Goal: Transaction & Acquisition: Purchase product/service

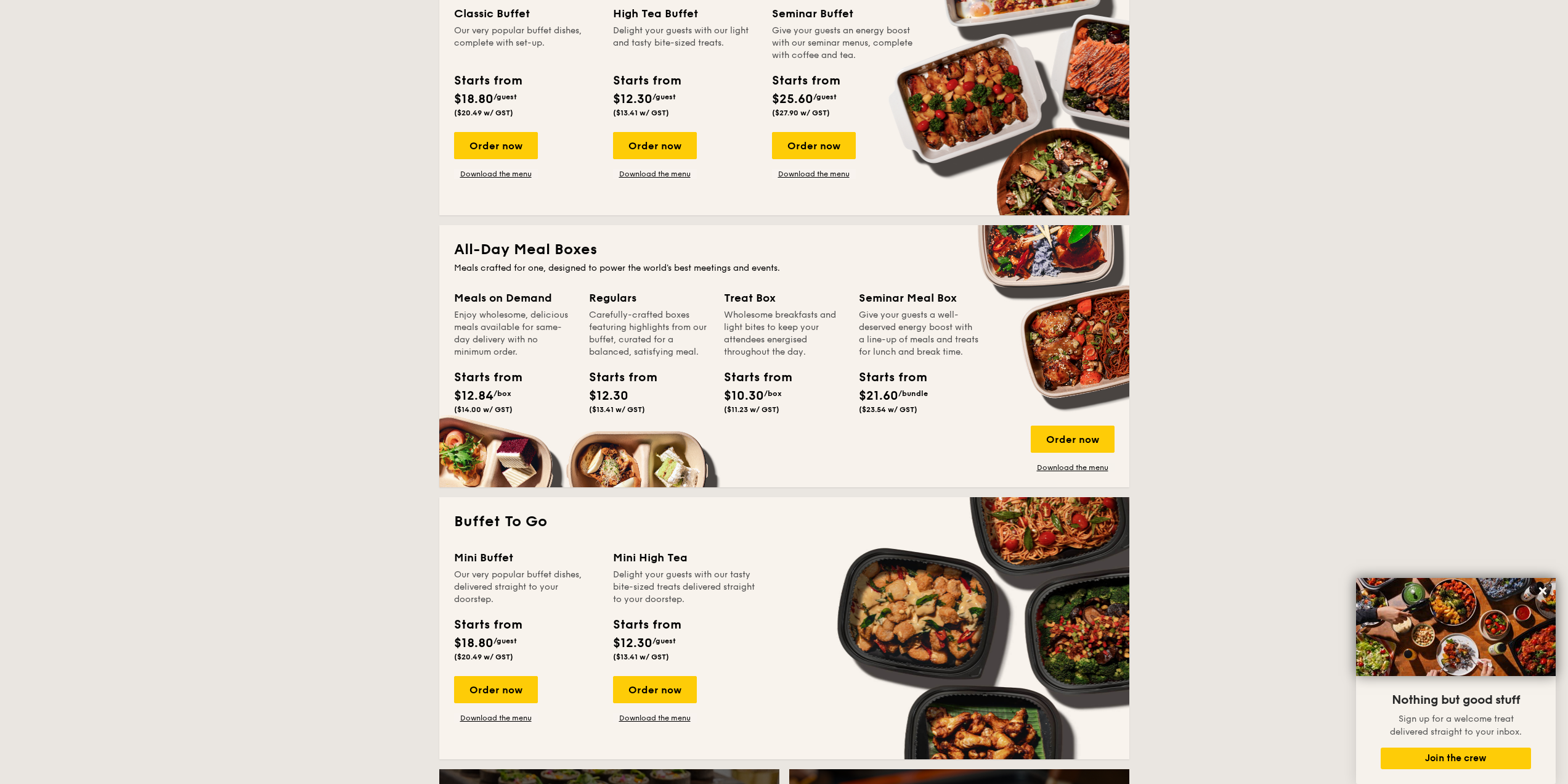
scroll to position [616, 0]
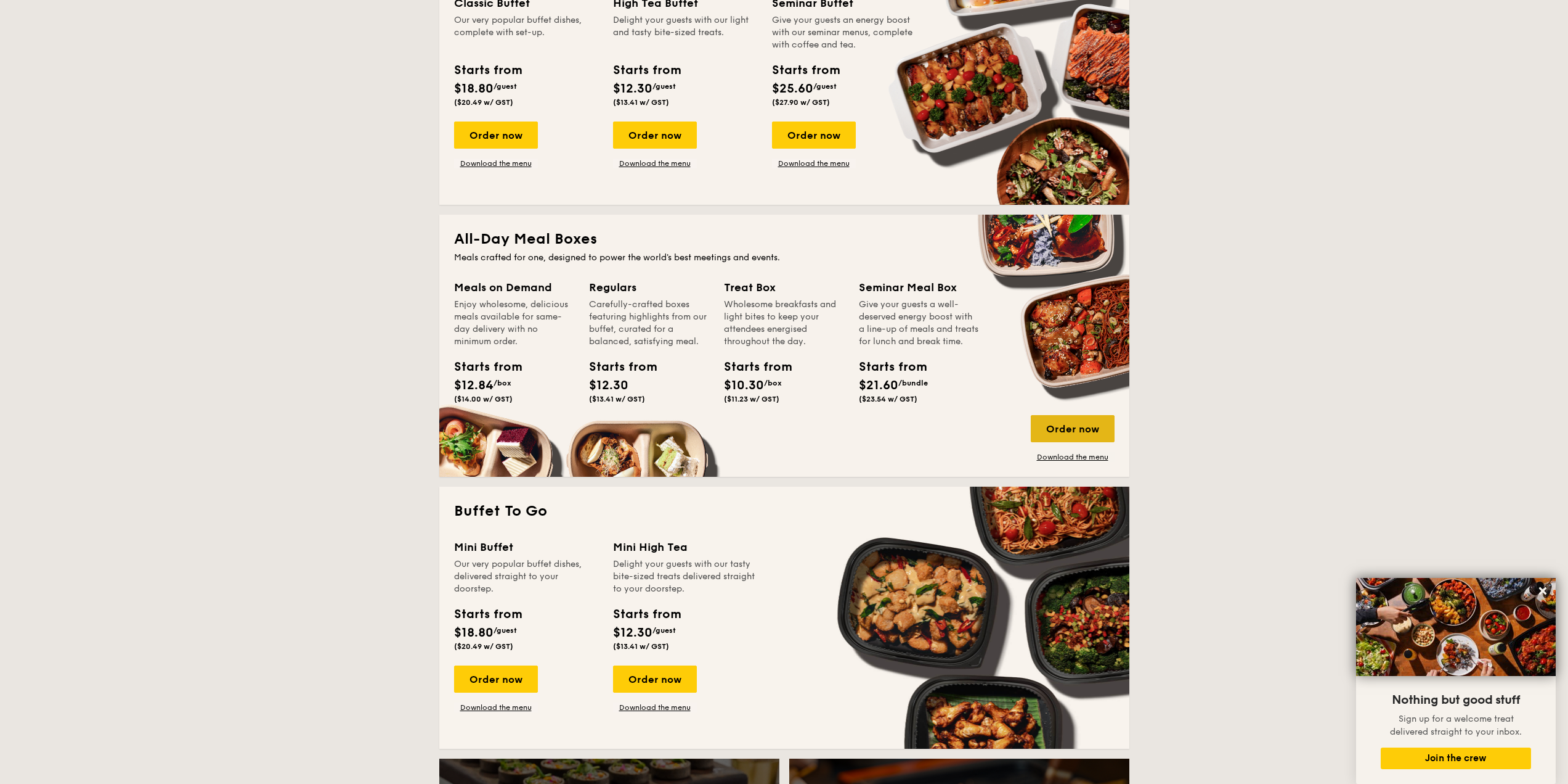
click at [1046, 433] on div "Order now" at bounding box center [1072, 429] width 84 height 27
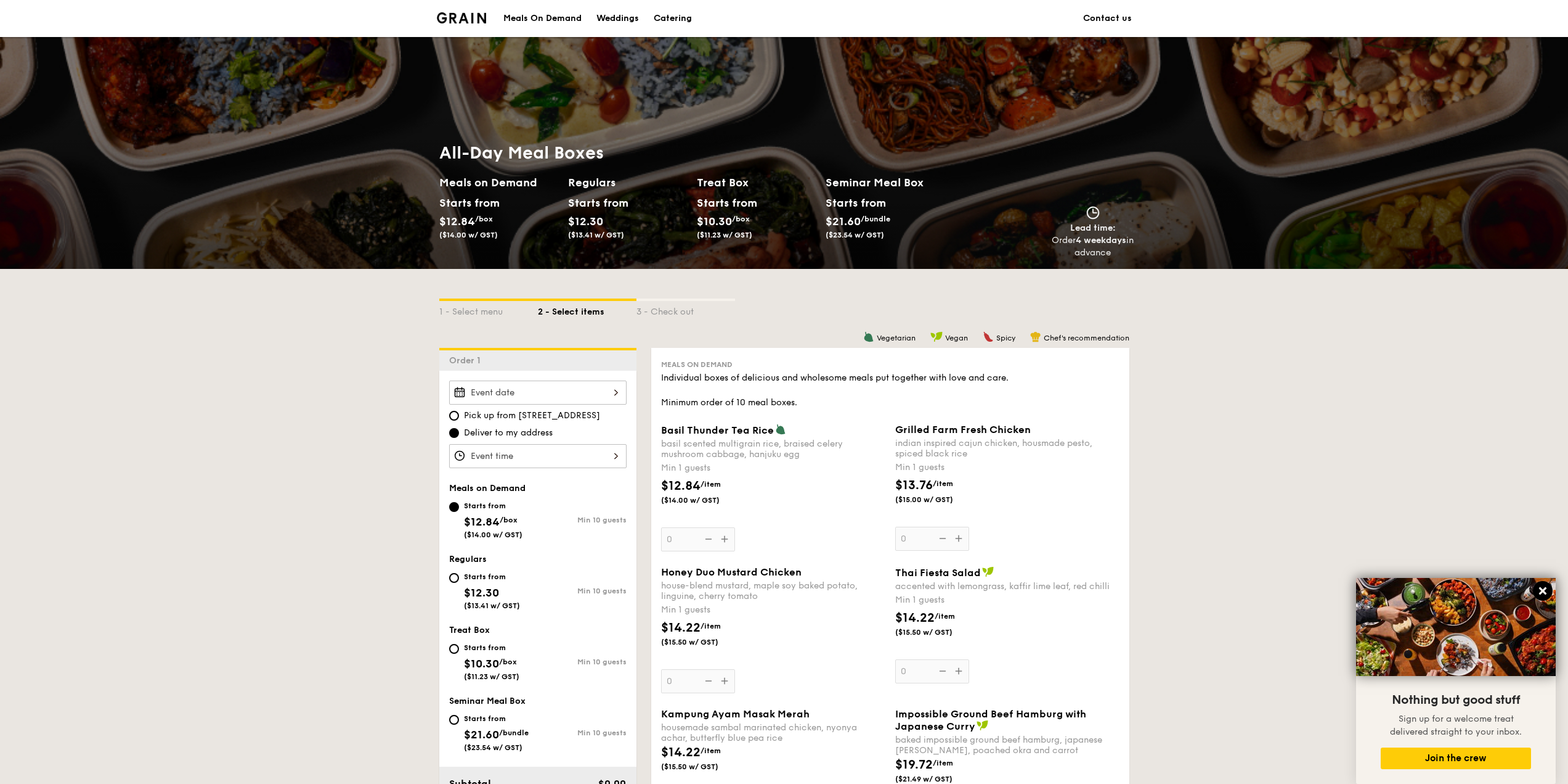
click at [1545, 594] on icon at bounding box center [1543, 591] width 8 height 8
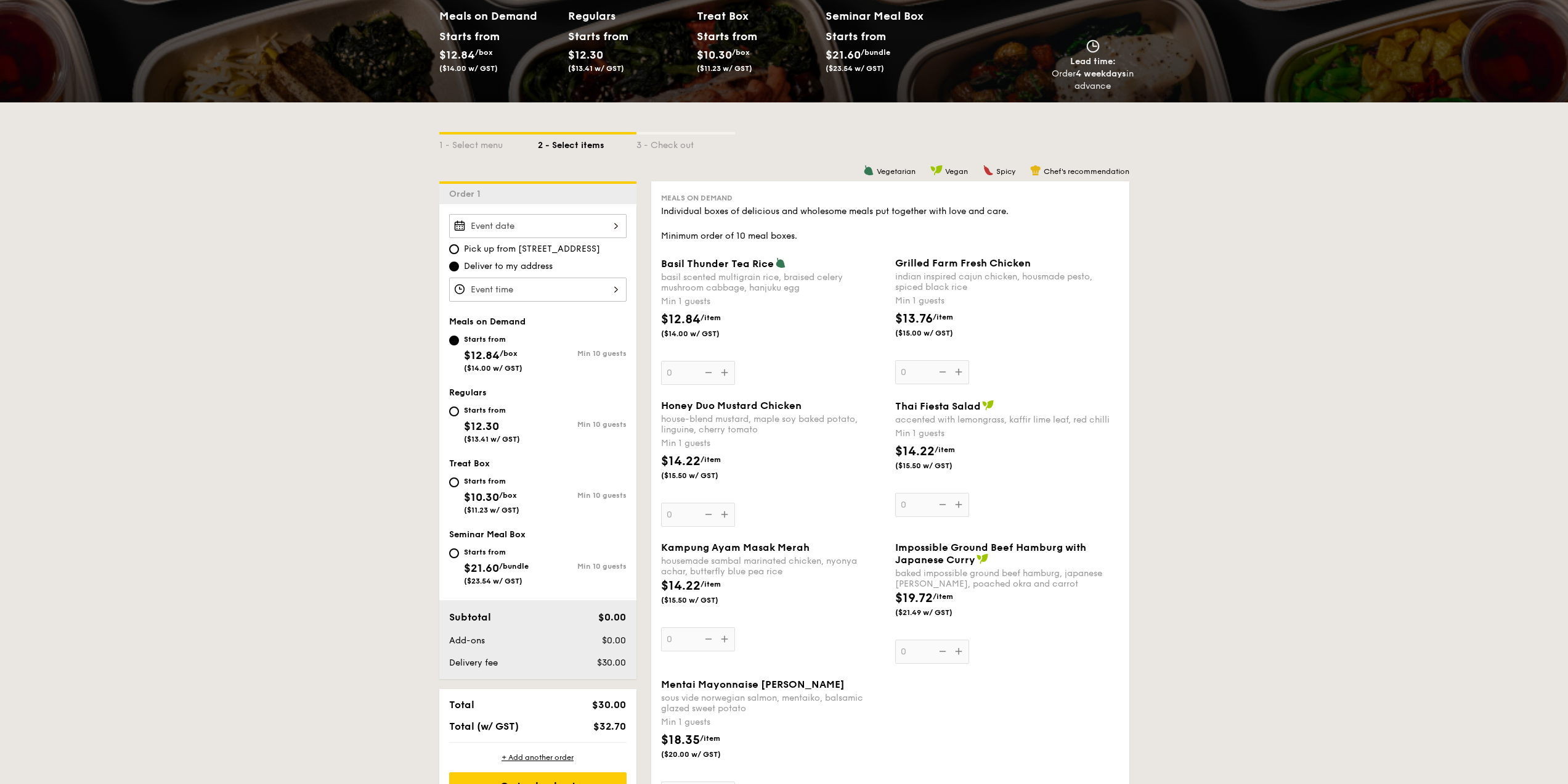
scroll to position [185, 0]
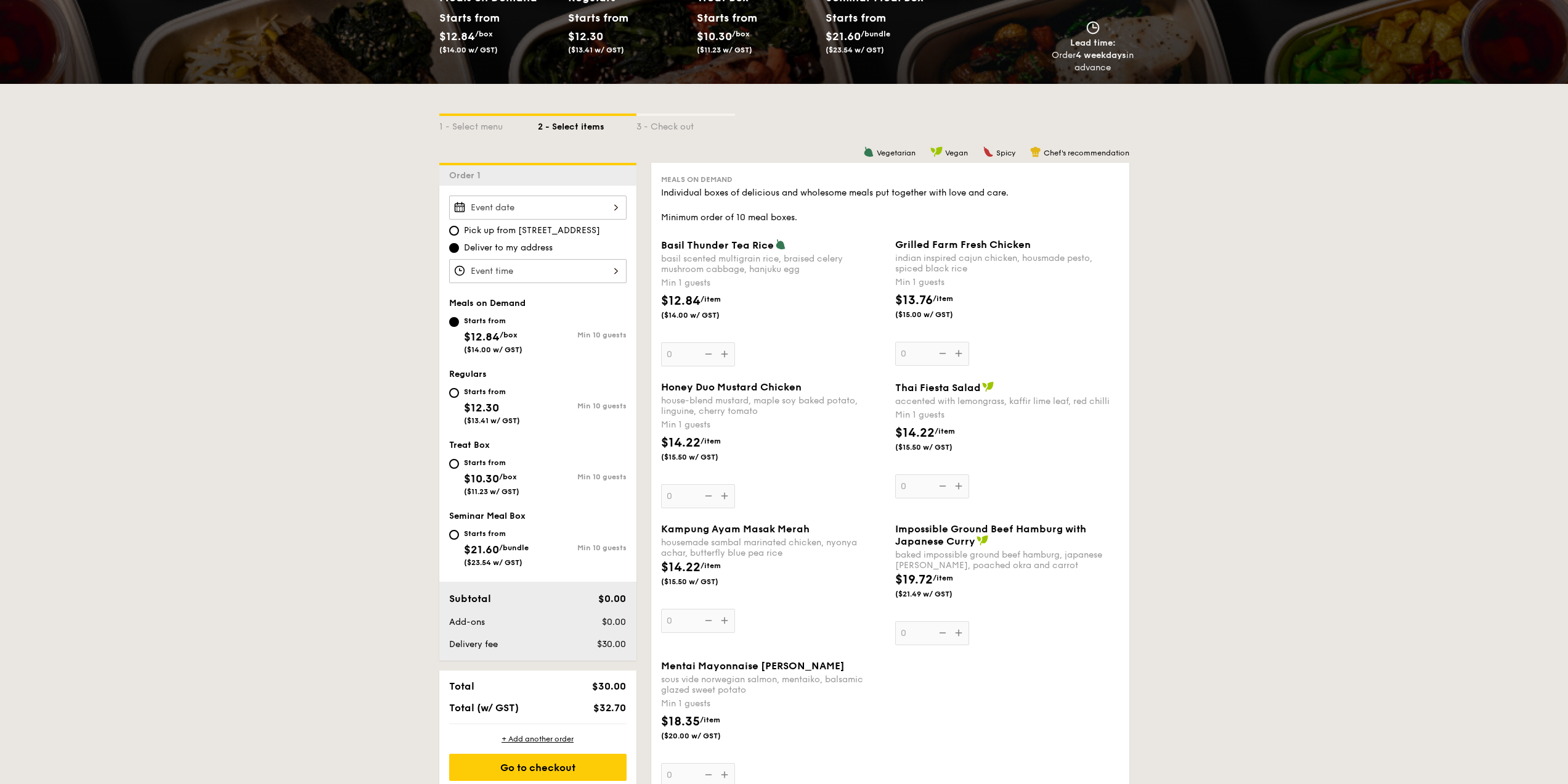
click at [521, 214] on div at bounding box center [537, 208] width 177 height 24
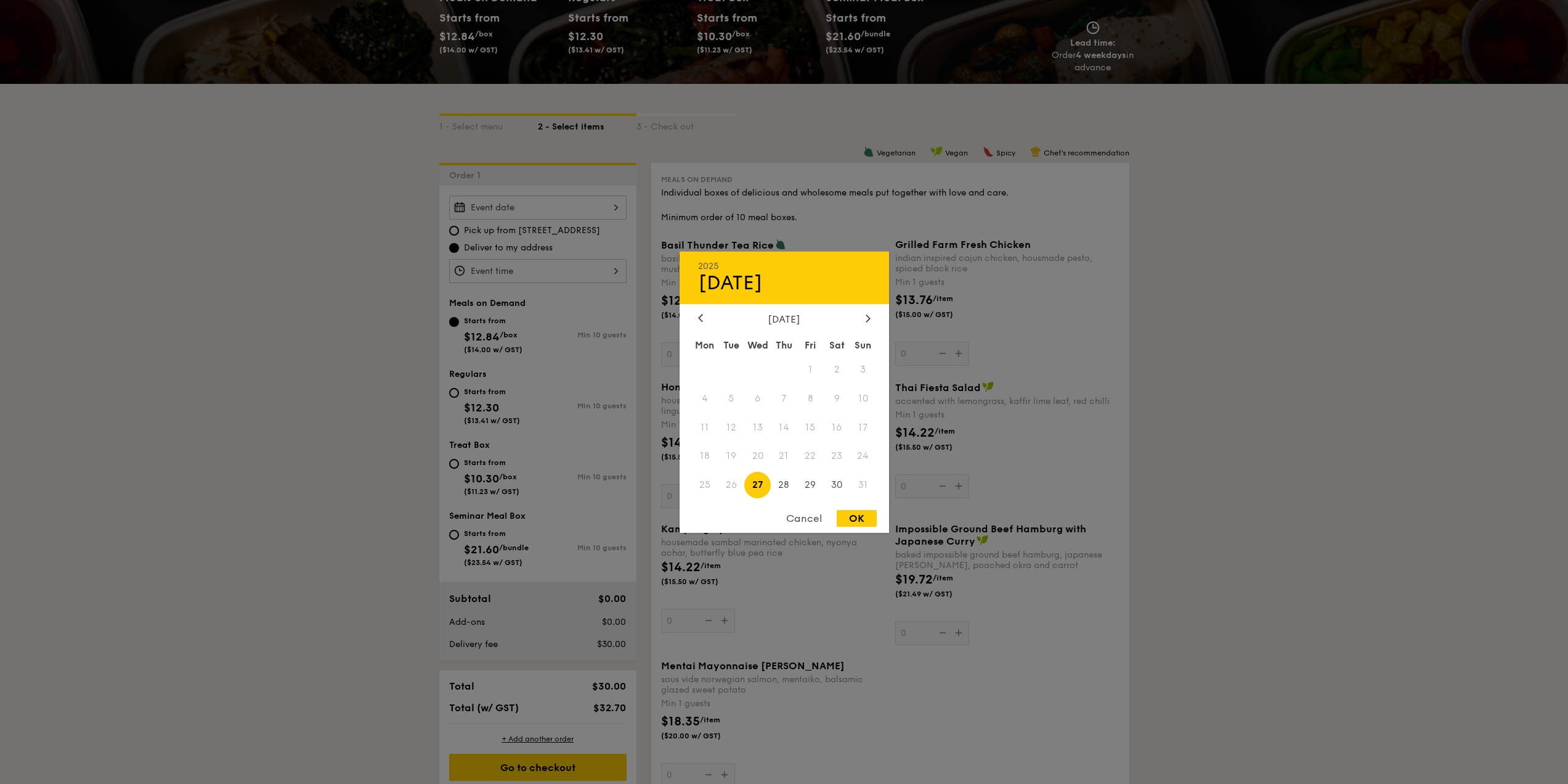
click at [702, 490] on span "25" at bounding box center [705, 484] width 26 height 26
click at [849, 514] on div "OK" at bounding box center [856, 519] width 40 height 17
type input "[DATE]"
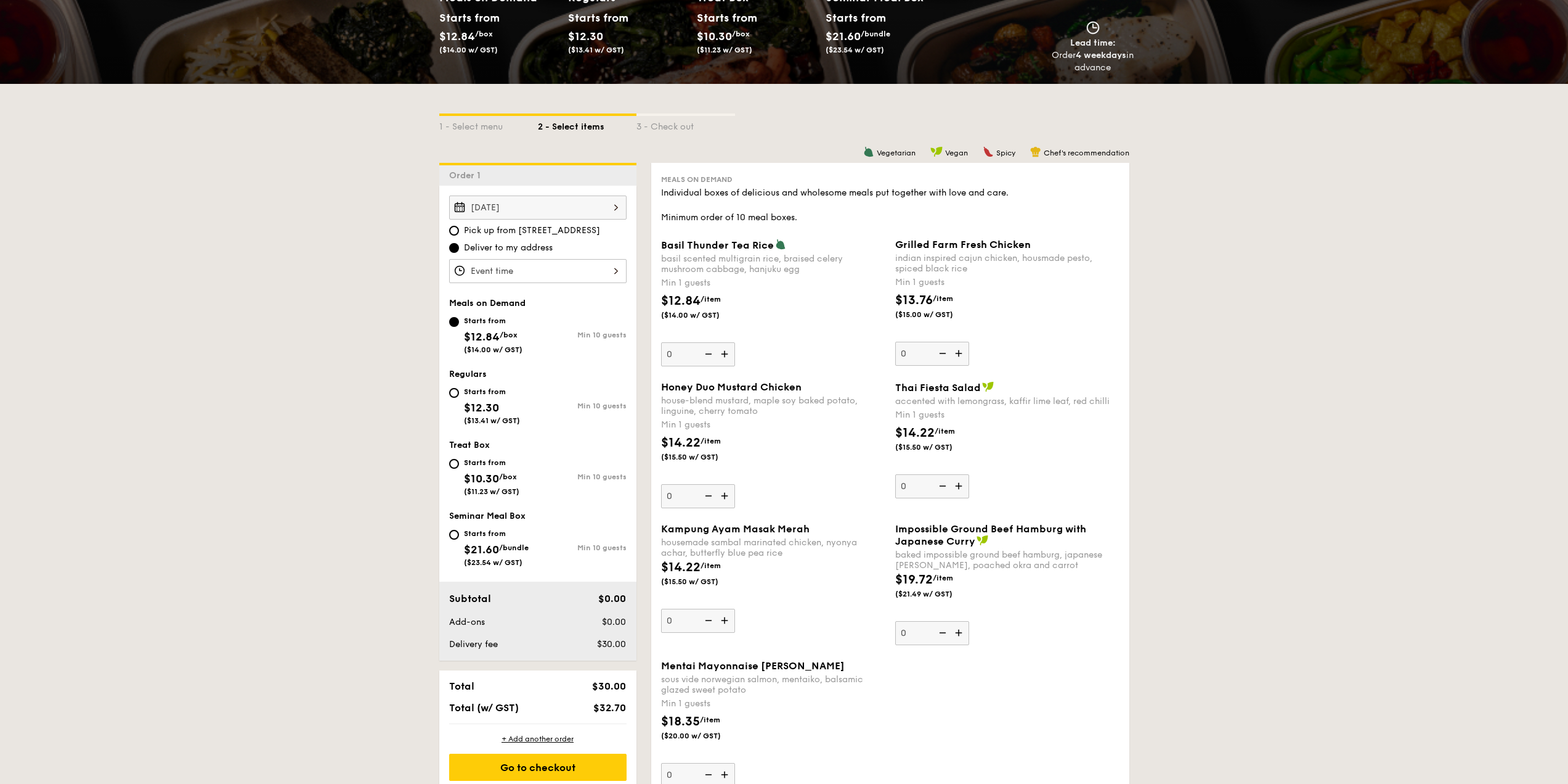
click at [569, 211] on div "[DATE] 2025 Aug [DATE] Tue Wed Thu Fri Sat Sun 1 2 3 4 5 6 7 8 9 10 11 12 13 14…" at bounding box center [537, 208] width 177 height 24
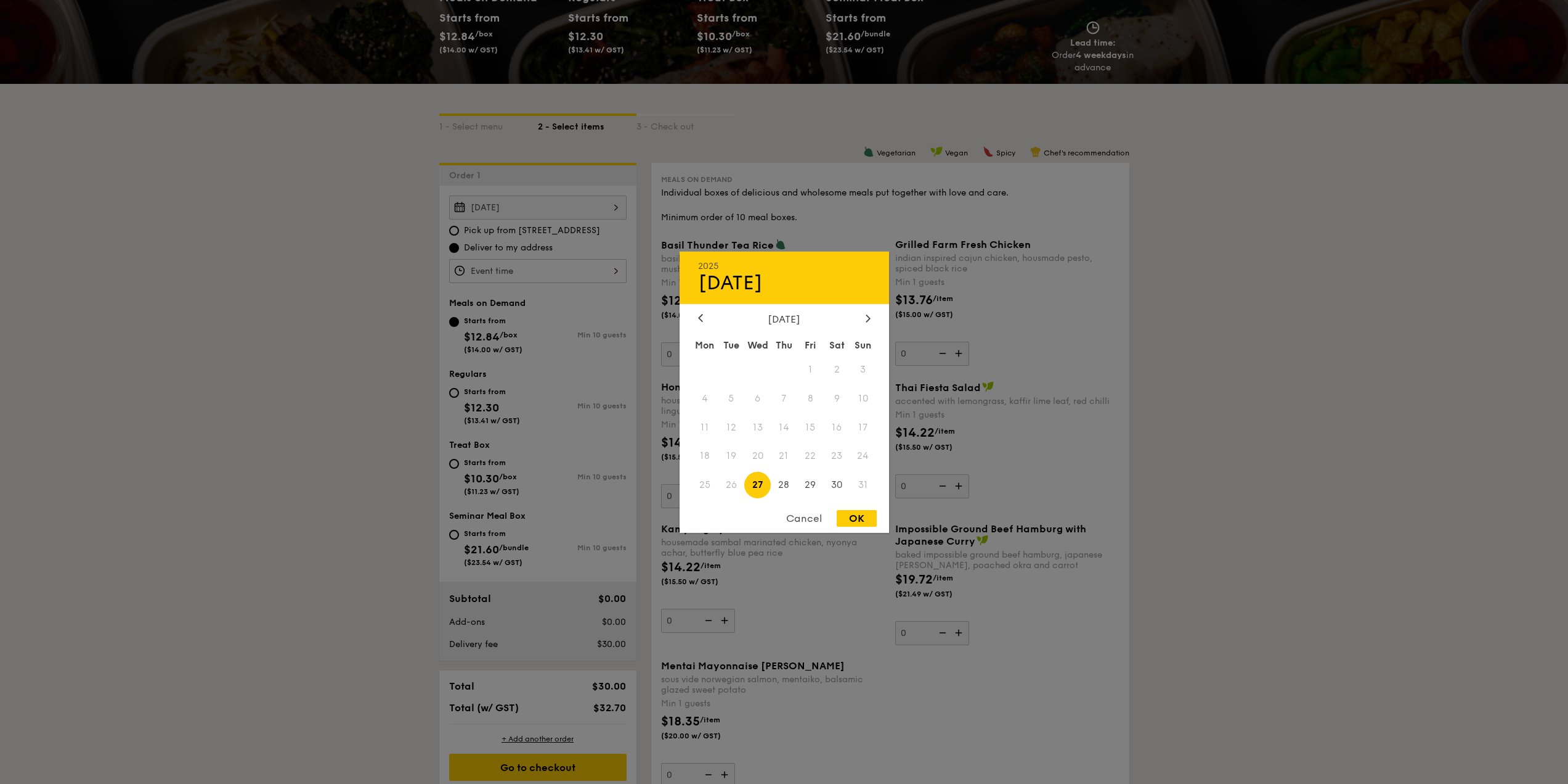
click at [589, 221] on div at bounding box center [784, 392] width 1568 height 784
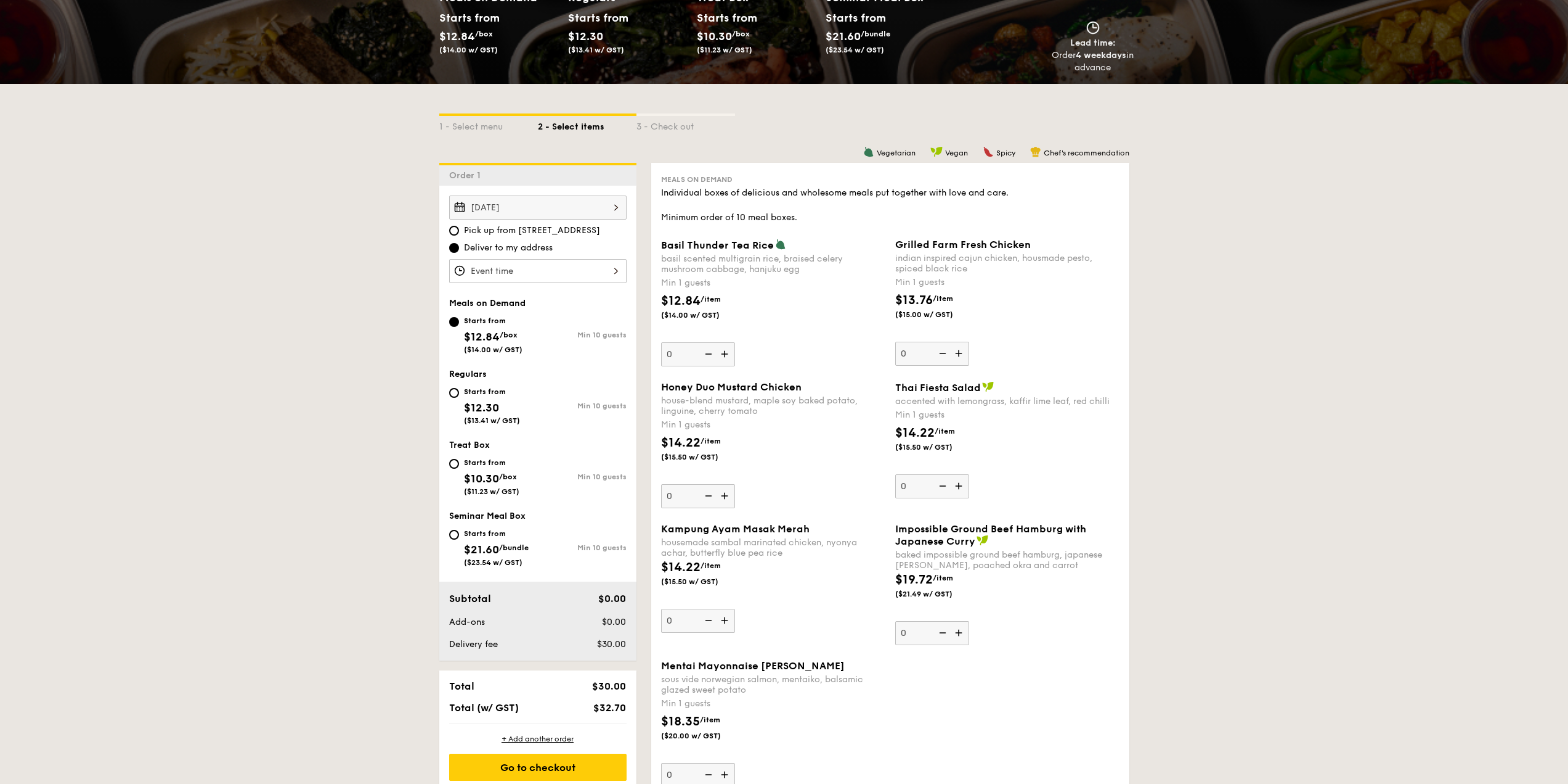
click at [488, 390] on div "Starts from" at bounding box center [492, 392] width 56 height 10
click at [459, 390] on input "Starts from $12.30 ($13.41 w/ GST) Min 10 guests" at bounding box center [454, 393] width 10 height 10
radio input "true"
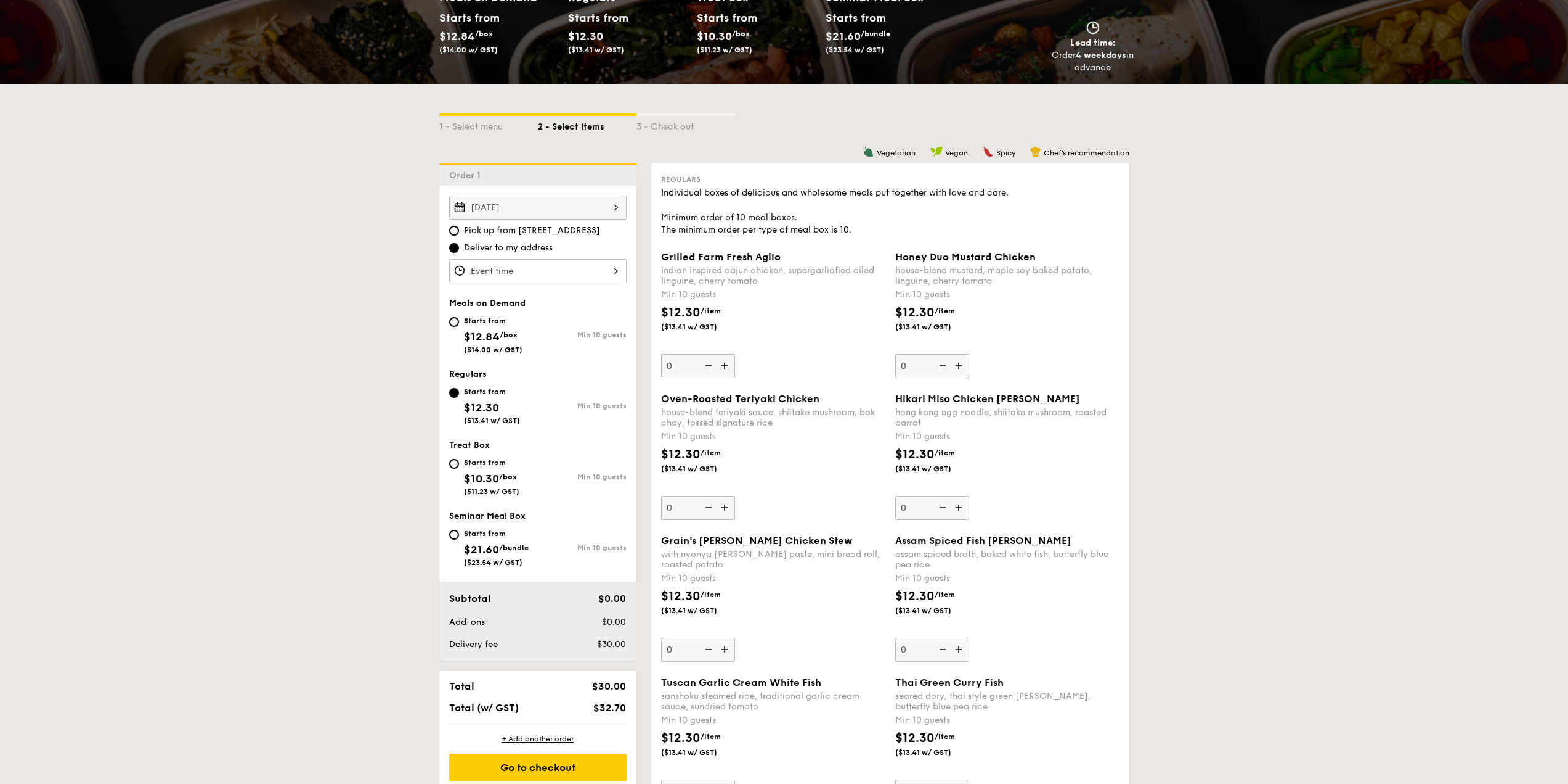
click at [490, 333] on span "$12.84" at bounding box center [482, 336] width 36 height 14
click at [459, 327] on input "Starts from $12.84 /box ($14.00 w/ GST) Min 10 guests" at bounding box center [454, 322] width 10 height 10
radio input "true"
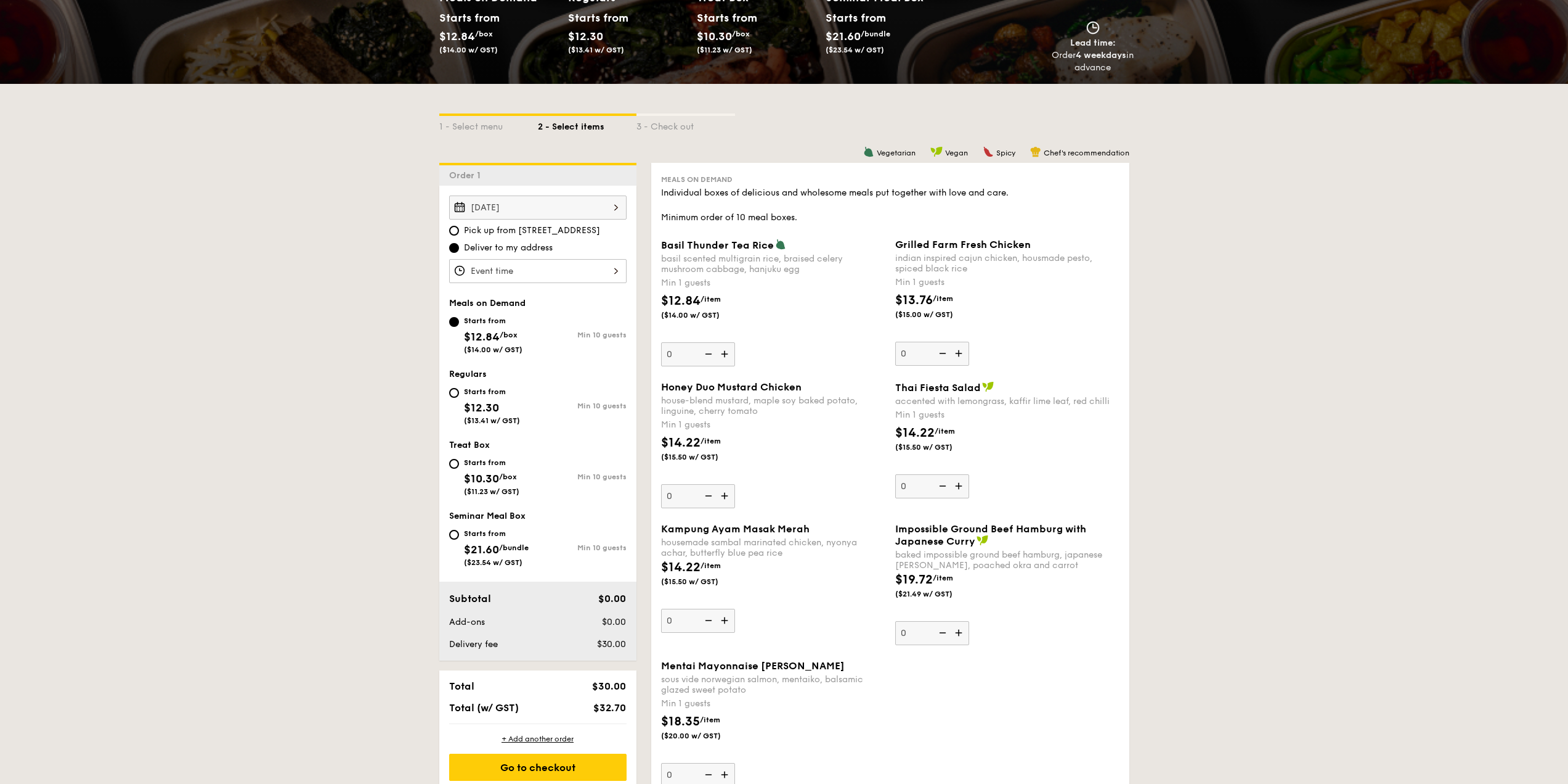
click at [484, 396] on div "Starts from" at bounding box center [492, 392] width 56 height 10
click at [459, 396] on input "Starts from $12.30 ($13.41 w/ GST) Min 10 guests" at bounding box center [454, 393] width 10 height 10
radio input "true"
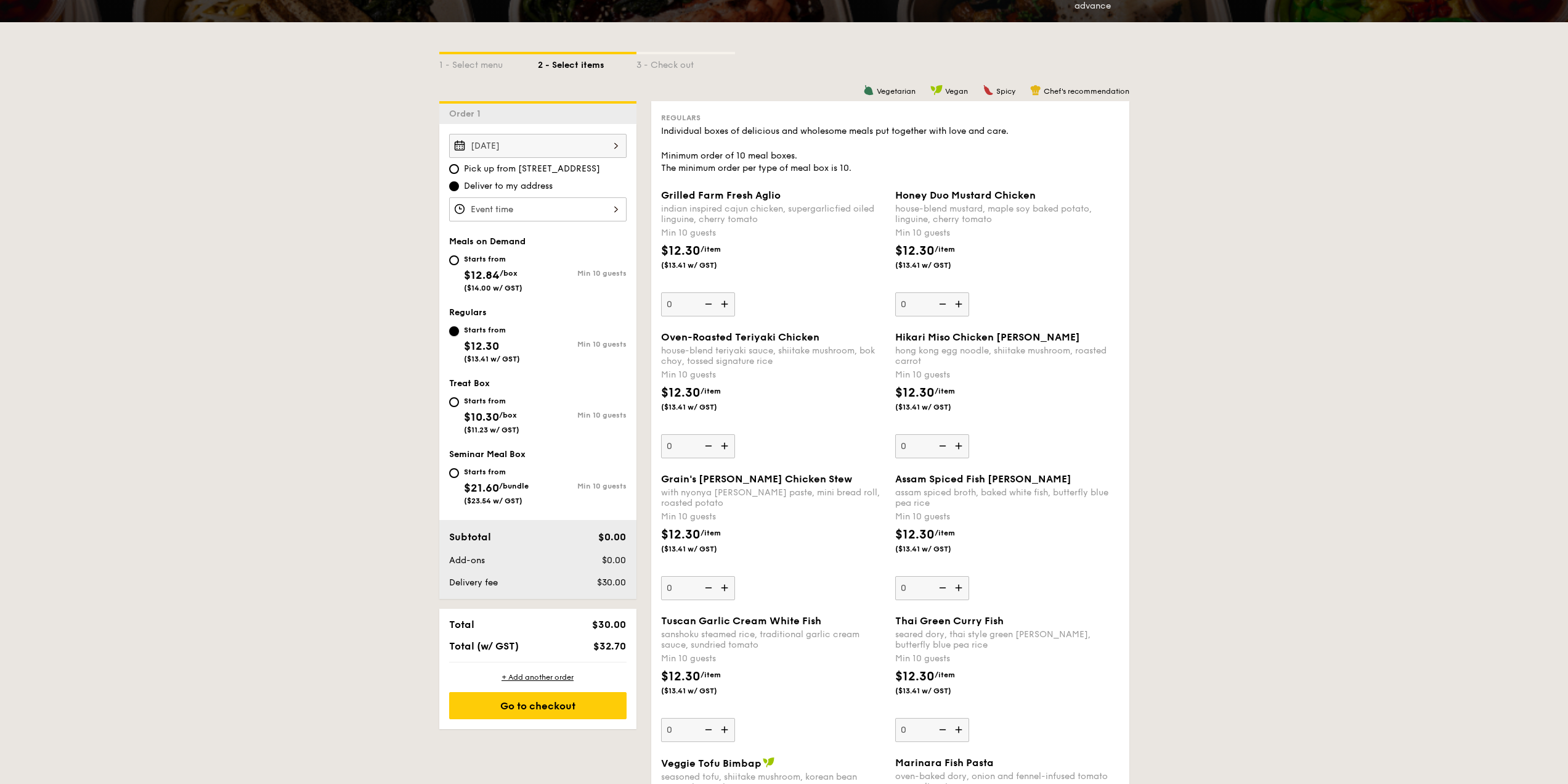
scroll to position [309, 0]
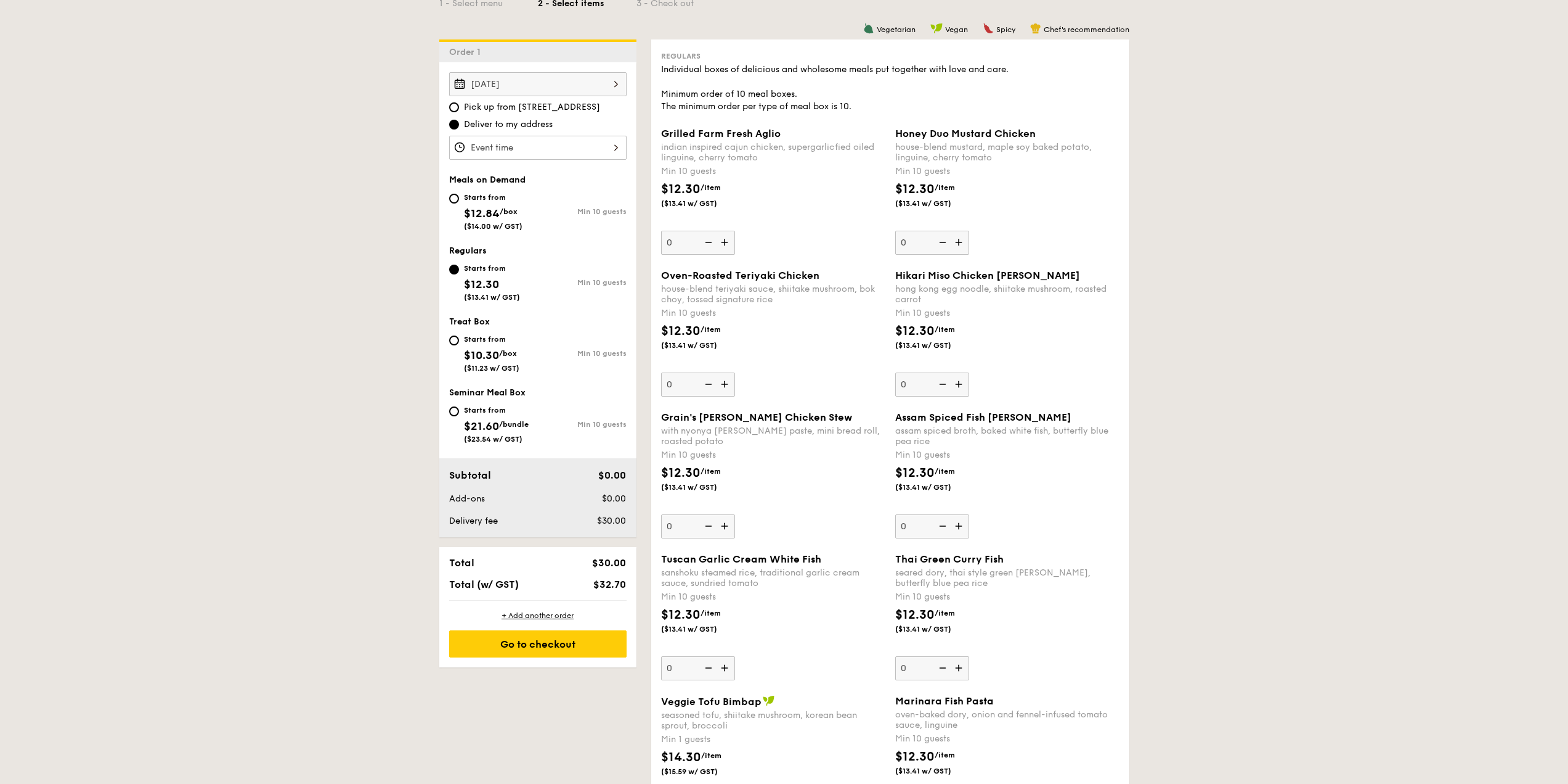
click at [730, 239] on img at bounding box center [726, 242] width 19 height 24
click at [730, 239] on input "0" at bounding box center [698, 242] width 74 height 24
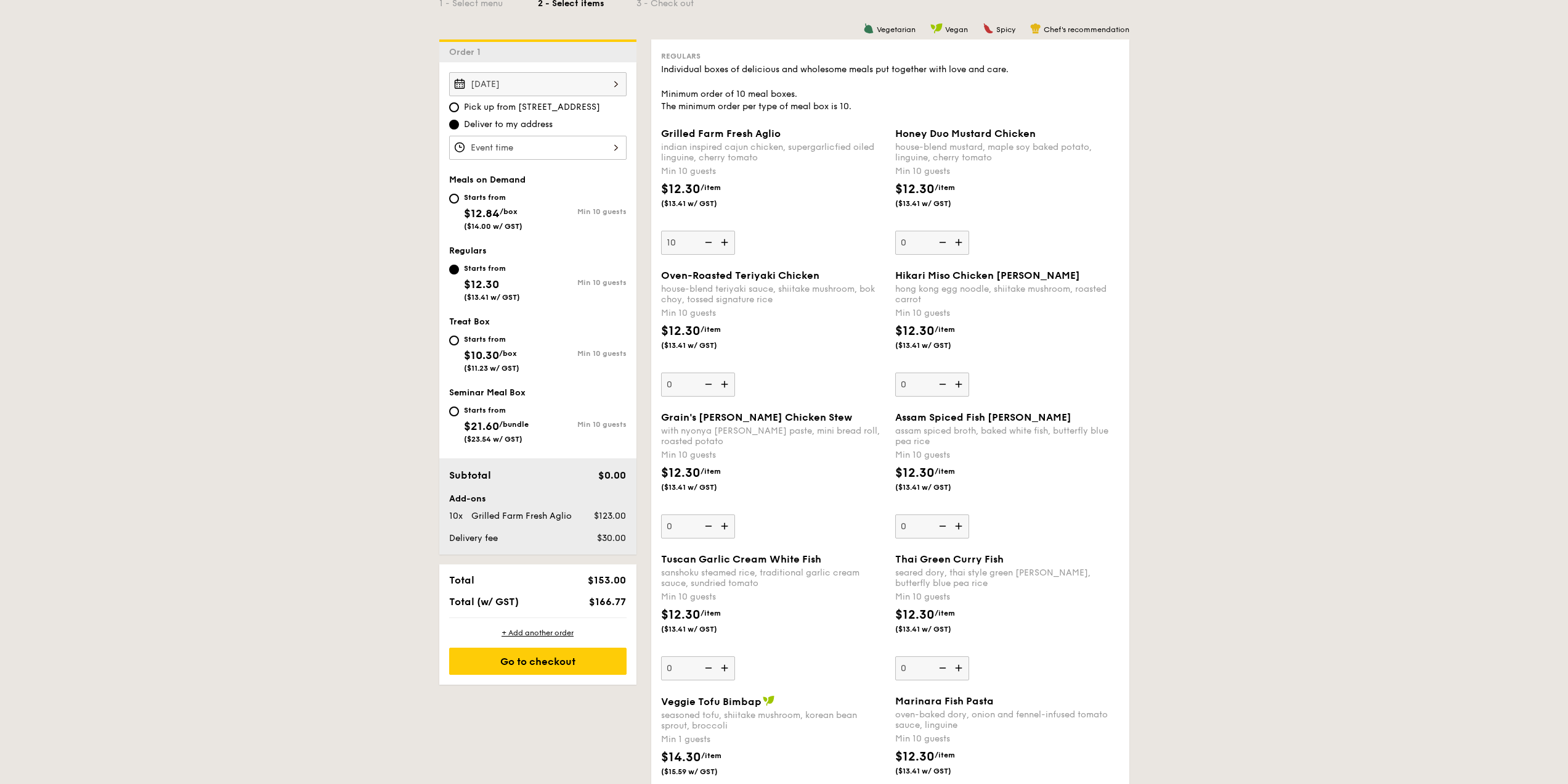
click at [730, 239] on img at bounding box center [726, 242] width 19 height 24
click at [730, 239] on input "10" at bounding box center [698, 242] width 74 height 24
click at [730, 239] on img at bounding box center [726, 242] width 19 height 24
click at [730, 239] on input "11" at bounding box center [698, 242] width 74 height 24
click at [730, 239] on img at bounding box center [726, 242] width 19 height 24
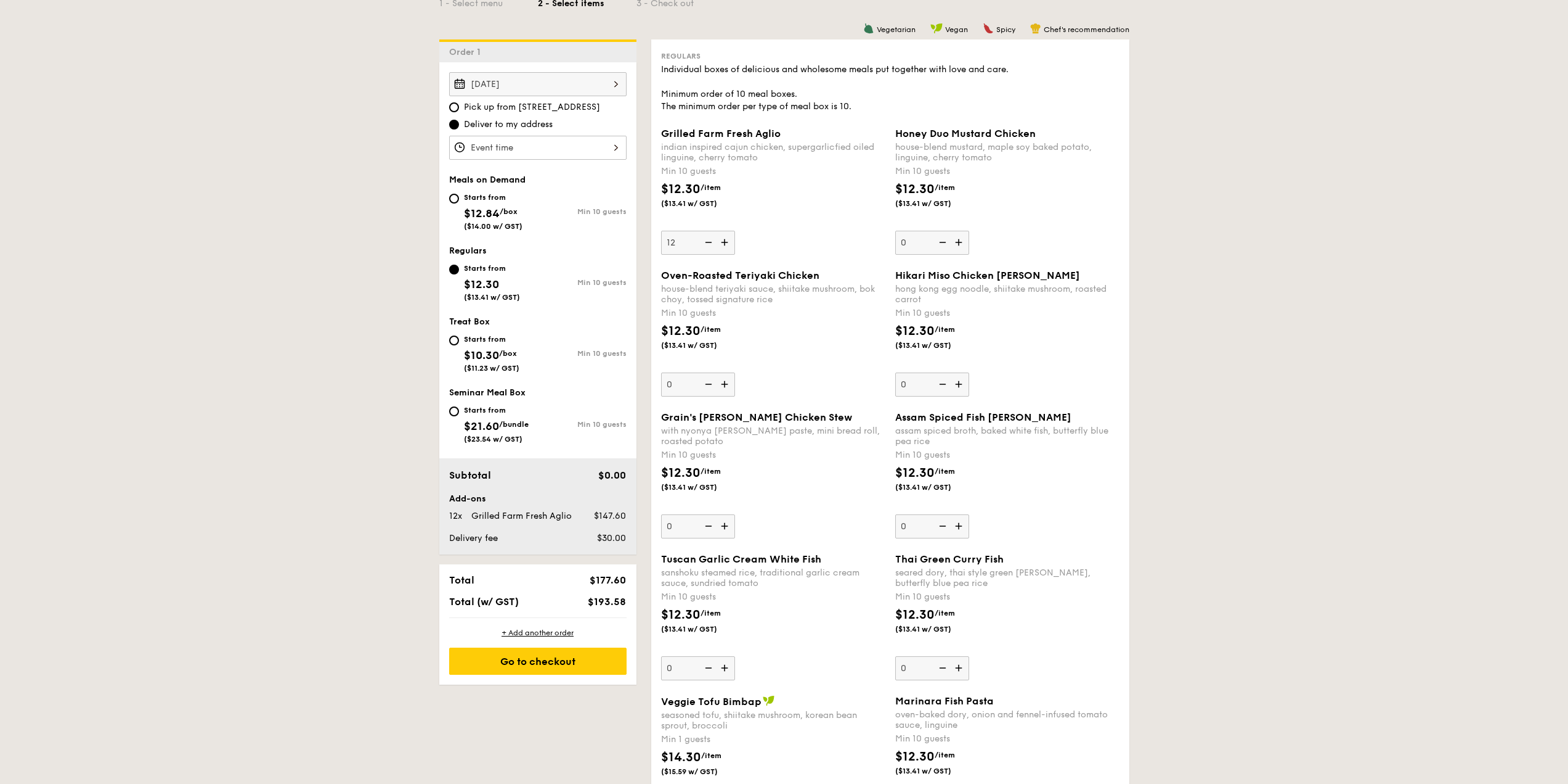
click at [730, 239] on input "12" at bounding box center [698, 242] width 74 height 24
click at [714, 240] on img at bounding box center [707, 242] width 19 height 24
click at [714, 240] on input "13" at bounding box center [698, 242] width 74 height 24
click at [706, 243] on img at bounding box center [707, 242] width 19 height 24
click at [706, 243] on input "12" at bounding box center [698, 242] width 74 height 24
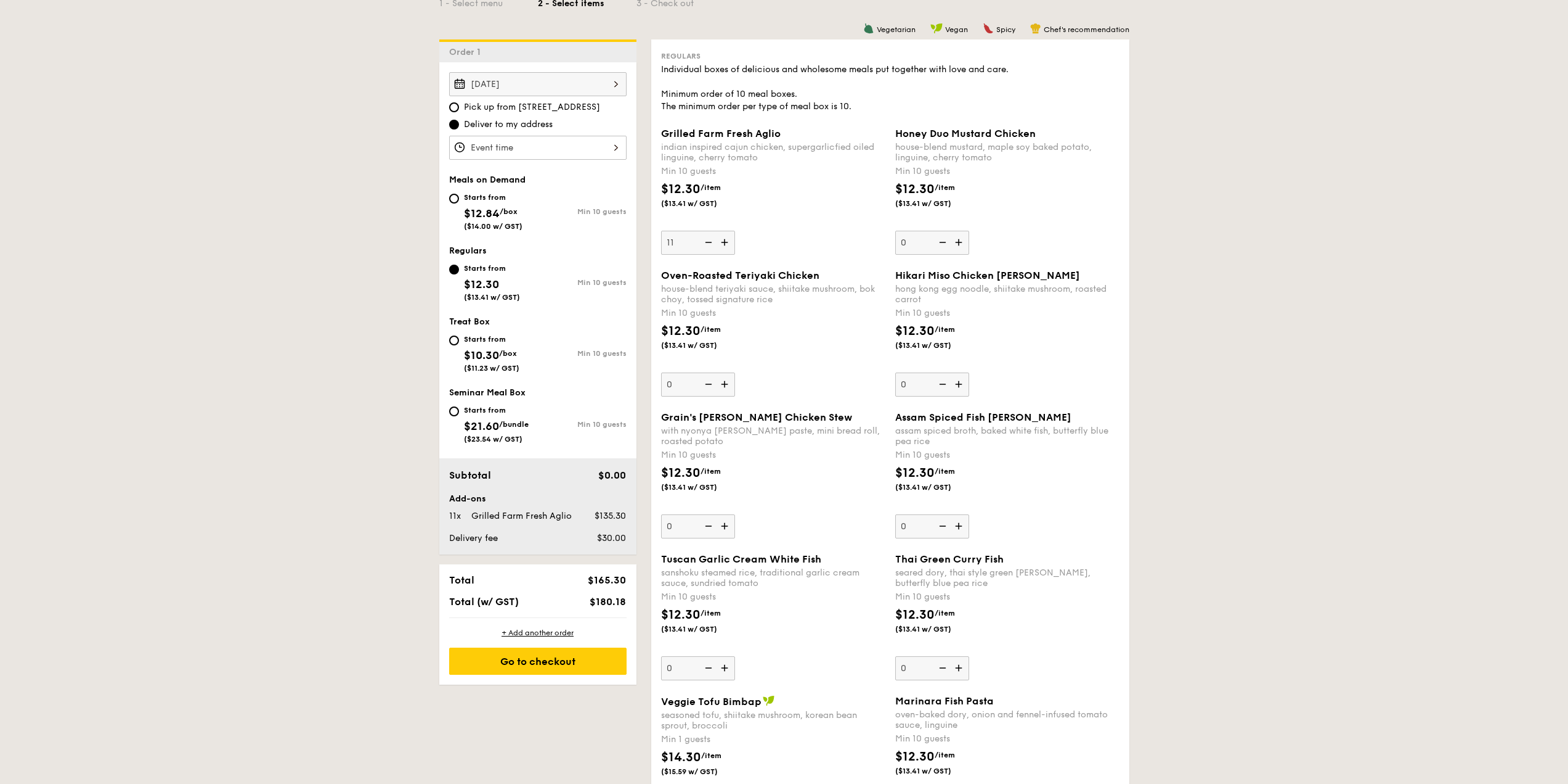
click at [709, 242] on img at bounding box center [707, 242] width 19 height 24
click at [709, 242] on input "11" at bounding box center [698, 242] width 74 height 24
type input "10"
click at [756, 333] on div "$12.30 /item ($13.41 w/ GST)" at bounding box center [773, 343] width 234 height 43
click at [735, 372] on input "0" at bounding box center [698, 384] width 74 height 24
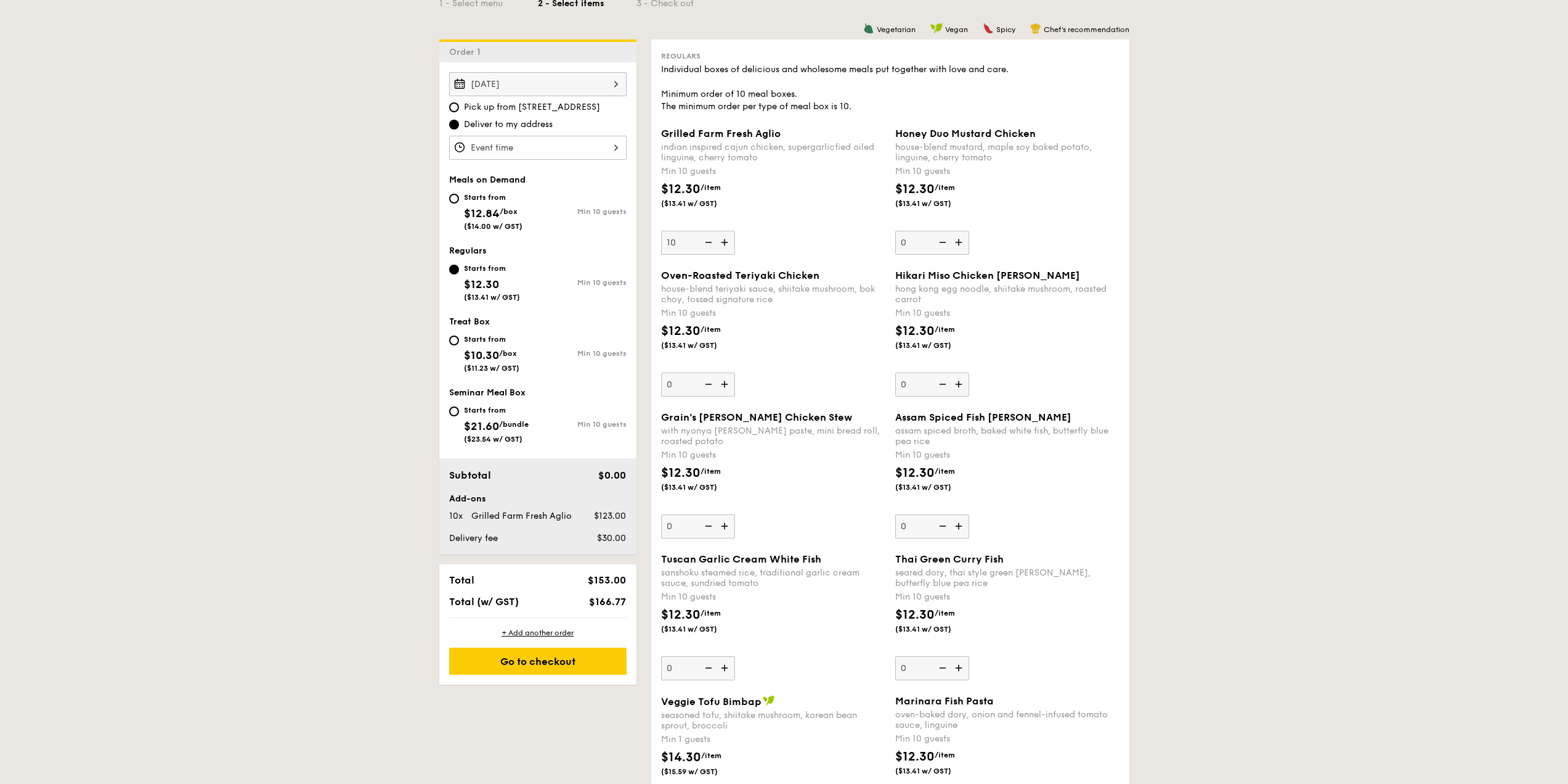
click at [799, 371] on div "Oven-Roasted Teriyaki Chicken house-blend teriyaki sauce, shiitake mushroom, bo…" at bounding box center [773, 333] width 224 height 127
click at [735, 372] on input "0" at bounding box center [698, 384] width 74 height 24
click at [796, 429] on div "with nyonya [PERSON_NAME] paste, mini bread roll, roasted potato" at bounding box center [773, 436] width 224 height 21
click at [735, 514] on input "0" at bounding box center [698, 526] width 74 height 24
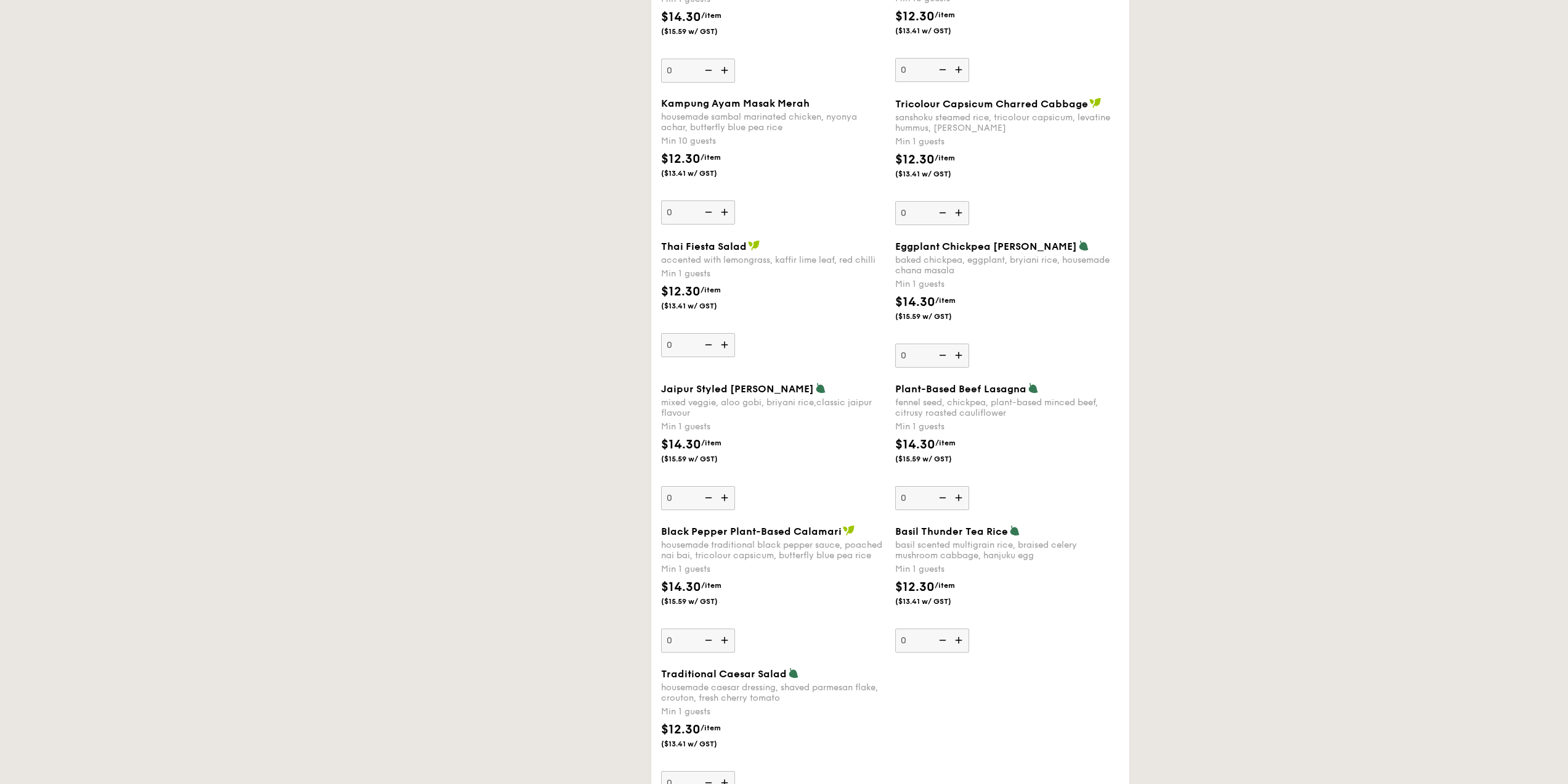
scroll to position [925, 0]
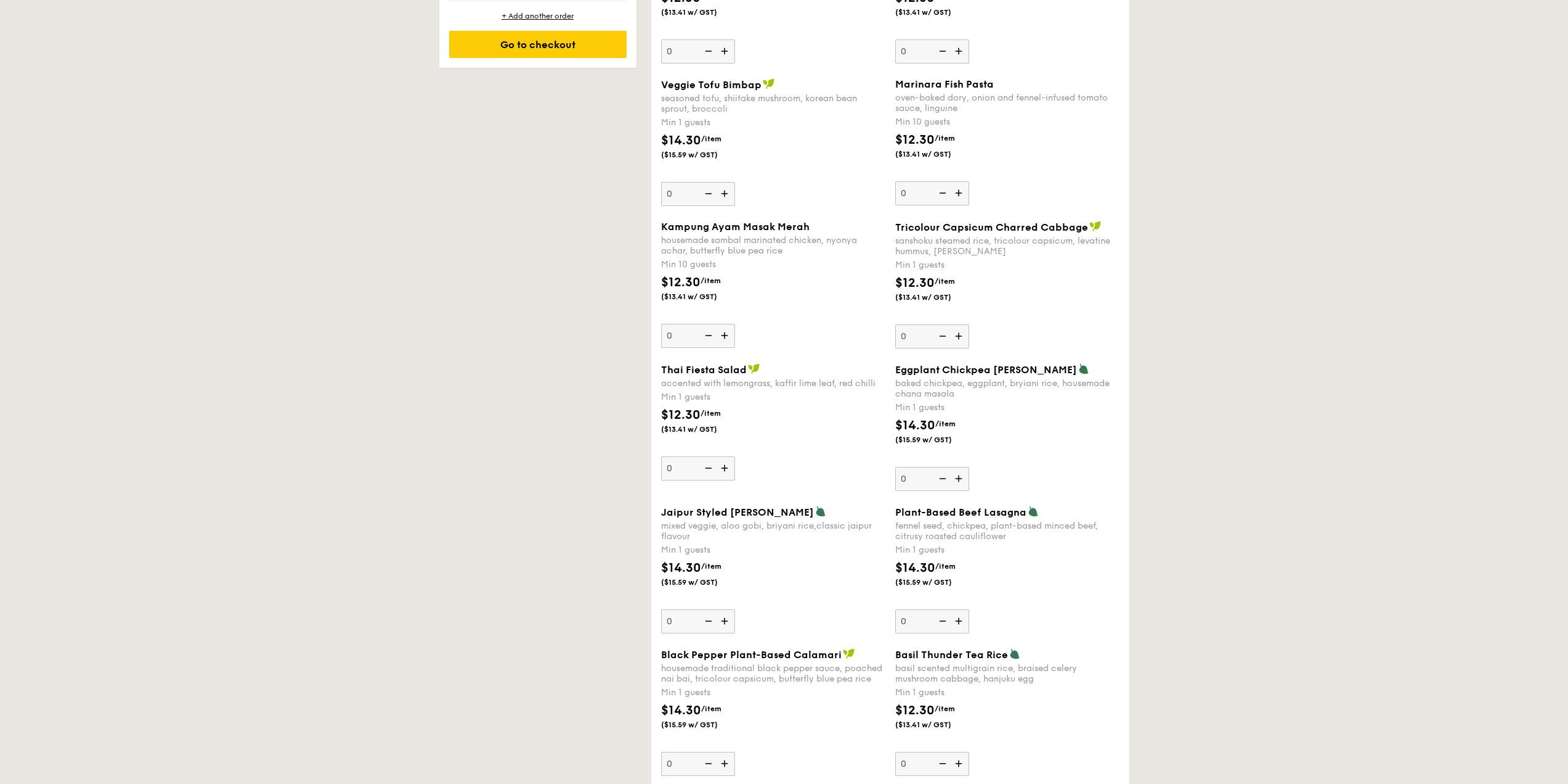
click at [724, 335] on img at bounding box center [726, 336] width 19 height 24
click at [724, 335] on input "0" at bounding box center [698, 336] width 74 height 24
type input "10"
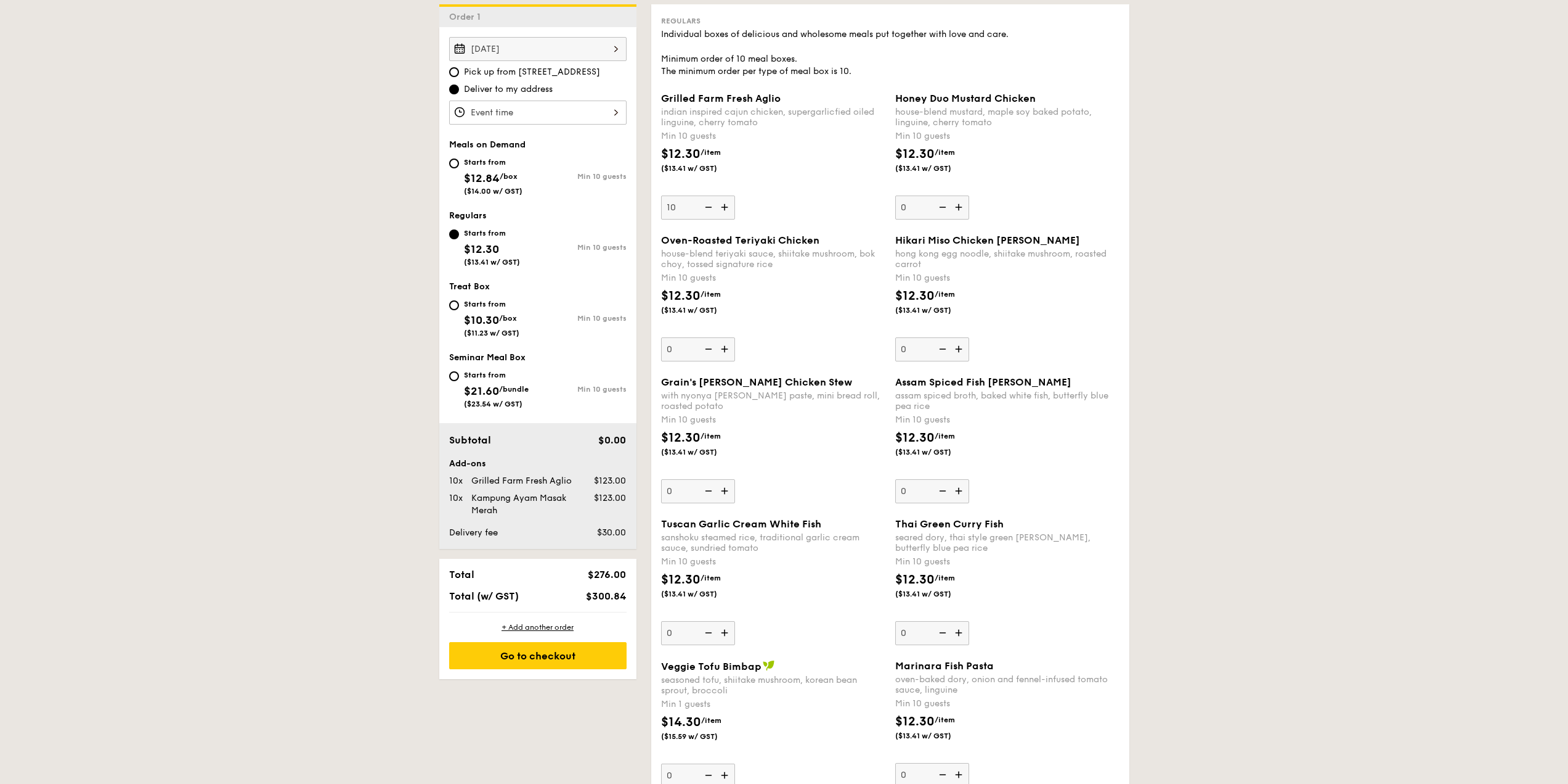
scroll to position [338, 0]
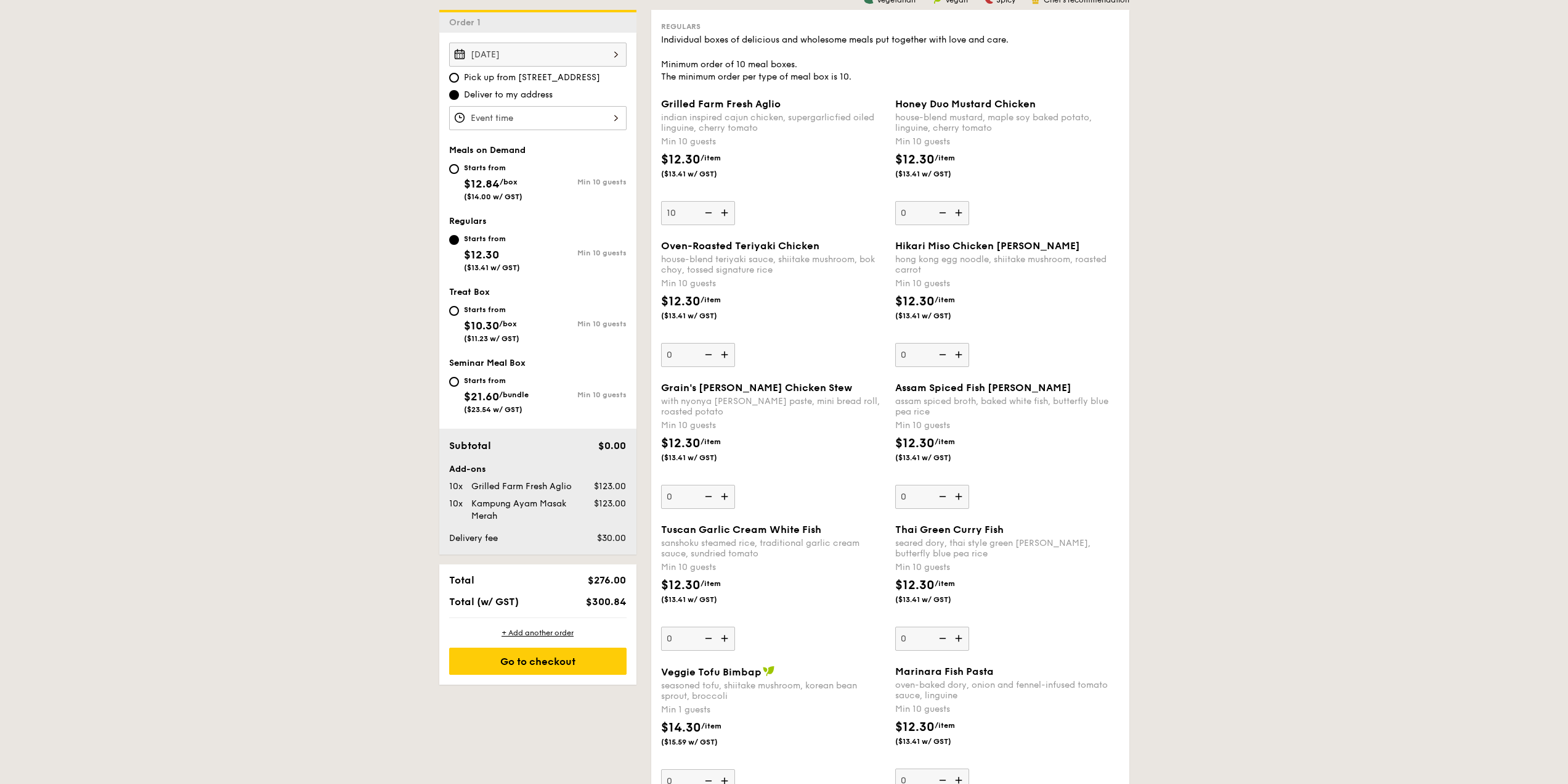
click at [704, 209] on img at bounding box center [707, 213] width 19 height 24
click at [704, 209] on input "10" at bounding box center [698, 213] width 74 height 24
type input "0"
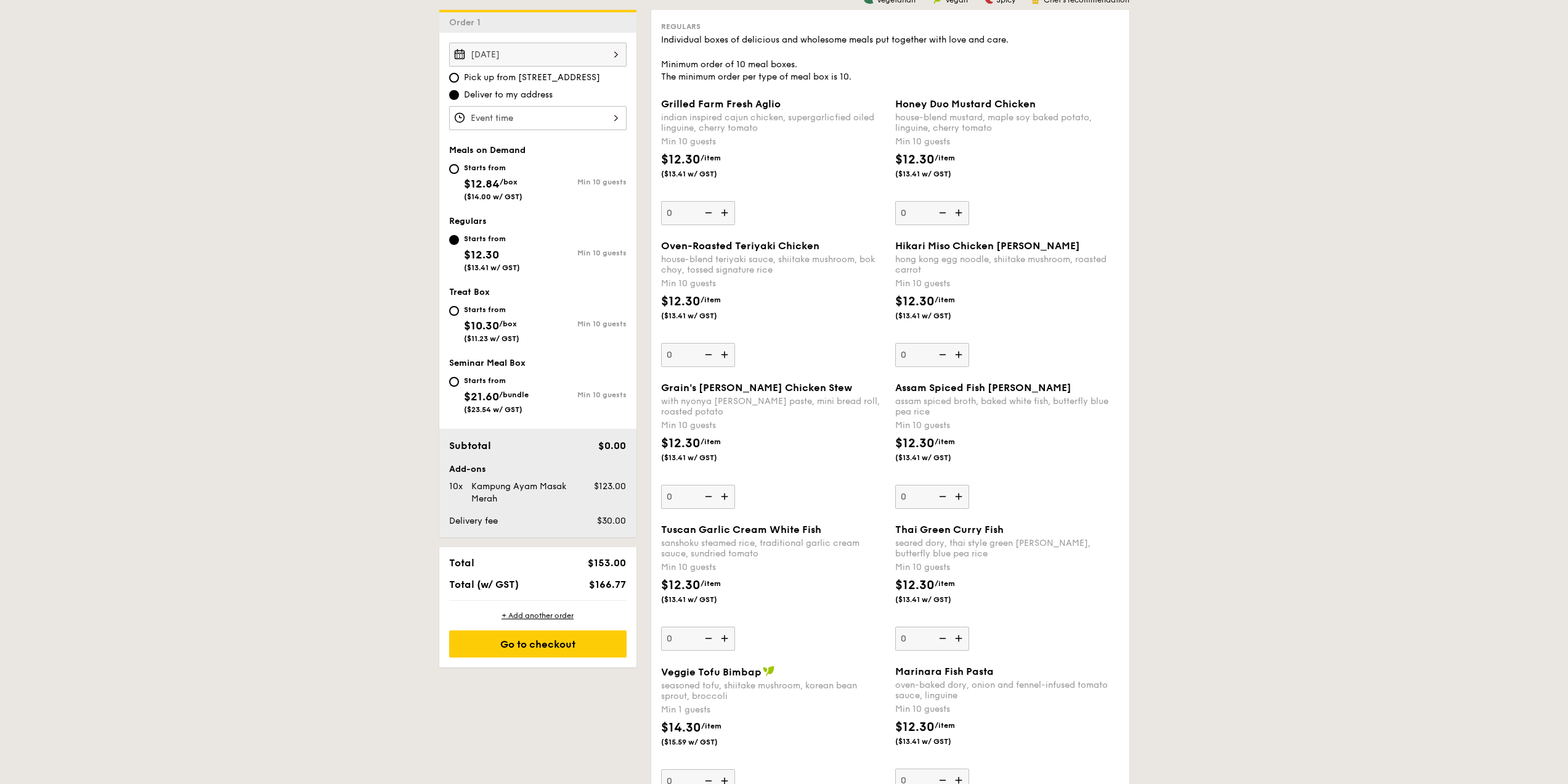
click at [958, 357] on img at bounding box center [960, 354] width 19 height 24
click at [958, 357] on input "0" at bounding box center [932, 354] width 74 height 24
type input "10"
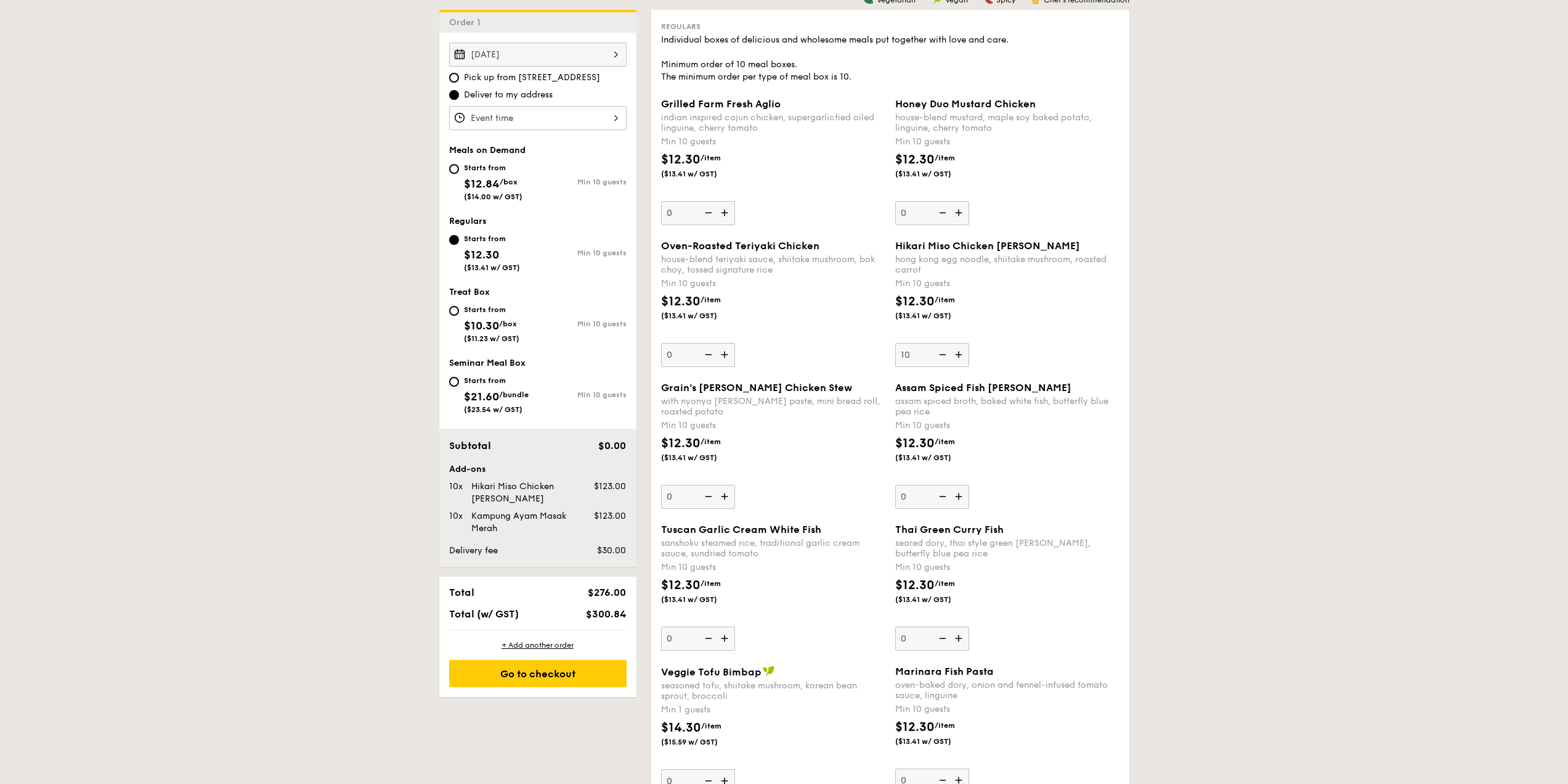
click at [983, 563] on div "Min 10 guests" at bounding box center [1007, 567] width 224 height 13
click at [969, 626] on input "0" at bounding box center [932, 638] width 74 height 24
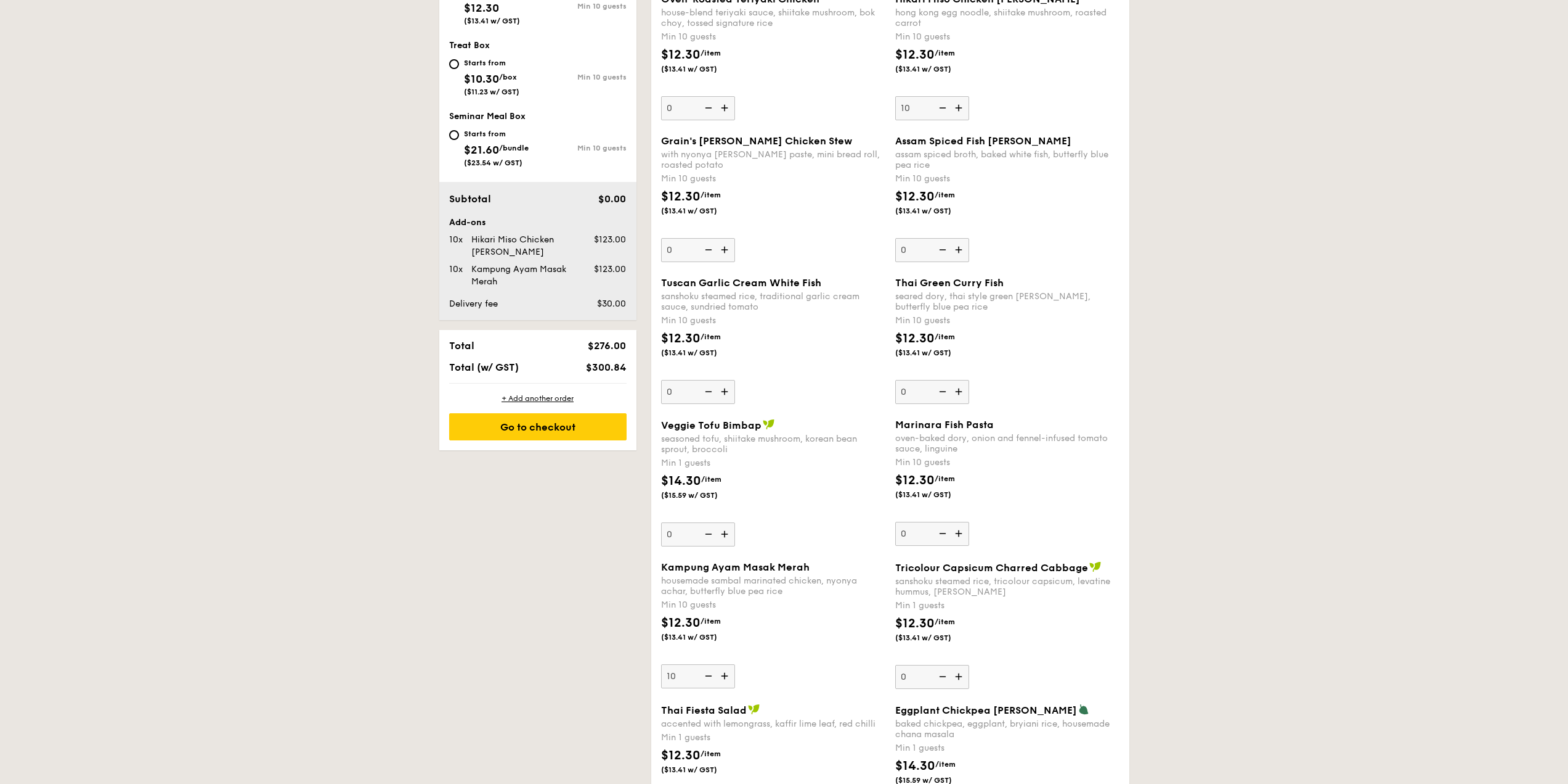
click at [859, 493] on div "$14.30 /item ($15.59 w/ GST)" at bounding box center [773, 492] width 234 height 43
click at [735, 522] on input "0" at bounding box center [698, 534] width 74 height 24
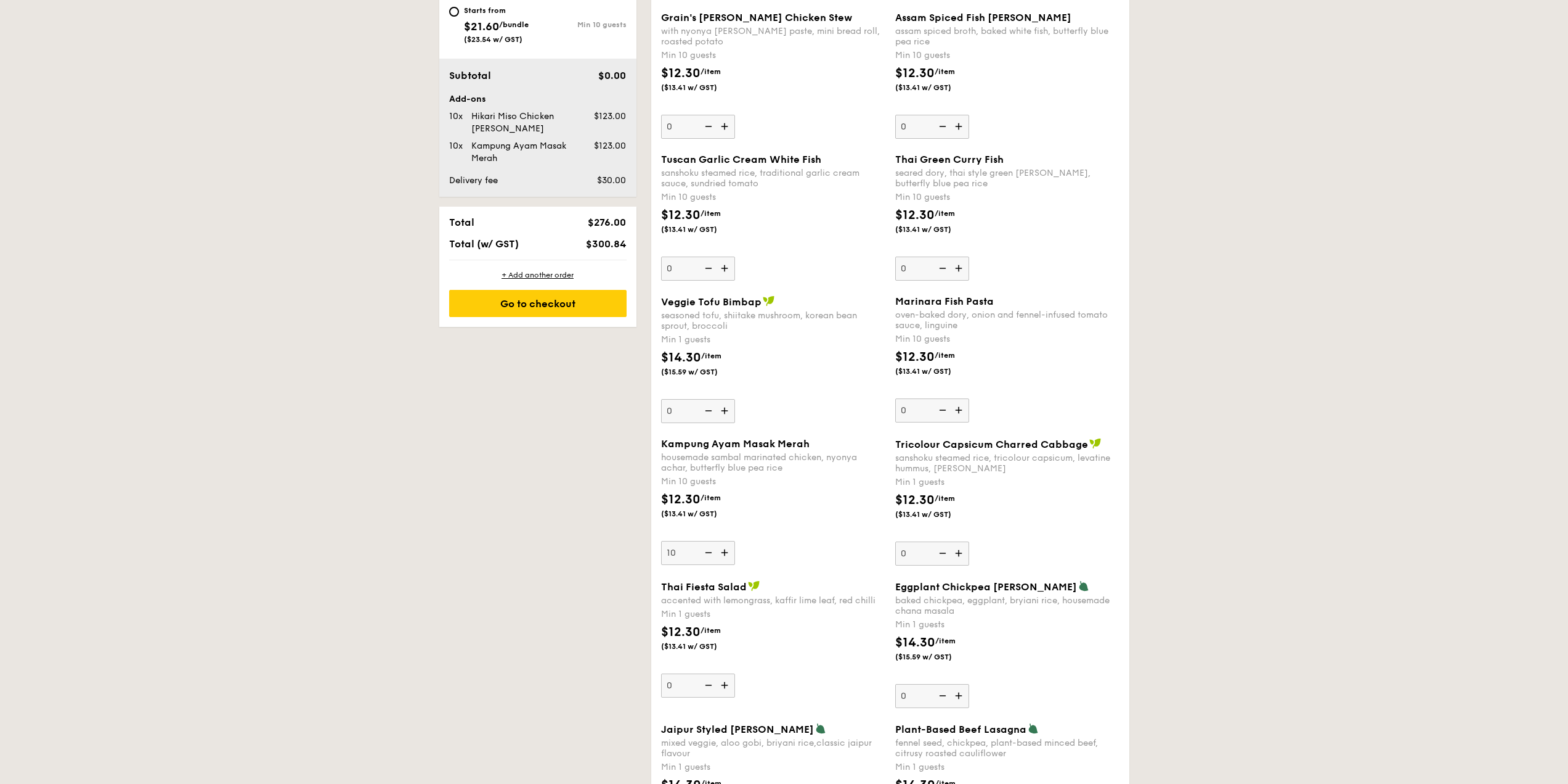
click at [859, 493] on div "$12.30 /item ($13.41 w/ GST)" at bounding box center [773, 511] width 234 height 43
click at [735, 541] on input "10" at bounding box center [698, 553] width 74 height 24
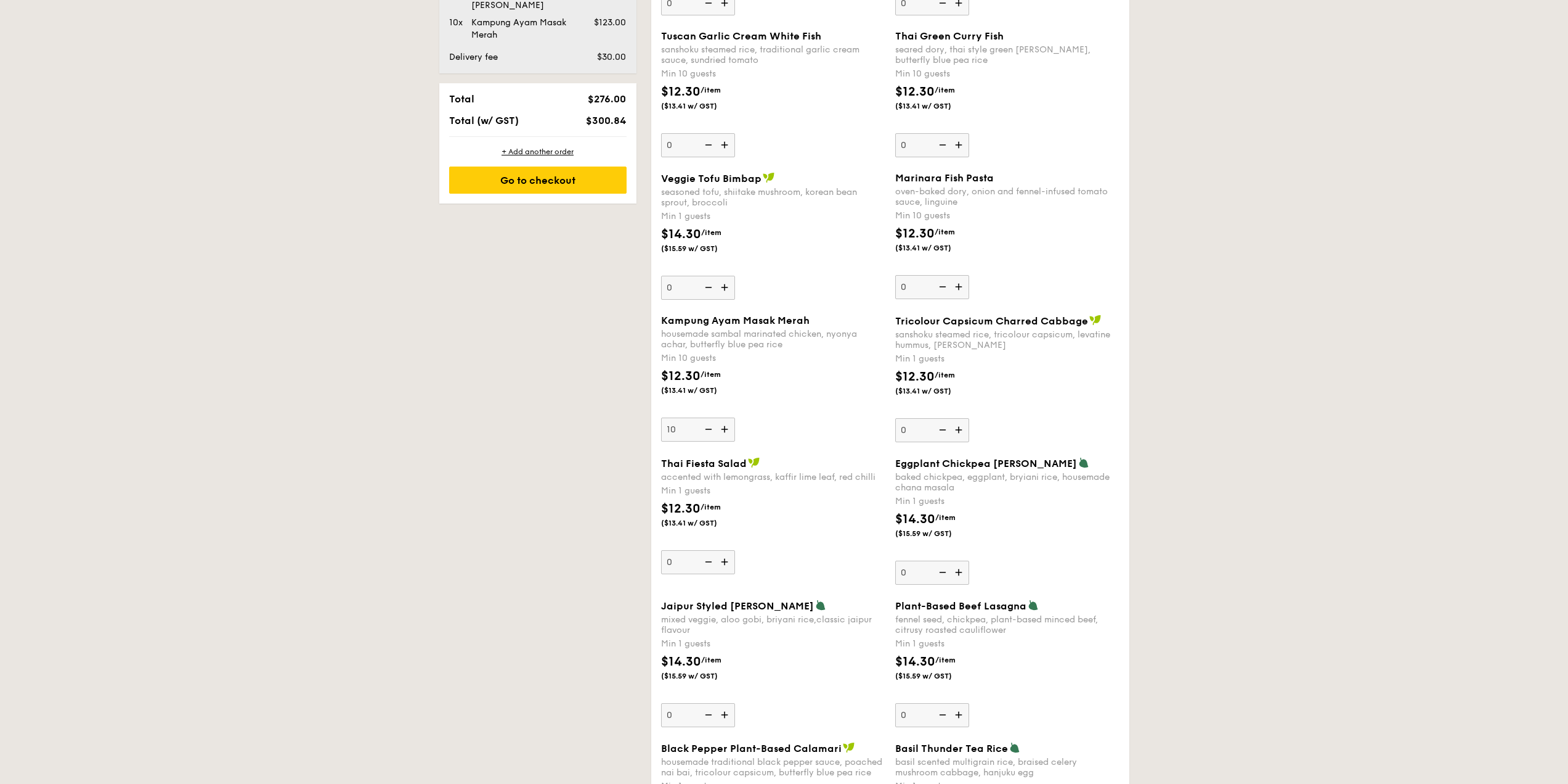
click at [853, 503] on div "$12.30 /item ($13.41 w/ GST)" at bounding box center [773, 520] width 234 height 43
click at [735, 550] on input "0" at bounding box center [698, 562] width 74 height 24
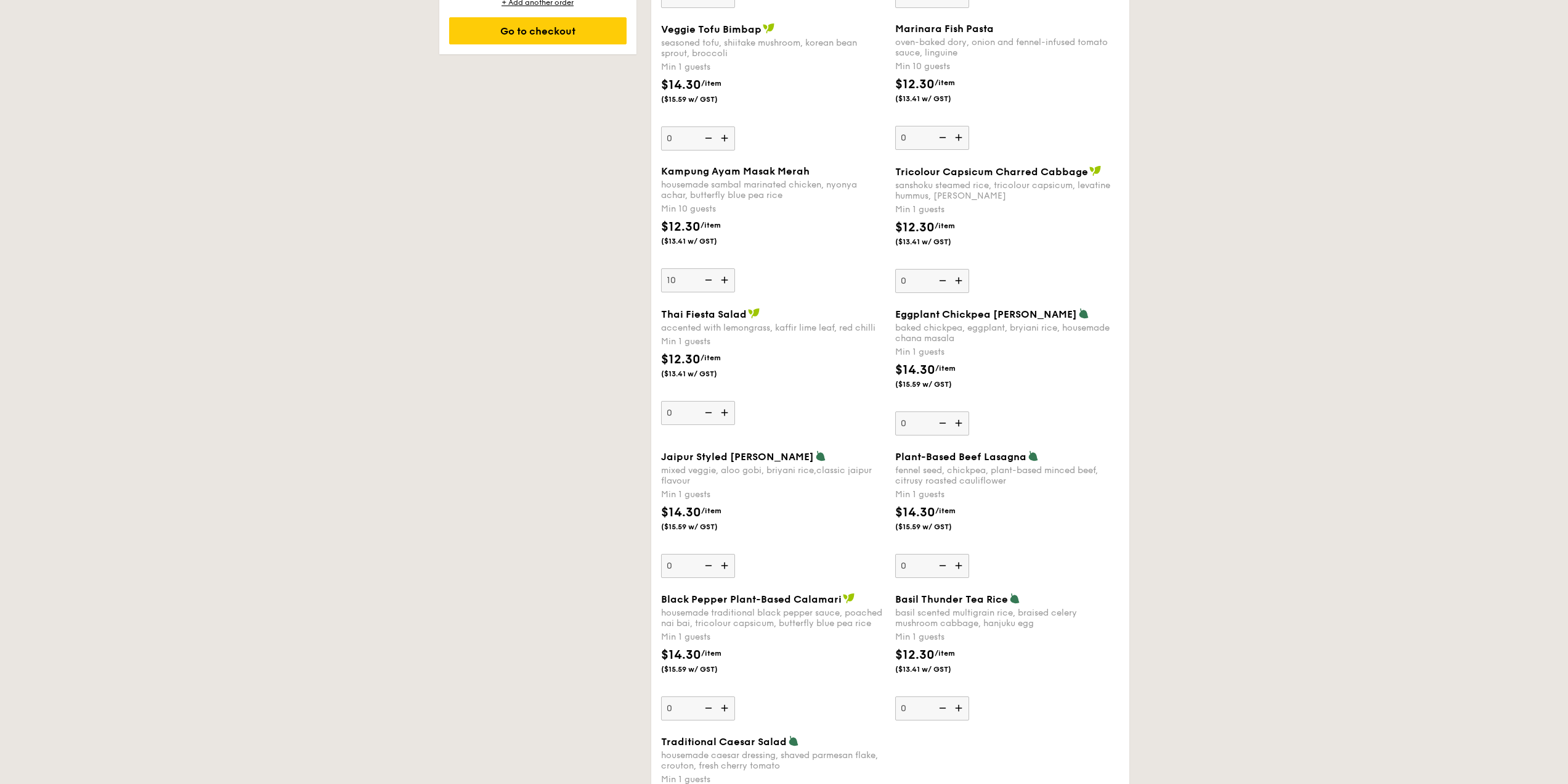
scroll to position [1016, 0]
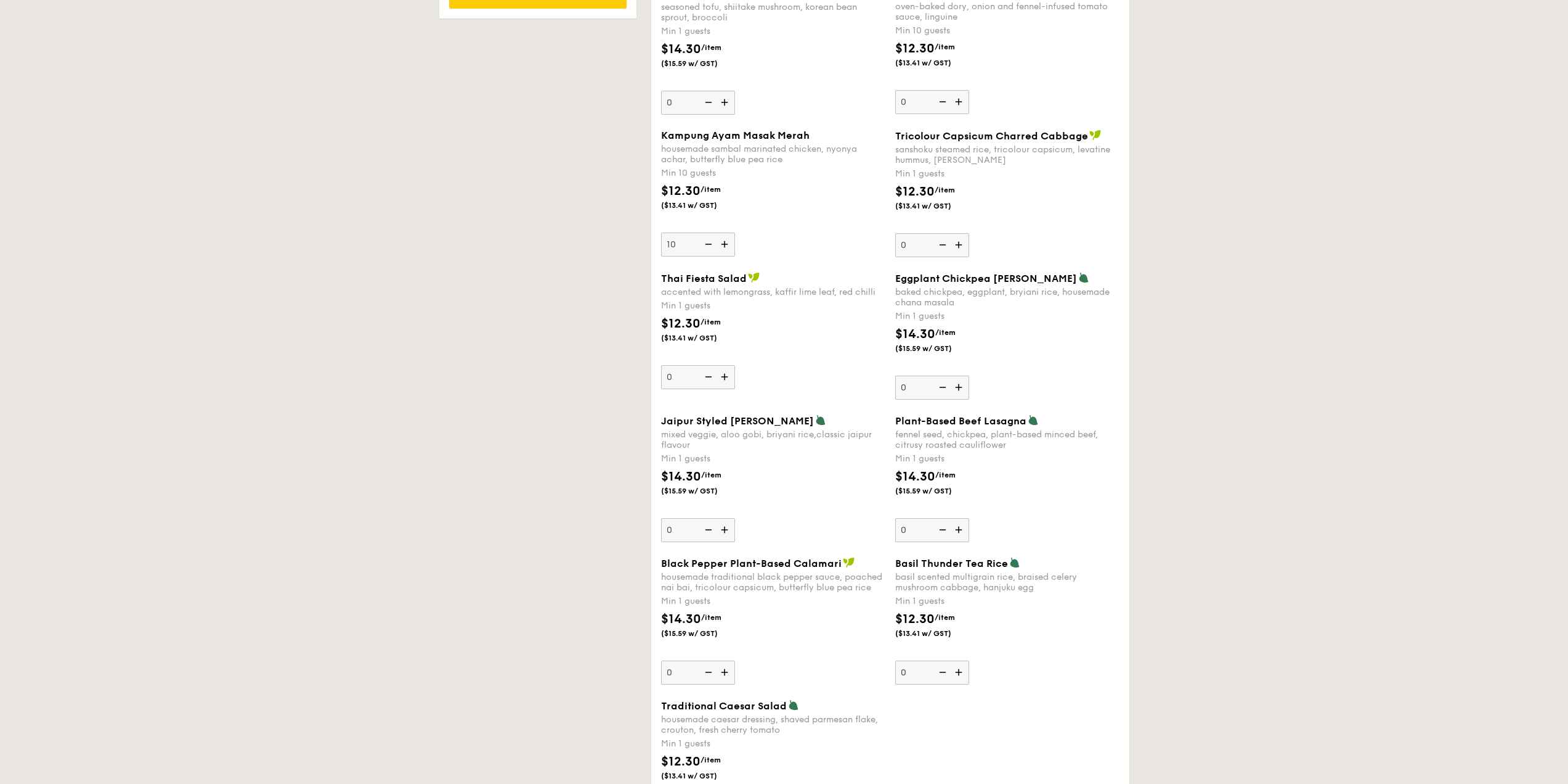
click at [839, 499] on div "$14.30 /item ($15.59 w/ GST)" at bounding box center [773, 488] width 234 height 43
click at [735, 518] on input "0" at bounding box center [698, 530] width 74 height 24
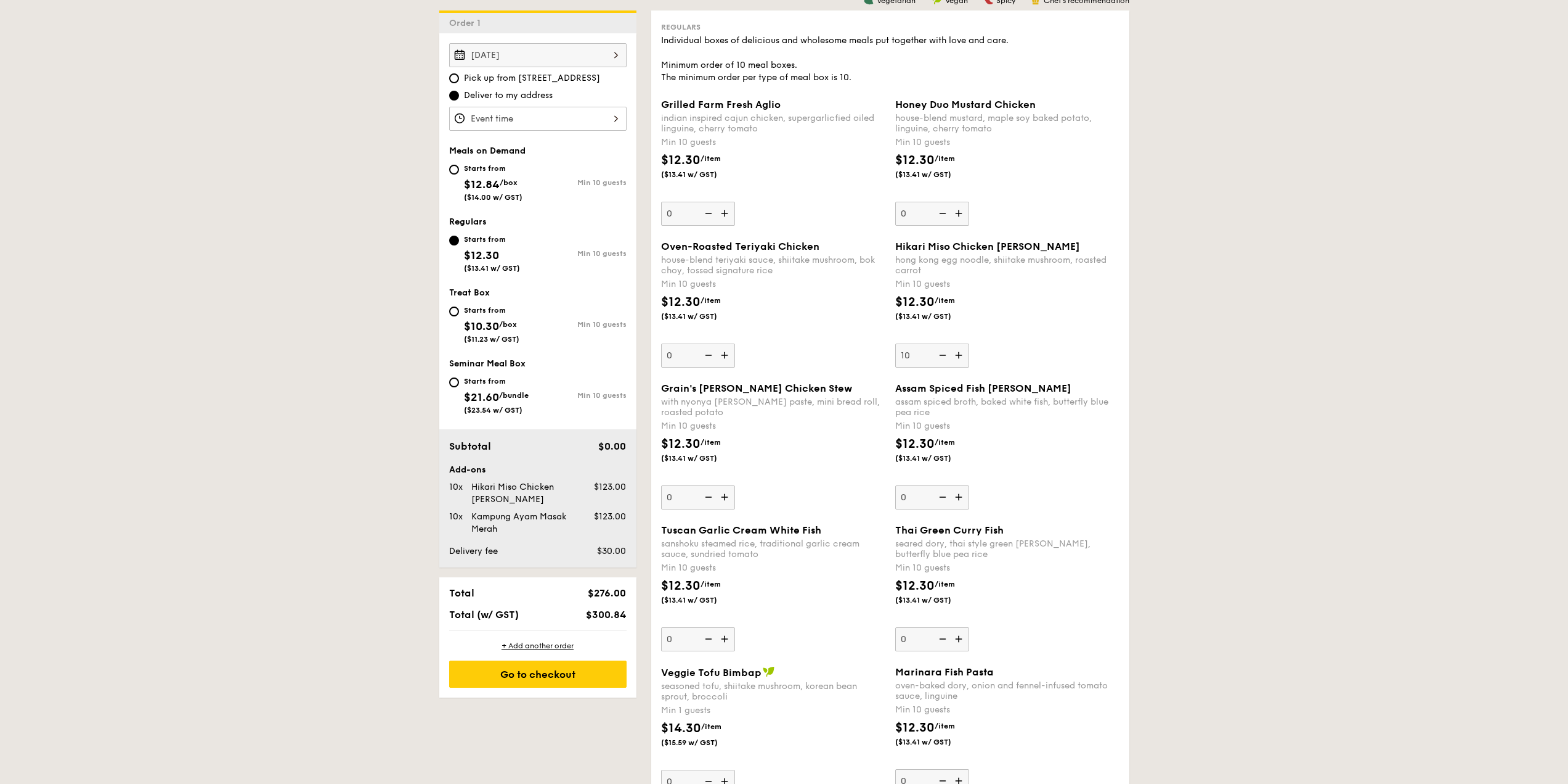
scroll to position [338, 0]
click at [724, 639] on img at bounding box center [726, 638] width 19 height 24
click at [724, 639] on input "0" at bounding box center [698, 638] width 74 height 24
type input "10"
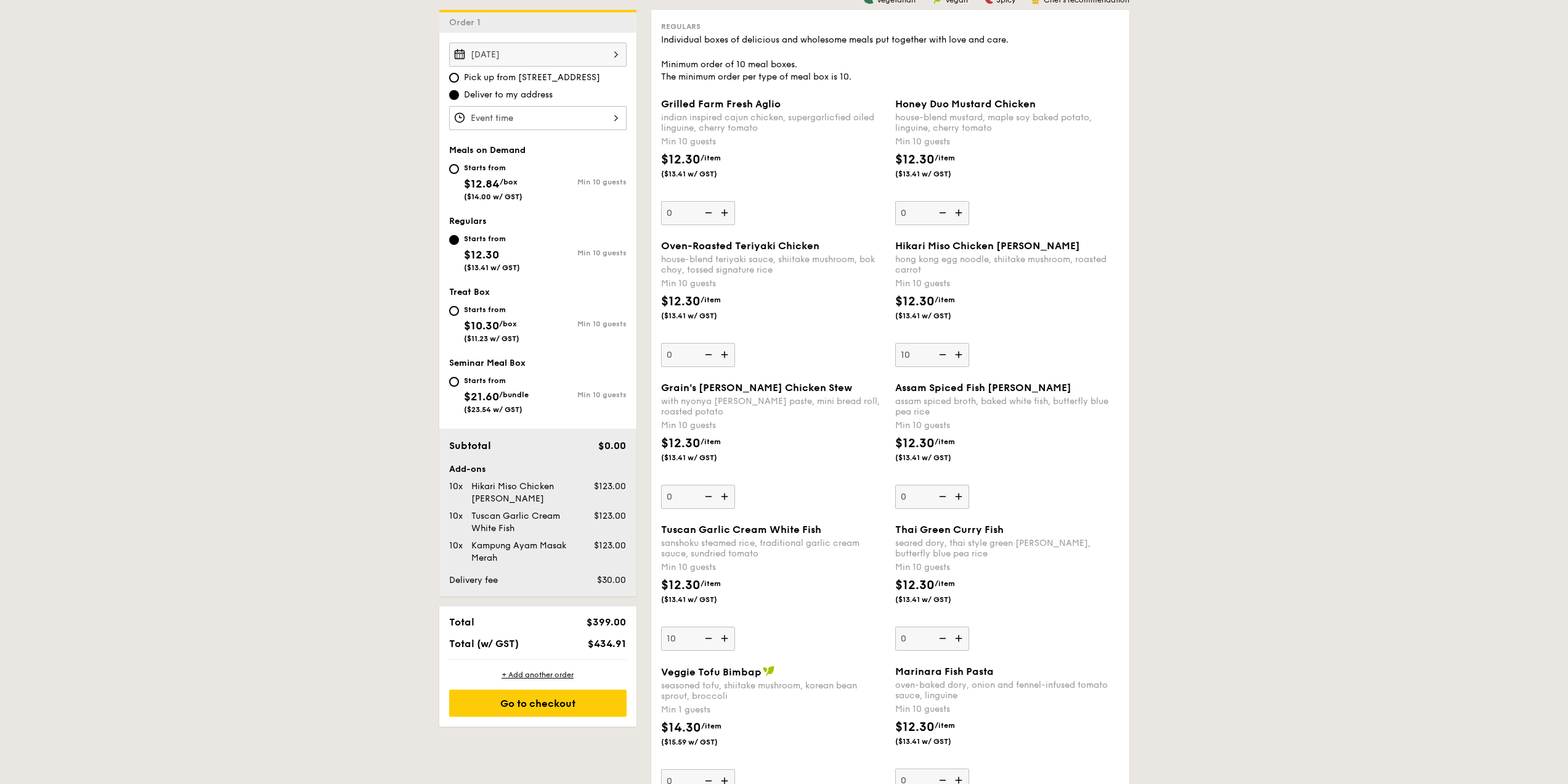
click at [786, 549] on div "sanshoku steamed rice, traditional garlic cream sauce, sundried tomato" at bounding box center [773, 548] width 224 height 21
click at [735, 626] on input "10" at bounding box center [698, 638] width 74 height 24
click at [761, 551] on div "sanshoku steamed rice, traditional garlic cream sauce, sundried tomato" at bounding box center [773, 548] width 224 height 21
click at [735, 626] on input "10" at bounding box center [698, 638] width 74 height 24
click at [761, 558] on div "sanshoku steamed rice, traditional garlic cream sauce, sundried tomato" at bounding box center [773, 548] width 224 height 21
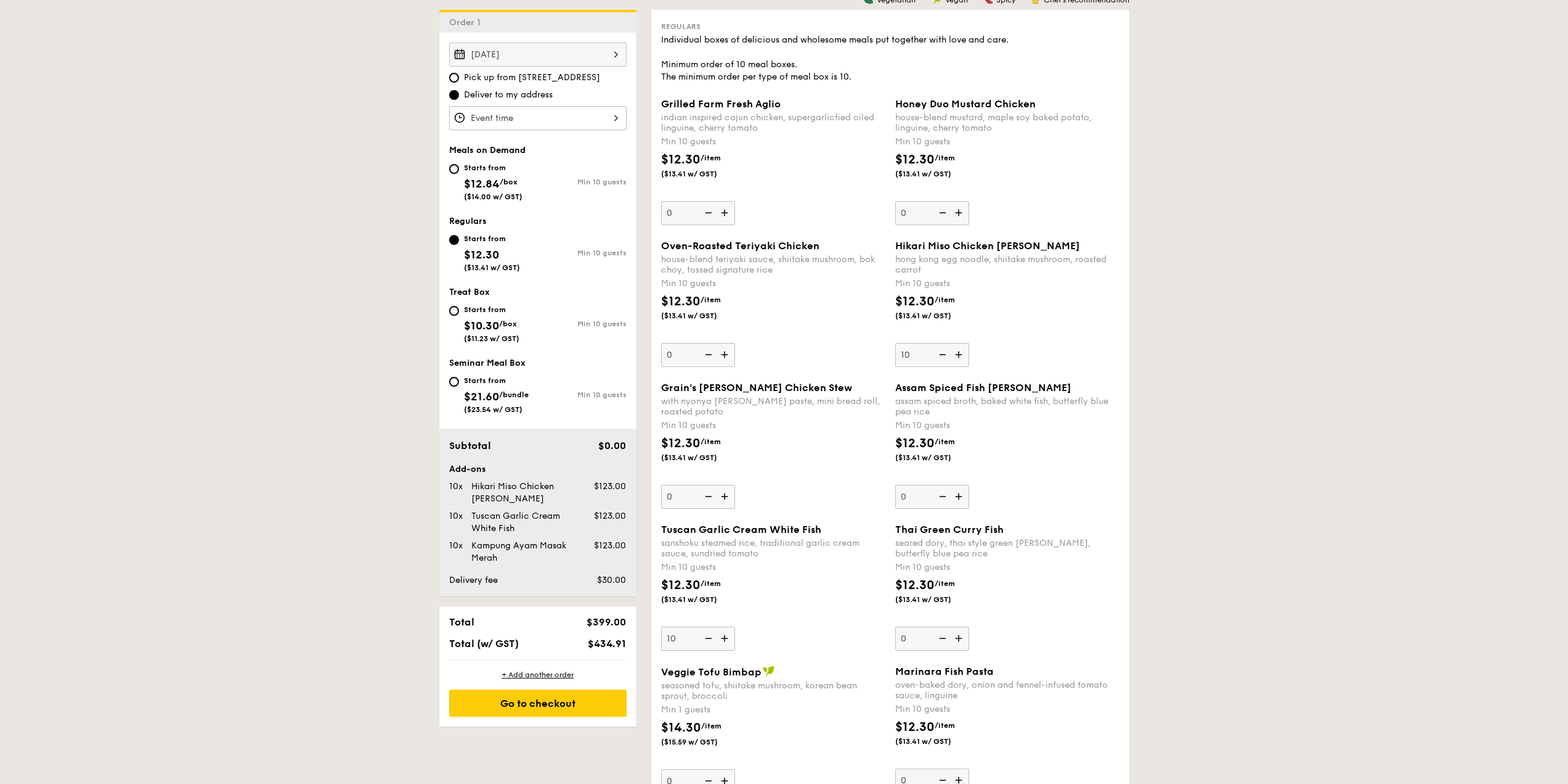
click at [735, 626] on input "10" at bounding box center [698, 638] width 74 height 24
click at [779, 553] on div "sanshoku steamed rice, traditional garlic cream sauce, sundried tomato" at bounding box center [773, 548] width 224 height 21
click at [735, 626] on input "10" at bounding box center [698, 638] width 74 height 24
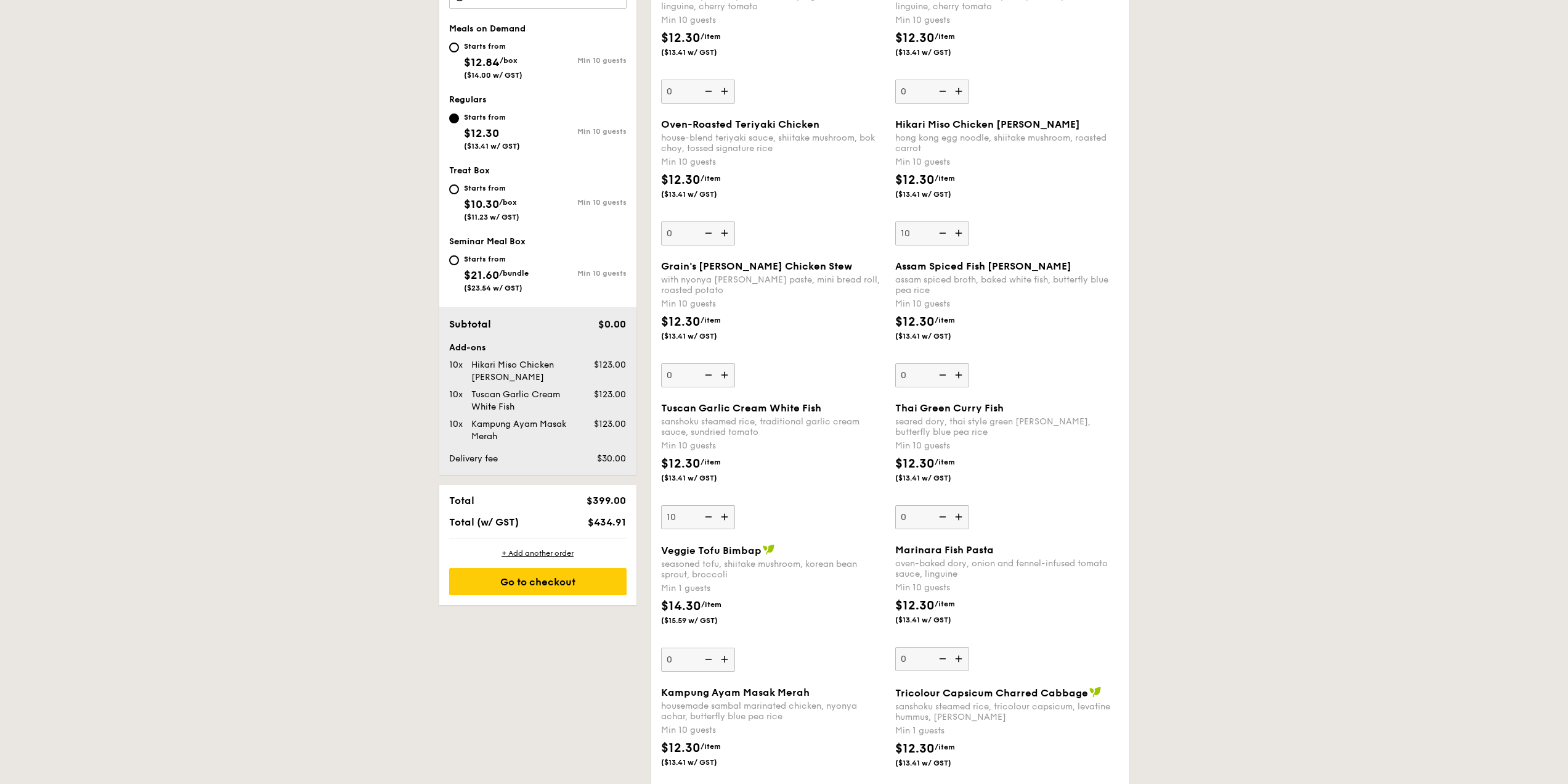
scroll to position [399, 0]
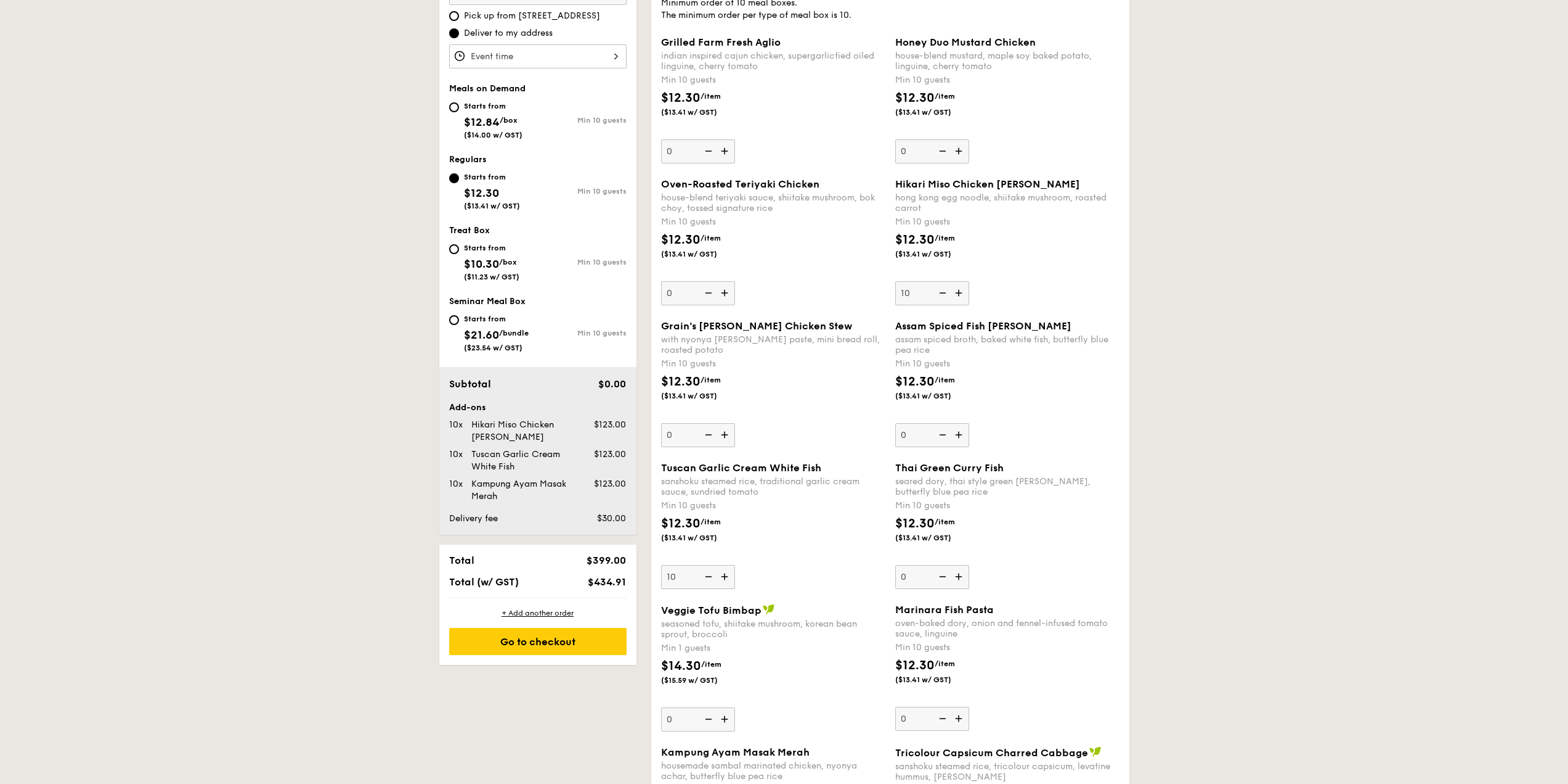
click at [485, 265] on span "$10.30" at bounding box center [481, 264] width 35 height 14
click at [459, 254] on input "Starts from $10.30 /box ($11.23 w/ GST) Min 10 guests" at bounding box center [454, 249] width 10 height 10
radio input "true"
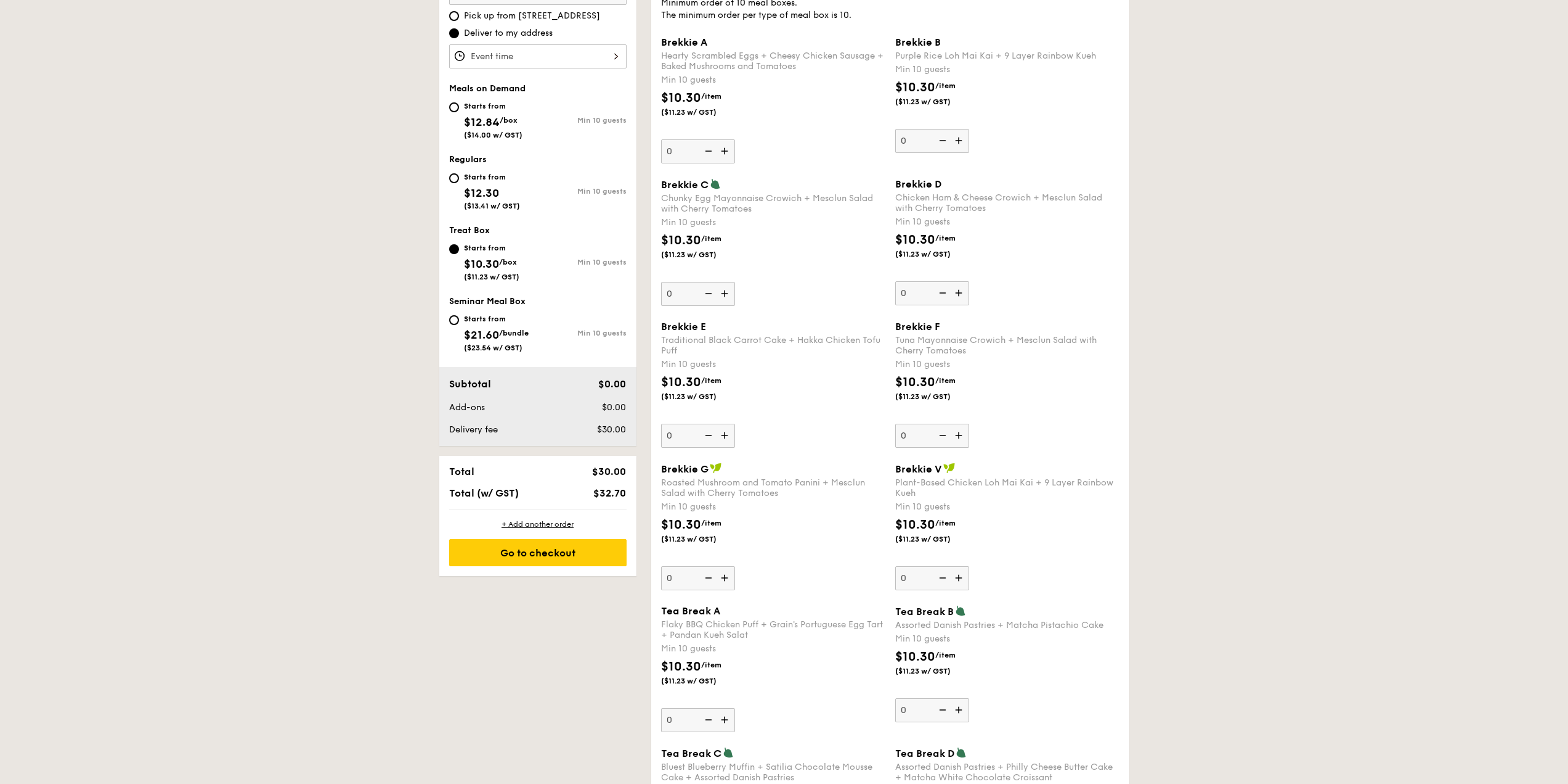
click at [490, 187] on span "$12.30" at bounding box center [481, 193] width 35 height 14
click at [459, 183] on input "Starts from $12.30 ($13.41 w/ GST) Min 10 guests" at bounding box center [454, 178] width 10 height 10
radio input "true"
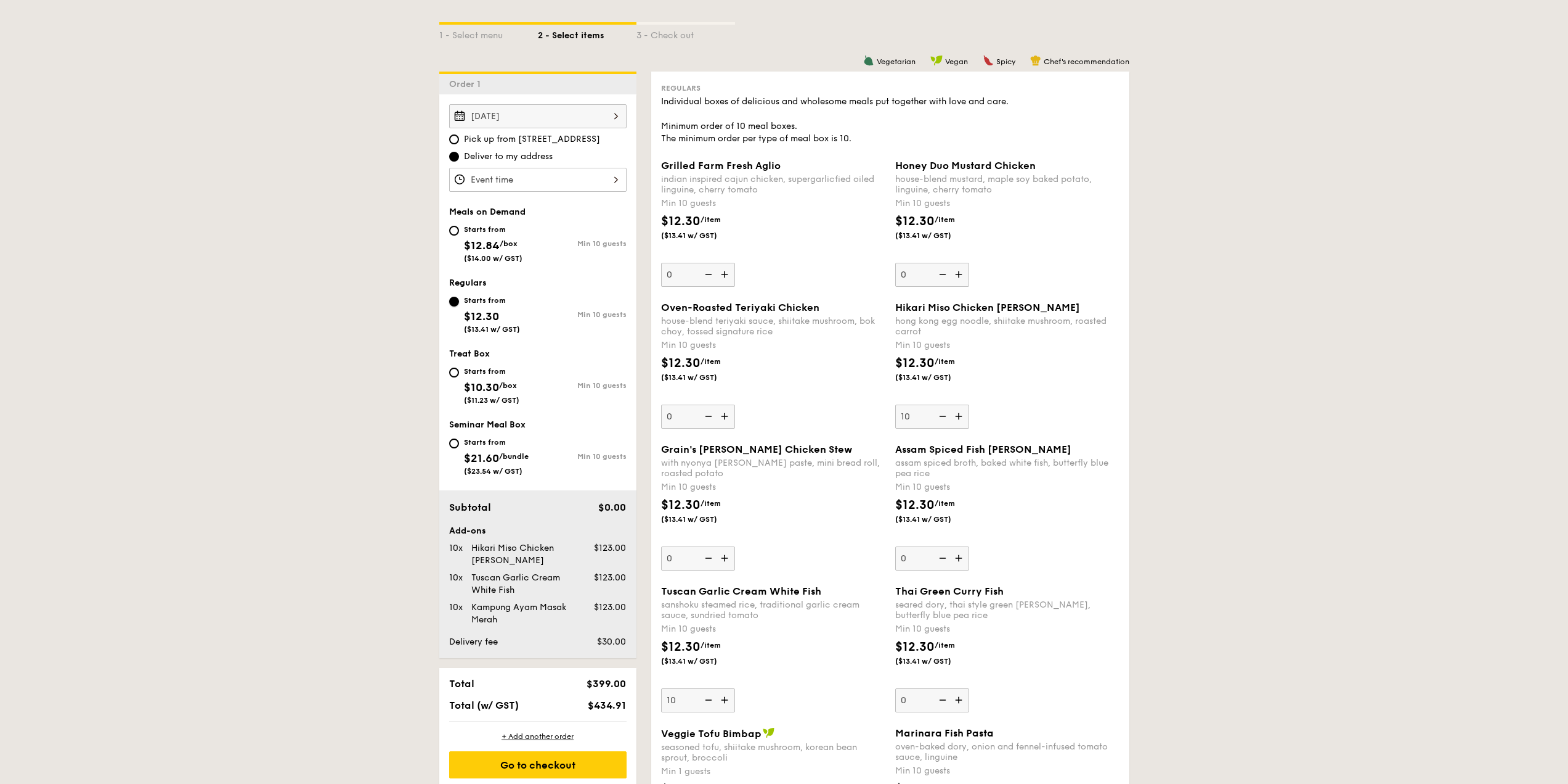
scroll to position [338, 0]
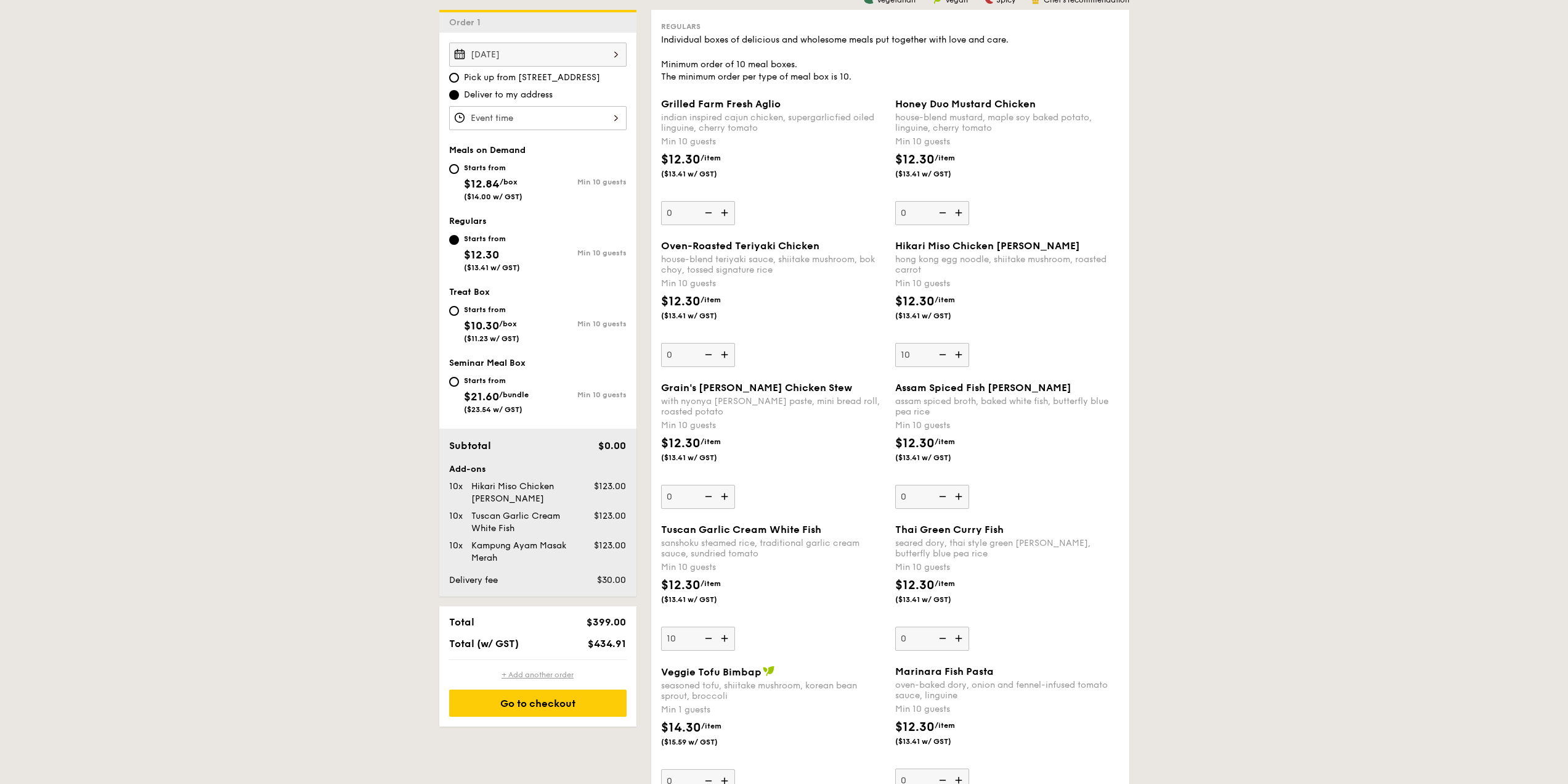
click at [555, 675] on div "+ Add another order" at bounding box center [537, 675] width 177 height 10
type input "0"
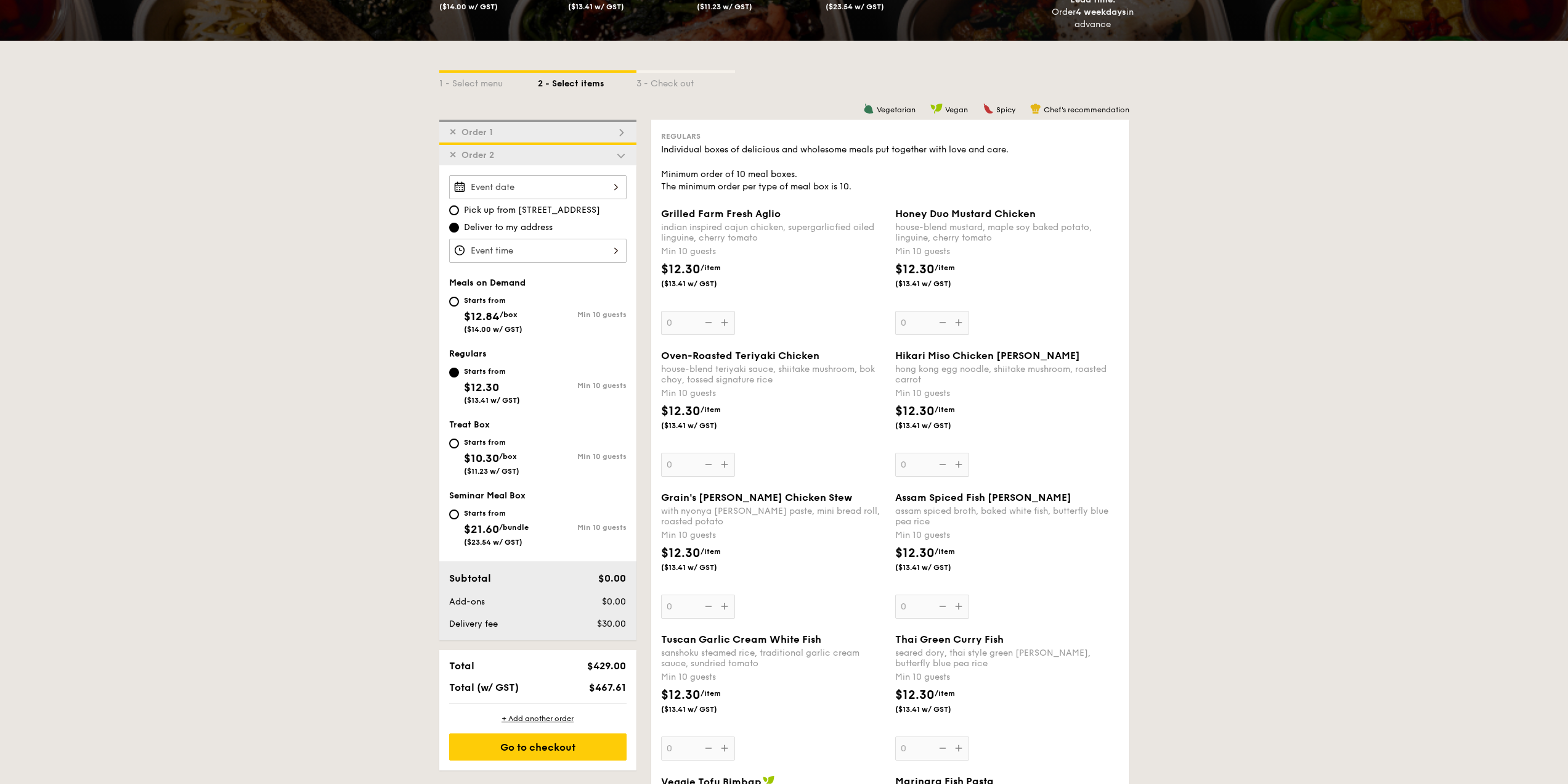
scroll to position [229, 0]
click at [476, 433] on div "Treat Box Starts from $10.30 /box ($11.23 w/ GST) Min 10 guests" at bounding box center [537, 453] width 177 height 69
click at [478, 441] on div "Starts from" at bounding box center [491, 442] width 55 height 10
click at [459, 441] on input "Starts from $10.30 /box ($11.23 w/ GST) Min 10 guests" at bounding box center [454, 442] width 10 height 10
radio input "true"
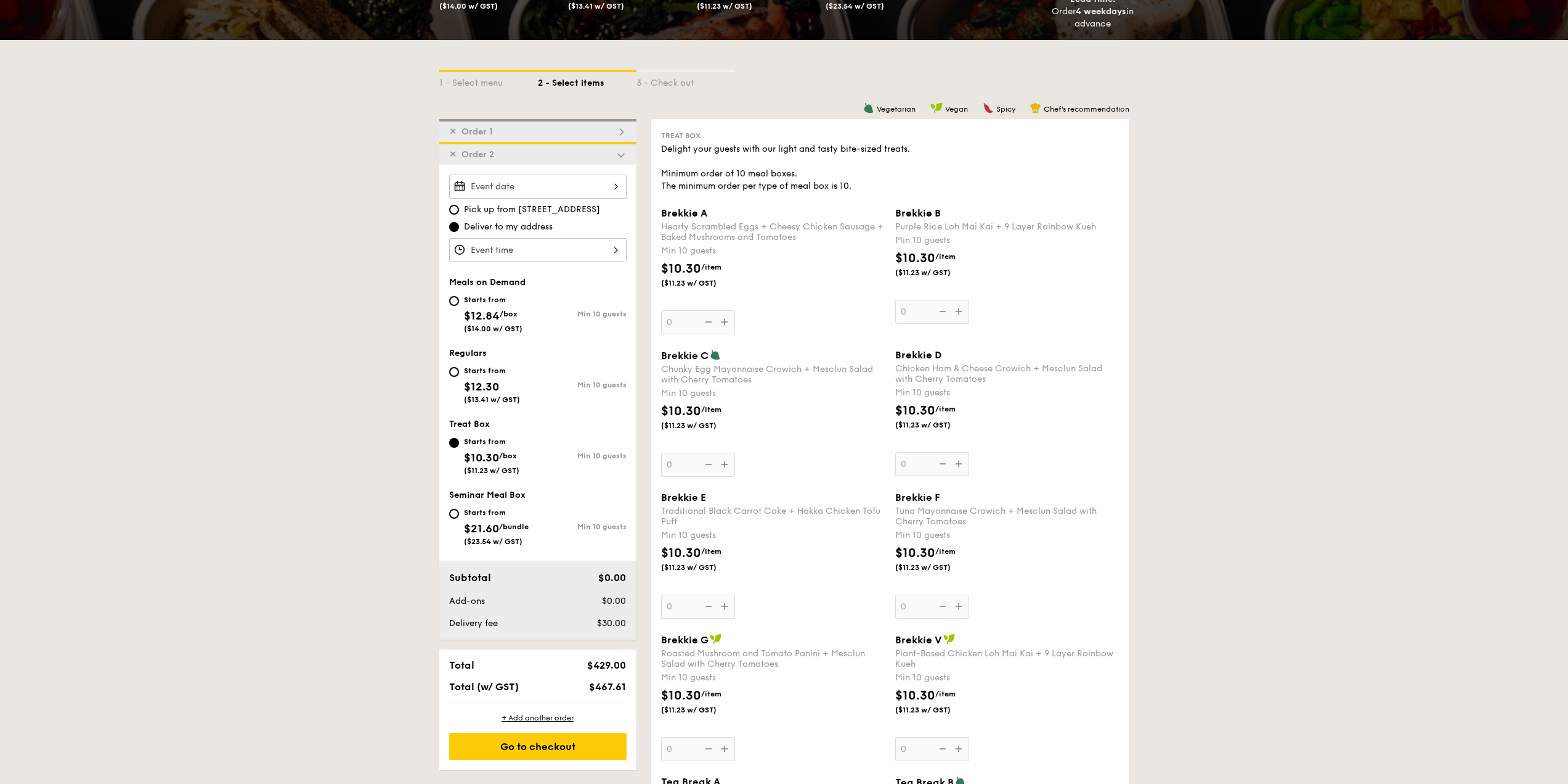
click at [722, 320] on div "Brekkie A Hearty Scrambled Eggs + Cheesy Chicken Sausage + Baked Mushrooms and …" at bounding box center [773, 270] width 224 height 127
click at [722, 320] on input "0" at bounding box center [698, 322] width 74 height 24
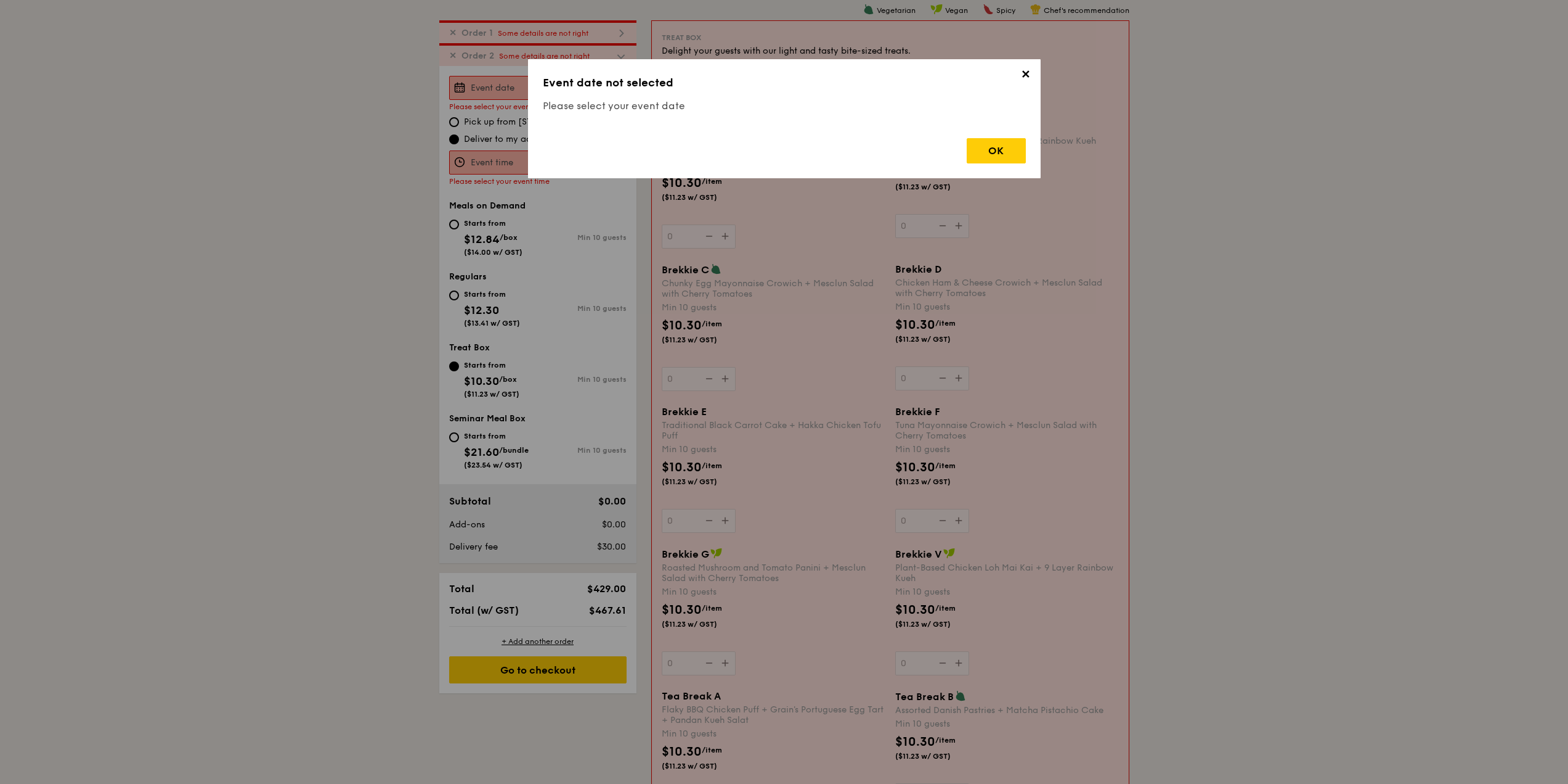
scroll to position [329, 0]
click at [1022, 81] on span "✕" at bounding box center [1026, 76] width 17 height 17
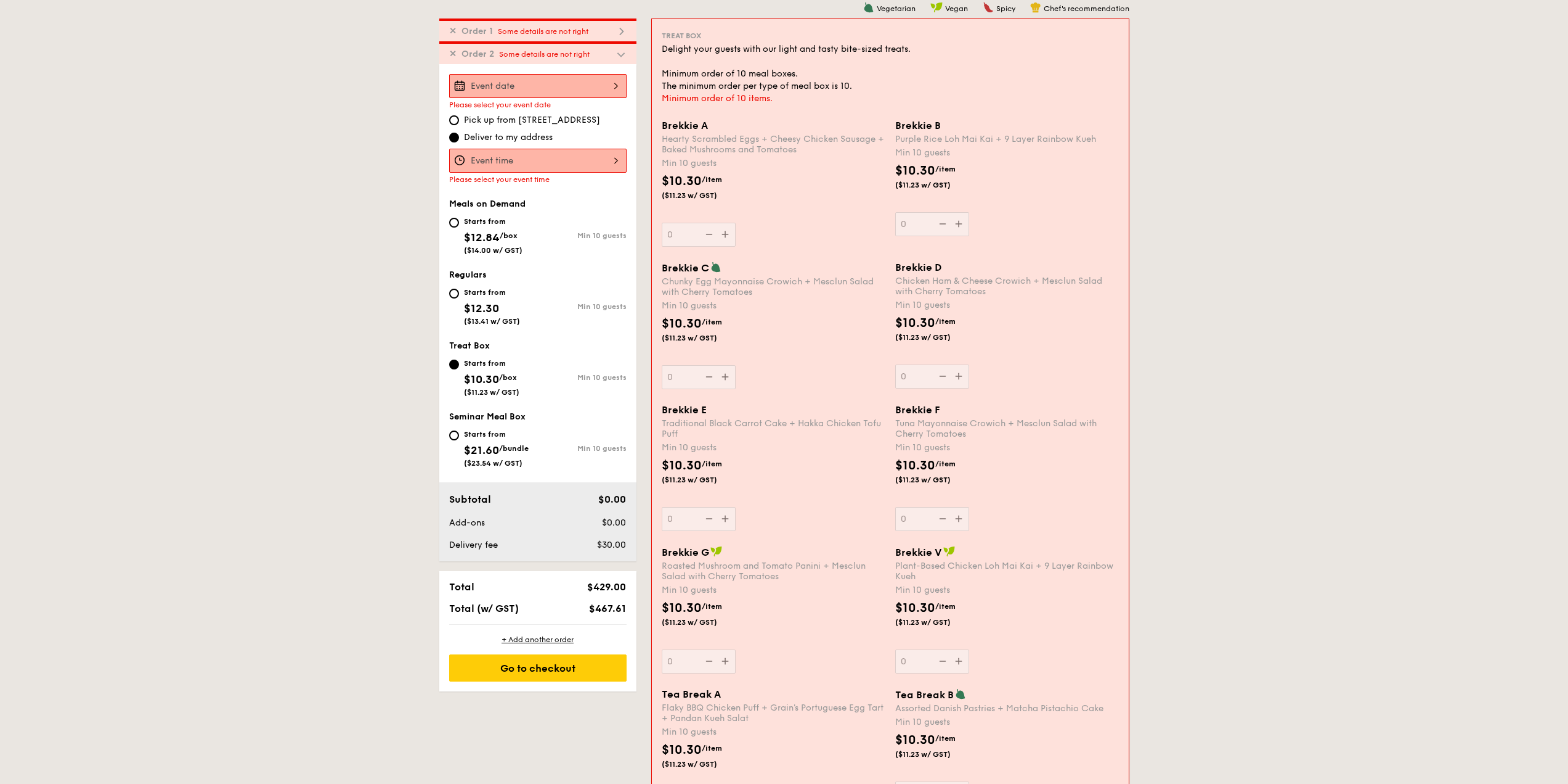
click at [596, 25] on div "✕ Order 1 Some details are not right" at bounding box center [538, 30] width 197 height 23
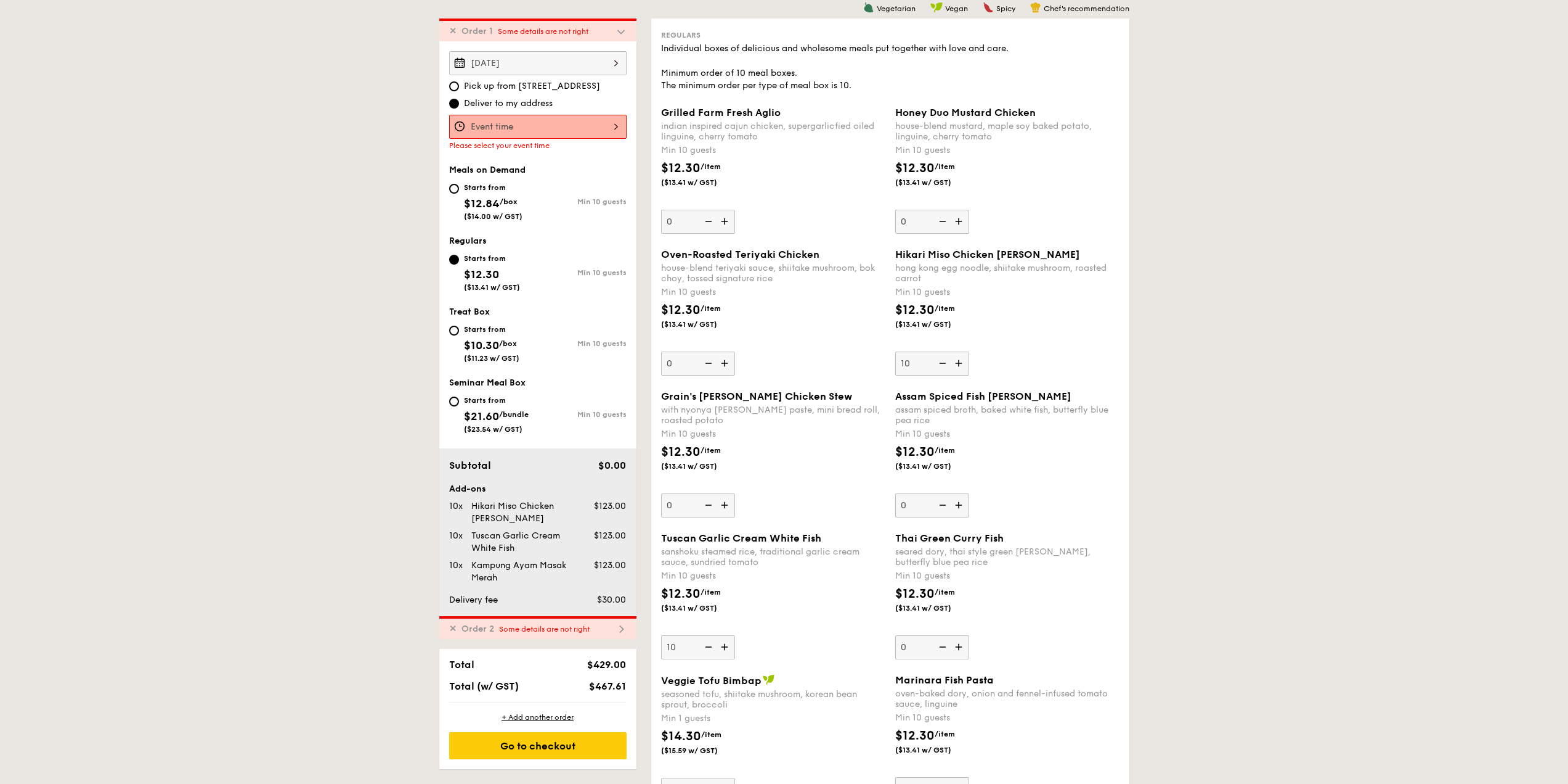
click at [591, 54] on div "[DATE]" at bounding box center [537, 63] width 177 height 24
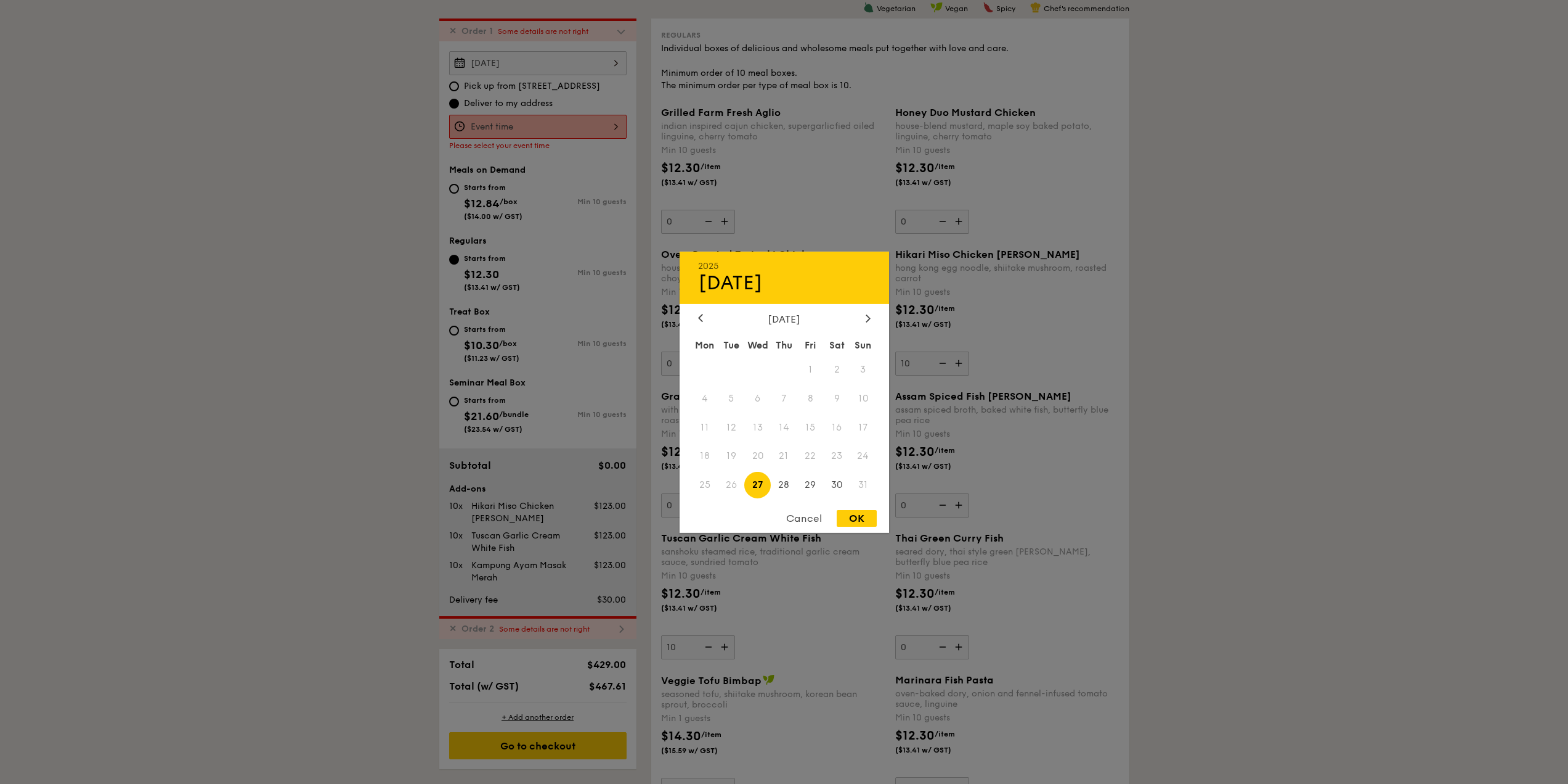
click at [593, 37] on div at bounding box center [784, 392] width 1568 height 784
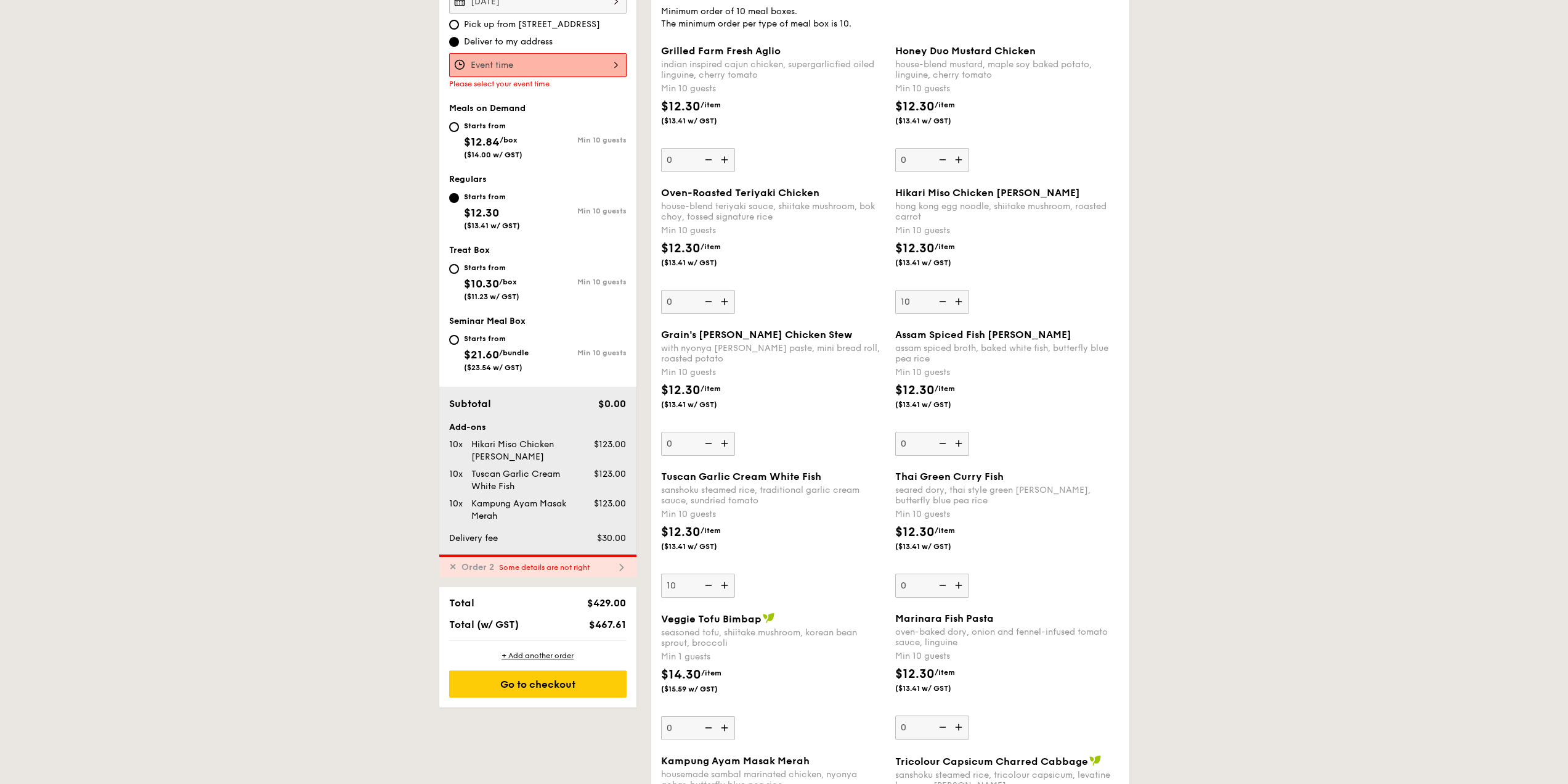
click at [548, 571] on span "Some details are not right" at bounding box center [544, 567] width 91 height 8
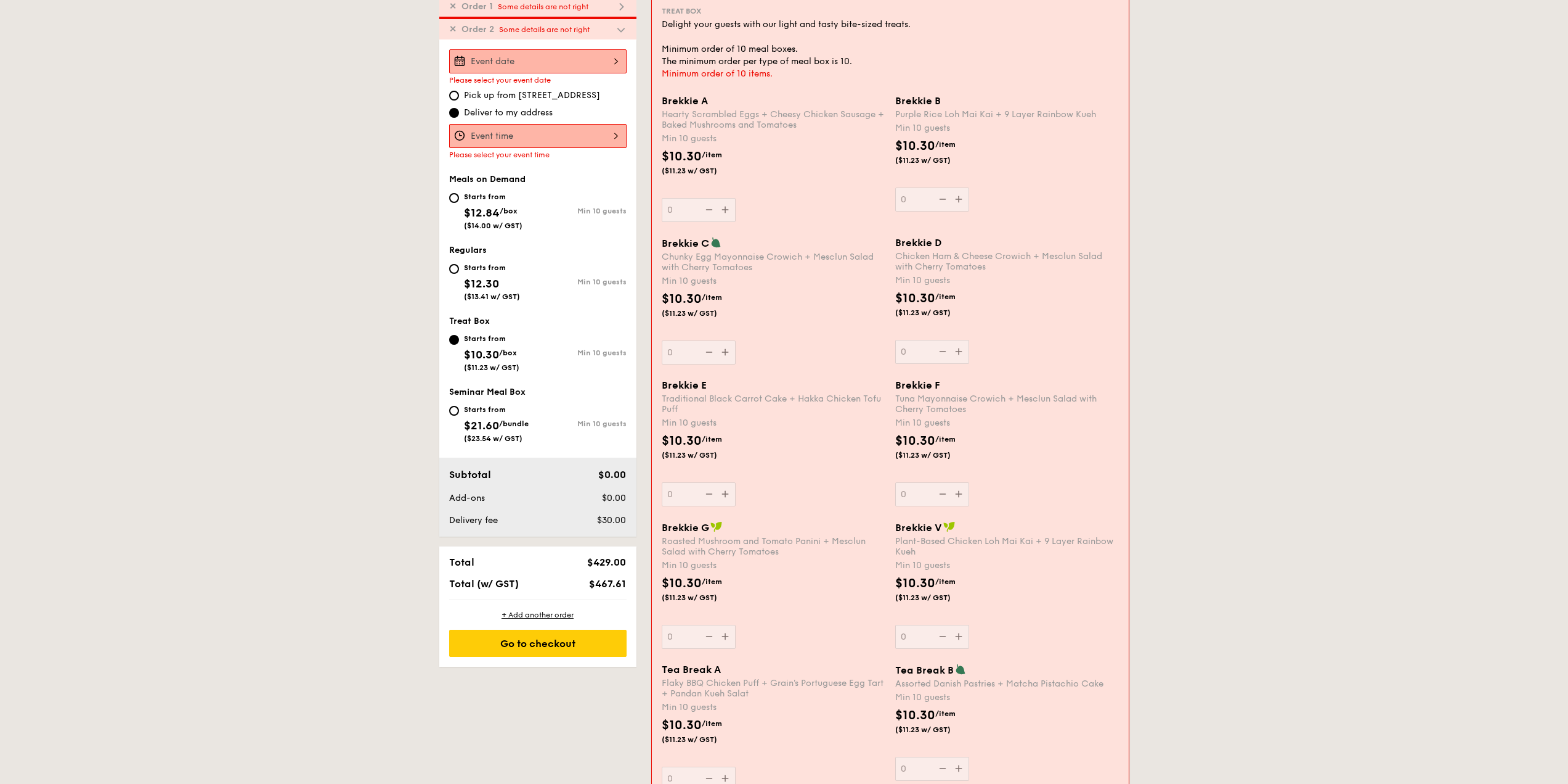
scroll to position [352, 0]
click at [557, 69] on div at bounding box center [537, 63] width 177 height 24
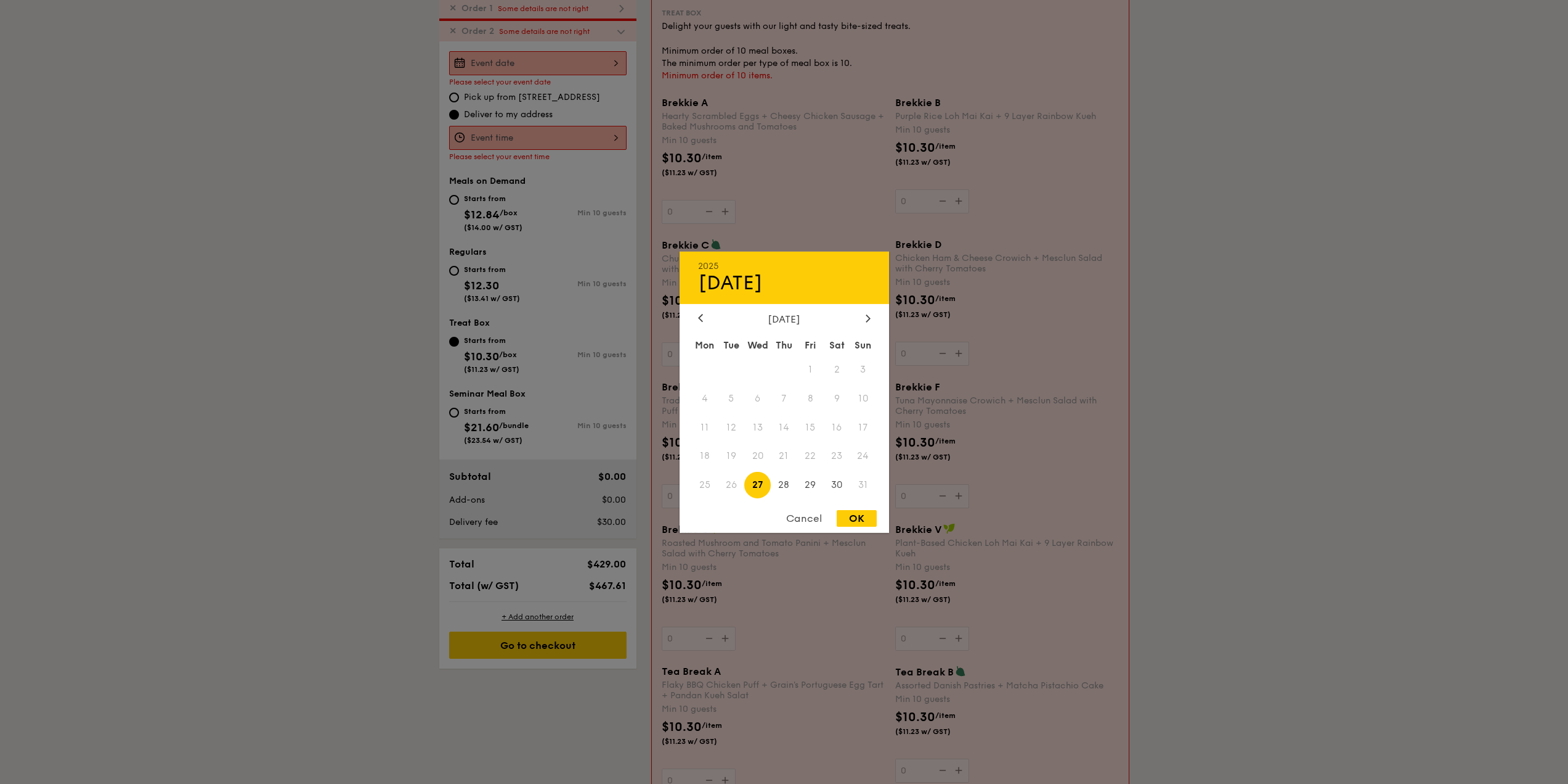
click at [848, 515] on div "OK" at bounding box center [856, 519] width 40 height 17
type input "[DATE]"
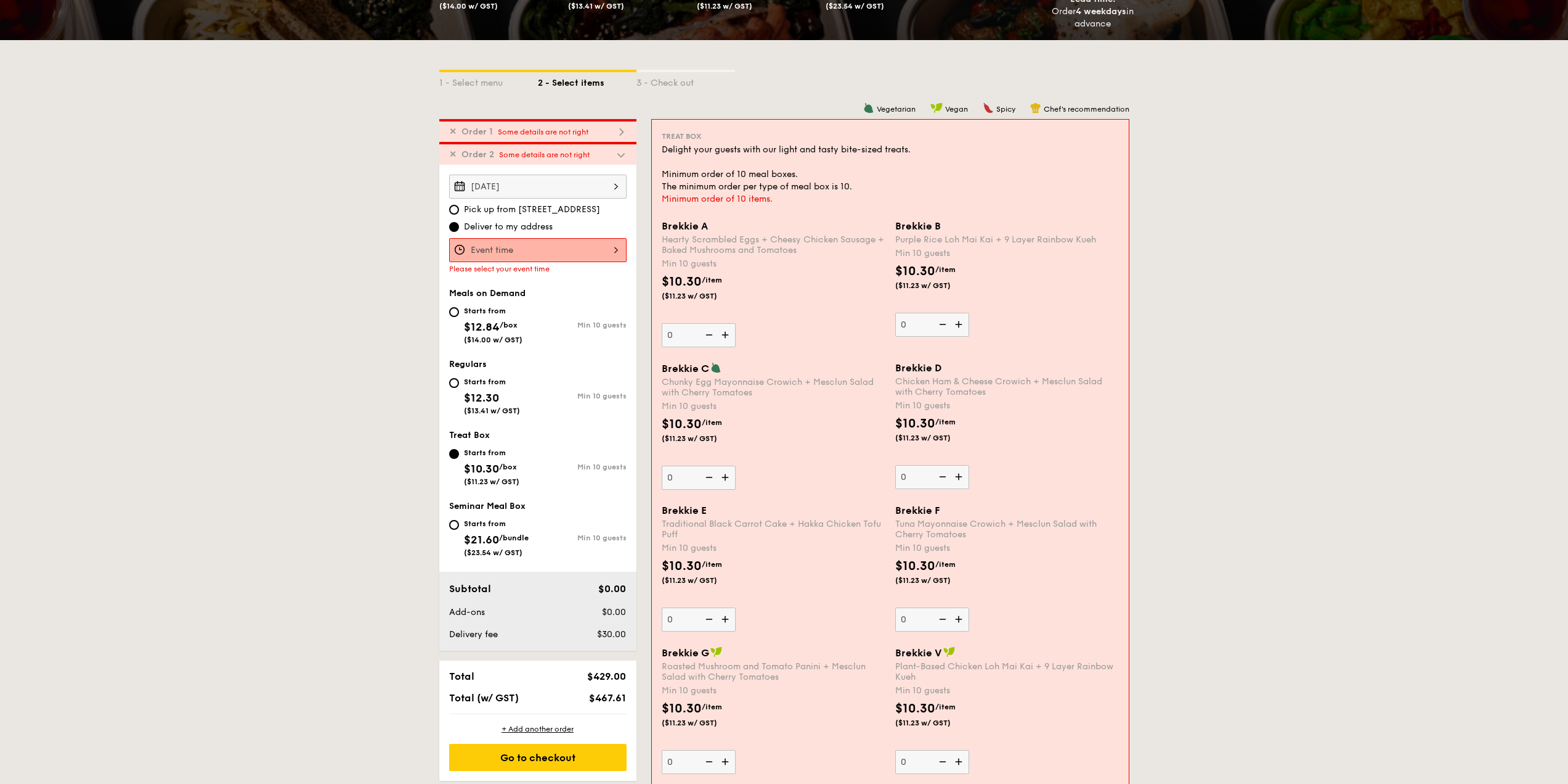
scroll to position [291, 0]
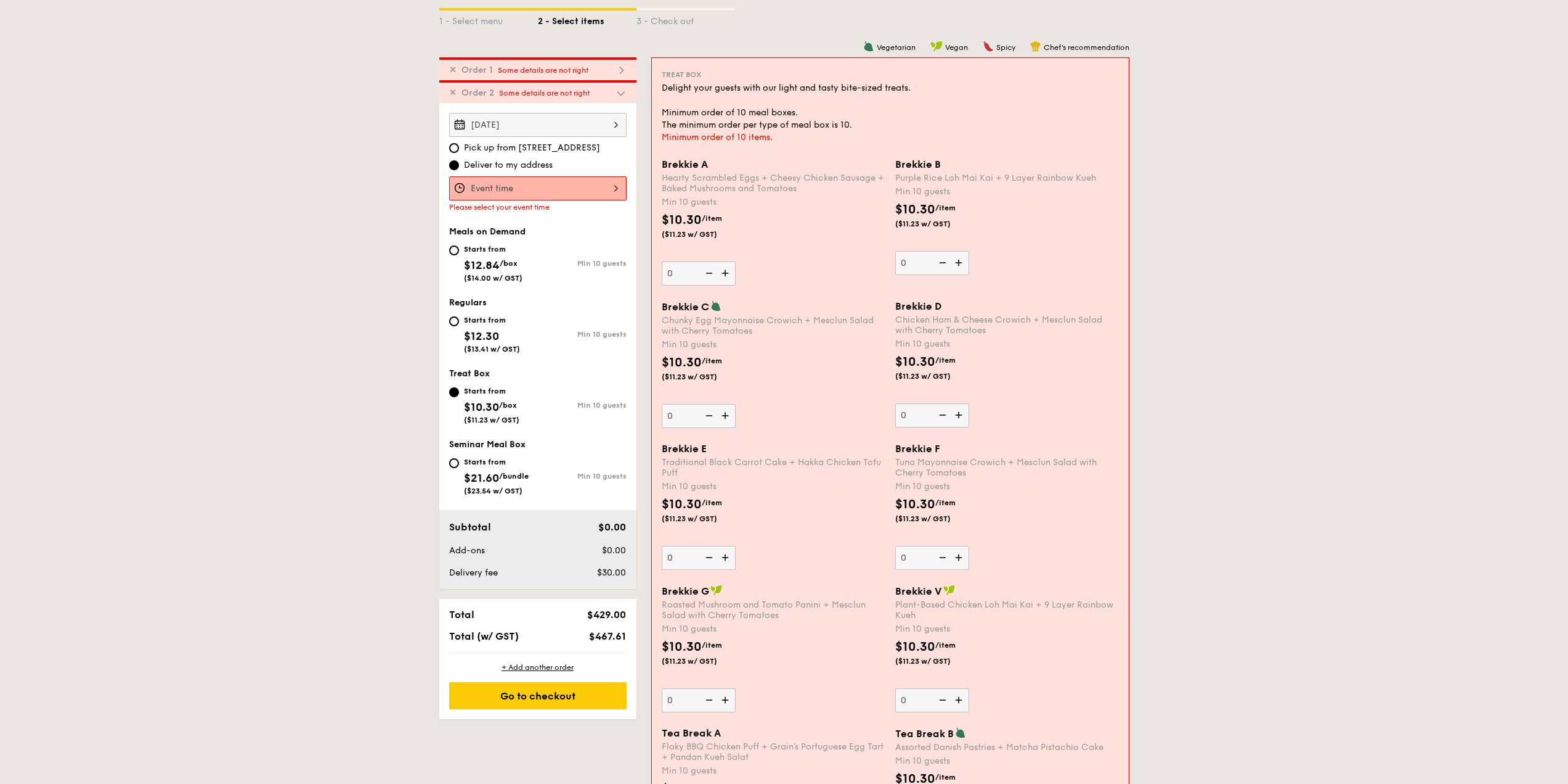
click at [729, 416] on img at bounding box center [727, 415] width 19 height 24
click at [729, 416] on input "0" at bounding box center [698, 415] width 74 height 24
type input "10"
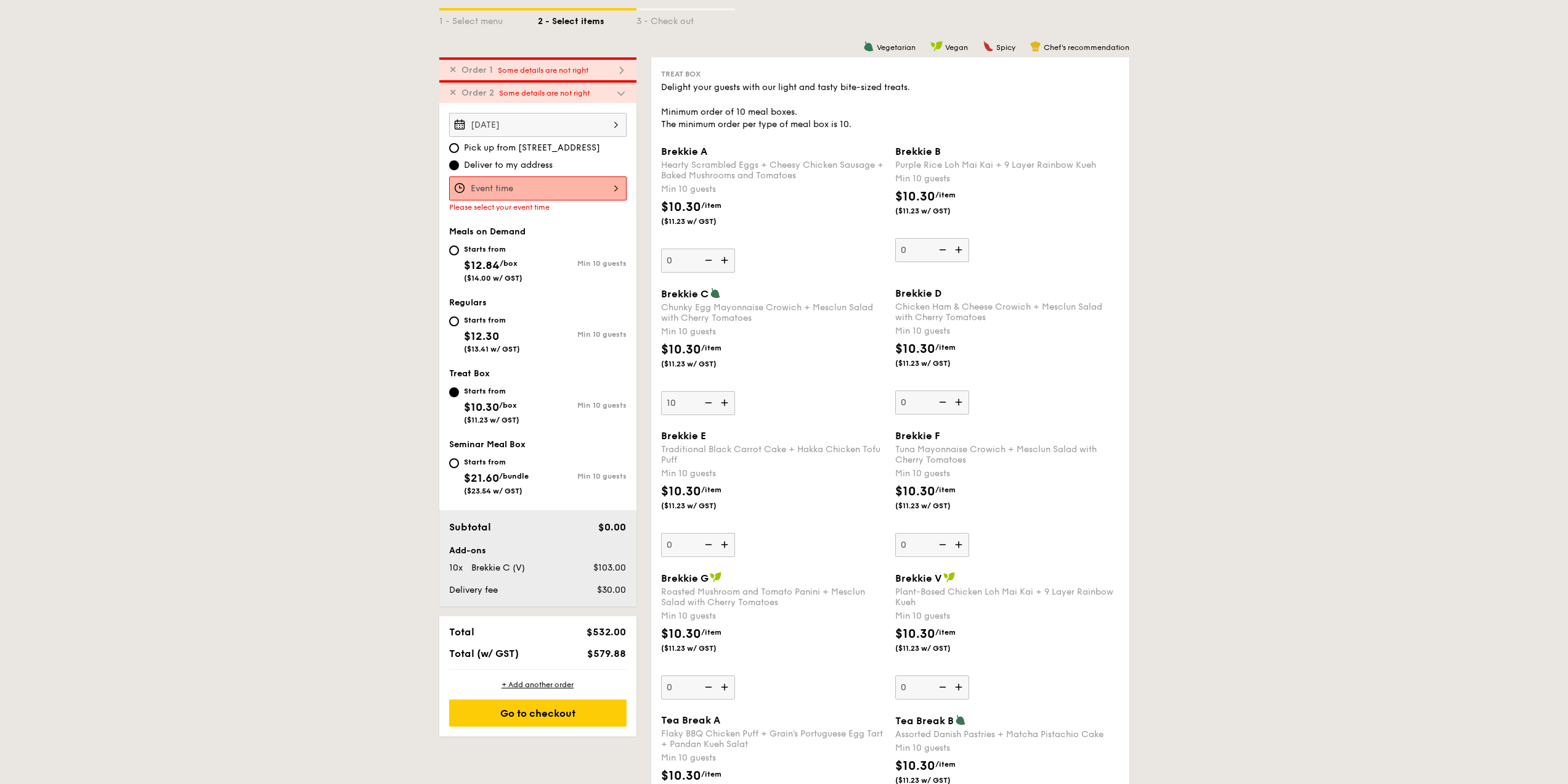
click at [727, 261] on img at bounding box center [726, 260] width 19 height 24
click at [727, 261] on input "0" at bounding box center [698, 260] width 74 height 24
type input "10"
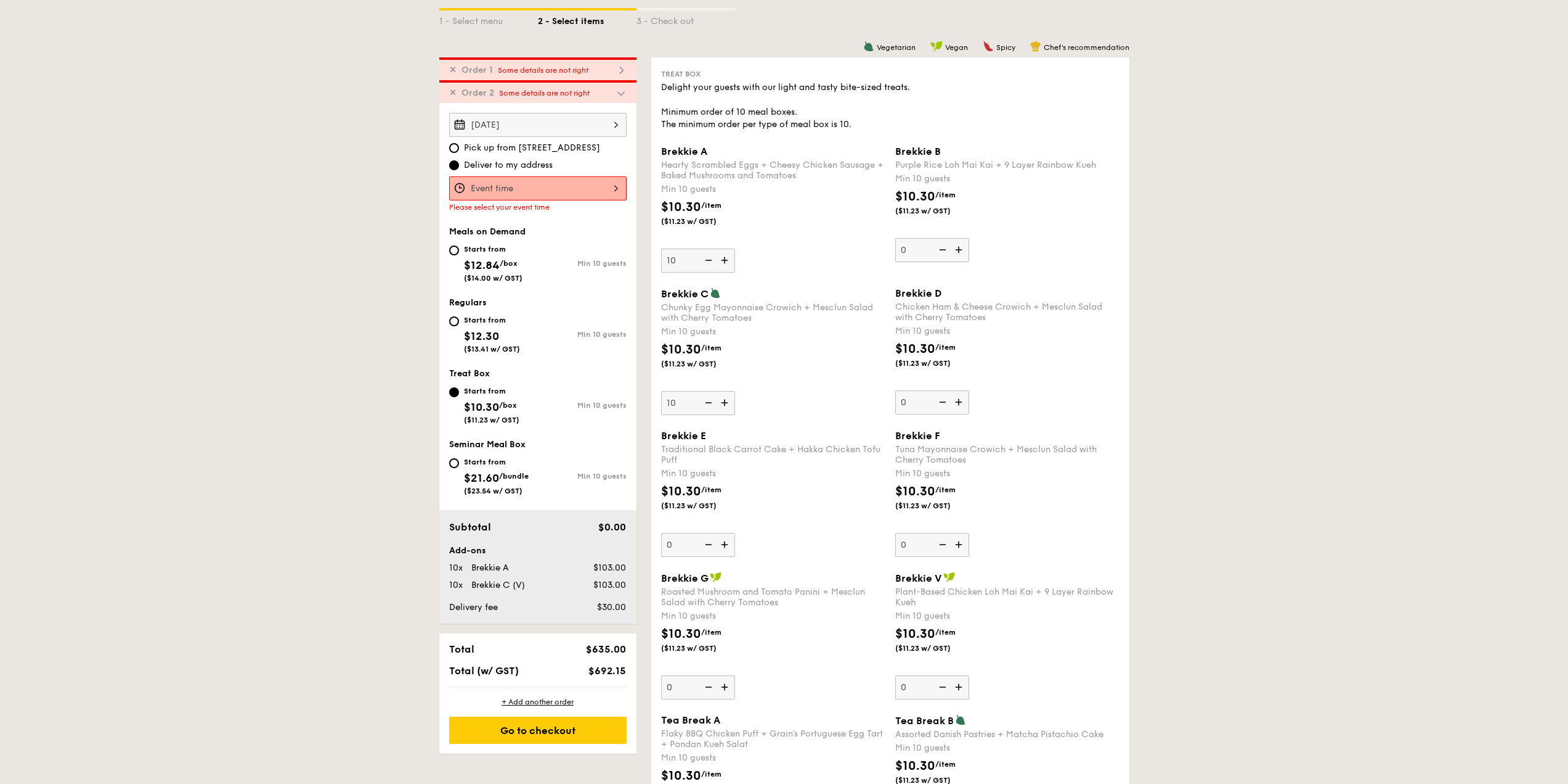
click at [812, 386] on div "Brekkie C Chunky Egg Mayonnaise Crowich + Mesclun Salad with Cherry Tomatoes Mi…" at bounding box center [773, 351] width 224 height 128
click at [735, 391] on input "10" at bounding box center [698, 403] width 74 height 24
click at [819, 359] on div "$10.30 /item ($11.23 w/ GST)" at bounding box center [773, 362] width 234 height 43
click at [735, 391] on input "10" at bounding box center [698, 403] width 74 height 24
click at [817, 340] on div "Brekkie C Chunky Egg Mayonnaise Crowich + Mesclun Salad with Cherry Tomatoes Mi…" at bounding box center [773, 351] width 224 height 128
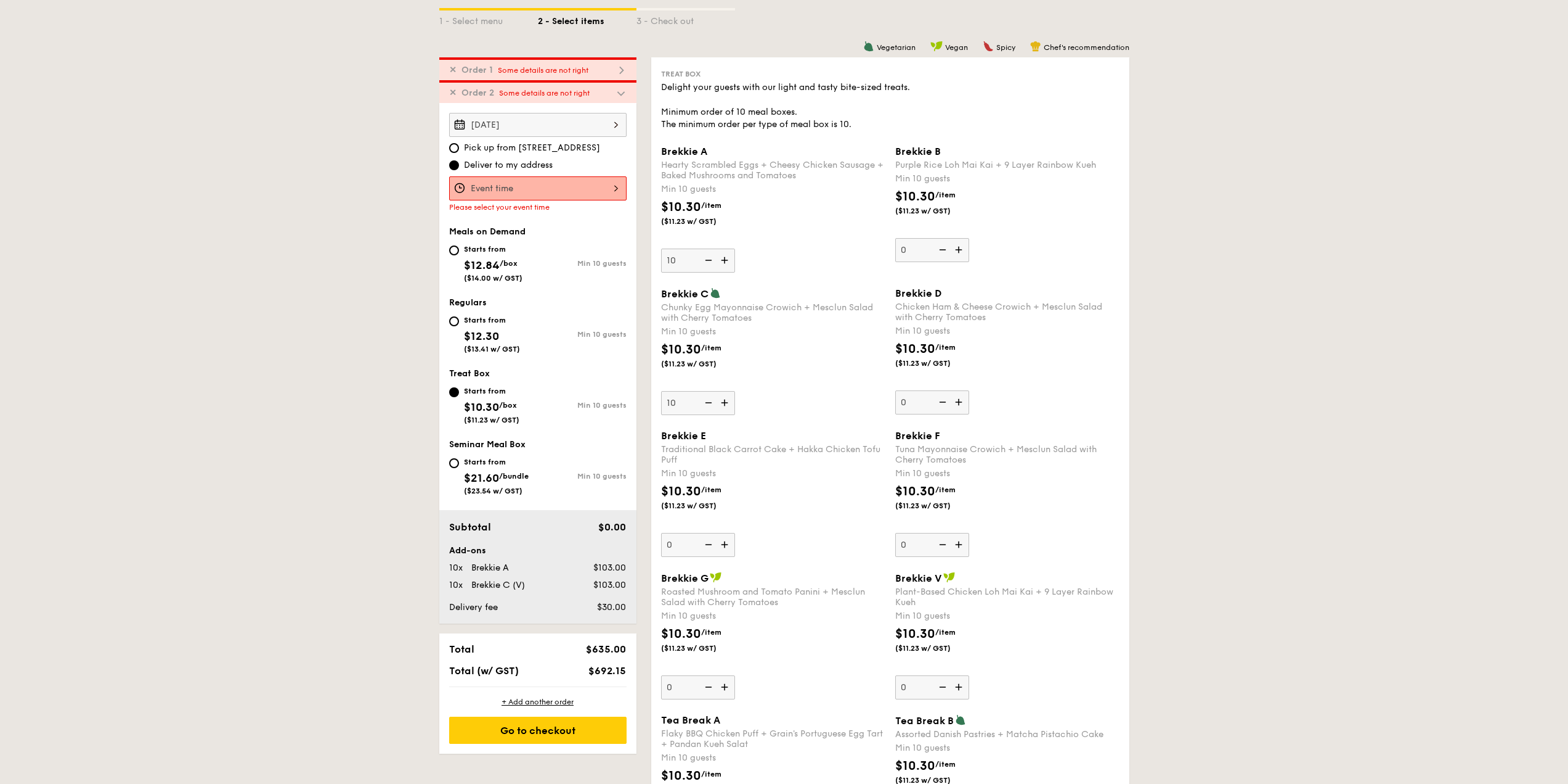
click at [735, 391] on input "10" at bounding box center [698, 403] width 74 height 24
click at [726, 545] on img at bounding box center [726, 544] width 19 height 24
click at [726, 545] on input "0" at bounding box center [698, 544] width 74 height 24
type input "10"
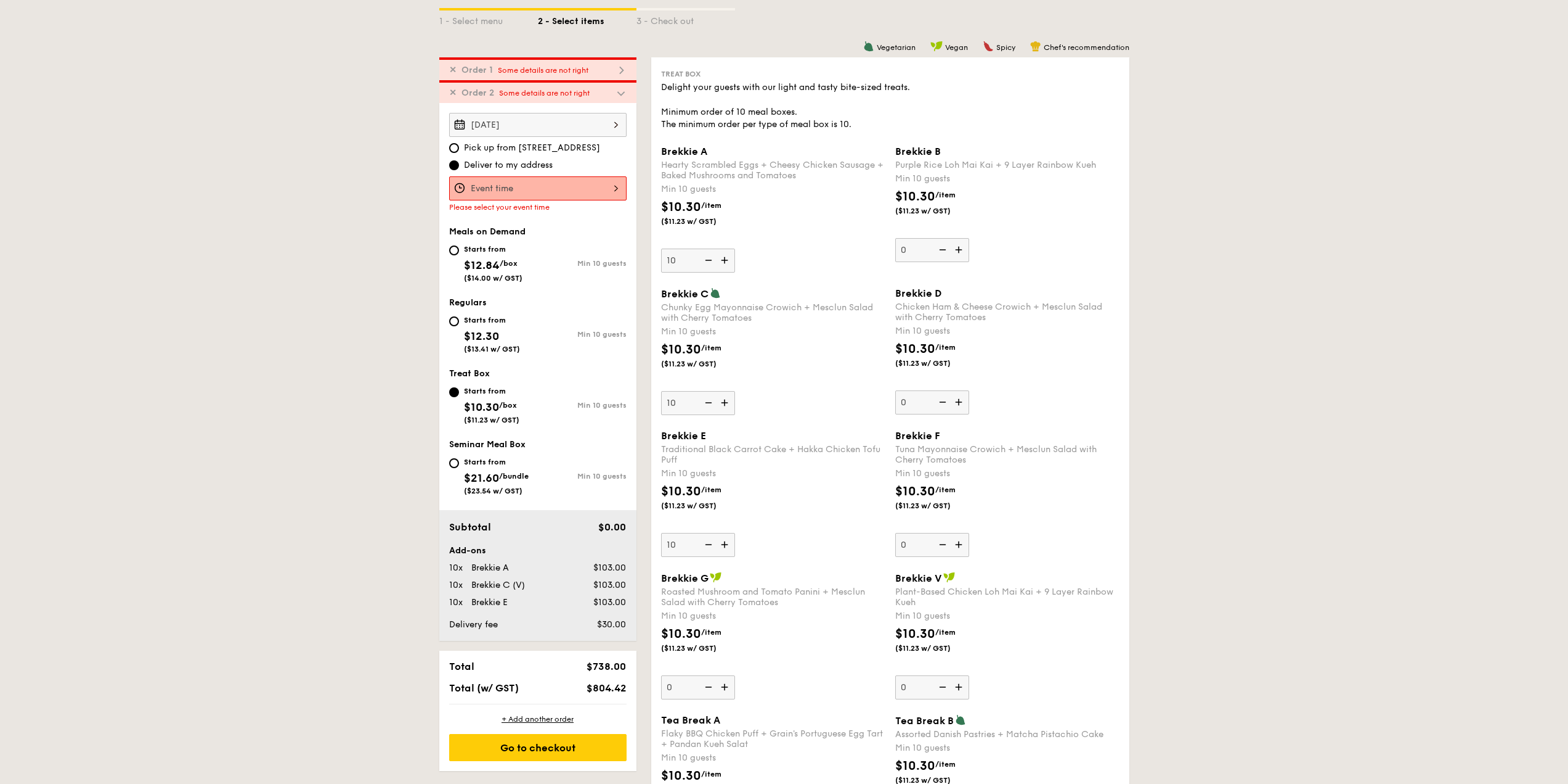
click at [795, 522] on div "$10.30 /item ($11.23 w/ GST)" at bounding box center [773, 503] width 234 height 43
click at [735, 532] on input "10" at bounding box center [698, 544] width 74 height 24
click at [529, 718] on div "+ Add another order" at bounding box center [537, 719] width 177 height 10
type input "0"
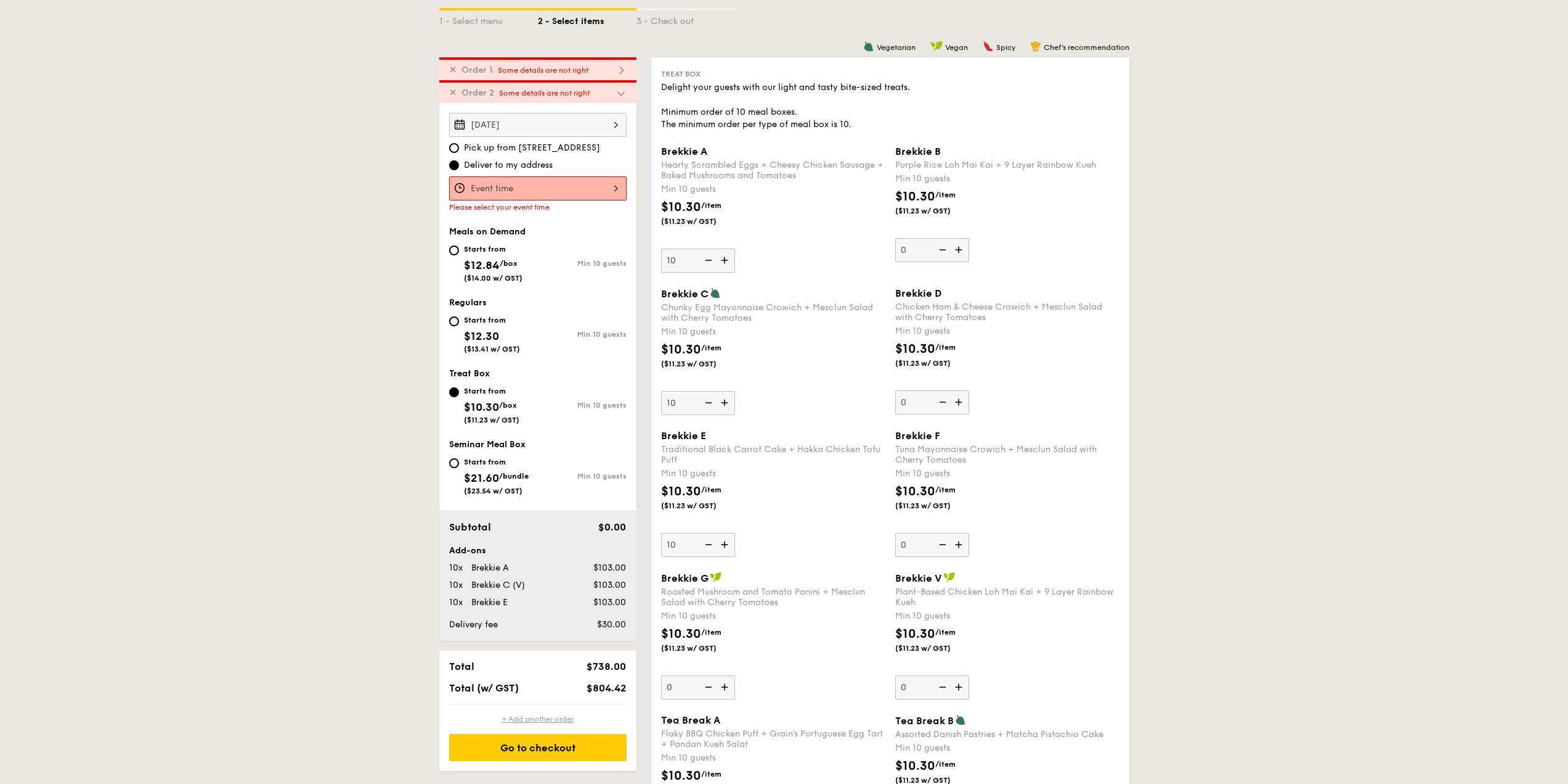
type input "0"
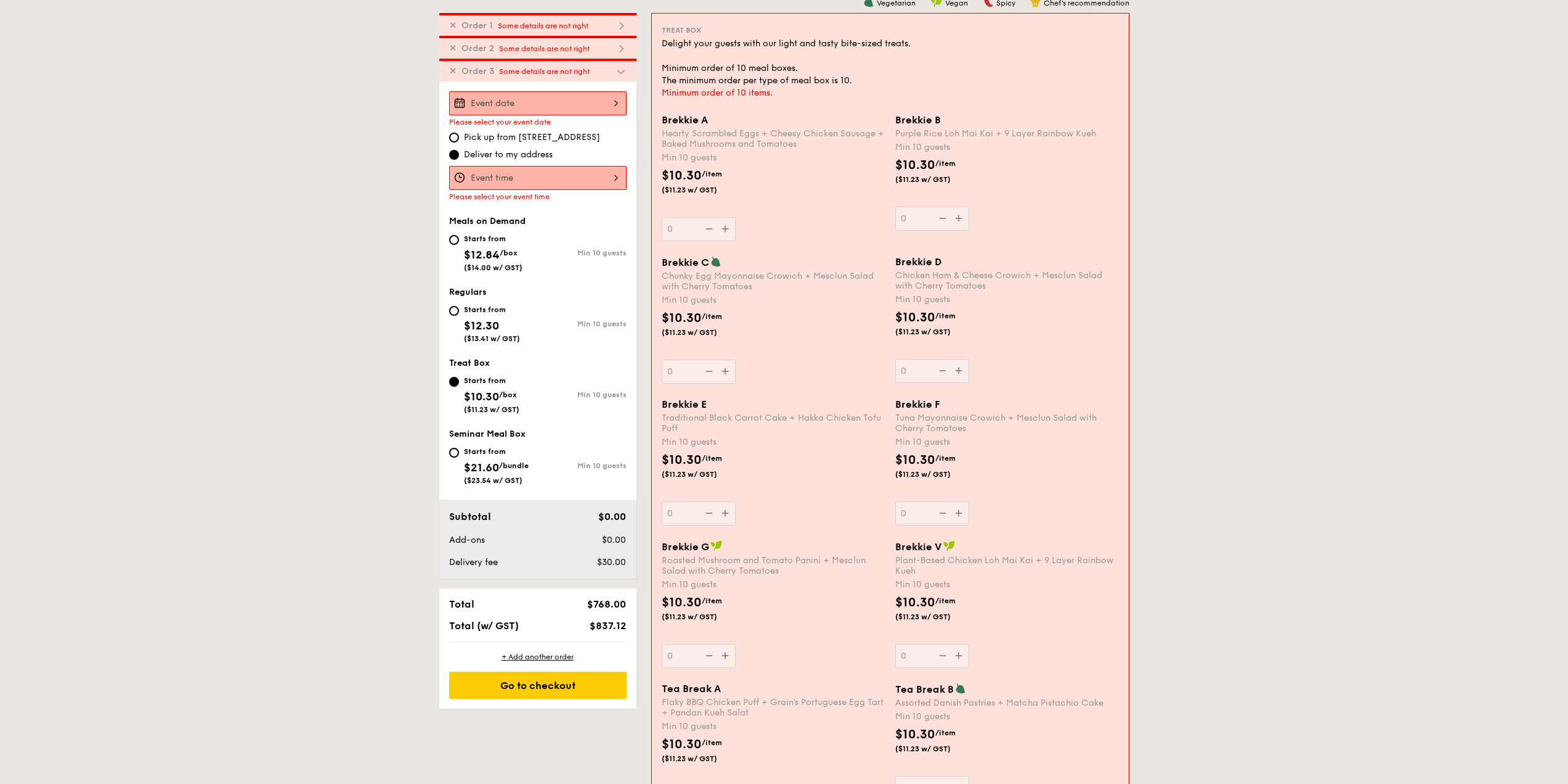
scroll to position [314, 0]
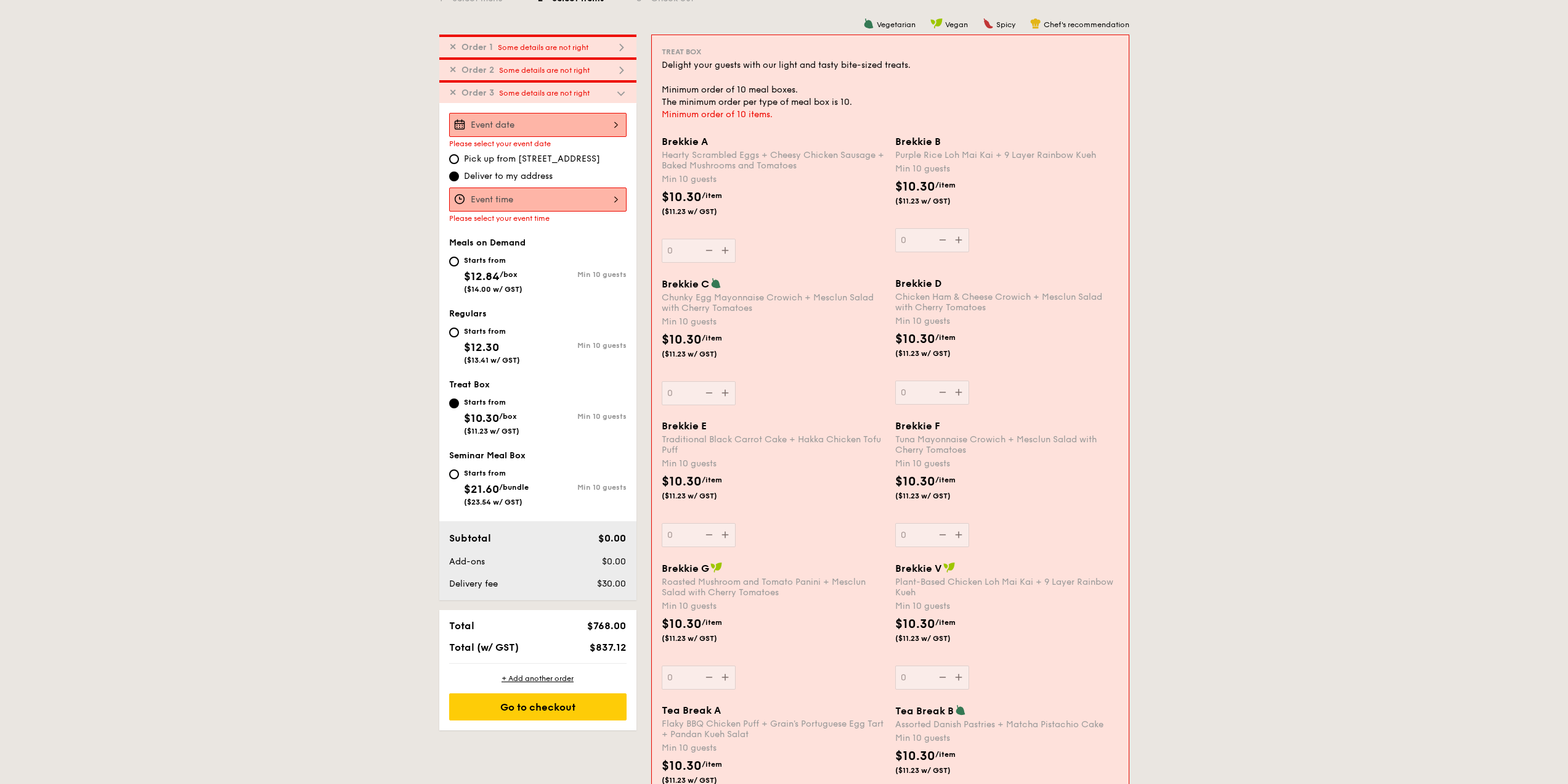
click at [496, 416] on span "$10.30" at bounding box center [481, 418] width 35 height 14
click at [459, 409] on input "Starts from $10.30 /box ($11.23 w/ GST) Min 10 guests" at bounding box center [454, 403] width 10 height 10
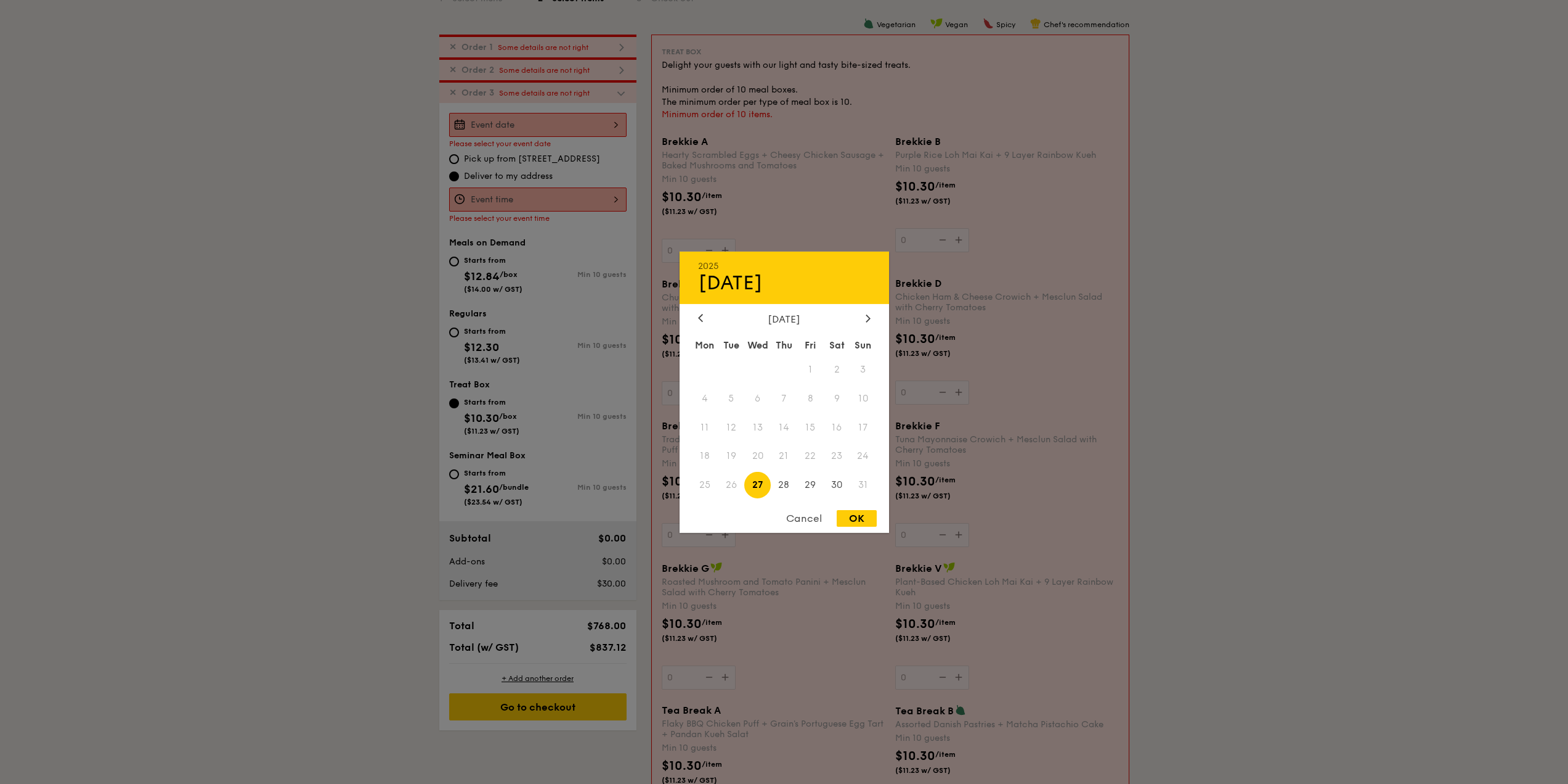
click at [524, 121] on div "2025 Aug [DATE] Tue Wed Thu Fri Sat Sun 1 2 3 4 5 6 7 8 9 10 11 12 13 14 15 16 …" at bounding box center [537, 125] width 177 height 24
click at [845, 516] on div "OK" at bounding box center [856, 519] width 40 height 17
type input "[DATE]"
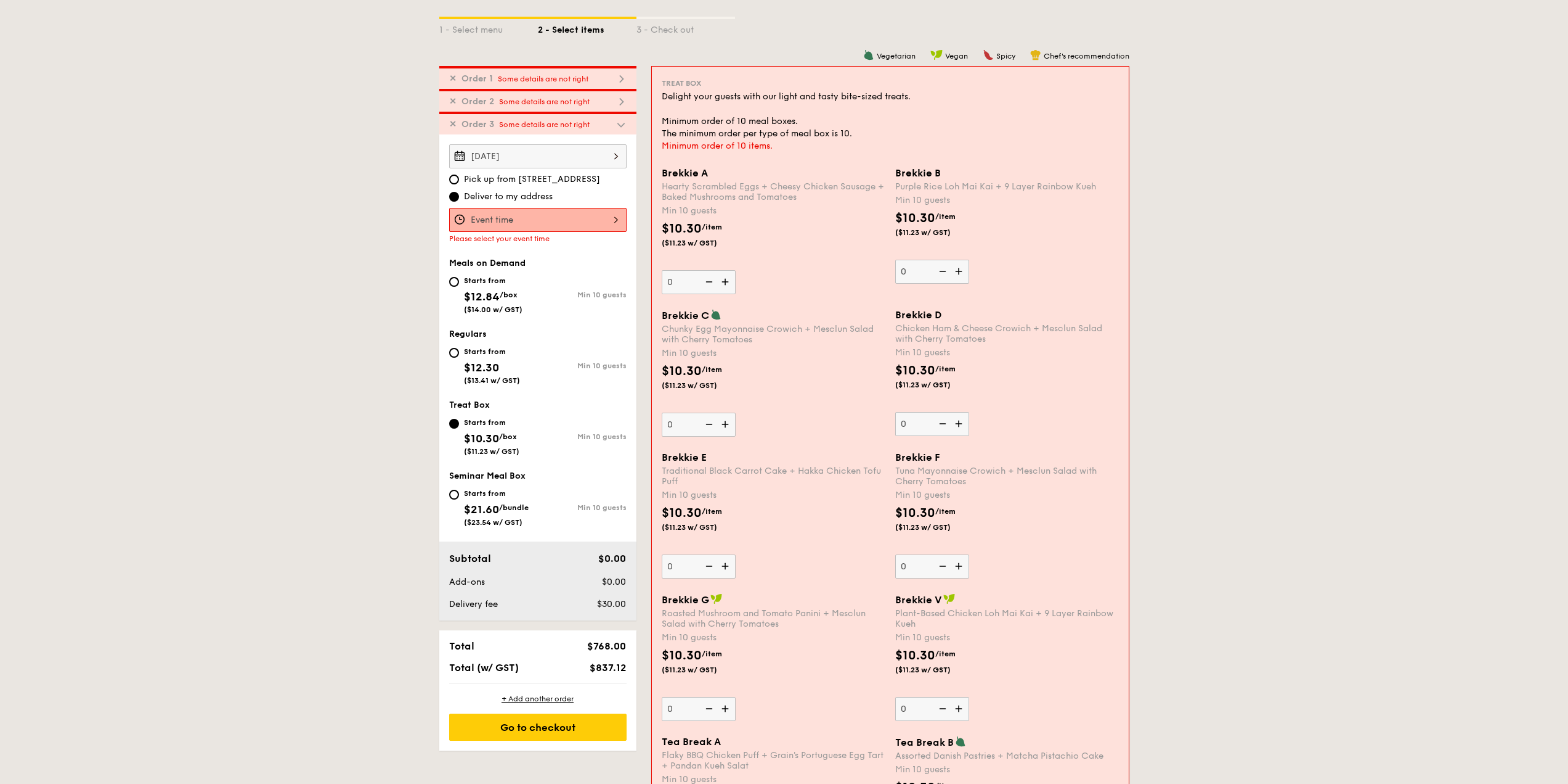
scroll to position [252, 0]
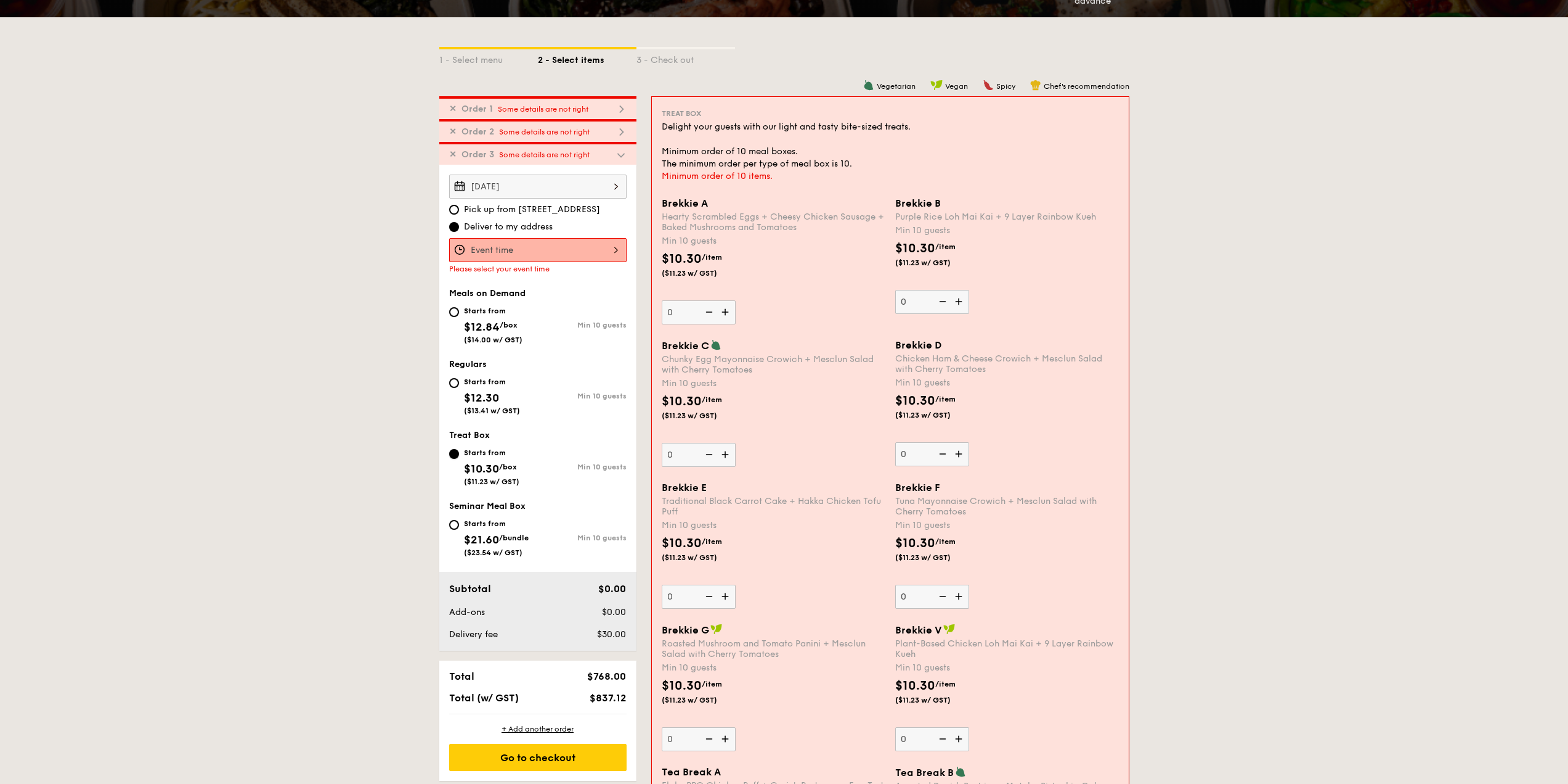
click at [457, 453] on input "Starts from $10.30 /box ($11.23 w/ GST) Min 10 guests" at bounding box center [454, 454] width 10 height 10
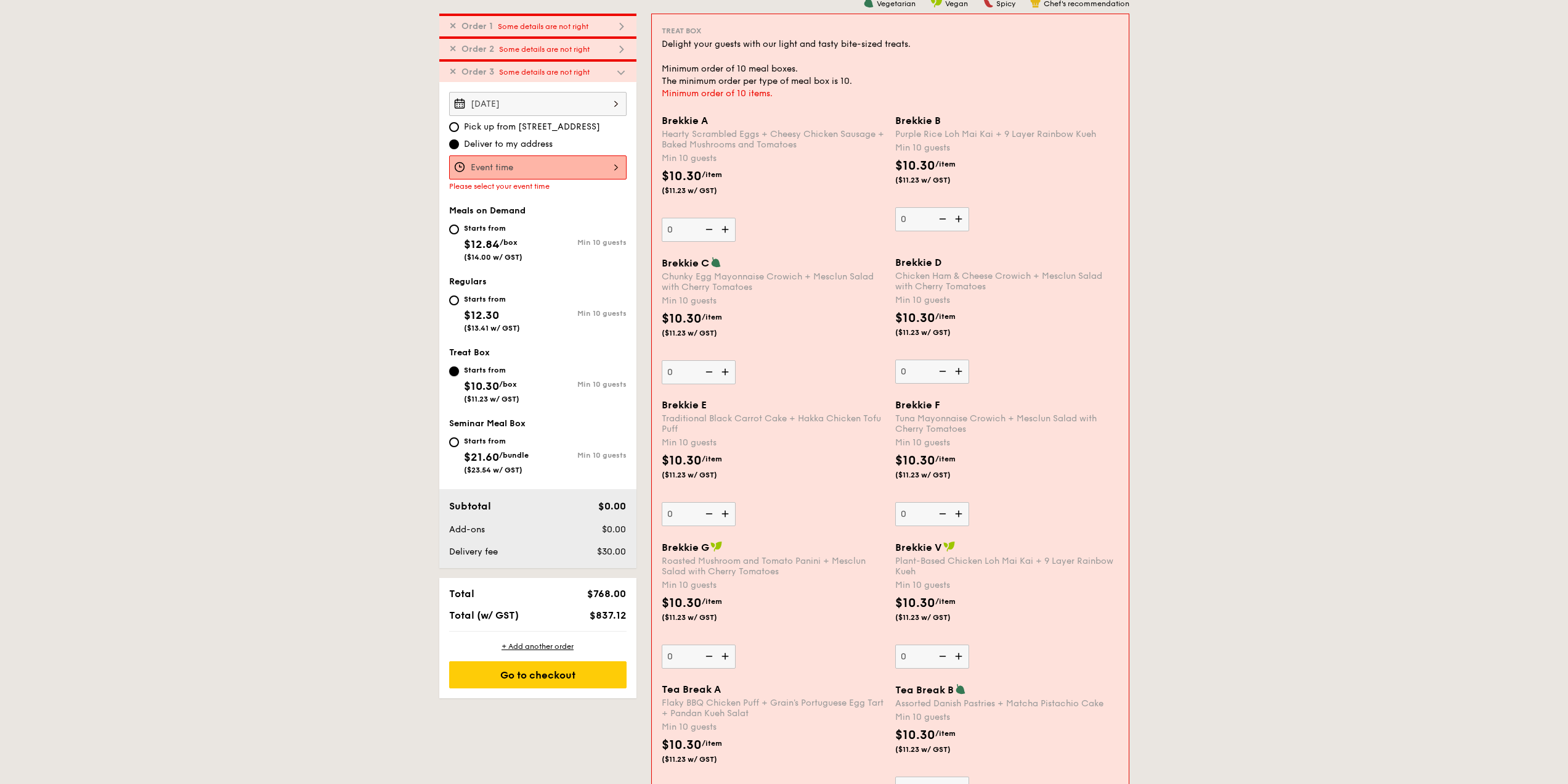
scroll to position [314, 0]
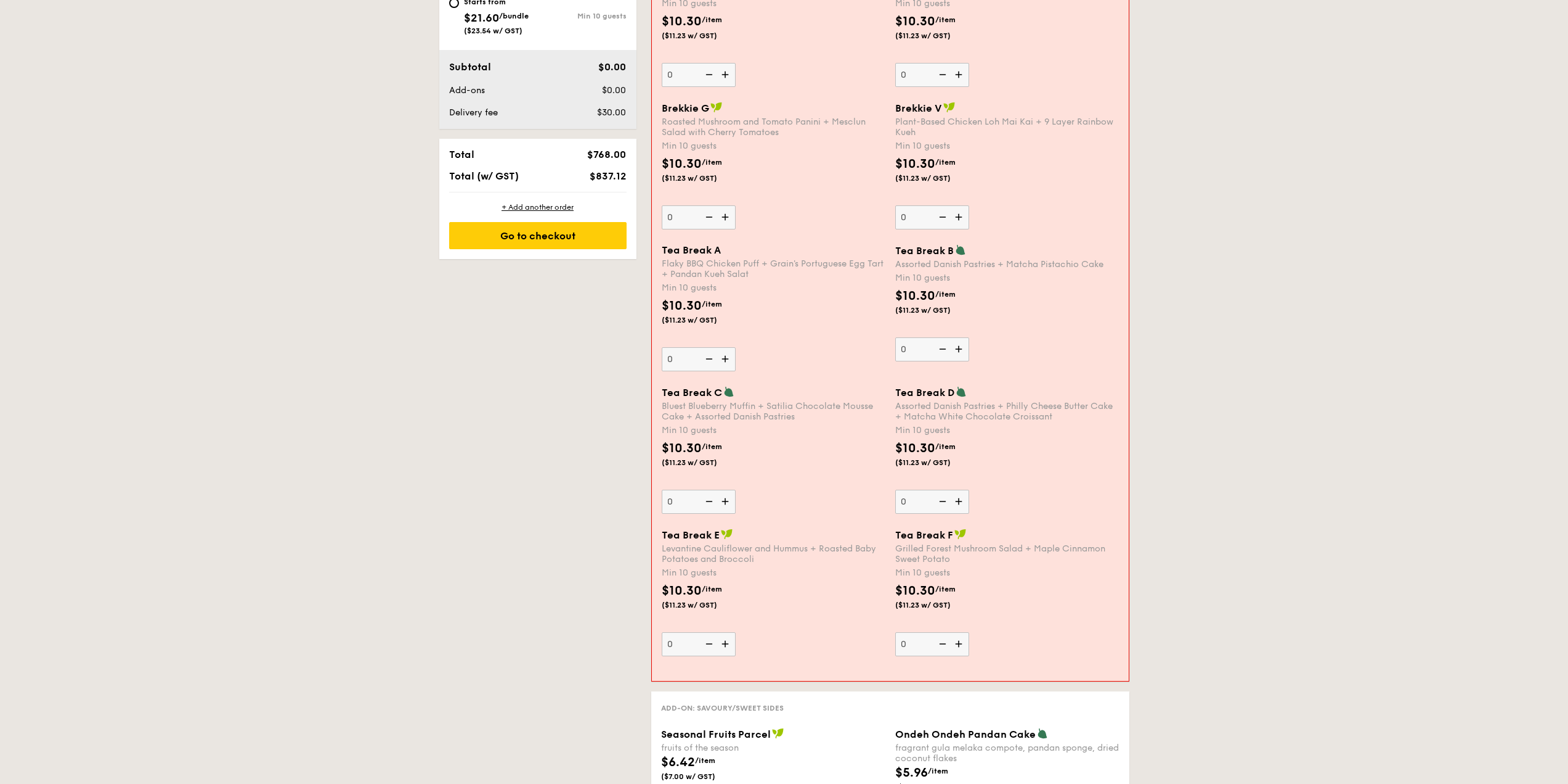
scroll to position [806, 0]
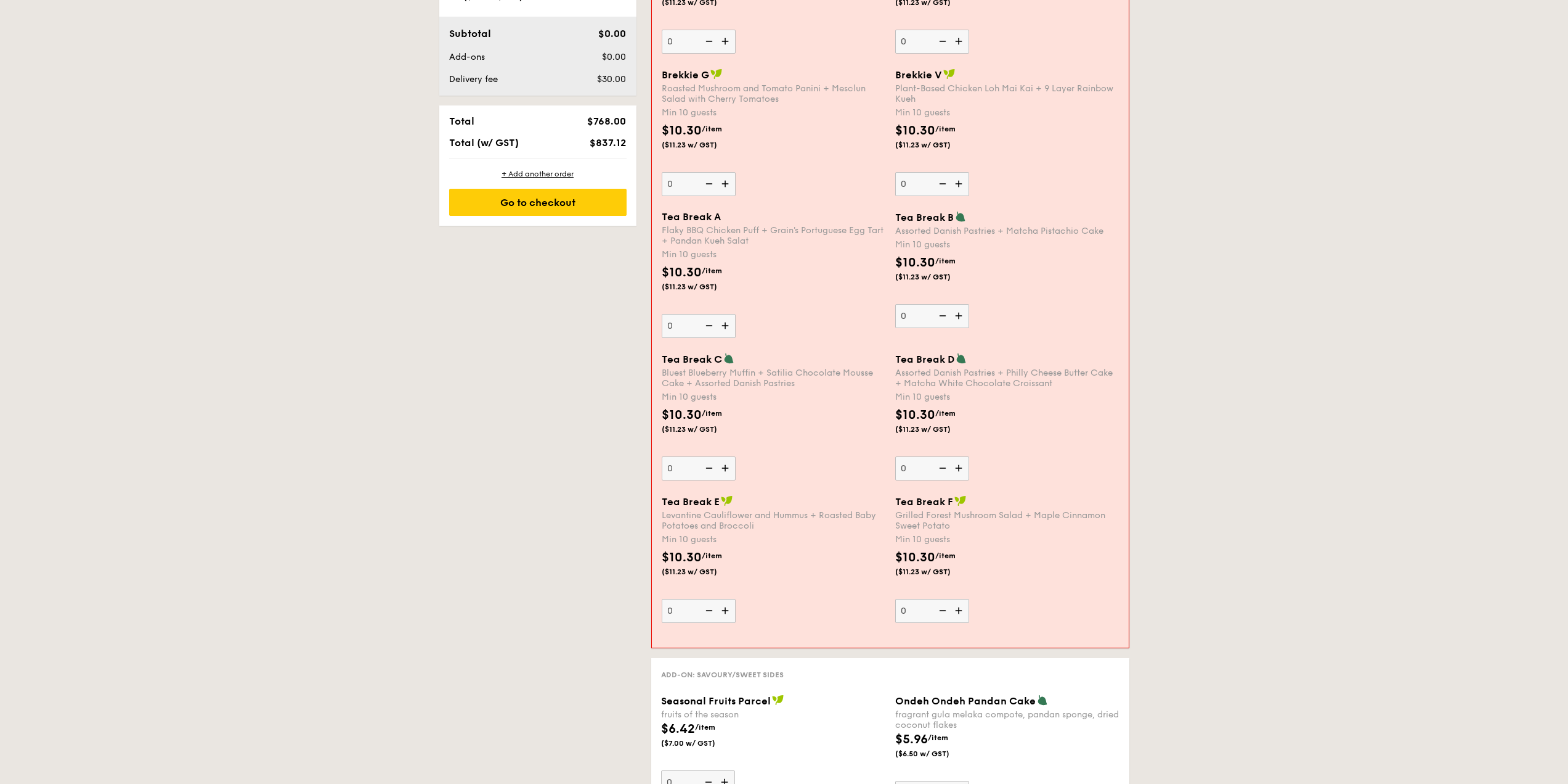
click at [819, 321] on div "Tea Break A Flaky BBQ Chicken Puff + Grain's Portuguese Egg Tart + Pandan Kueh …" at bounding box center [773, 275] width 224 height 127
click at [736, 321] on input "0" at bounding box center [698, 325] width 74 height 24
click at [824, 320] on div "Tea Break A Flaky BBQ Chicken Puff + Grain's Portuguese Egg Tart + Pandan Kueh …" at bounding box center [773, 275] width 224 height 127
click at [736, 320] on input "0" at bounding box center [698, 325] width 74 height 24
click at [729, 325] on img at bounding box center [727, 325] width 19 height 24
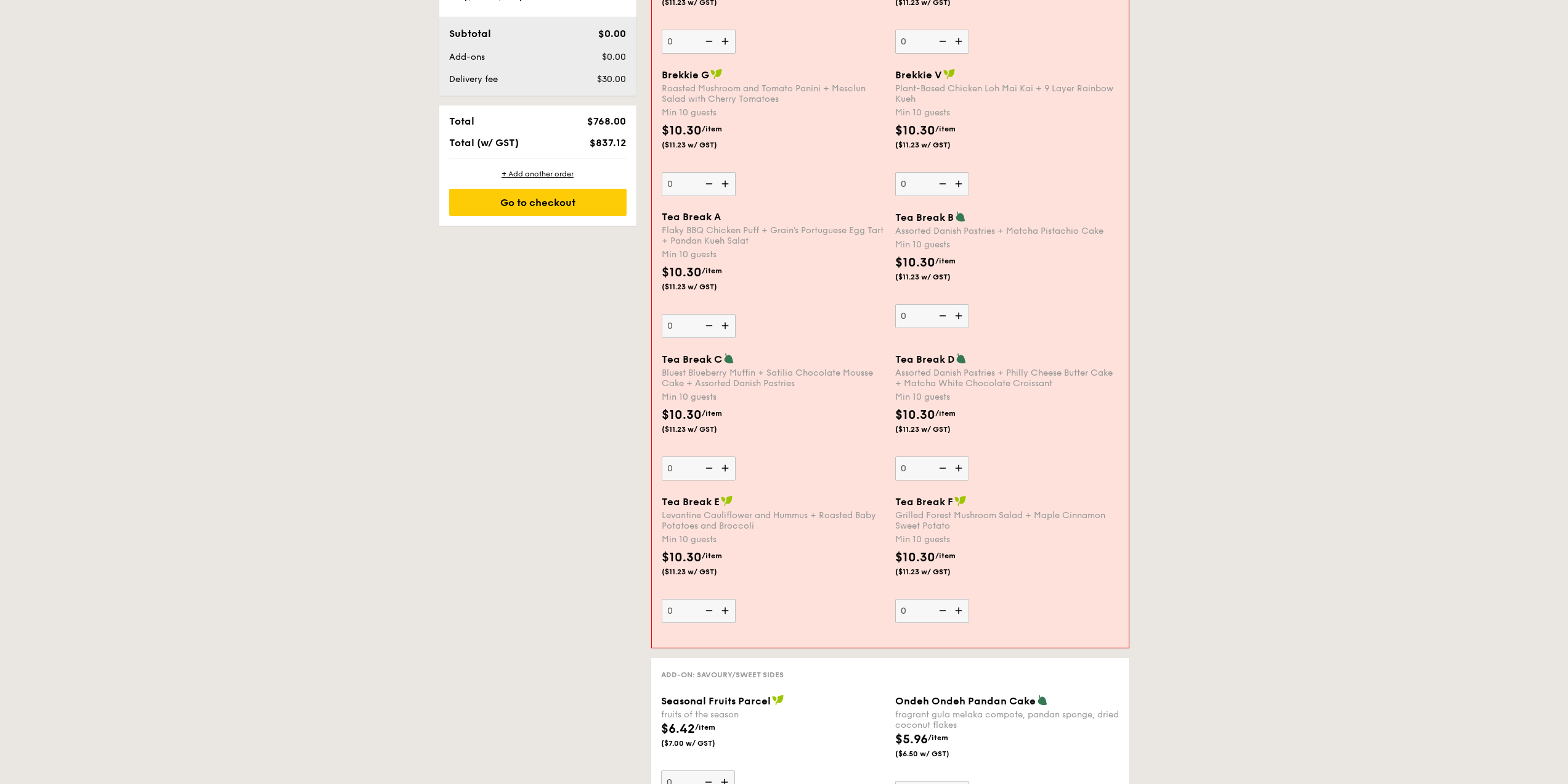
click at [729, 325] on input "0" at bounding box center [698, 325] width 74 height 24
type input "10"
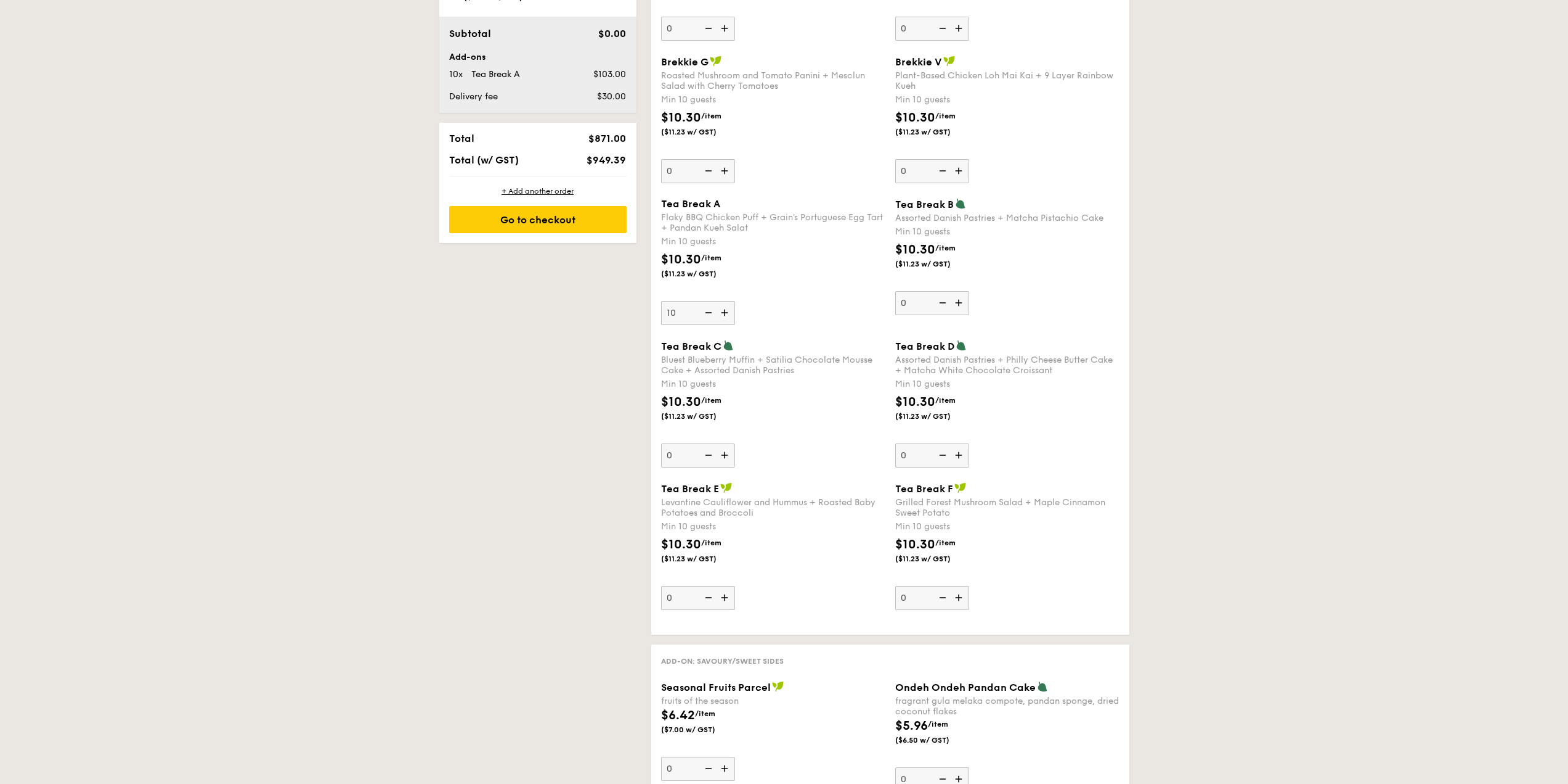
click at [959, 305] on img at bounding box center [960, 303] width 19 height 24
click at [959, 305] on input "0" at bounding box center [932, 303] width 74 height 24
type input "10"
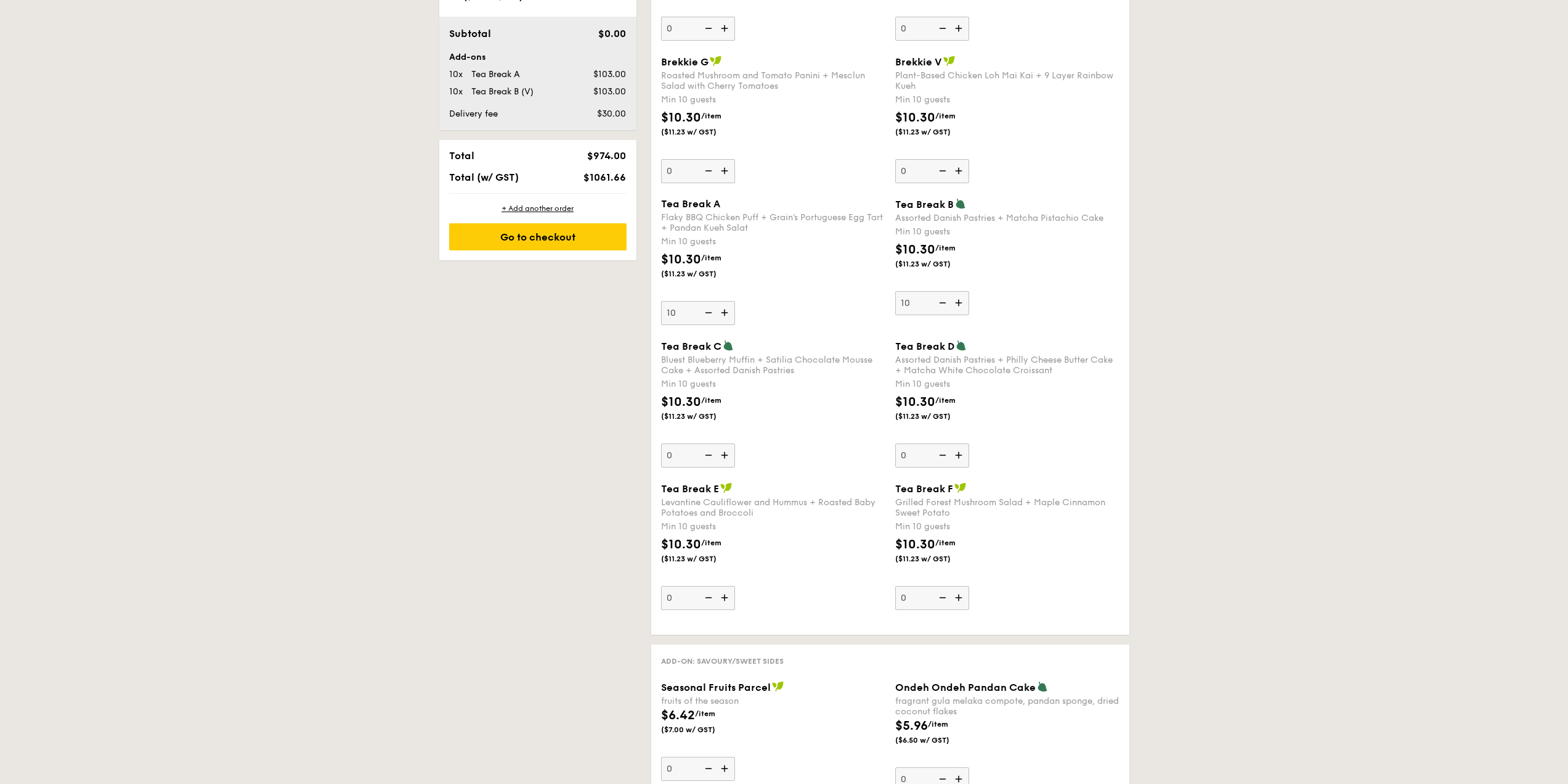
click at [982, 301] on div "Tea Break B Assorted Danish Pastries + Matcha Pistachio Cake Min 10 guests $10.…" at bounding box center [1007, 257] width 224 height 117
click at [969, 301] on input "10" at bounding box center [932, 303] width 74 height 24
click at [959, 453] on img at bounding box center [960, 455] width 19 height 24
click at [959, 453] on input "0" at bounding box center [932, 455] width 74 height 24
type input "10"
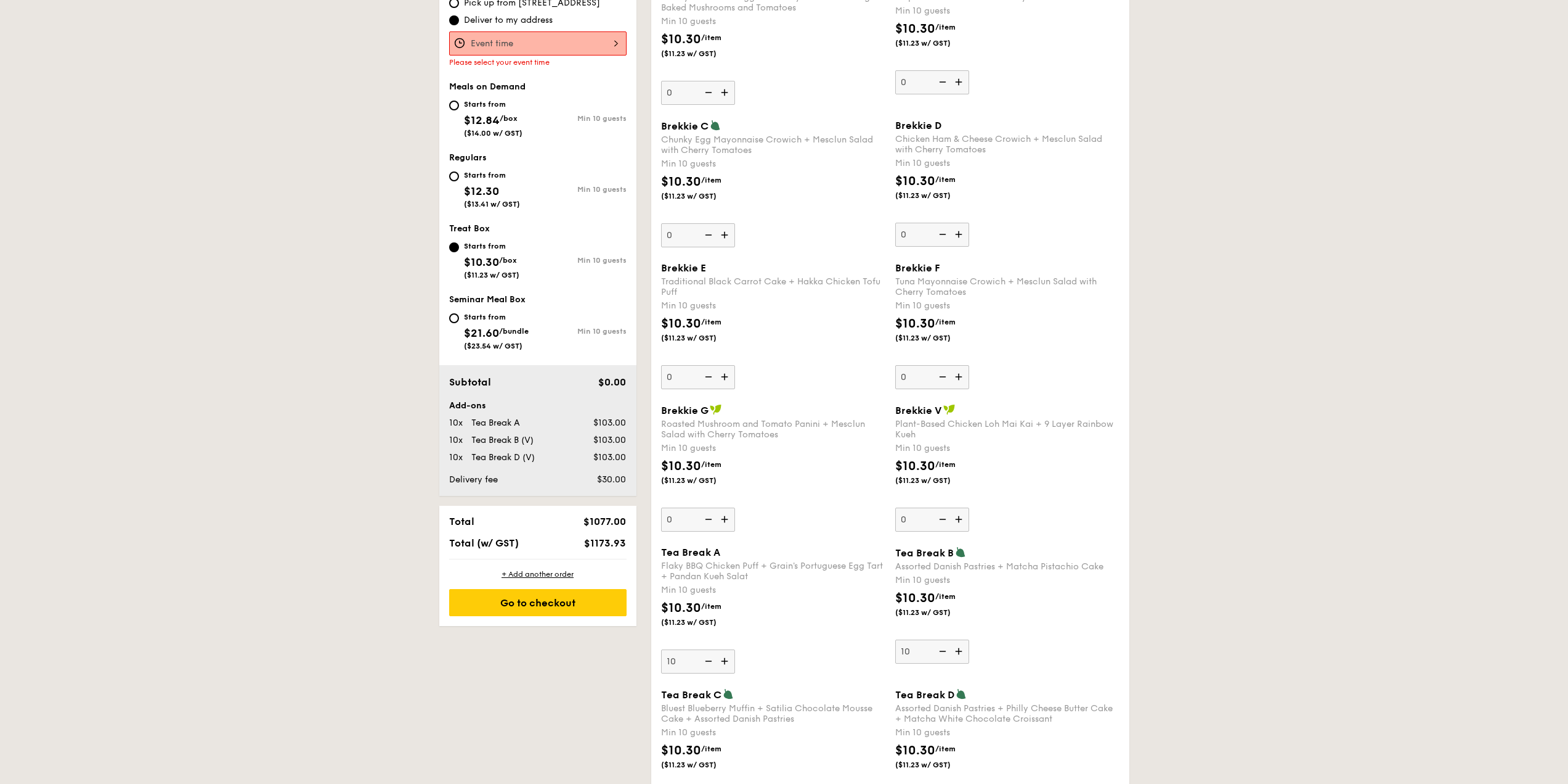
scroll to position [436, 0]
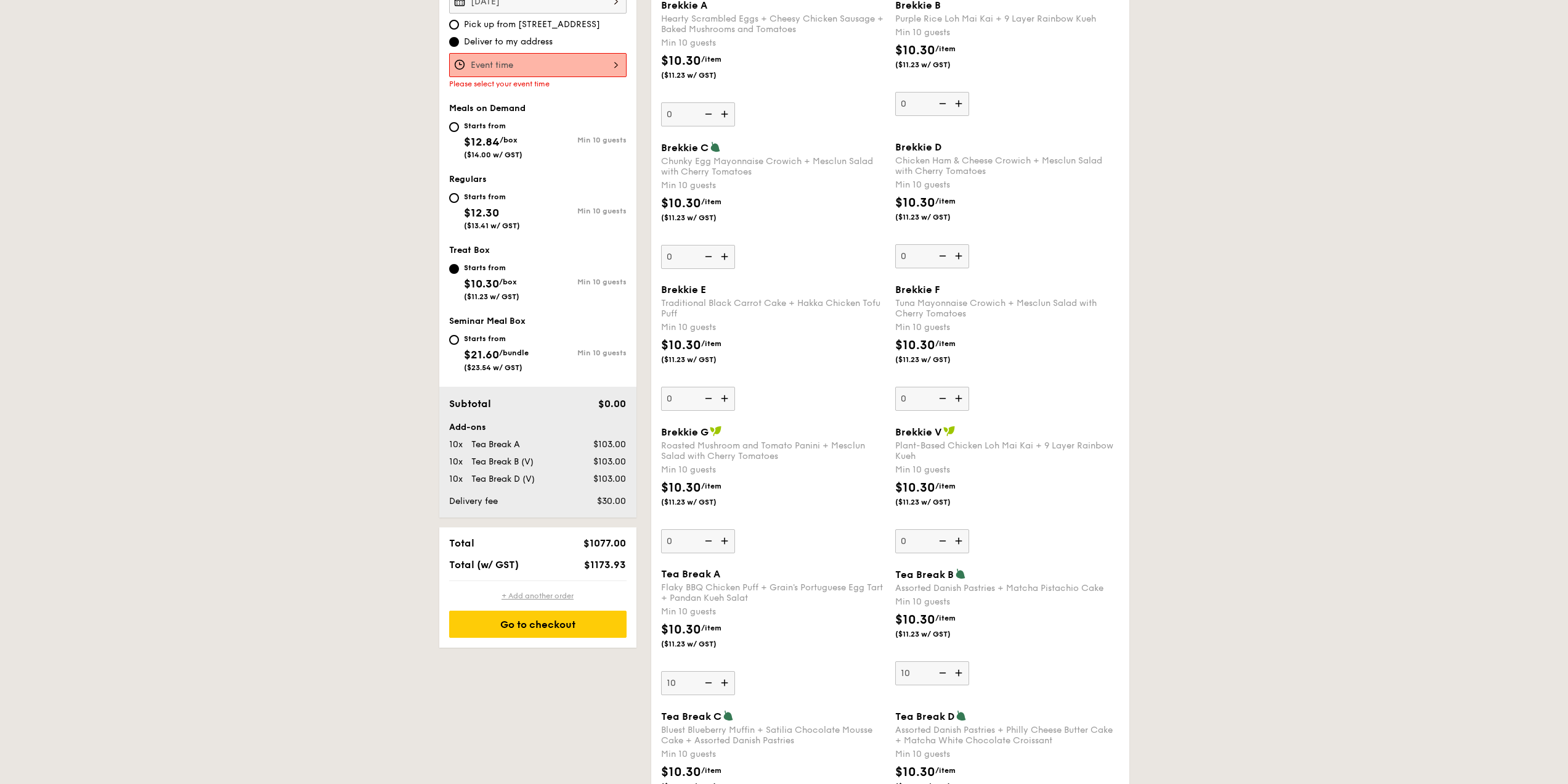
click at [539, 598] on div "+ Add another order" at bounding box center [537, 596] width 177 height 10
type input "0"
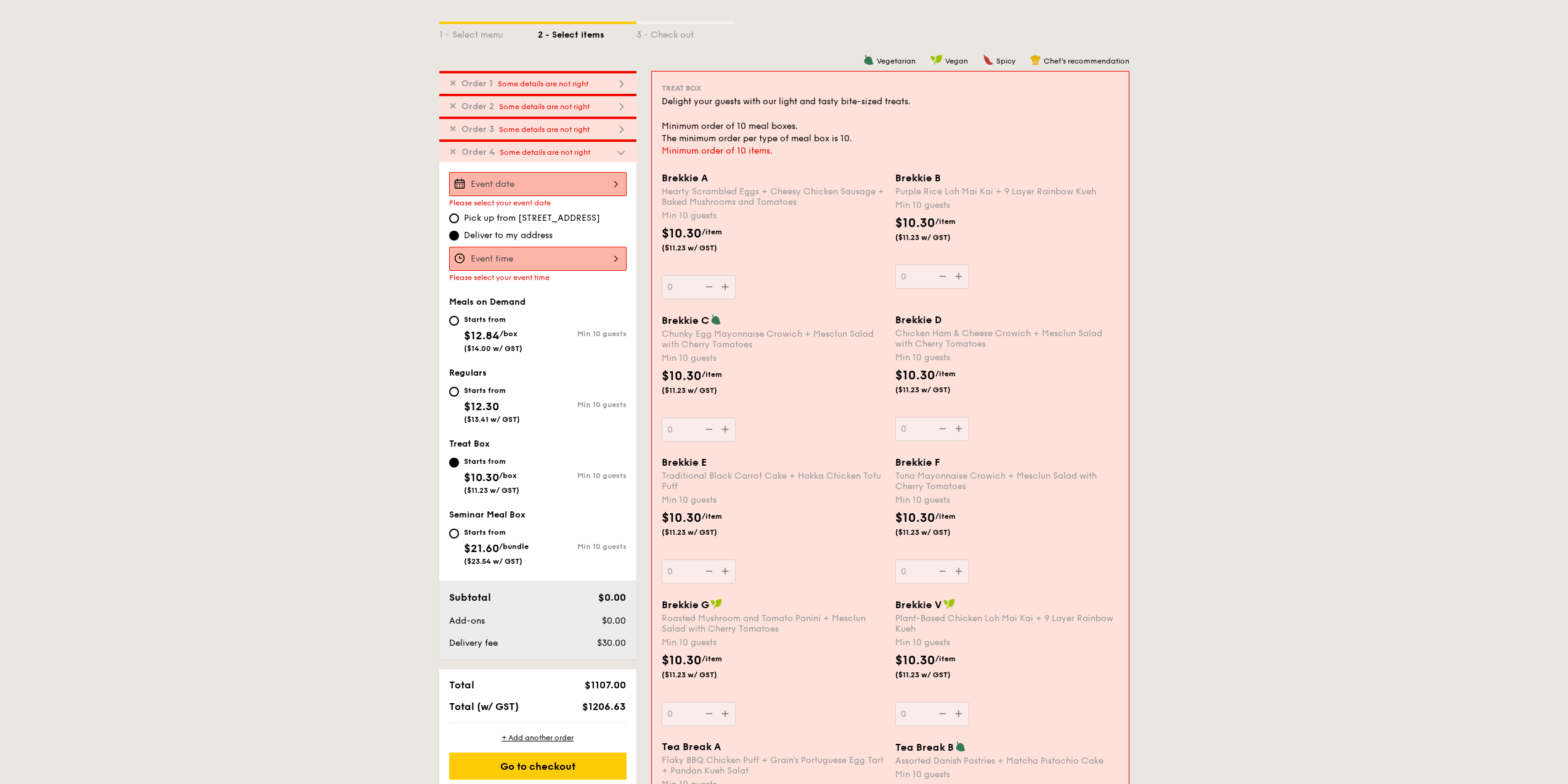
scroll to position [275, 0]
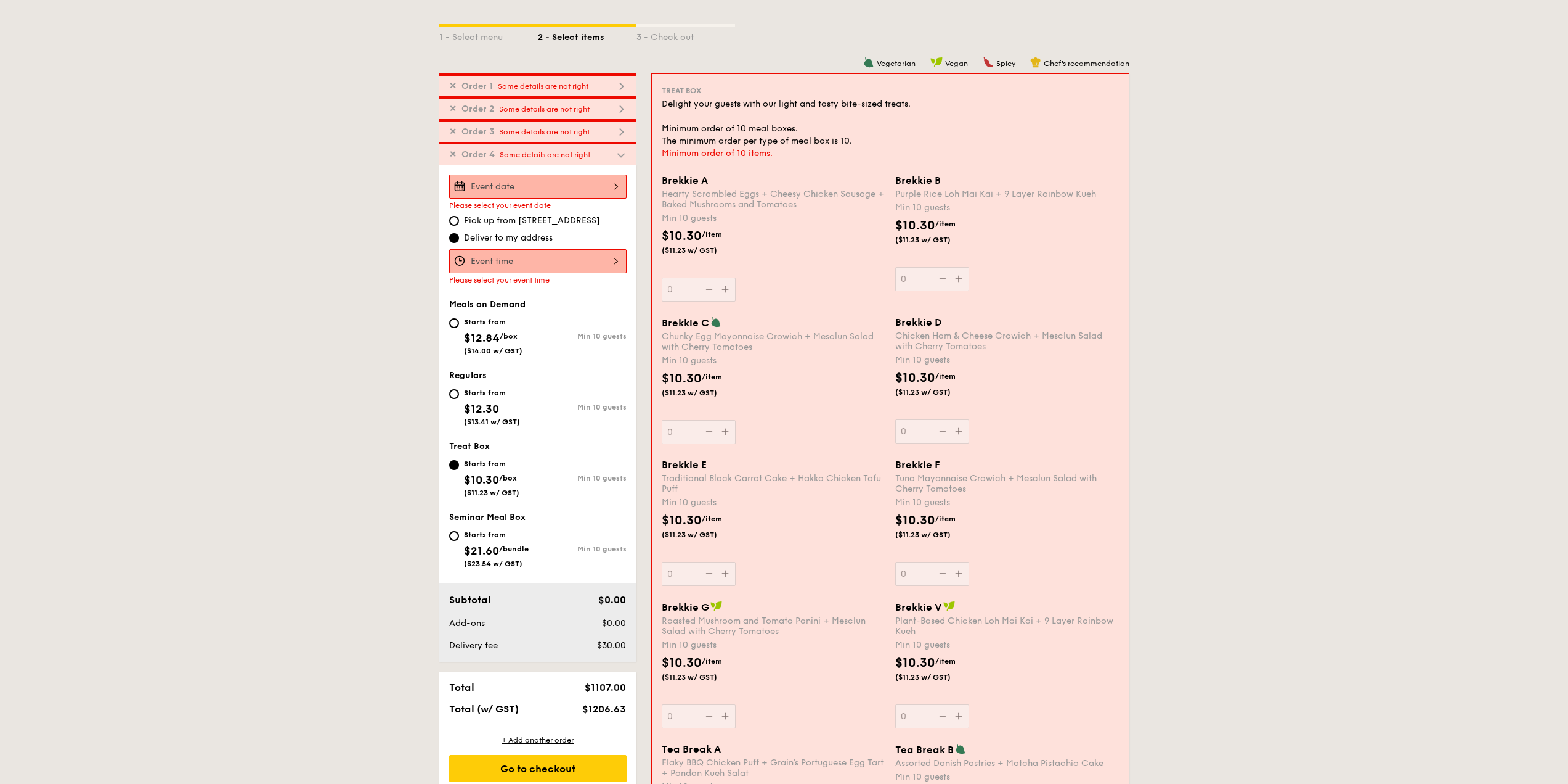
click at [551, 190] on div at bounding box center [537, 186] width 177 height 24
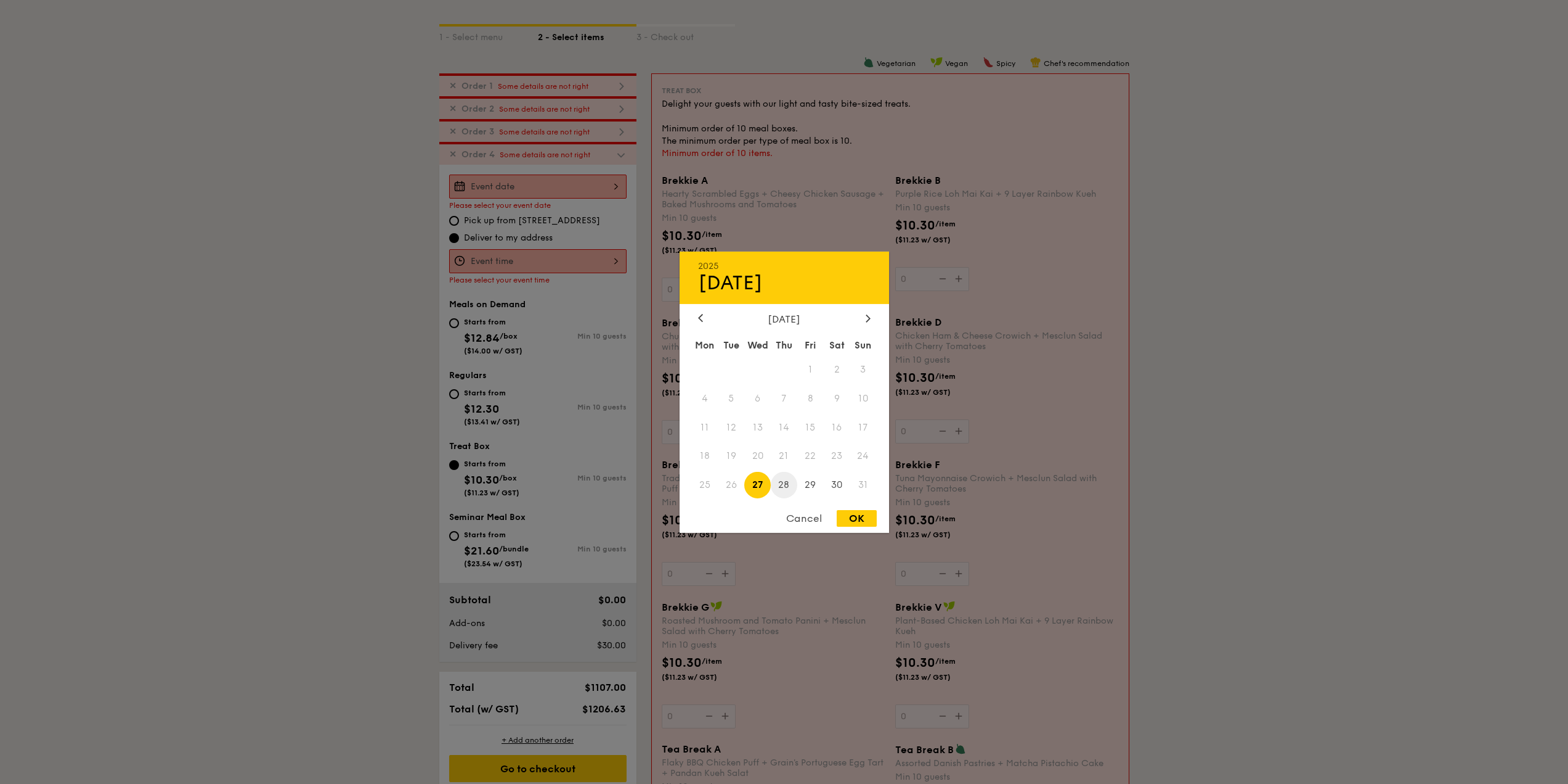
click at [781, 484] on span "28" at bounding box center [784, 484] width 26 height 26
click at [854, 514] on div "OK" at bounding box center [856, 519] width 40 height 17
type input "[DATE]"
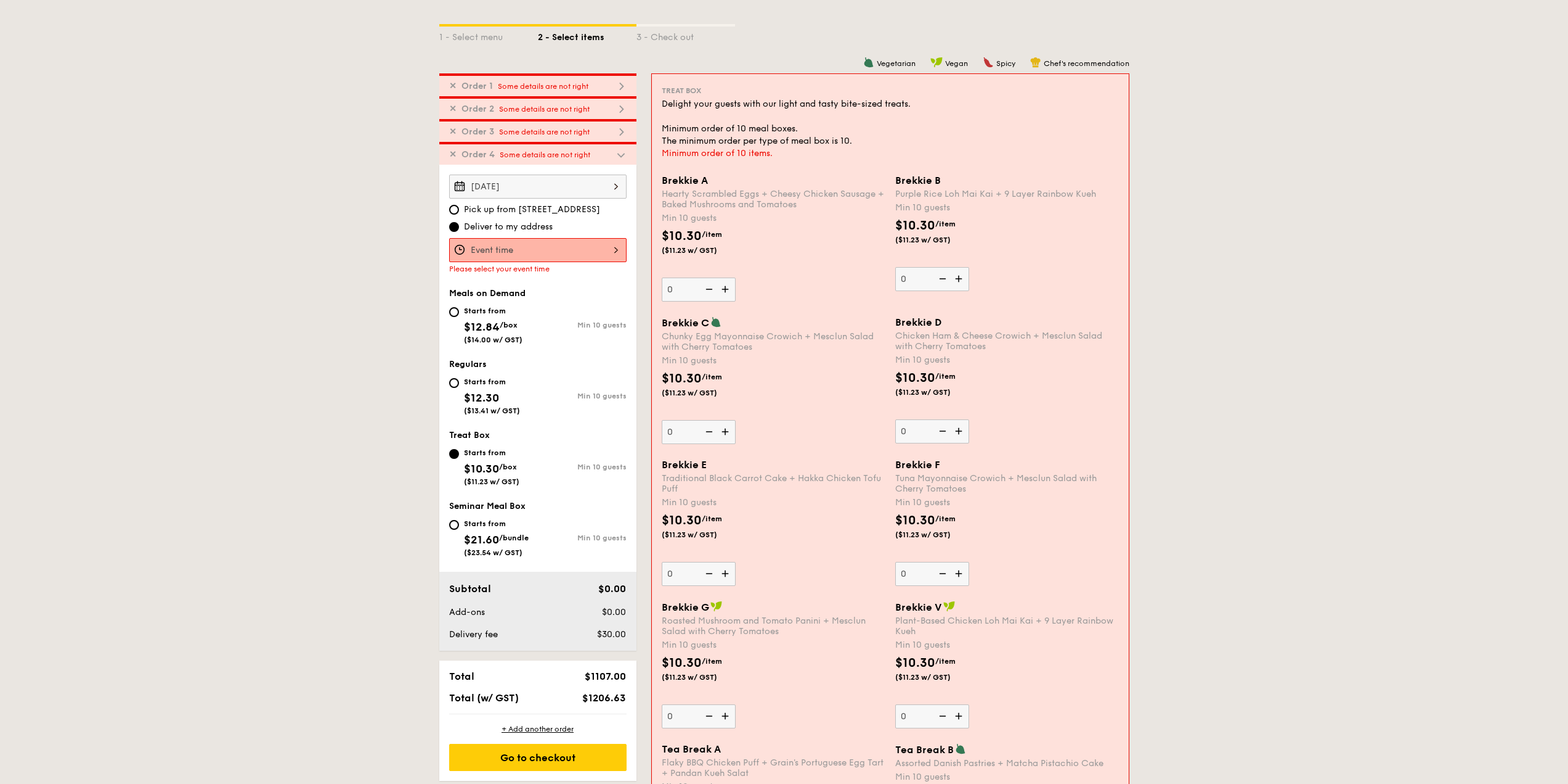
click at [485, 311] on div "Starts from" at bounding box center [493, 311] width 58 height 10
click at [459, 311] on input "Starts from $12.84 /box ($14.00 w/ GST) Min 10 guests" at bounding box center [454, 312] width 10 height 10
radio input "true"
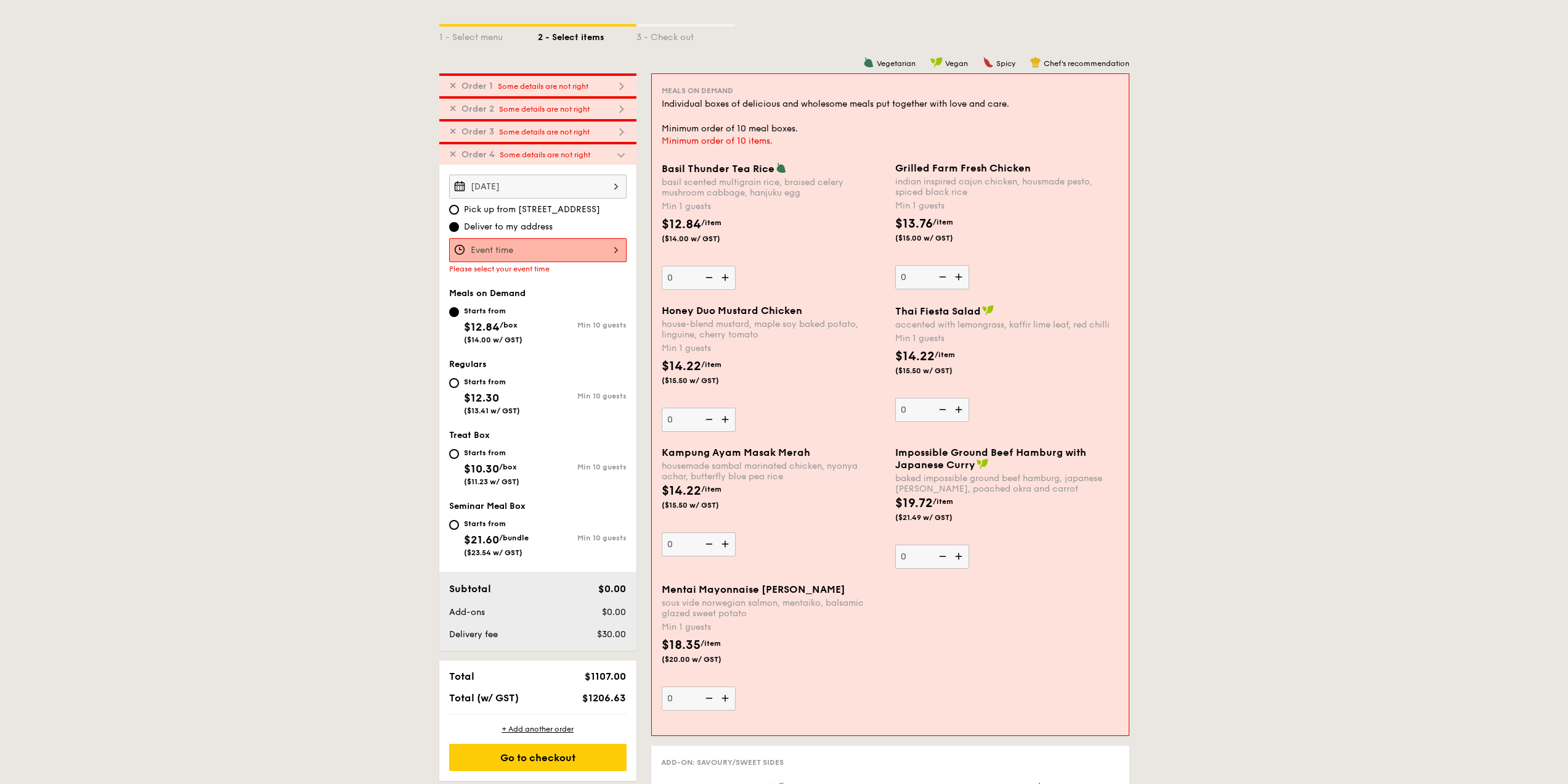
click at [490, 391] on span "$12.30" at bounding box center [481, 398] width 35 height 14
click at [459, 388] on input "Starts from $12.30 ($13.41 w/ GST) Min 10 guests" at bounding box center [454, 383] width 10 height 10
radio input "true"
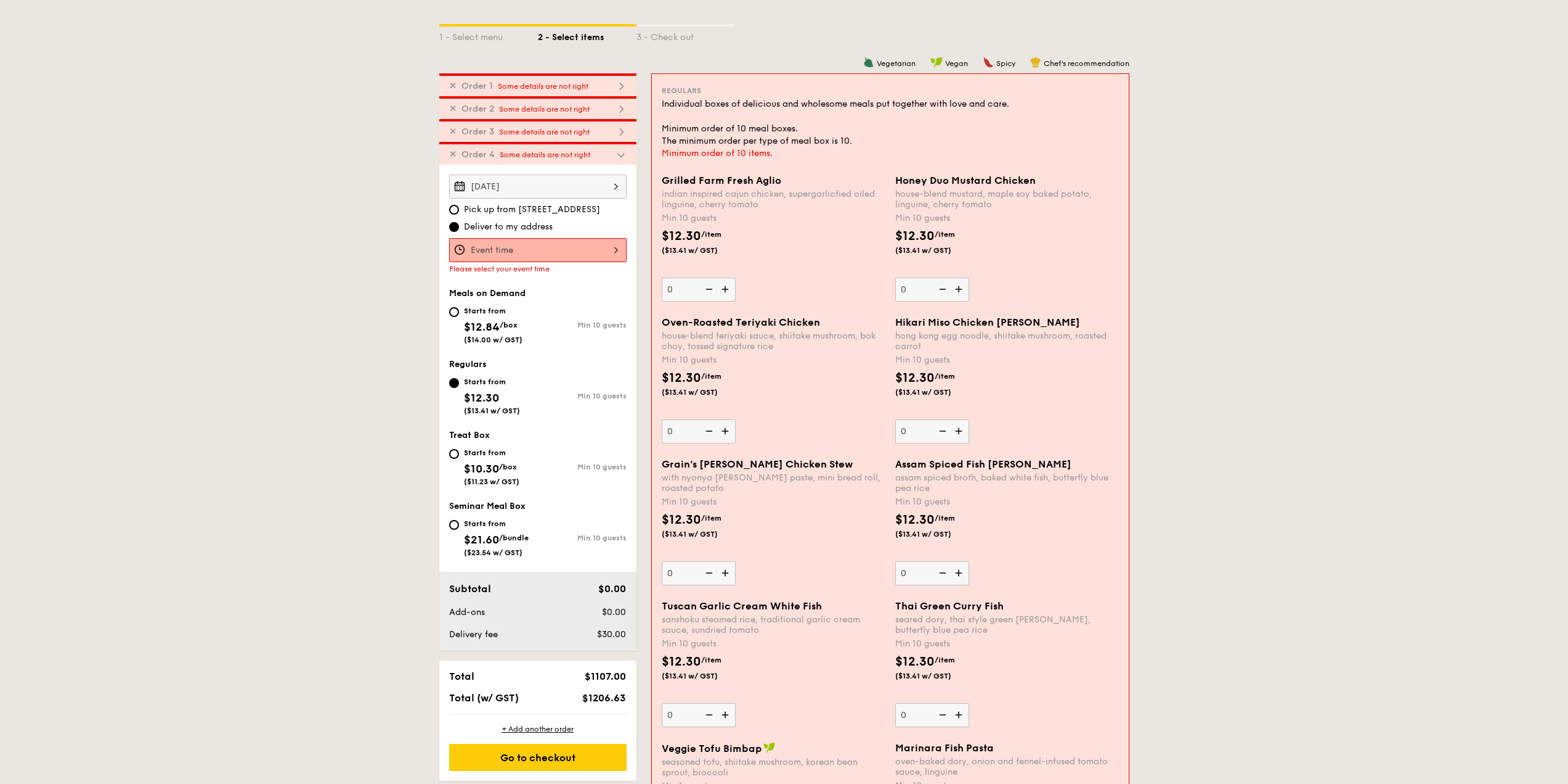
click at [723, 288] on img at bounding box center [727, 289] width 19 height 24
click at [723, 288] on input "0" at bounding box center [698, 289] width 74 height 24
type input "10"
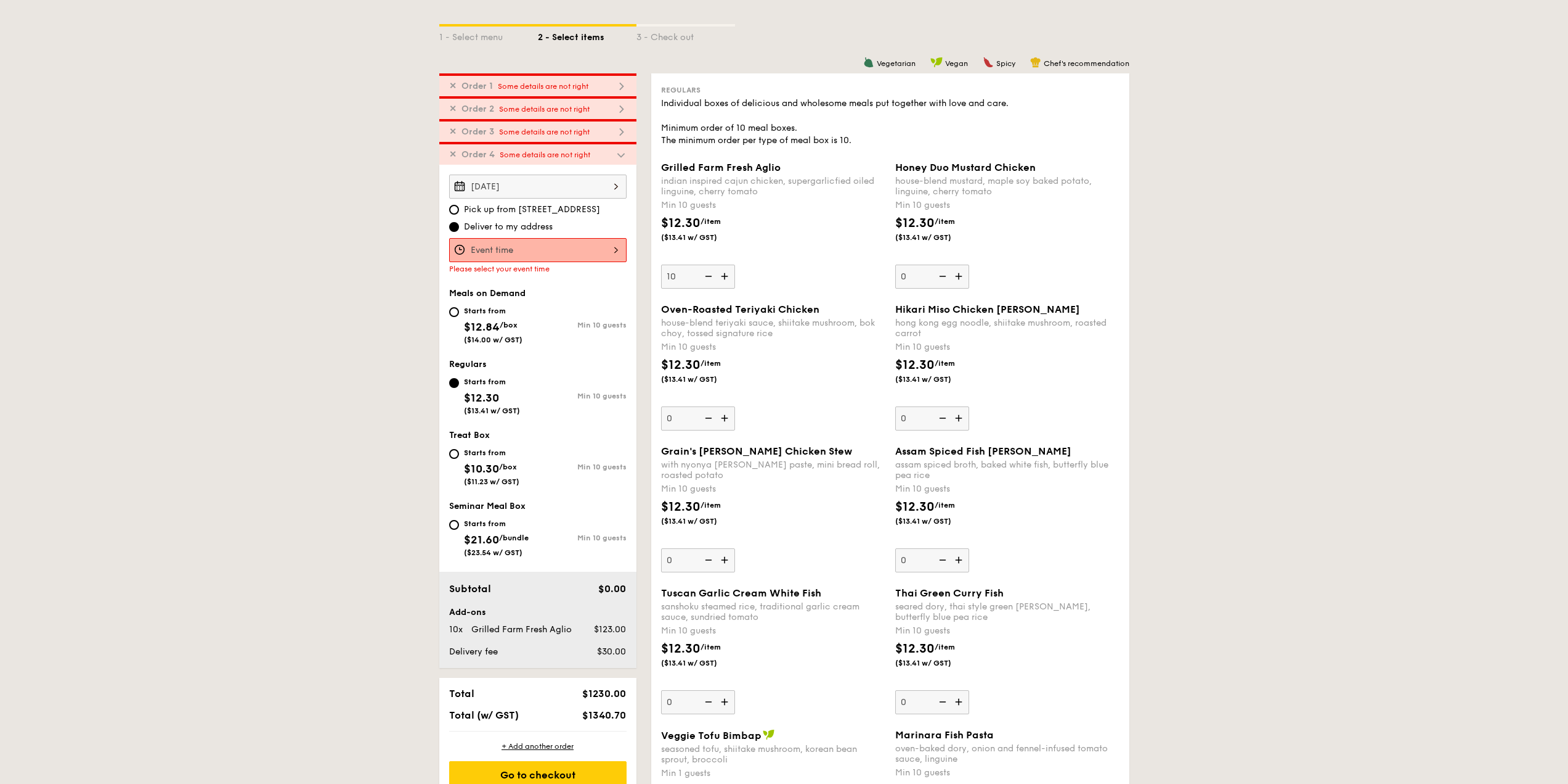
click at [728, 422] on img at bounding box center [726, 418] width 19 height 24
click at [728, 422] on input "0" at bounding box center [698, 418] width 74 height 24
type input "10"
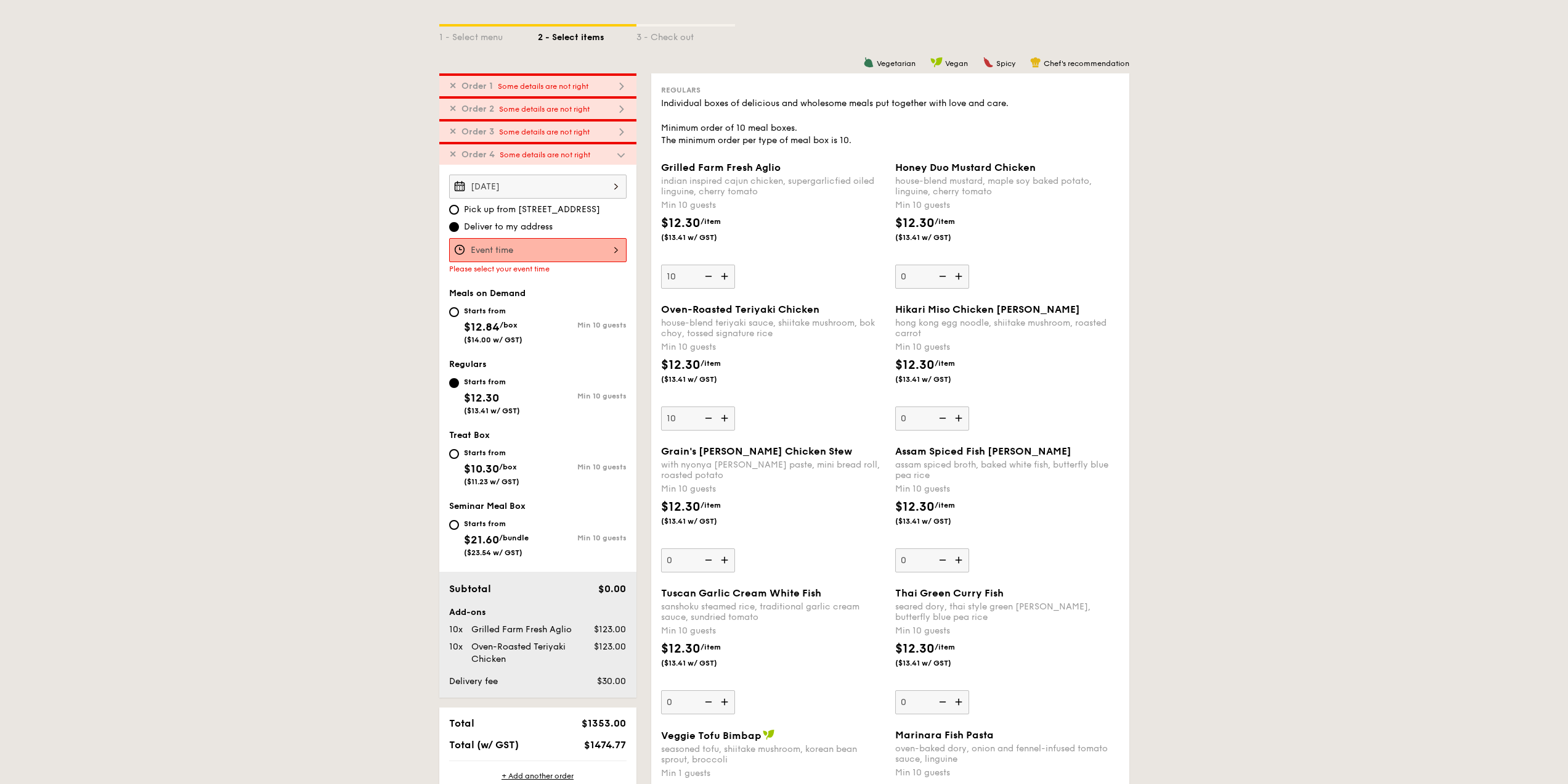
click at [788, 406] on div "Oven-Roasted Teriyaki Chicken house-blend teriyaki sauce, shiitake mushroom, bo…" at bounding box center [773, 367] width 224 height 127
click at [735, 406] on input "10" at bounding box center [698, 418] width 74 height 24
click at [800, 386] on div "$12.30 /item ($13.41 w/ GST)" at bounding box center [773, 377] width 234 height 43
click at [735, 406] on input "10" at bounding box center [698, 418] width 74 height 24
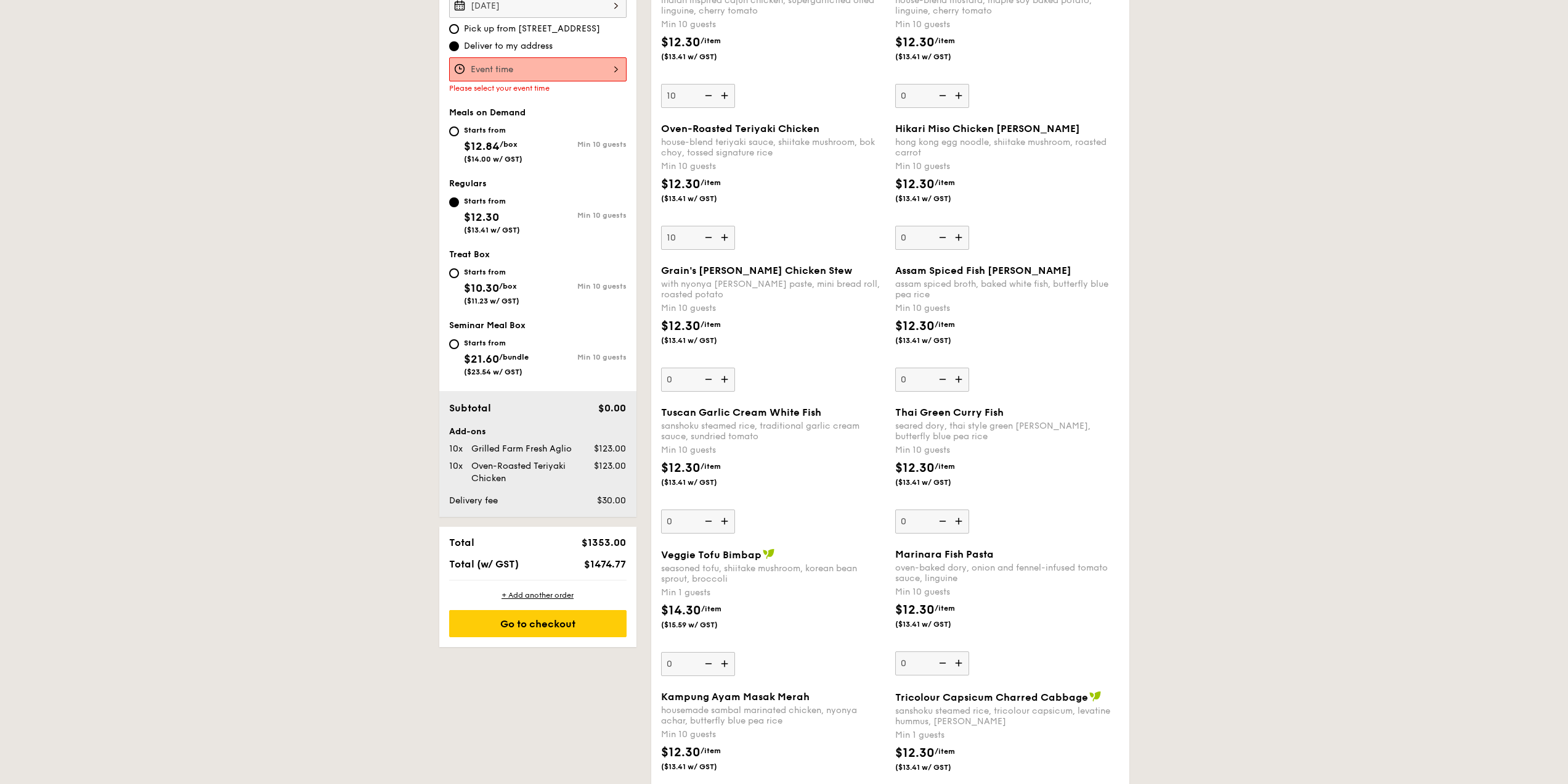
scroll to position [398, 0]
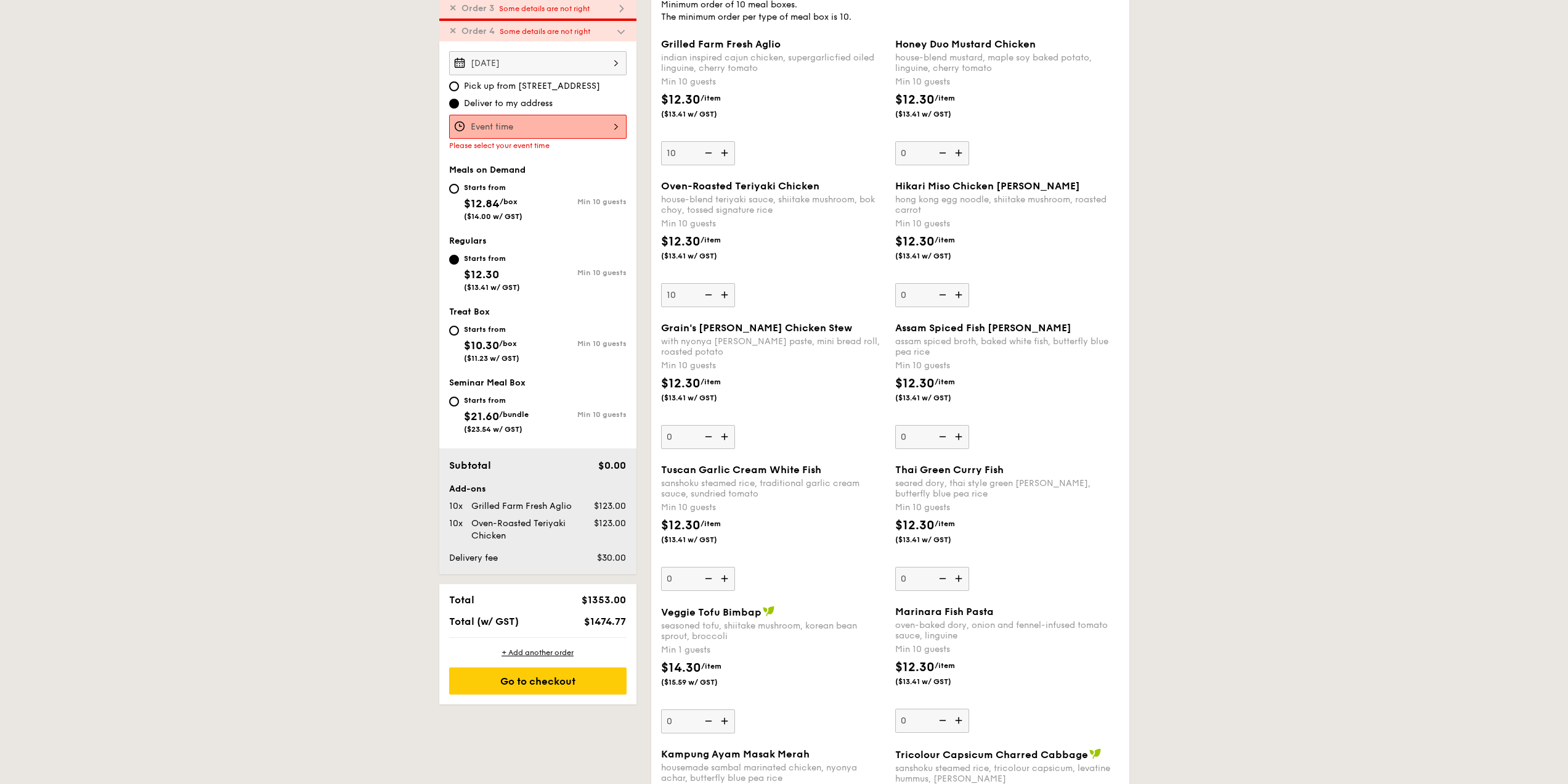
click at [959, 581] on img at bounding box center [960, 578] width 19 height 24
click at [959, 581] on input "0" at bounding box center [932, 578] width 74 height 24
type input "10"
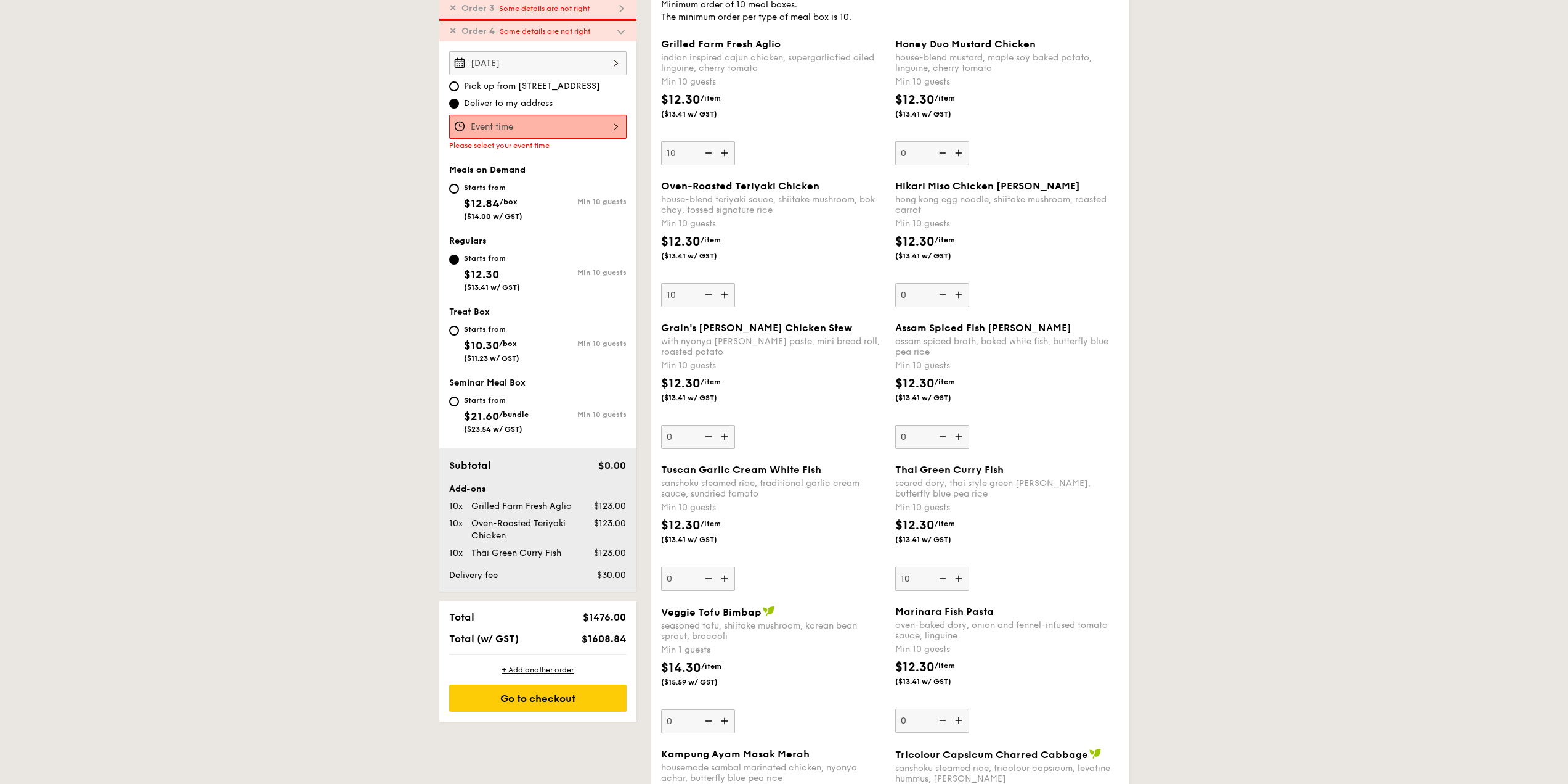
click at [527, 666] on div "+ Add another order" at bounding box center [537, 670] width 177 height 10
type input "0"
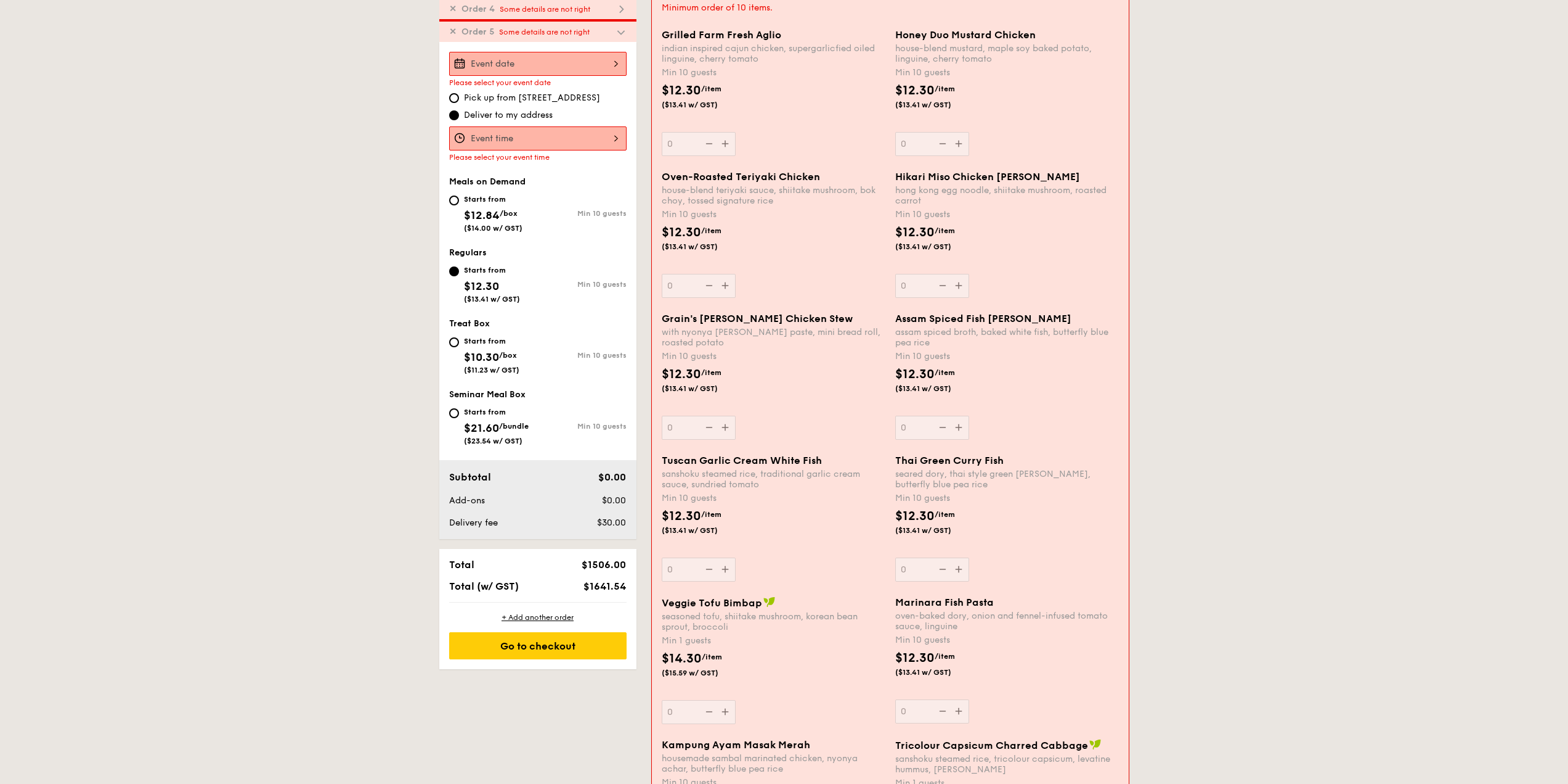
scroll to position [420, 0]
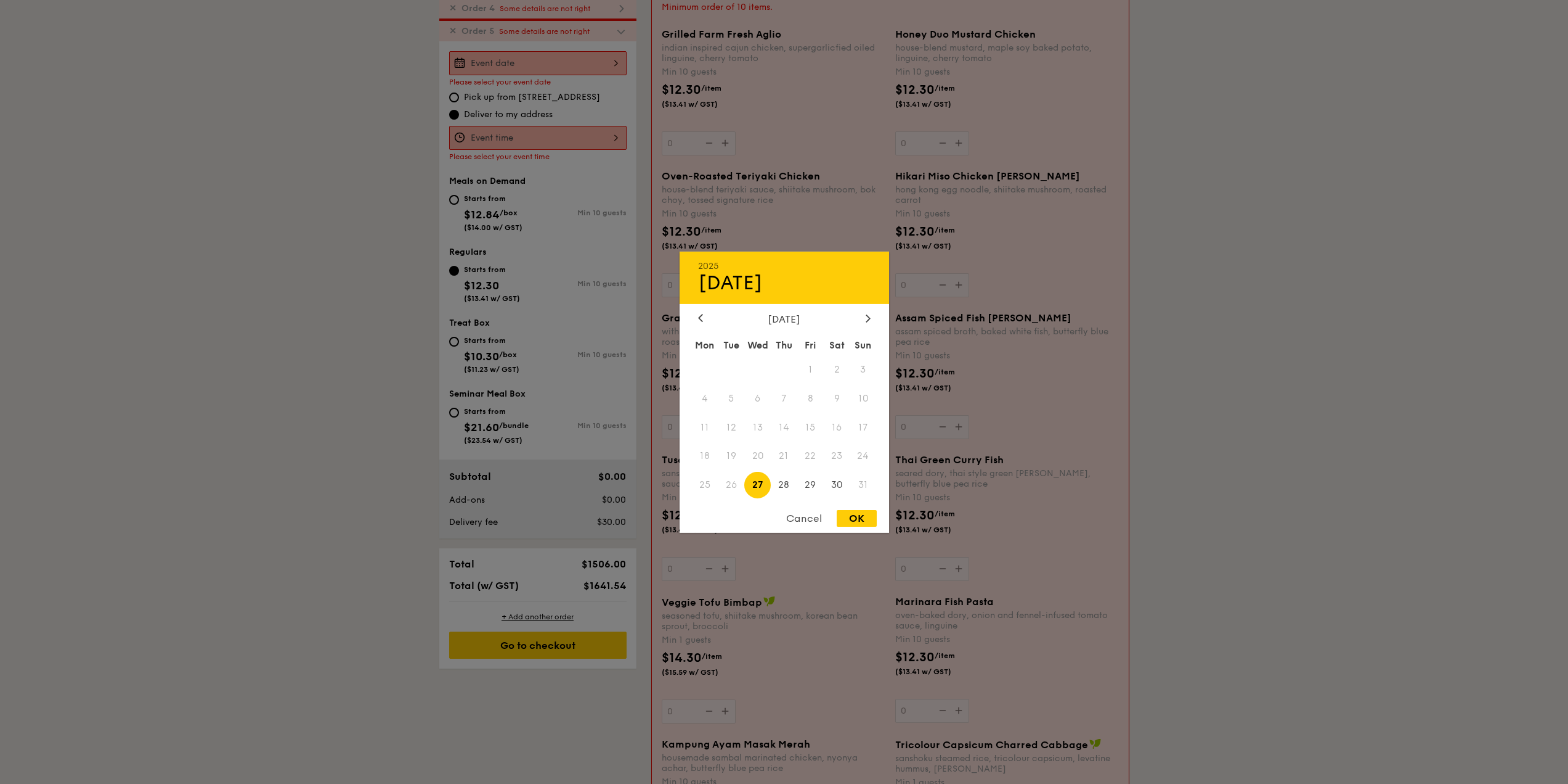
click at [539, 64] on div "2025 Aug [DATE] Tue Wed Thu Fri Sat Sun 1 2 3 4 5 6 7 8 9 10 11 12 13 14 15 16 …" at bounding box center [537, 63] width 177 height 24
click at [777, 490] on span "28" at bounding box center [784, 484] width 26 height 26
click at [849, 517] on div "OK" at bounding box center [856, 519] width 40 height 17
type input "[DATE]"
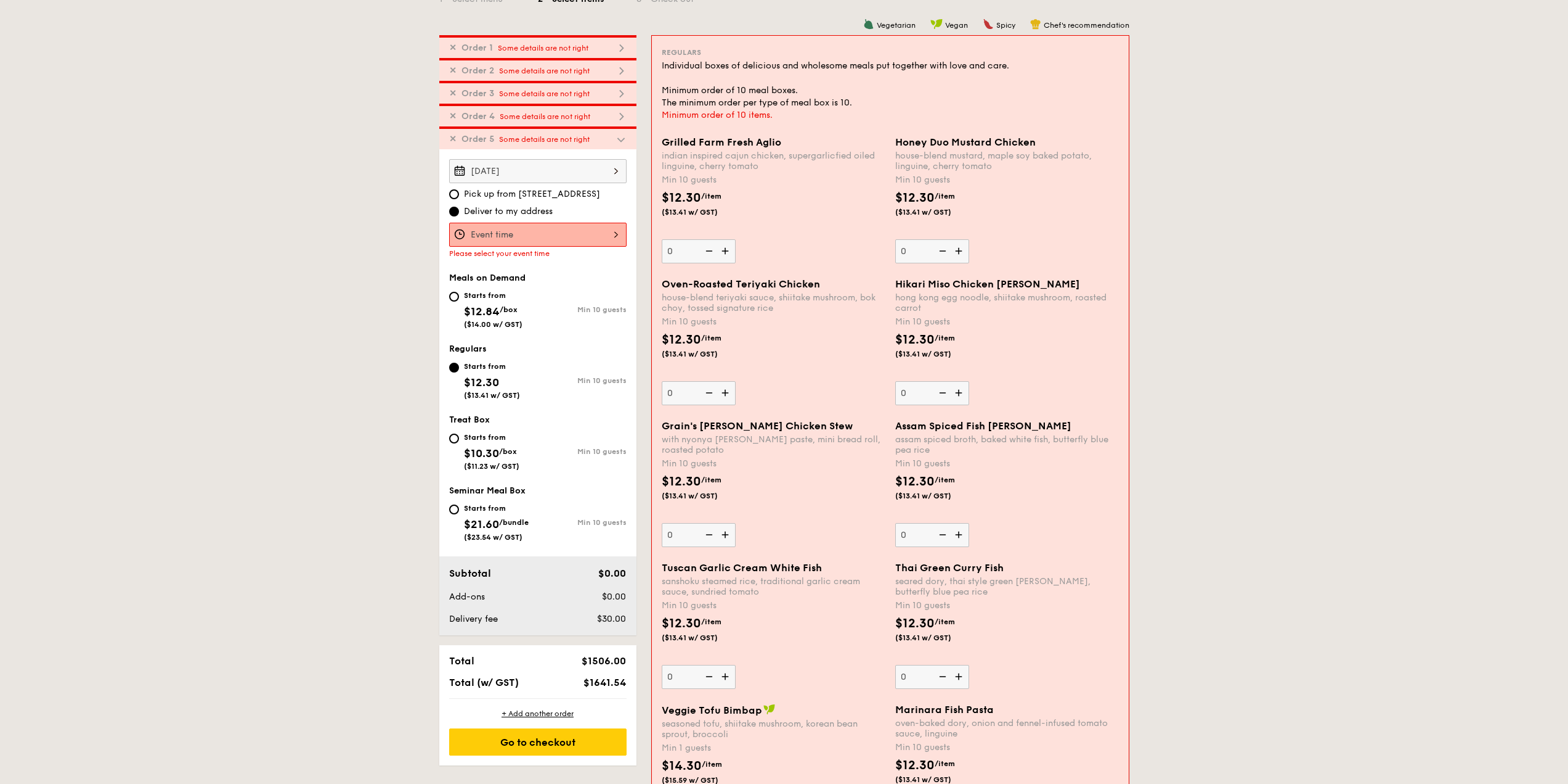
scroll to position [297, 0]
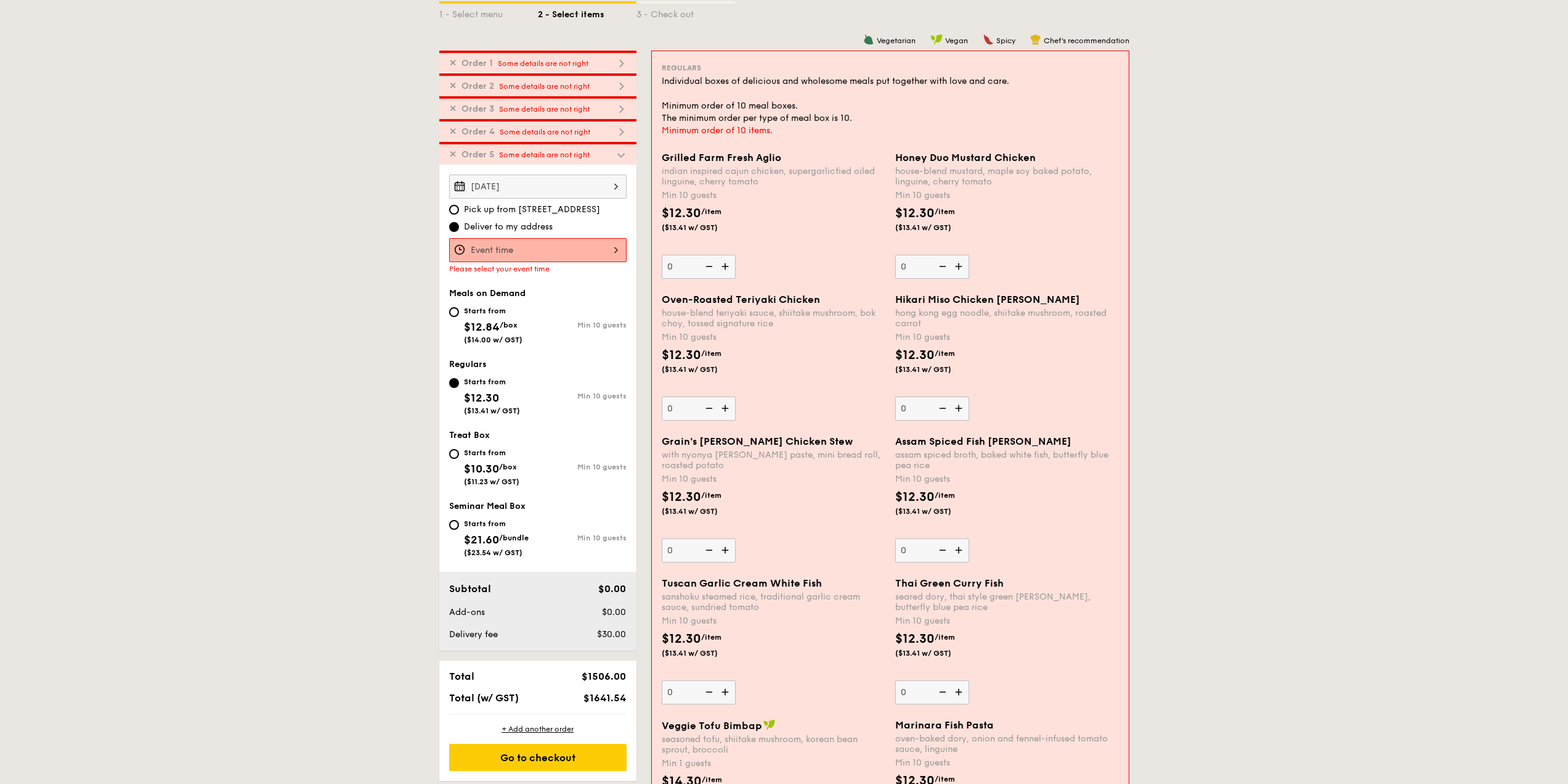
click at [490, 316] on div "Starts from $12.84 /box ($14.00 w/ GST)" at bounding box center [493, 324] width 58 height 41
click at [459, 316] on input "Starts from $12.84 /box ($14.00 w/ GST) Min 10 guests" at bounding box center [454, 312] width 10 height 10
radio input "true"
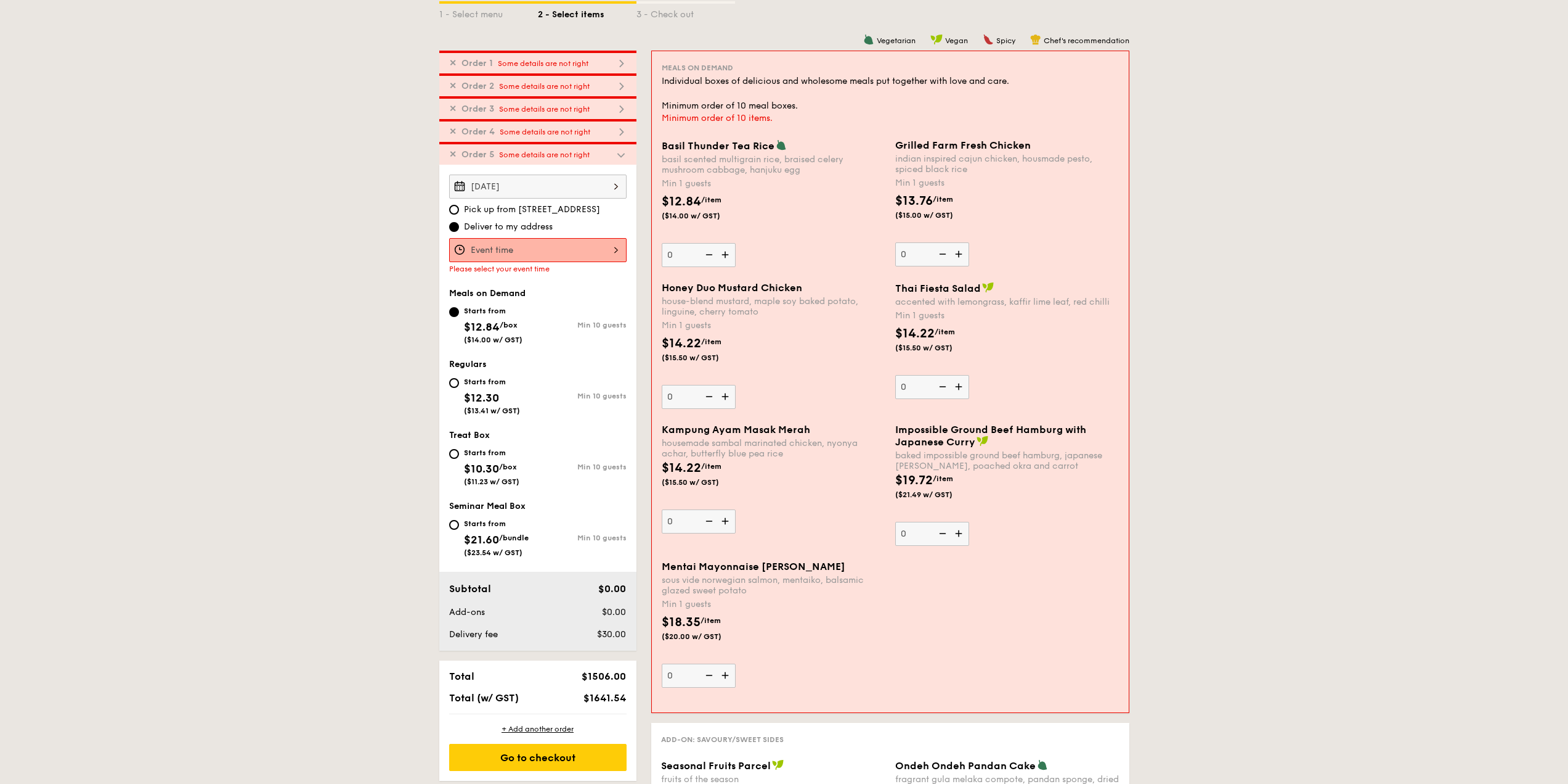
click at [485, 450] on div "Starts from" at bounding box center [491, 453] width 55 height 10
click at [459, 450] on input "Starts from $10.30 /box ($11.23 w/ GST) Min 10 guests" at bounding box center [454, 454] width 10 height 10
radio input "true"
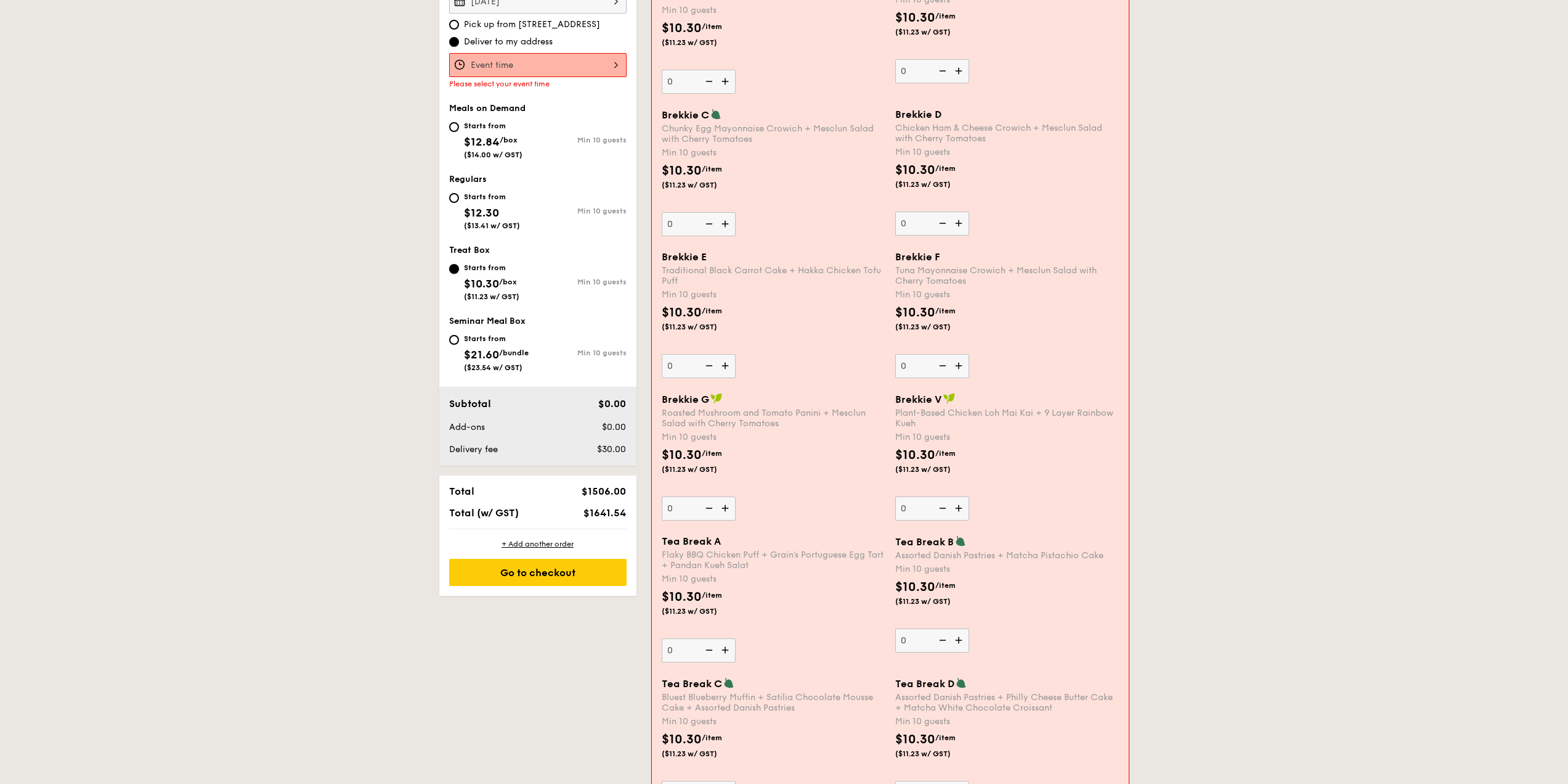
scroll to position [420, 0]
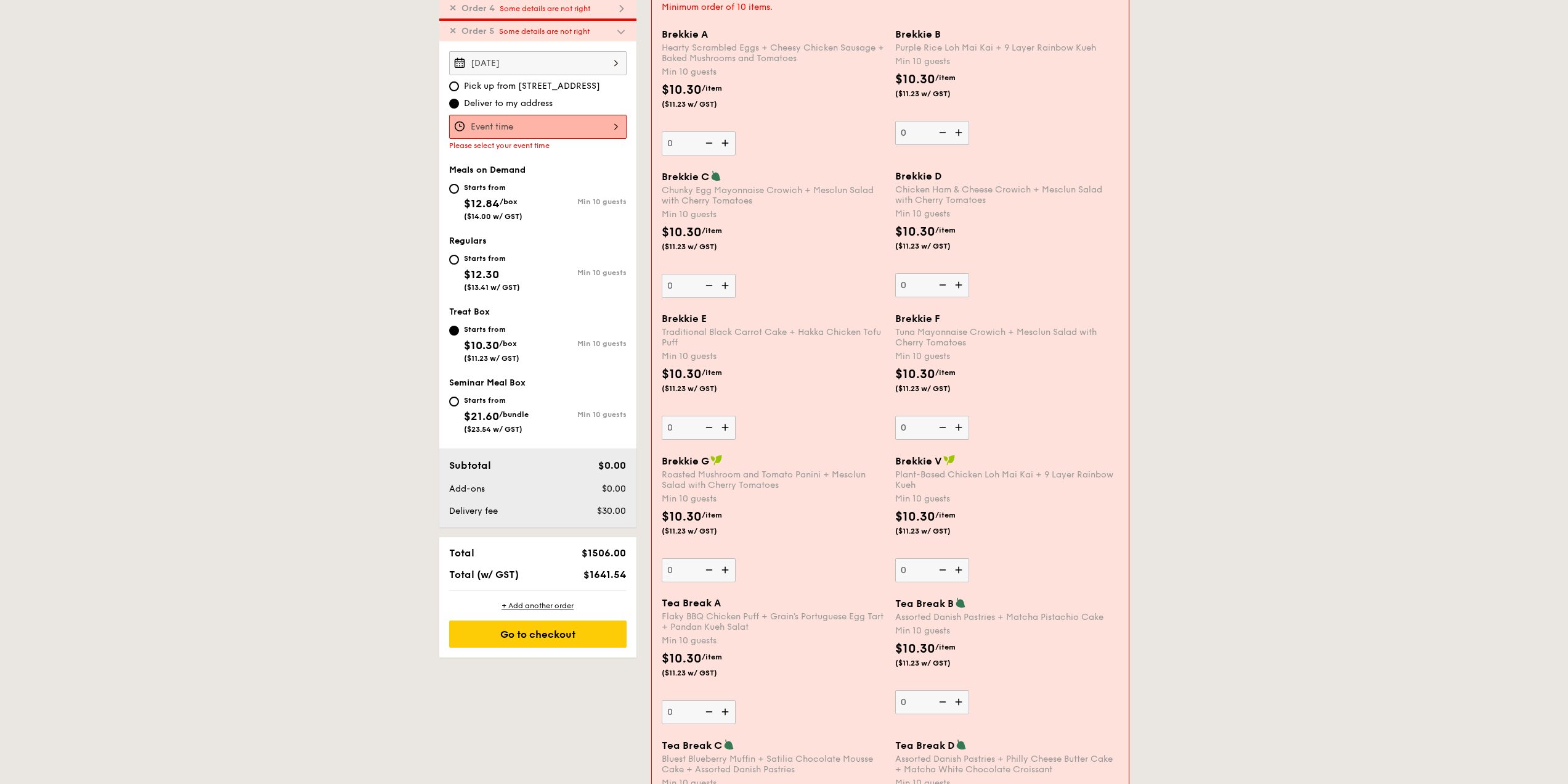
click at [957, 284] on img at bounding box center [960, 285] width 19 height 24
click at [957, 284] on input "0" at bounding box center [932, 285] width 74 height 24
type input "10"
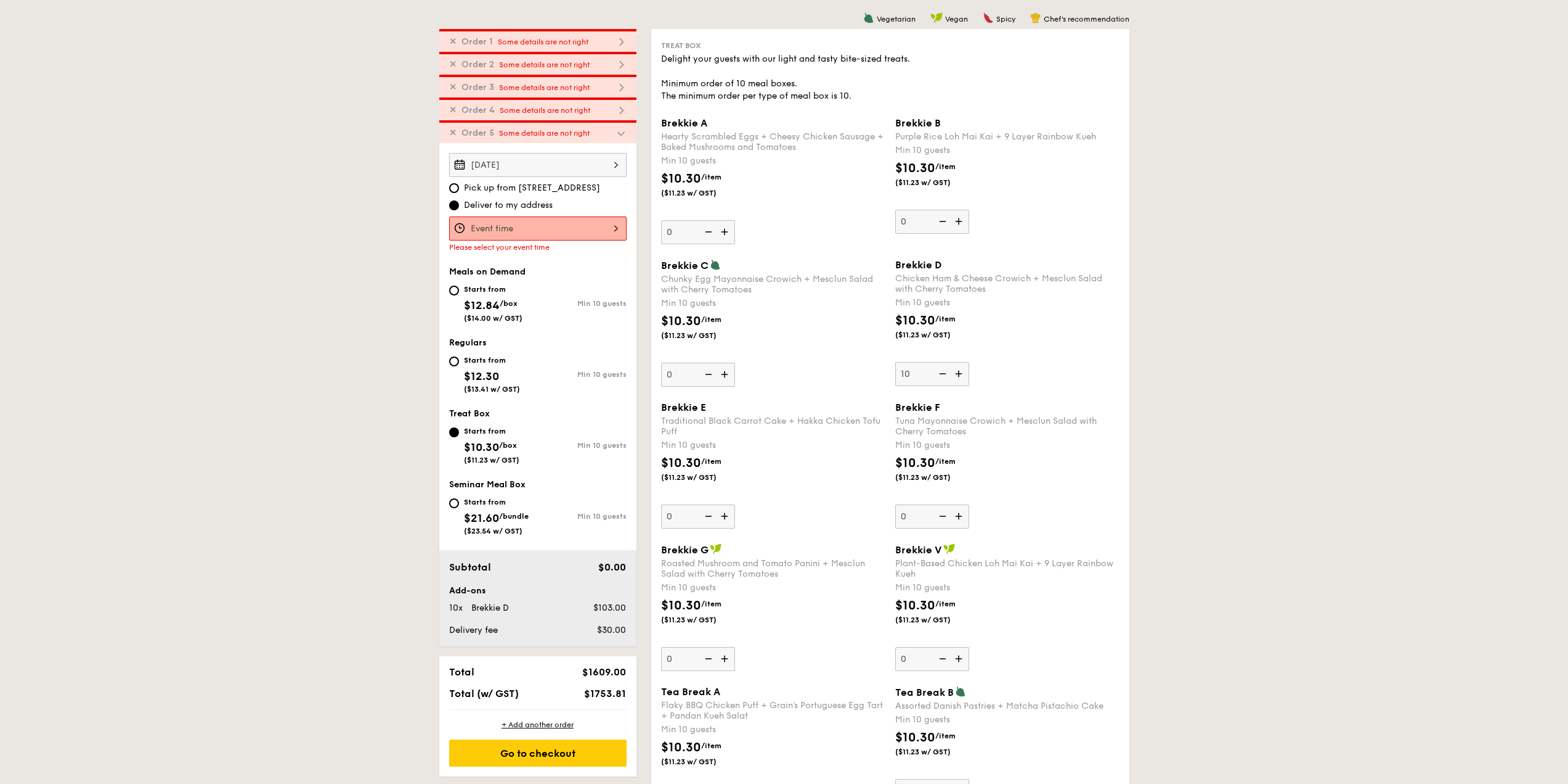
scroll to position [297, 0]
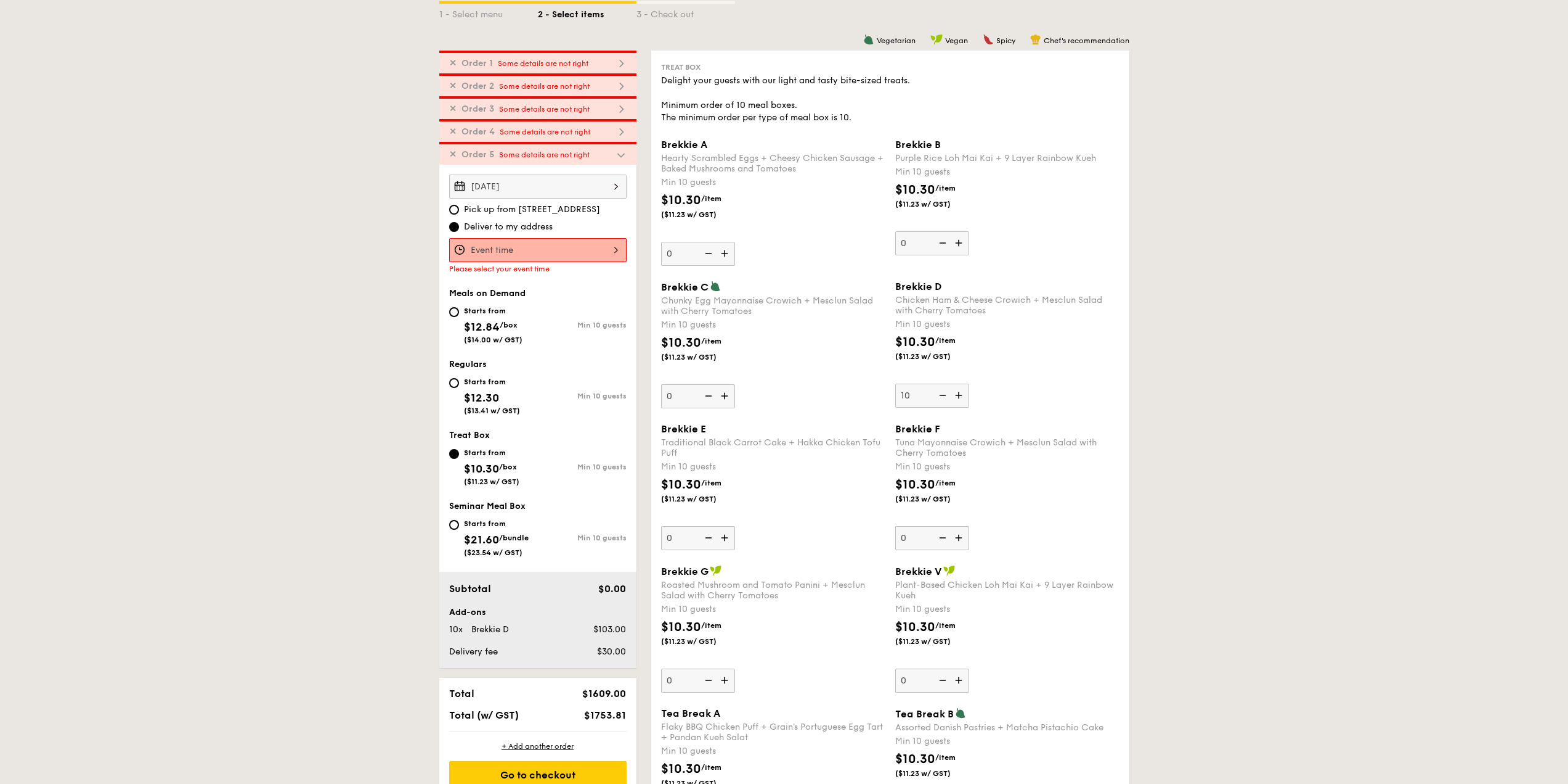
click at [955, 242] on img at bounding box center [960, 243] width 19 height 24
click at [955, 242] on input "0" at bounding box center [932, 243] width 74 height 24
type input "10"
click at [1028, 242] on div "Brekkie B Purple Rice Loh Mai Kai + 9 Layer Rainbow Kueh Min 10 guests $10.30 /…" at bounding box center [1007, 197] width 224 height 116
click at [969, 242] on input "10" at bounding box center [932, 243] width 74 height 24
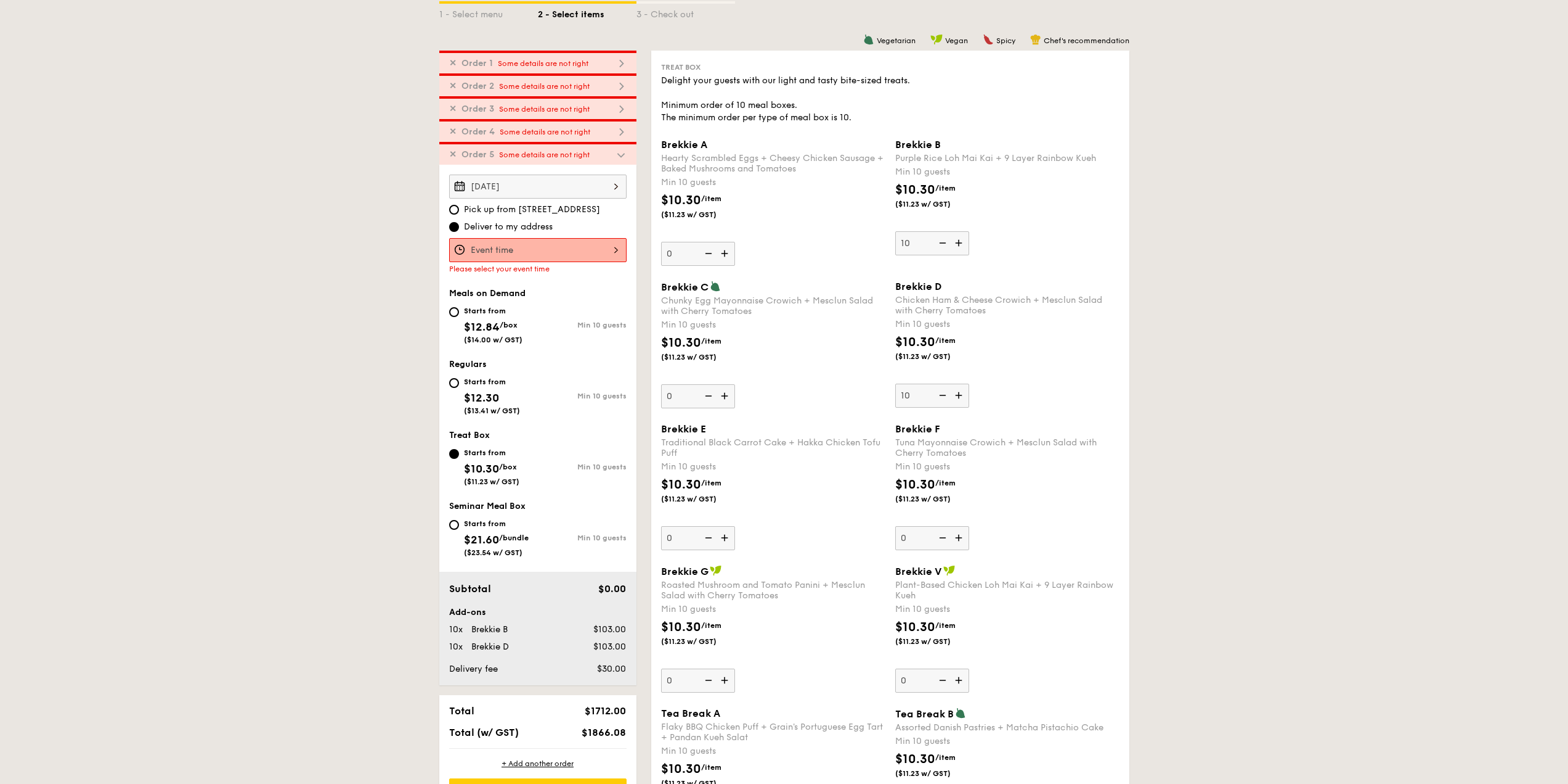
click at [723, 254] on img at bounding box center [726, 253] width 19 height 24
click at [723, 254] on input "0" at bounding box center [698, 253] width 74 height 24
type input "10"
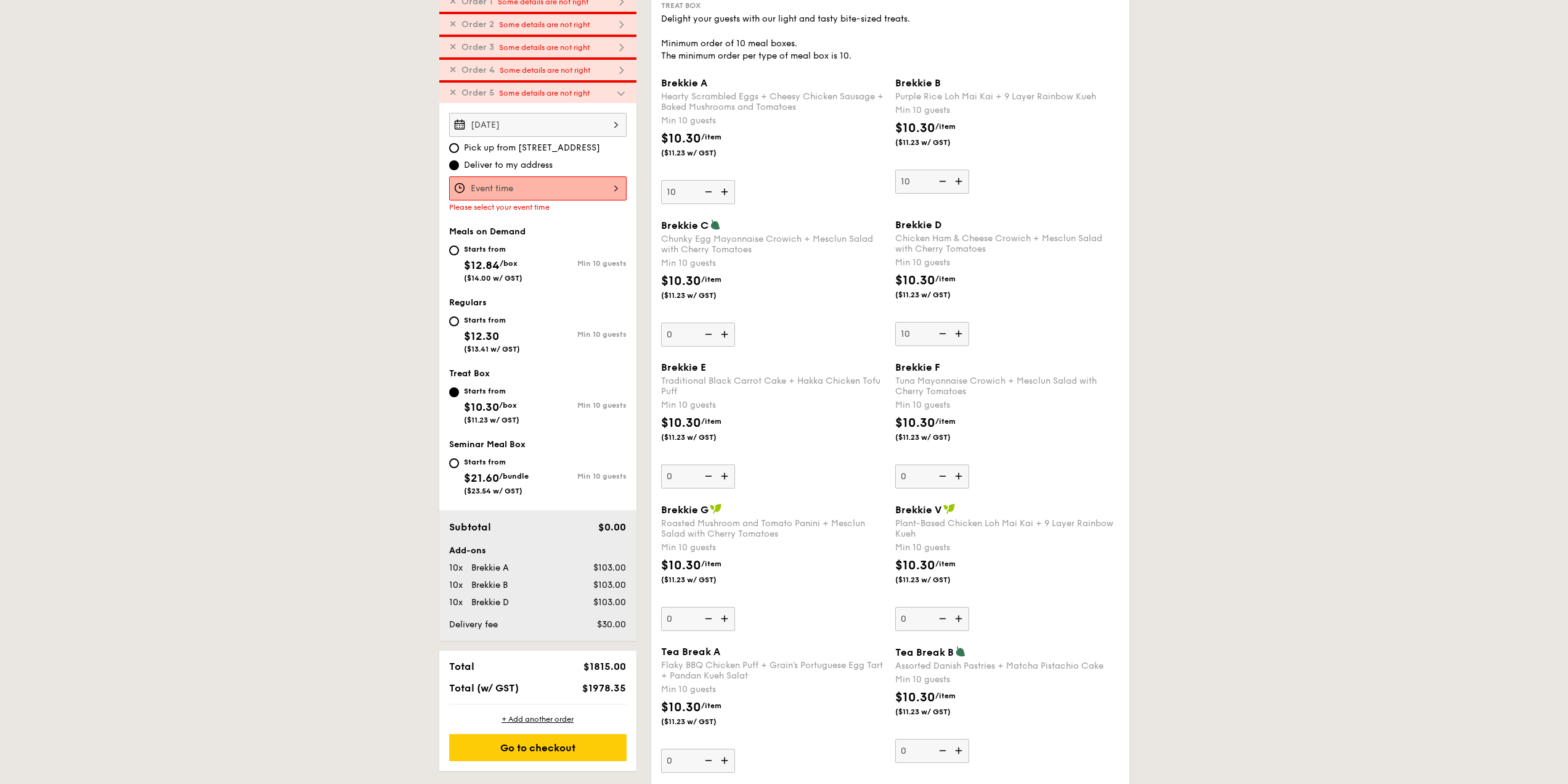
scroll to position [420, 0]
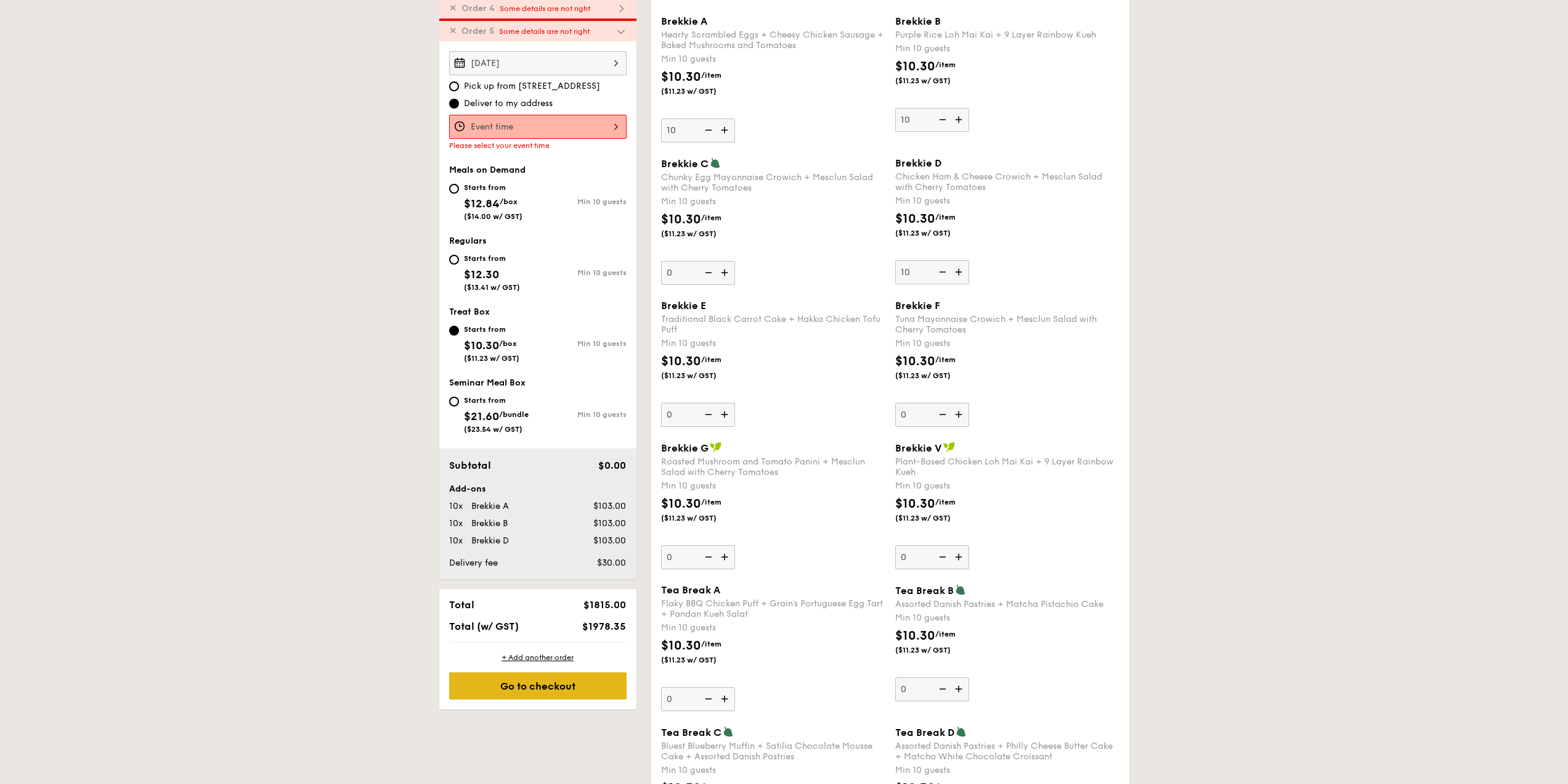
click at [530, 692] on div "Go to checkout" at bounding box center [537, 686] width 177 height 27
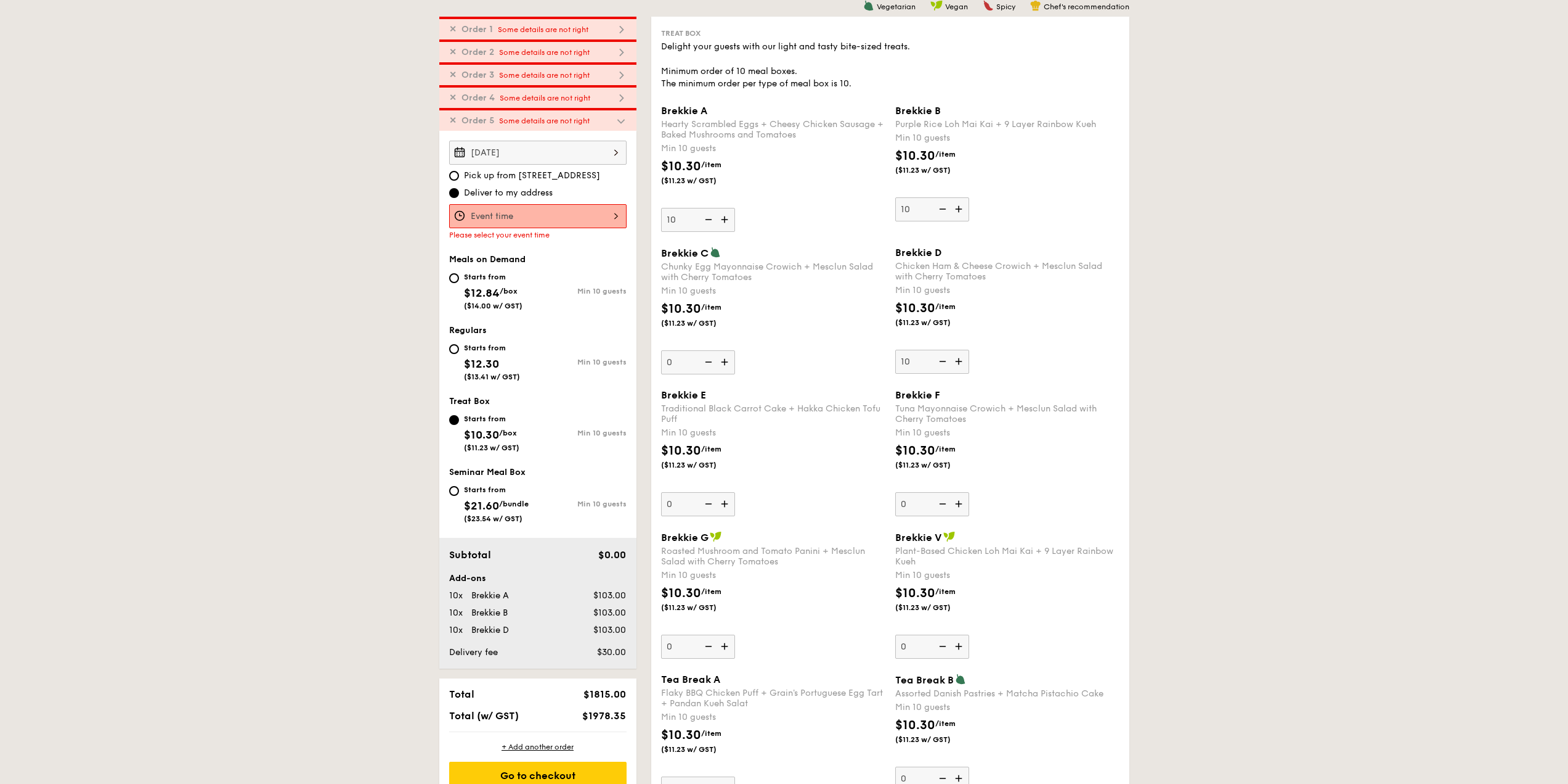
scroll to position [329, 0]
click at [566, 31] on span "Some details are not right" at bounding box center [543, 31] width 91 height 8
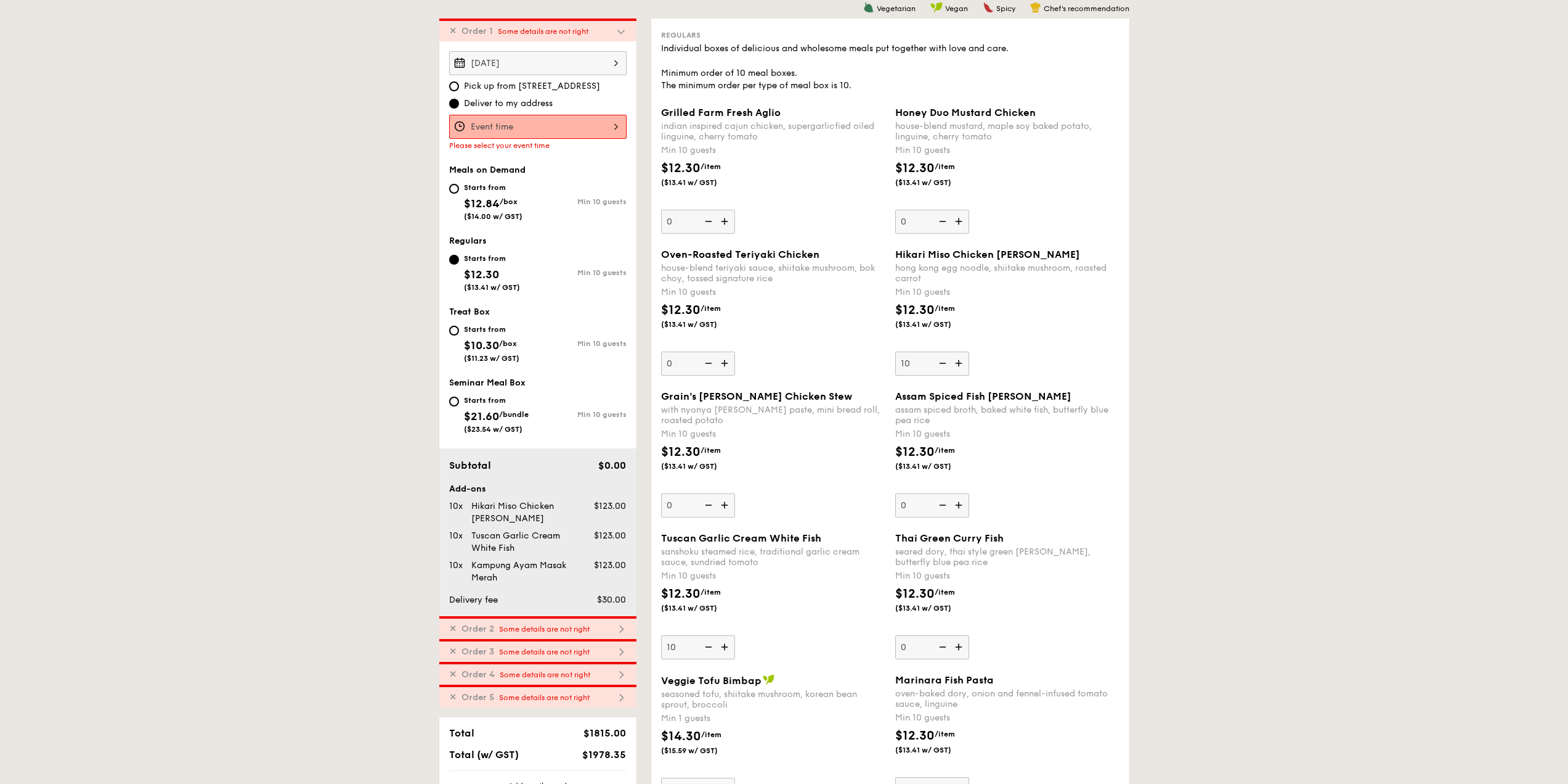
click at [547, 121] on div "12 1 2 3 4 5 6 7 8 9 10 11 00 15 30 45 am pm Cancel OK" at bounding box center [537, 126] width 177 height 24
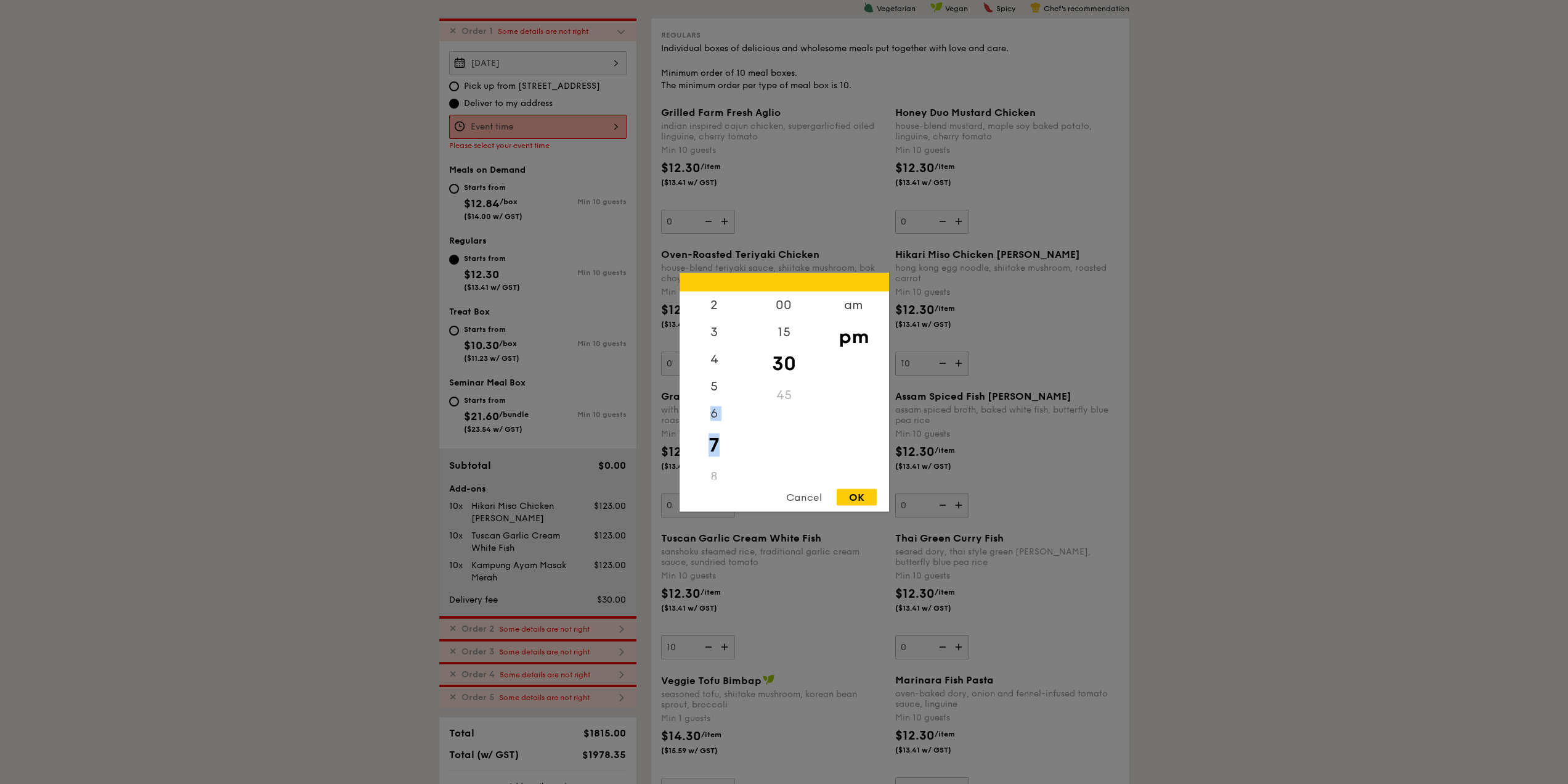
drag, startPoint x: 716, startPoint y: 379, endPoint x: 716, endPoint y: 454, distance: 75.0
click at [716, 454] on div "12 1 2 3 4 5 6 7 8 9 10 11" at bounding box center [714, 385] width 69 height 188
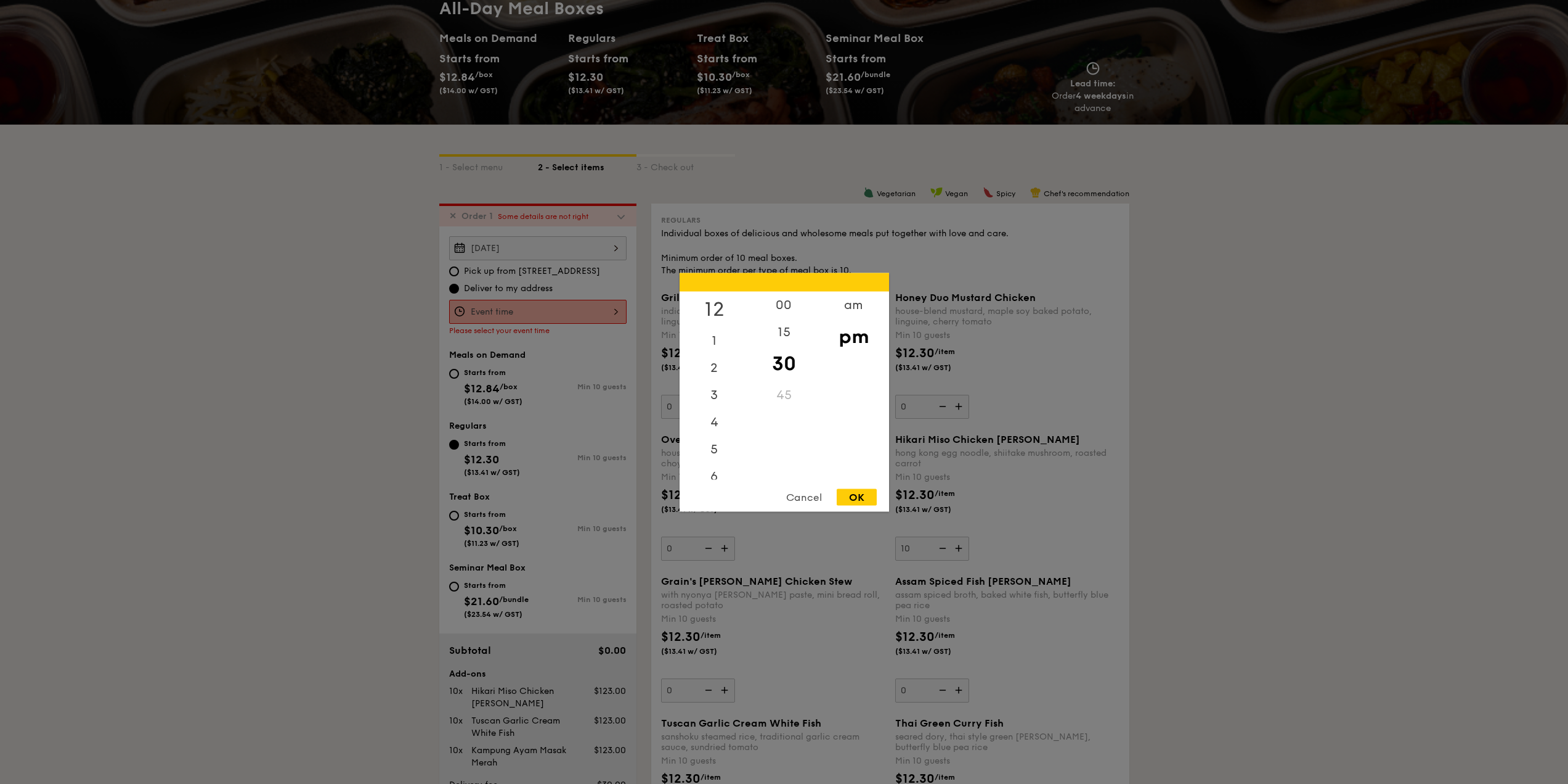
click at [725, 311] on div "12" at bounding box center [714, 309] width 69 height 36
drag, startPoint x: 765, startPoint y: 302, endPoint x: 789, endPoint y: 311, distance: 25.6
click at [766, 302] on div "00" at bounding box center [784, 309] width 69 height 36
click at [858, 503] on div "OK" at bounding box center [856, 497] width 40 height 17
type input "12:00PM"
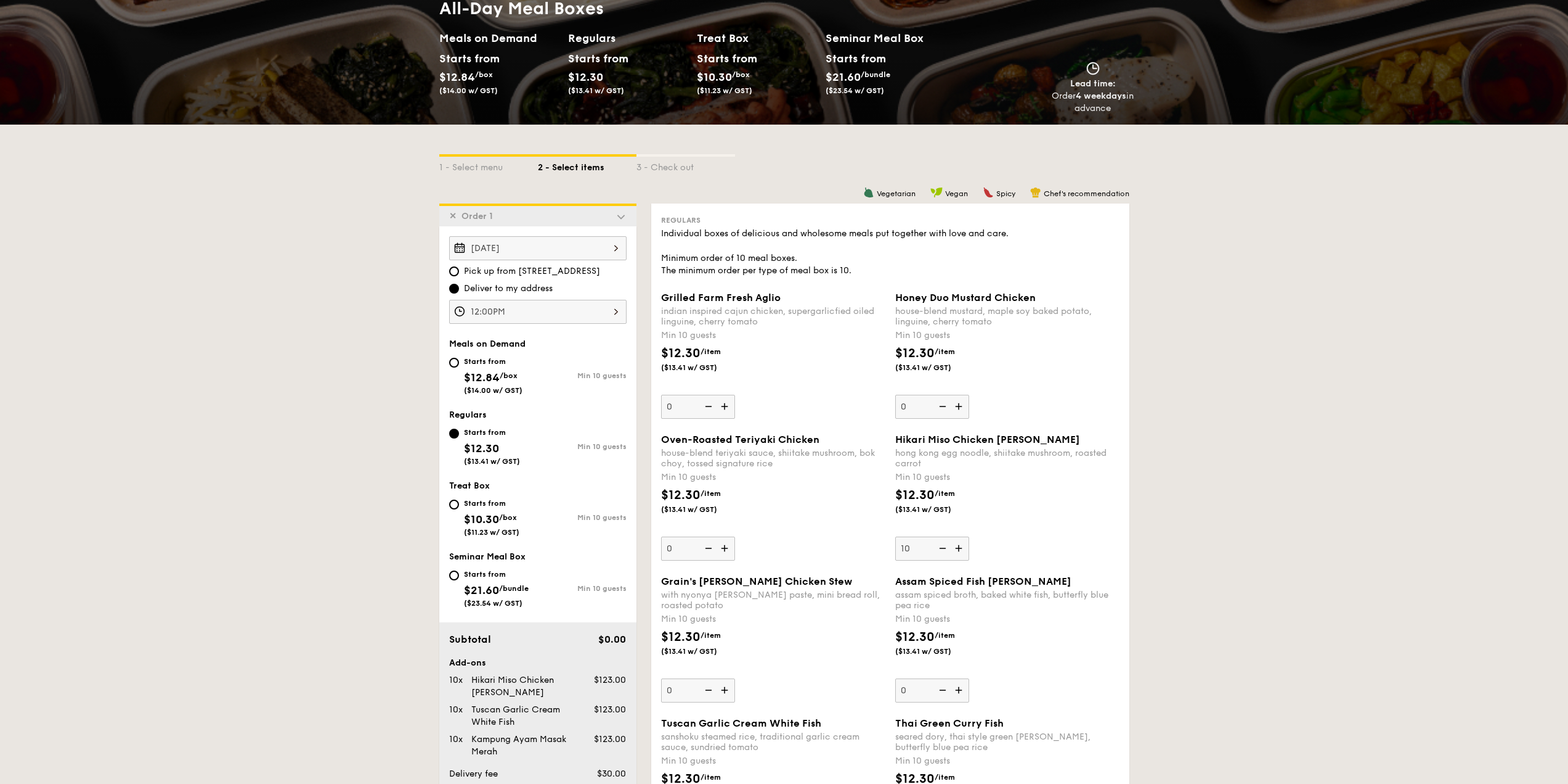
click at [600, 223] on div "✕ Order 1" at bounding box center [538, 214] width 197 height 23
click at [620, 214] on img at bounding box center [621, 216] width 11 height 11
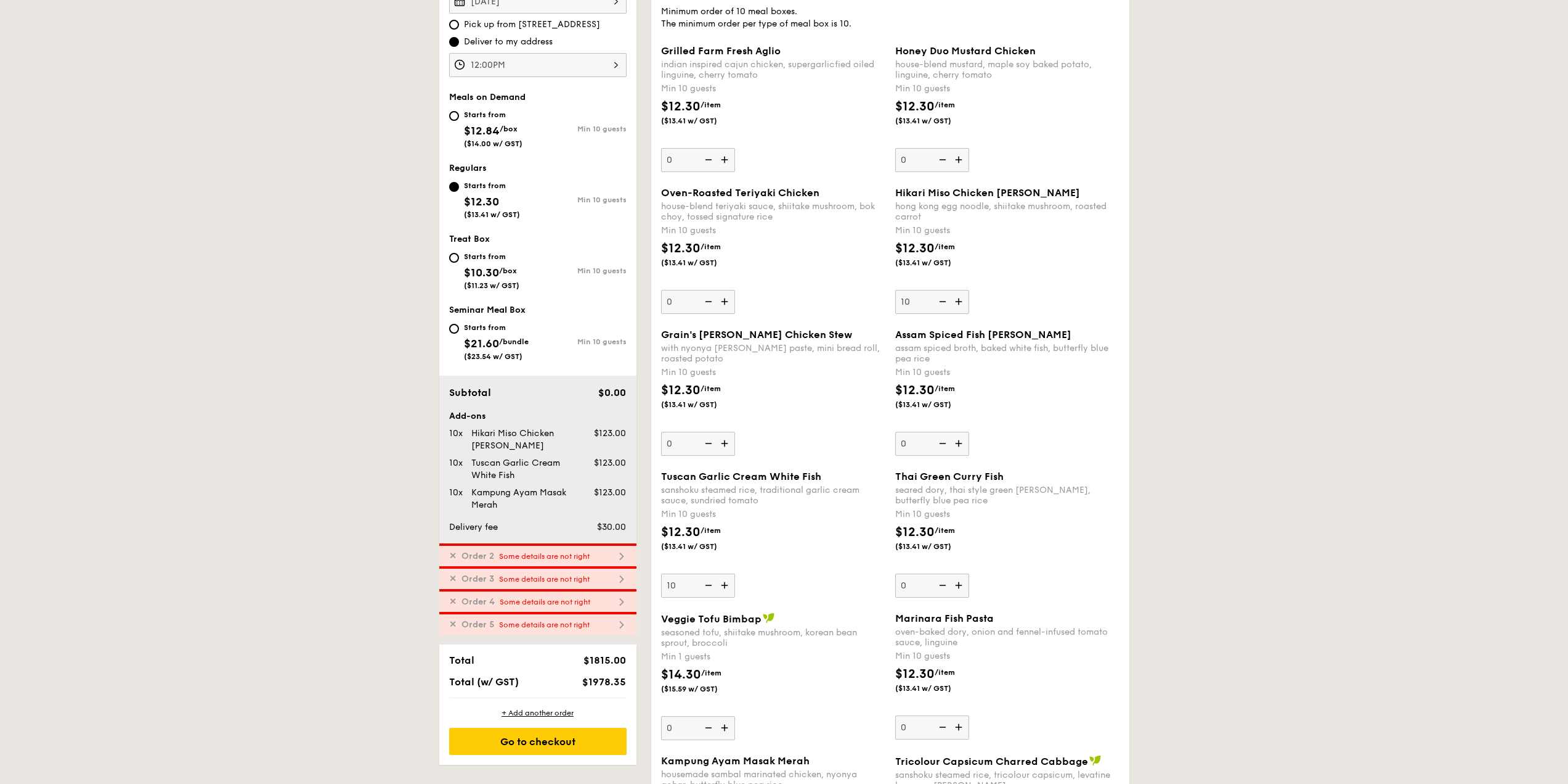
click at [549, 558] on span "Some details are not right" at bounding box center [544, 556] width 91 height 8
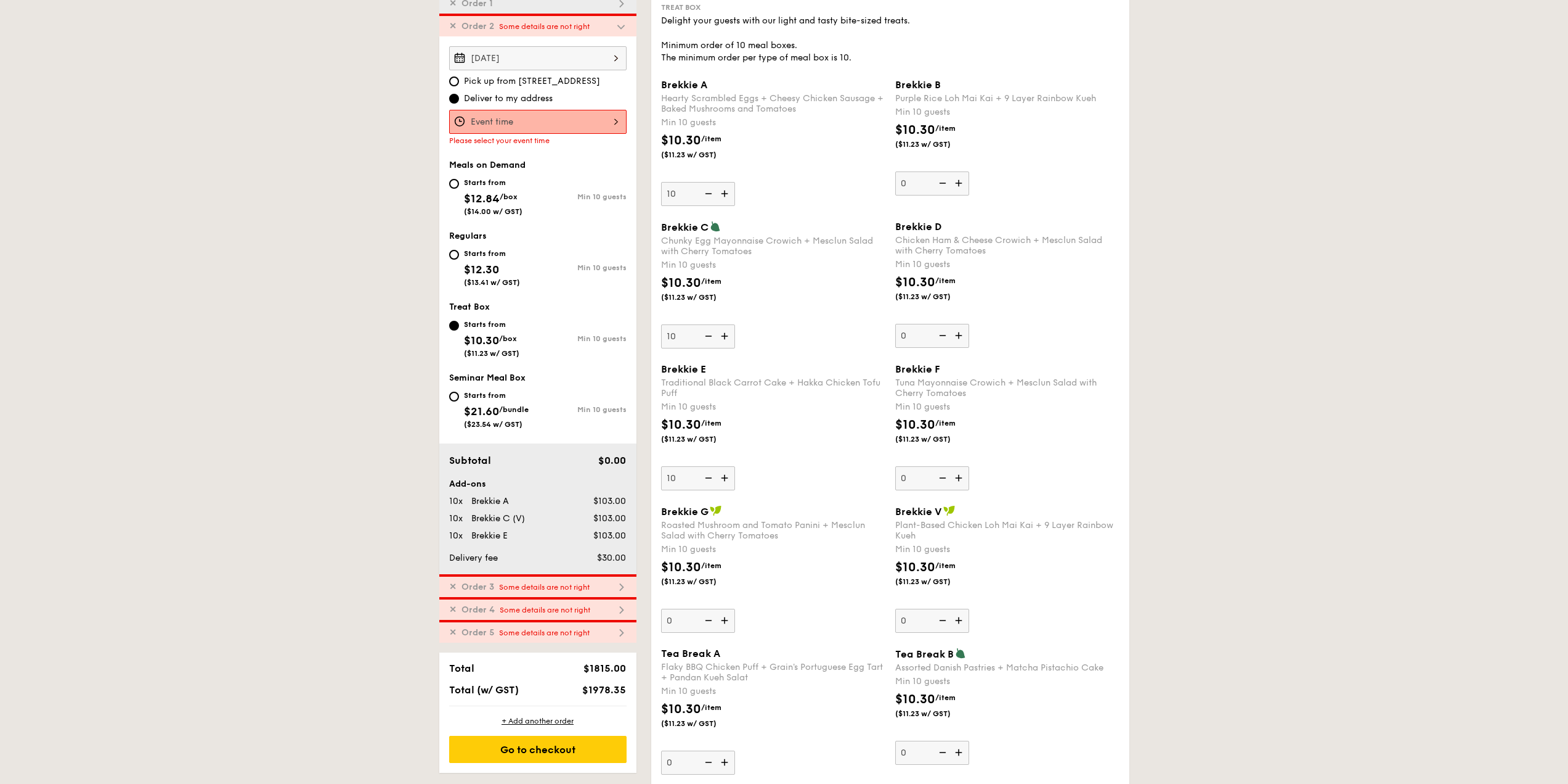
scroll to position [352, 0]
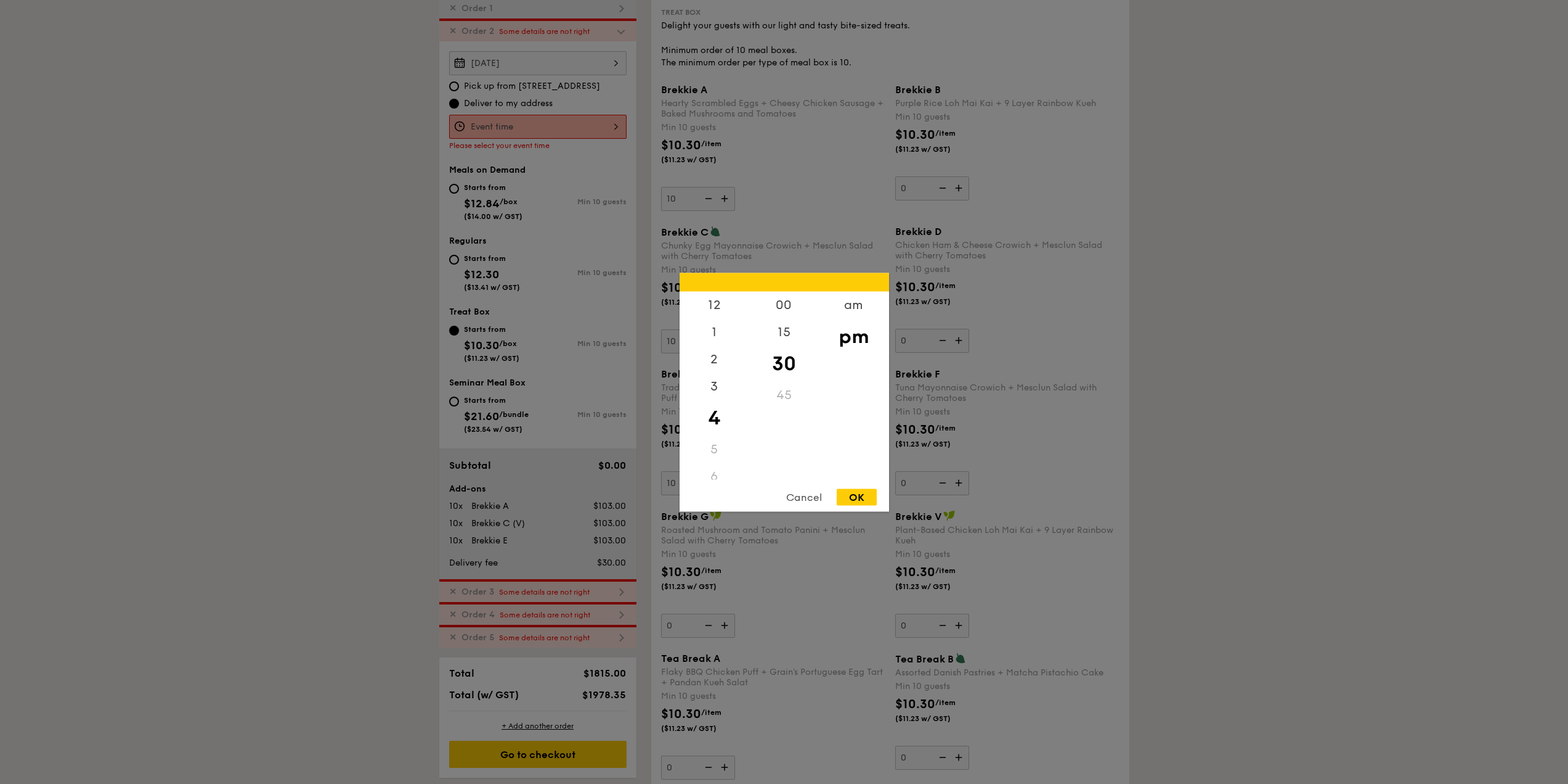
click at [564, 127] on div "12 1 2 3 4 5 6 7 8 9 10 11 00 15 30 45 am pm Cancel OK" at bounding box center [537, 126] width 177 height 24
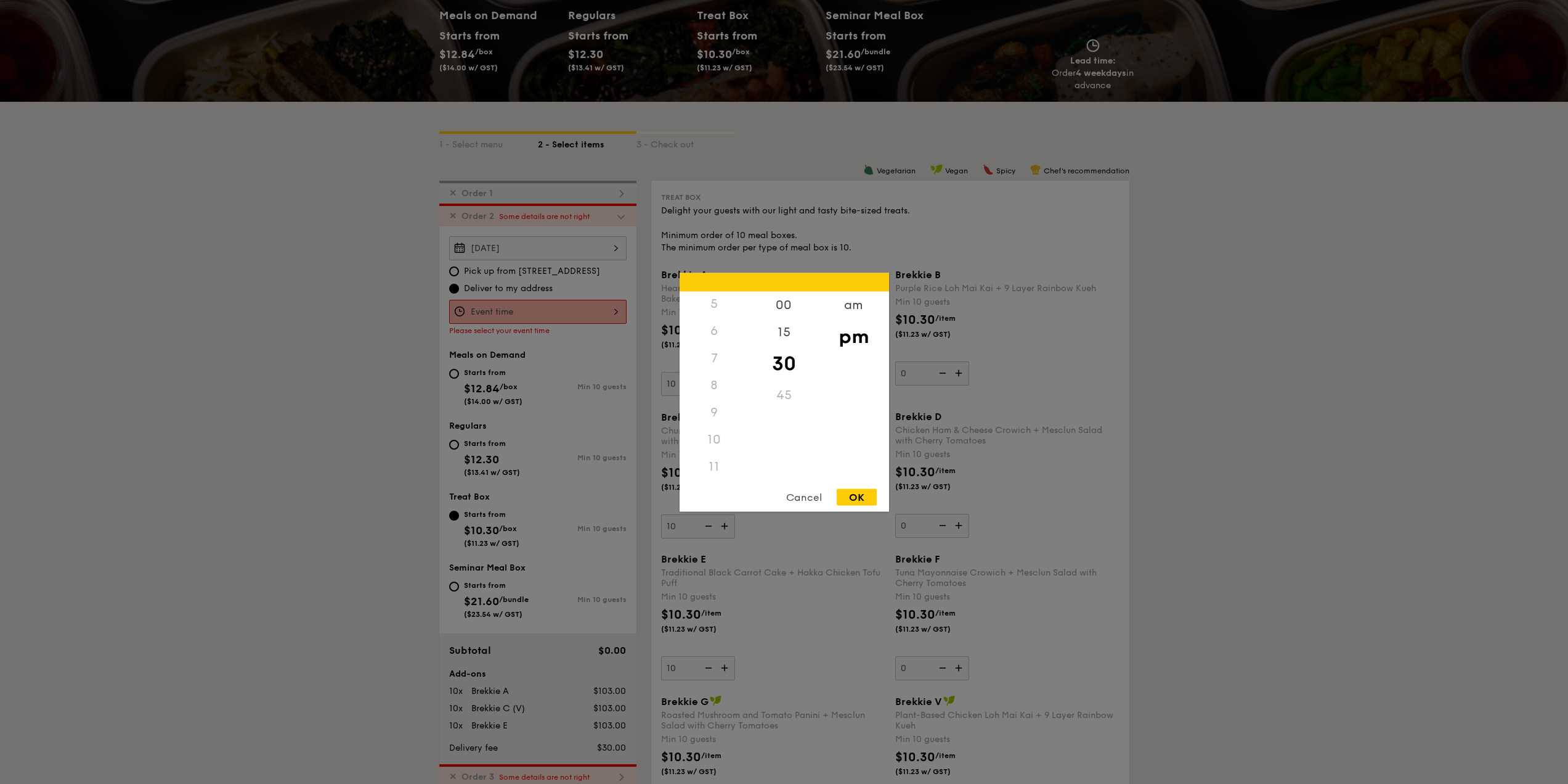
scroll to position [146, 0]
click at [715, 420] on div "9" at bounding box center [714, 411] width 69 height 27
click at [713, 413] on div "9" at bounding box center [714, 411] width 69 height 27
click at [806, 347] on div "30" at bounding box center [784, 363] width 69 height 36
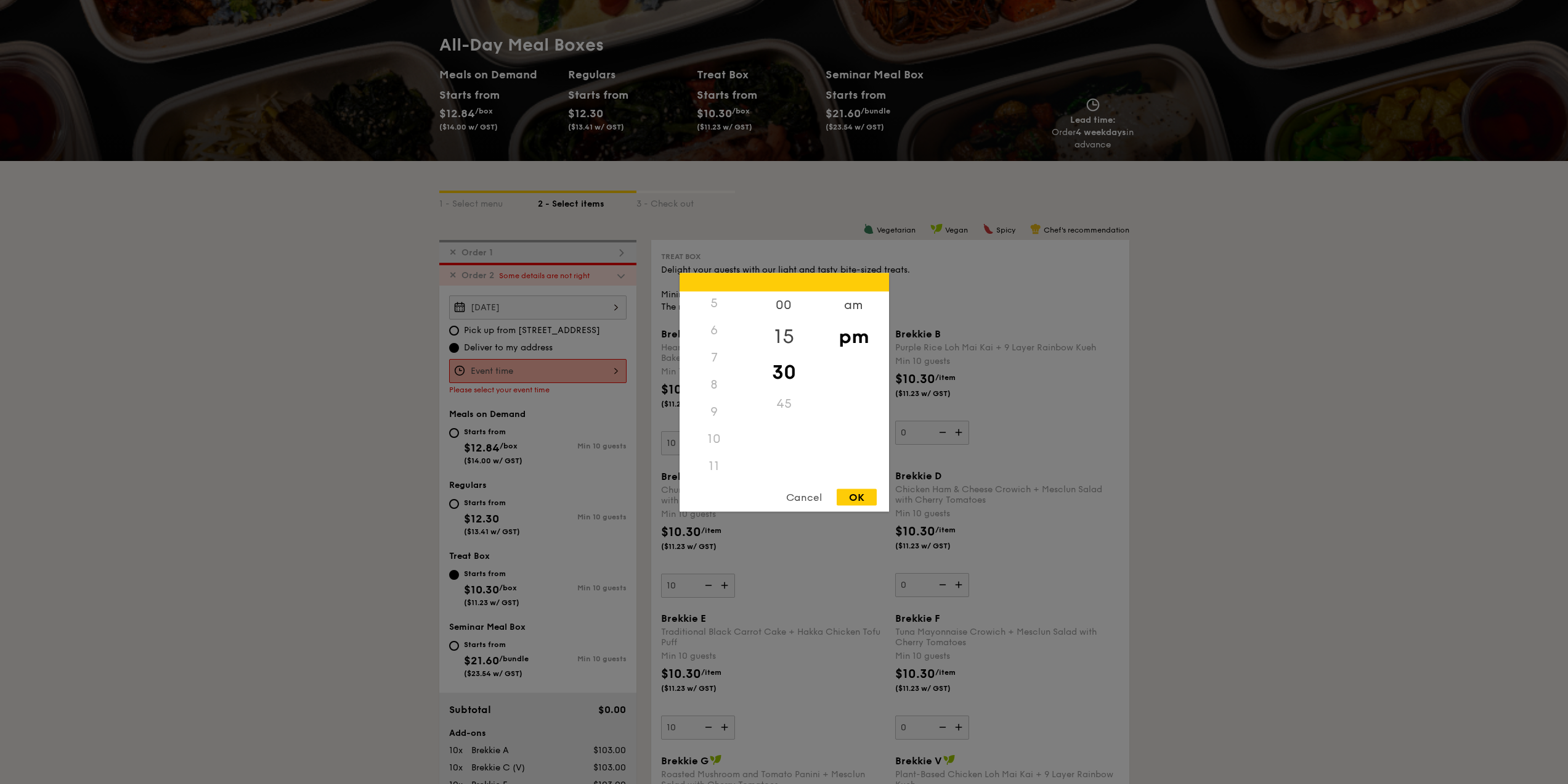
scroll to position [44, 0]
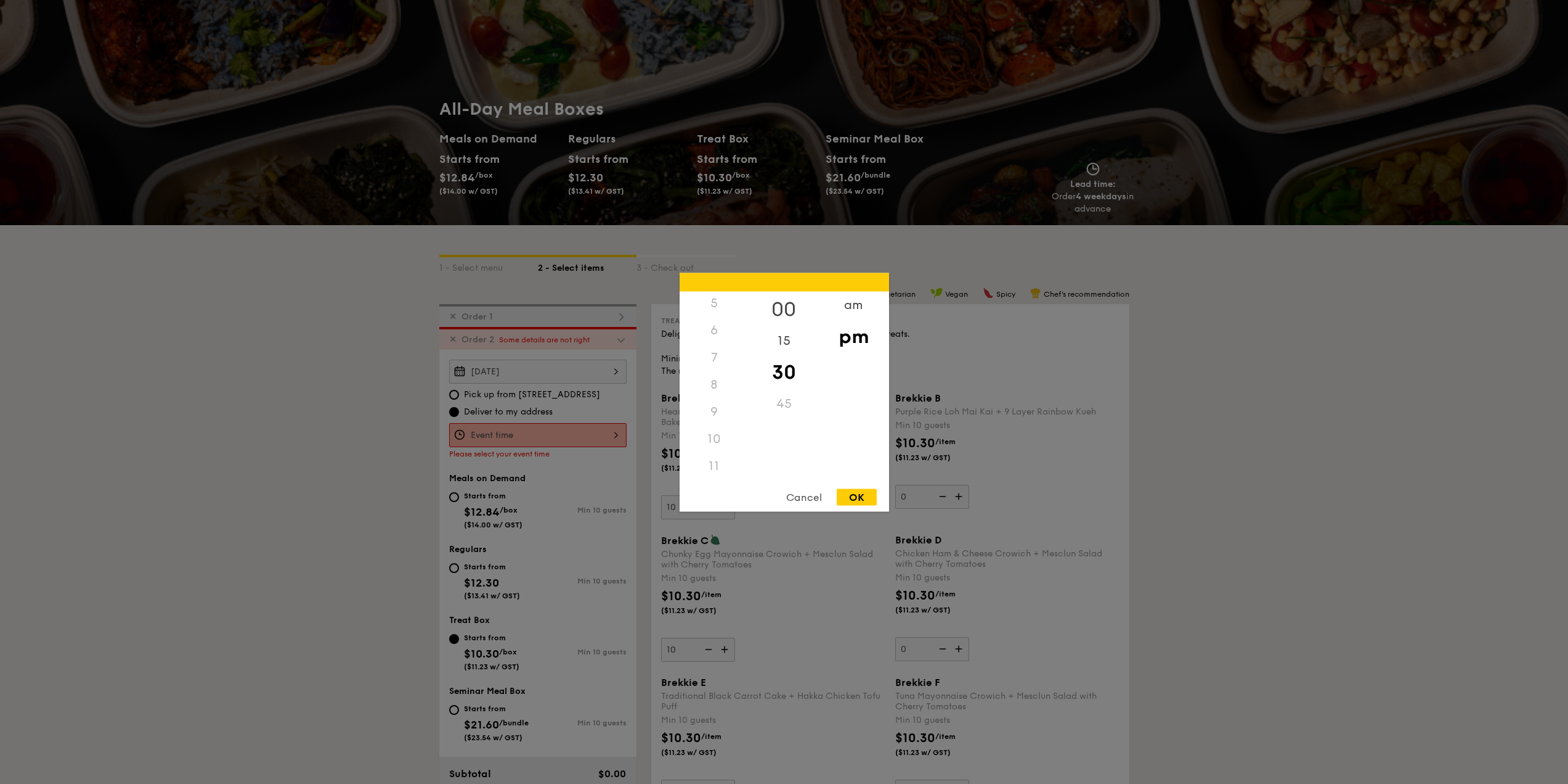
click at [792, 306] on div "00" at bounding box center [784, 309] width 69 height 36
click at [842, 305] on div "am" at bounding box center [854, 309] width 69 height 36
click at [716, 406] on div "9" at bounding box center [714, 415] width 69 height 36
click at [849, 496] on div "OK" at bounding box center [856, 497] width 40 height 17
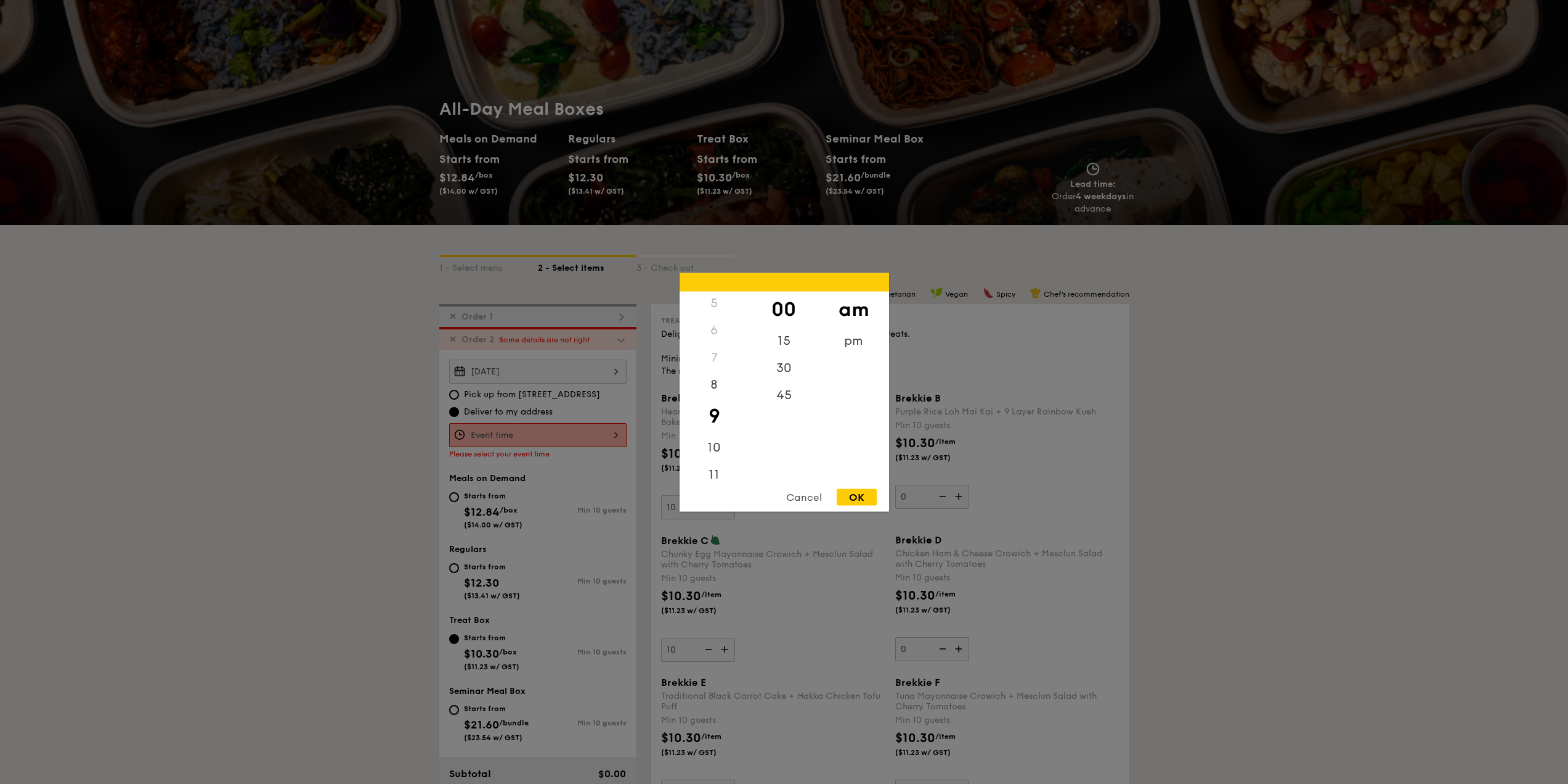
type input "9:00AM"
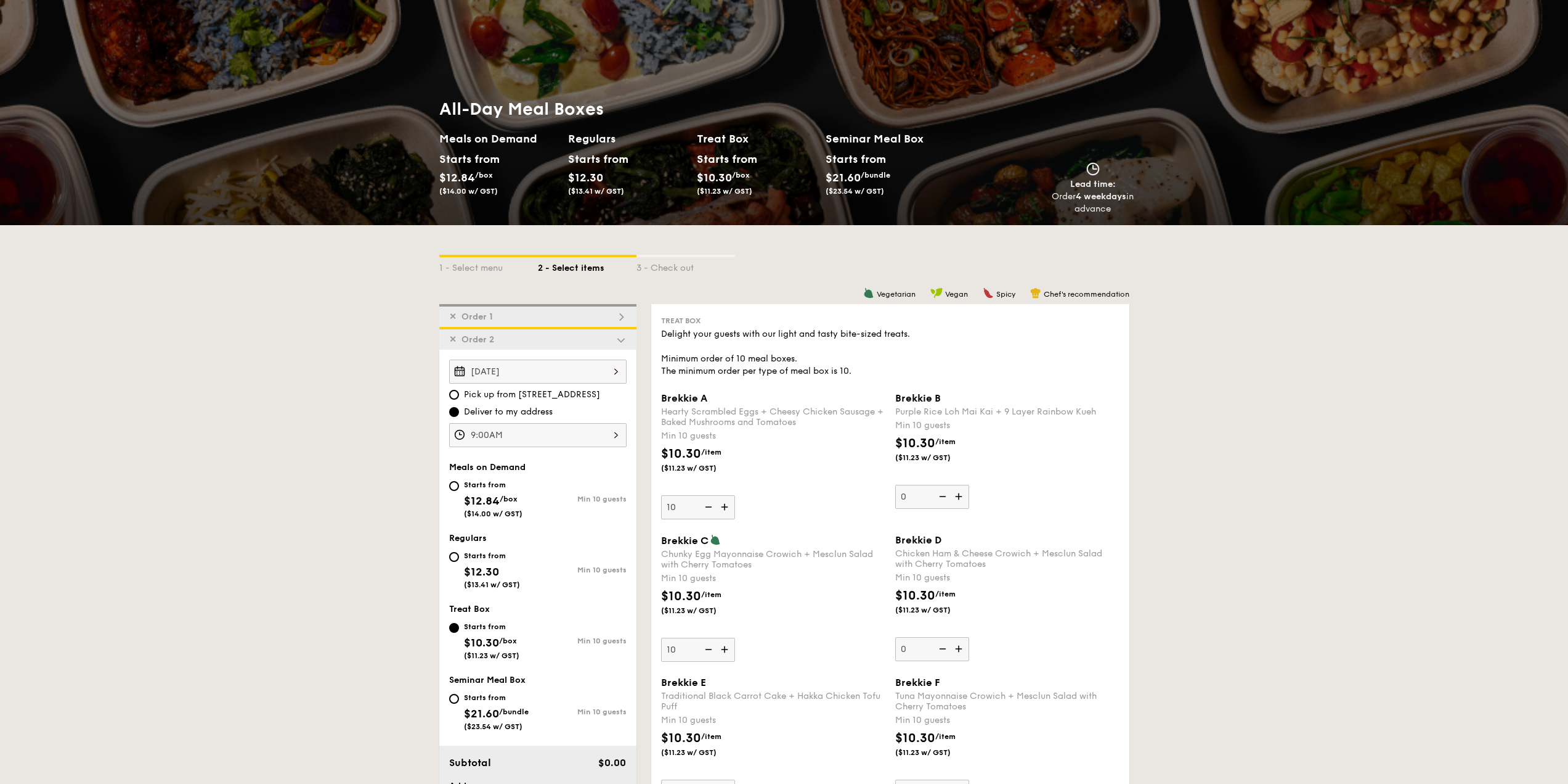
click at [535, 342] on div "✕ Order 2" at bounding box center [538, 338] width 197 height 23
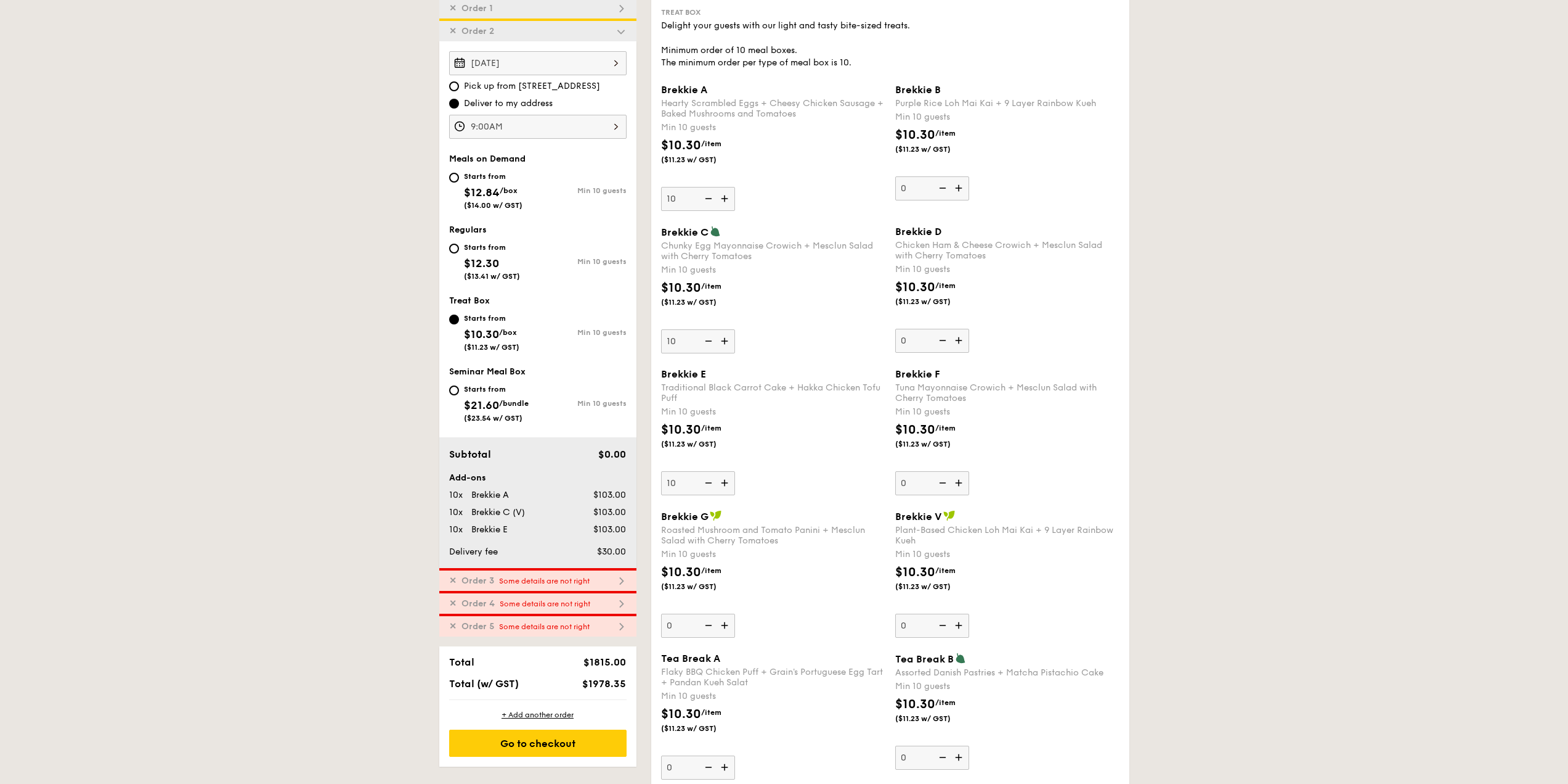
click at [551, 574] on div "✕ Order 3 Some details are not right" at bounding box center [538, 579] width 197 height 23
type input "0"
type input "10"
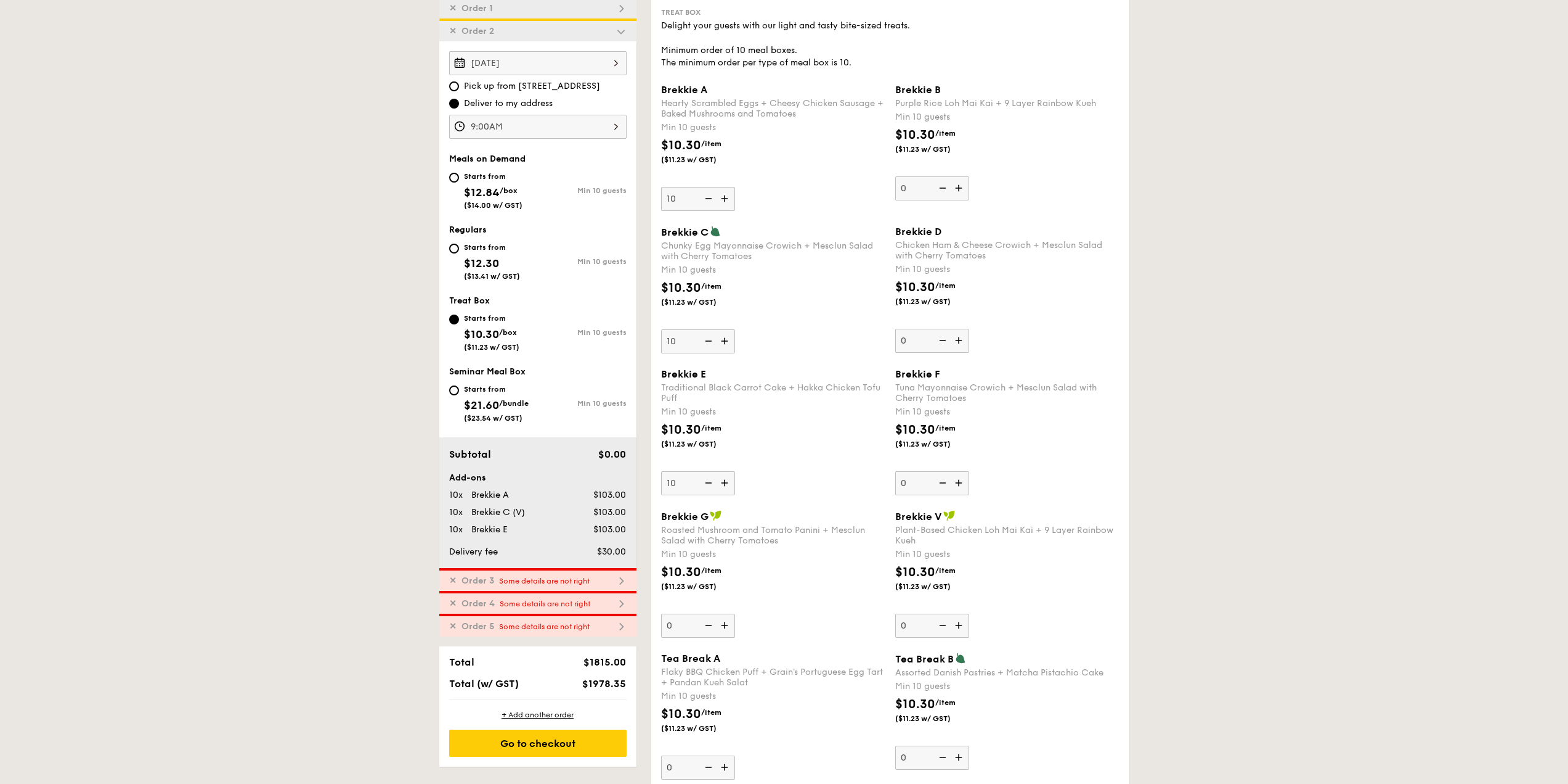
type input "10"
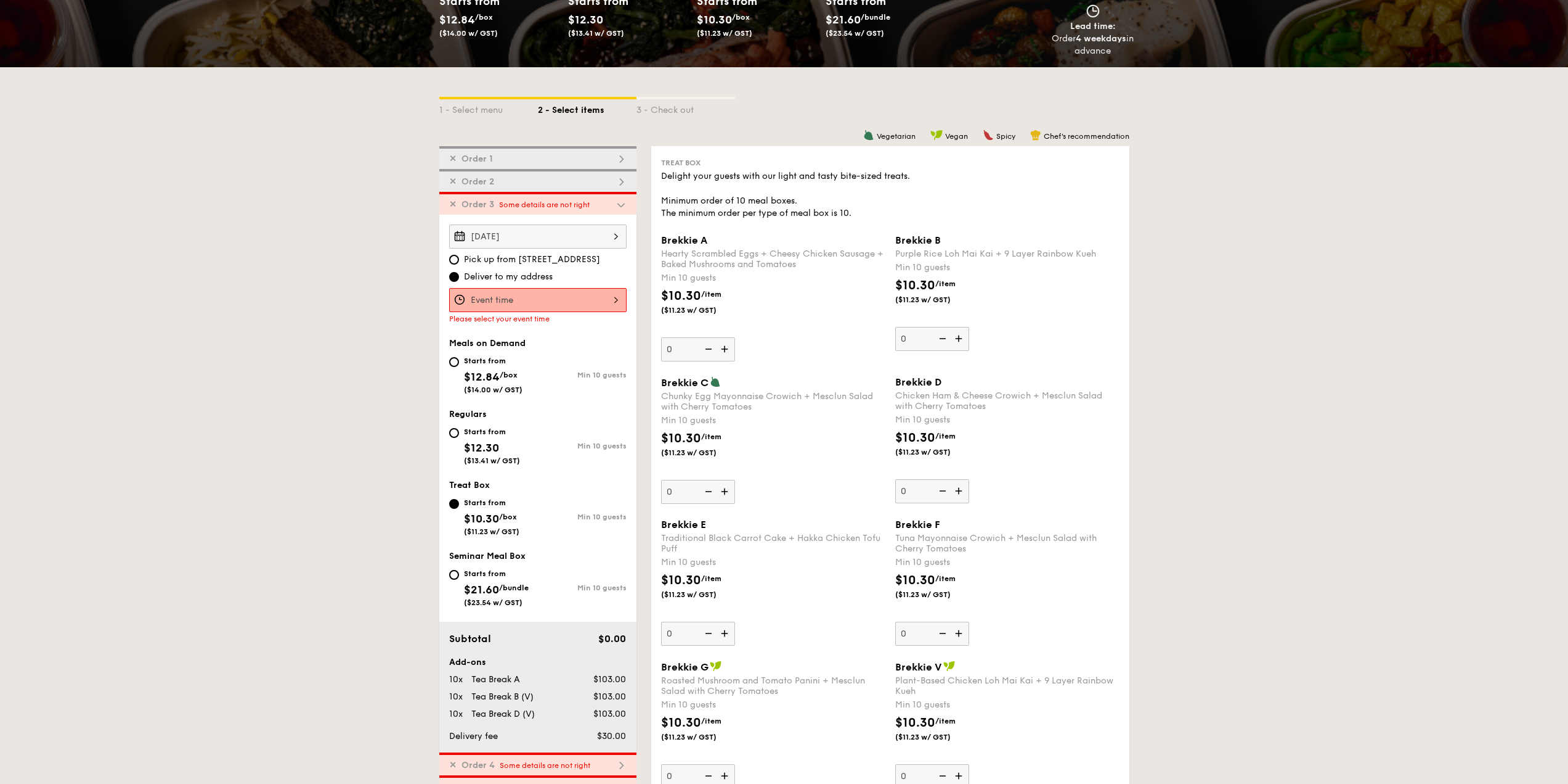
scroll to position [190, 0]
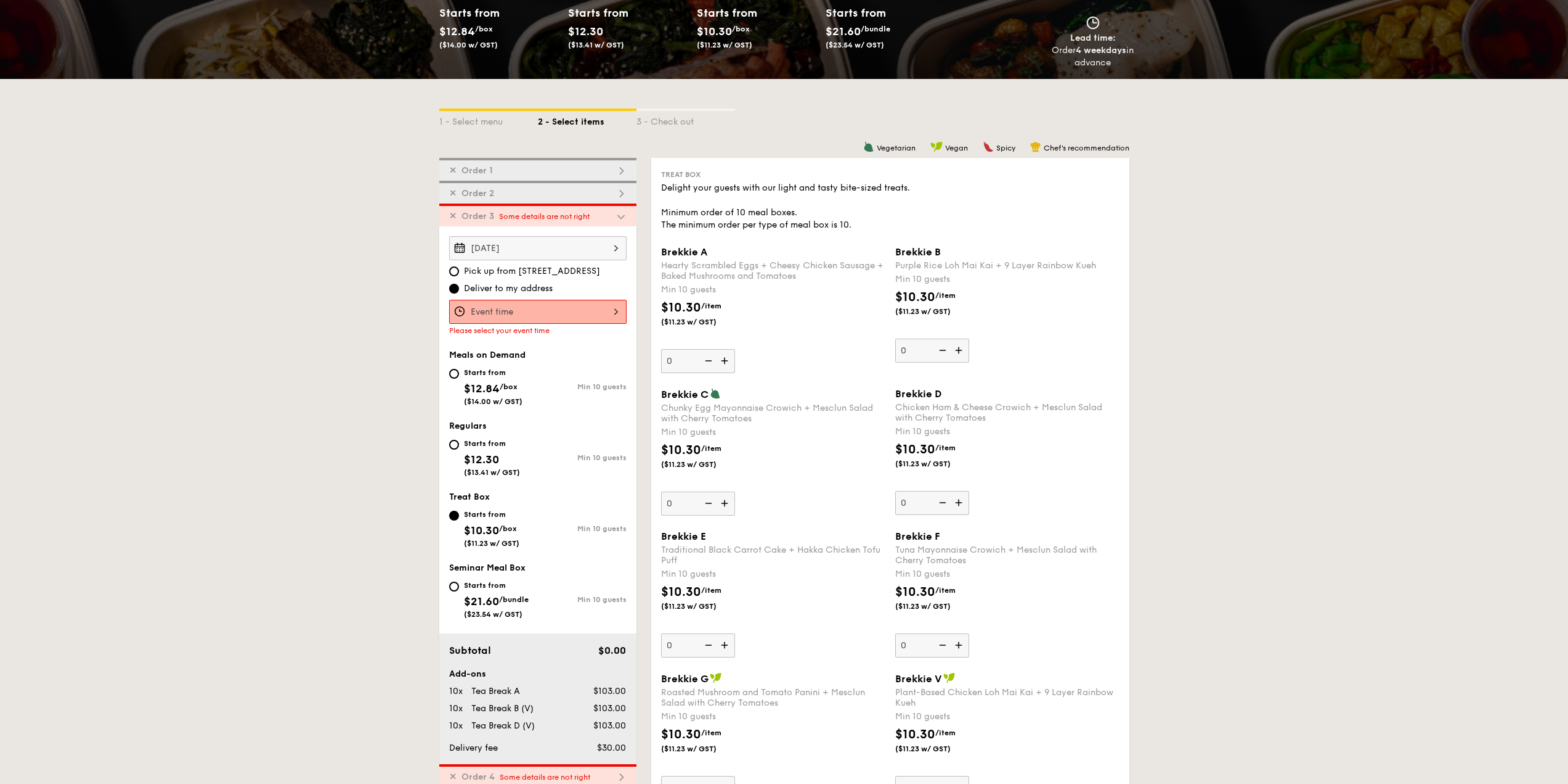
click at [562, 306] on div at bounding box center [537, 312] width 177 height 24
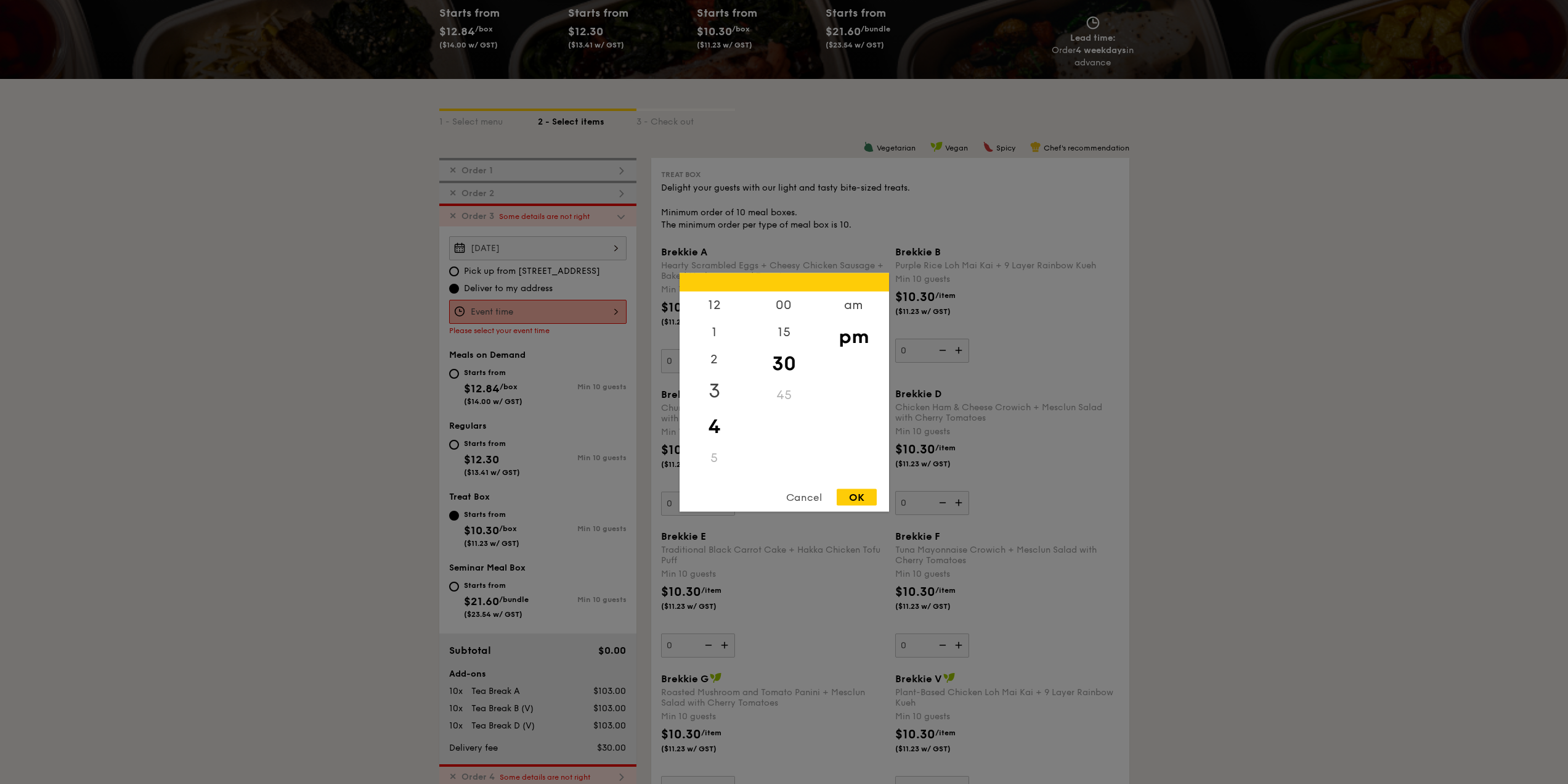
click at [722, 397] on div "3" at bounding box center [714, 390] width 69 height 36
click at [783, 304] on div "00" at bounding box center [784, 309] width 69 height 36
click at [856, 492] on div "OK" at bounding box center [856, 497] width 40 height 17
type input "3:00PM"
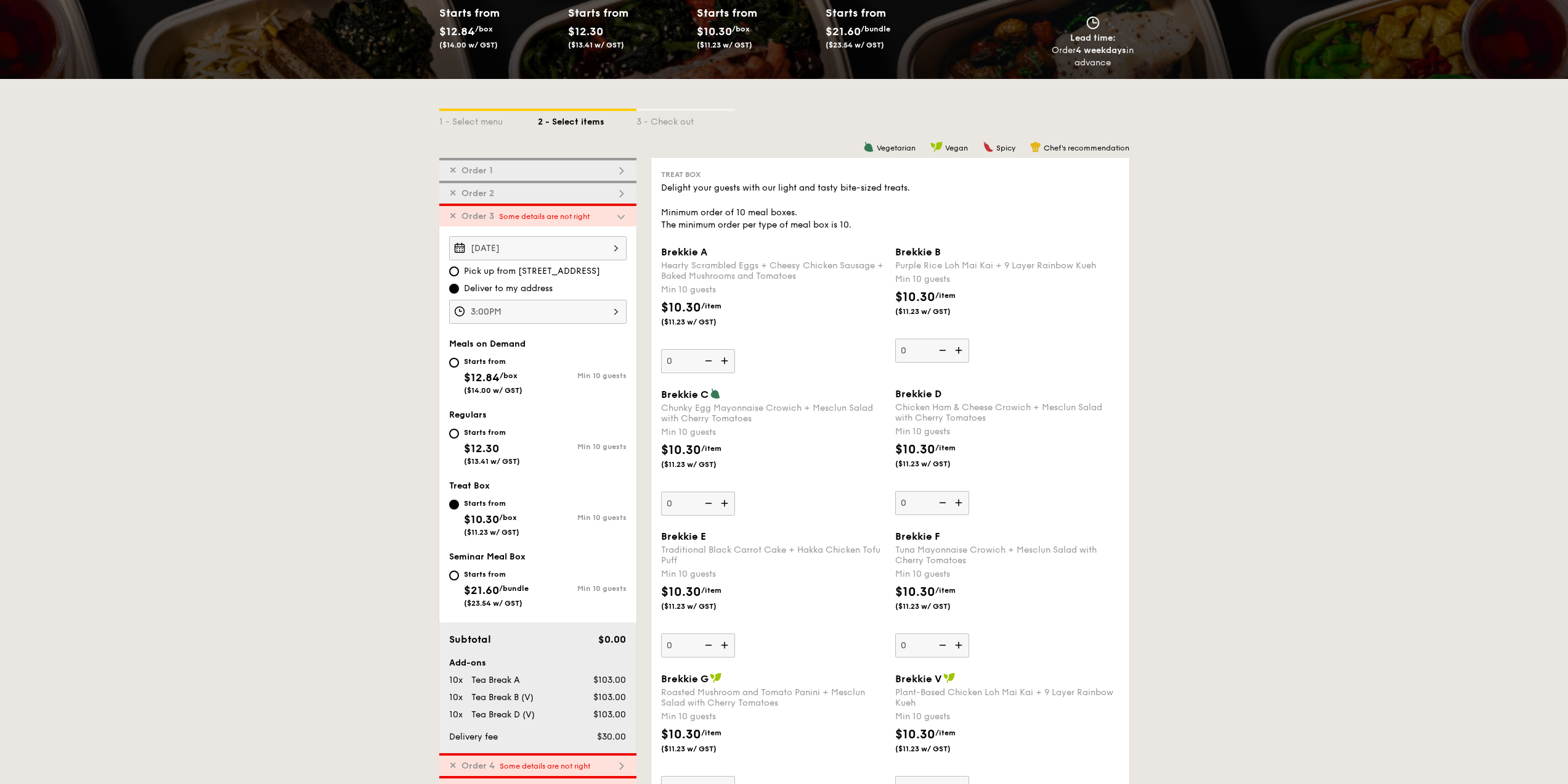
scroll to position [436, 0]
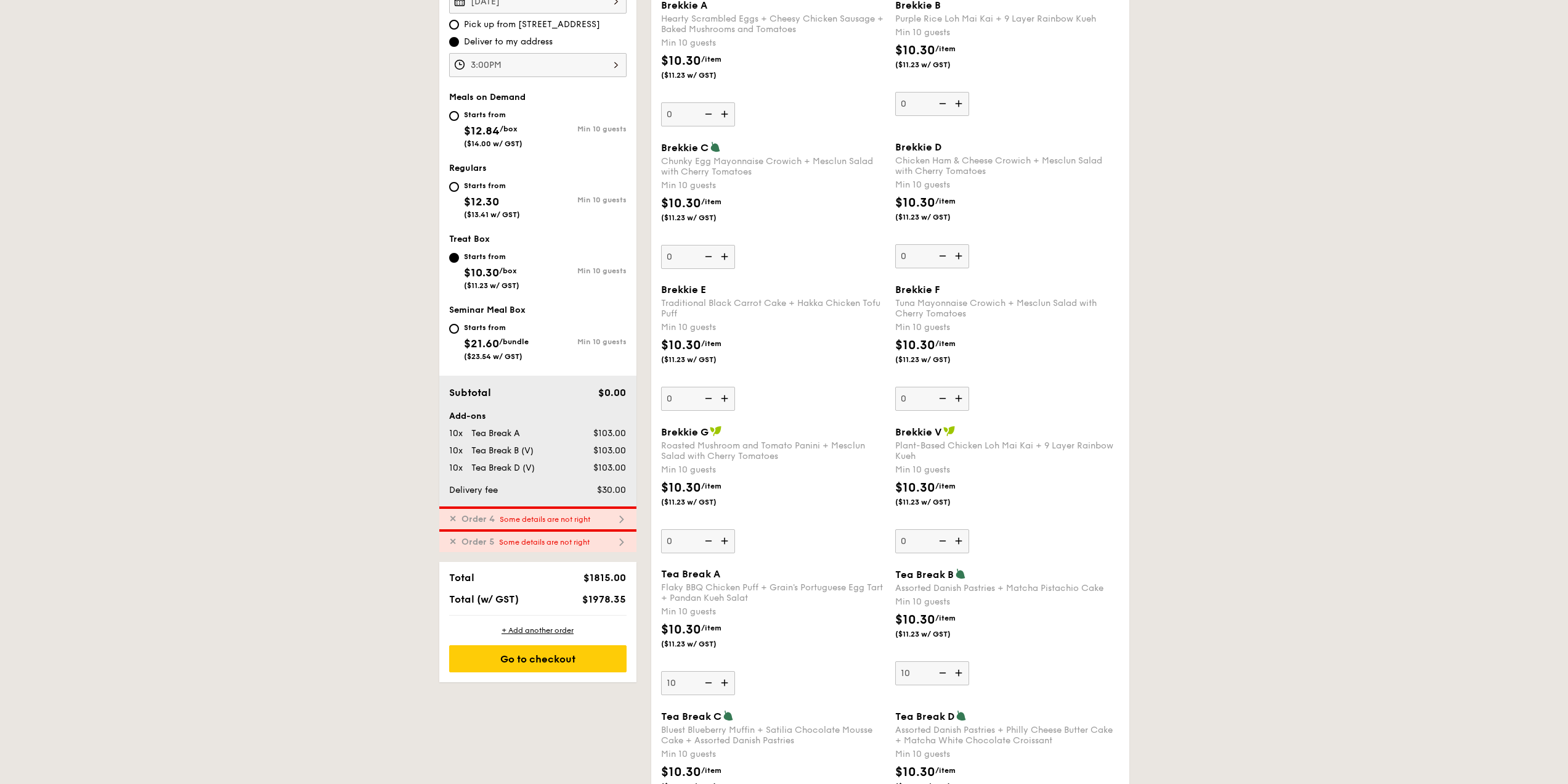
click at [580, 525] on div "✕ Order 4 Some details are not right" at bounding box center [538, 517] width 197 height 23
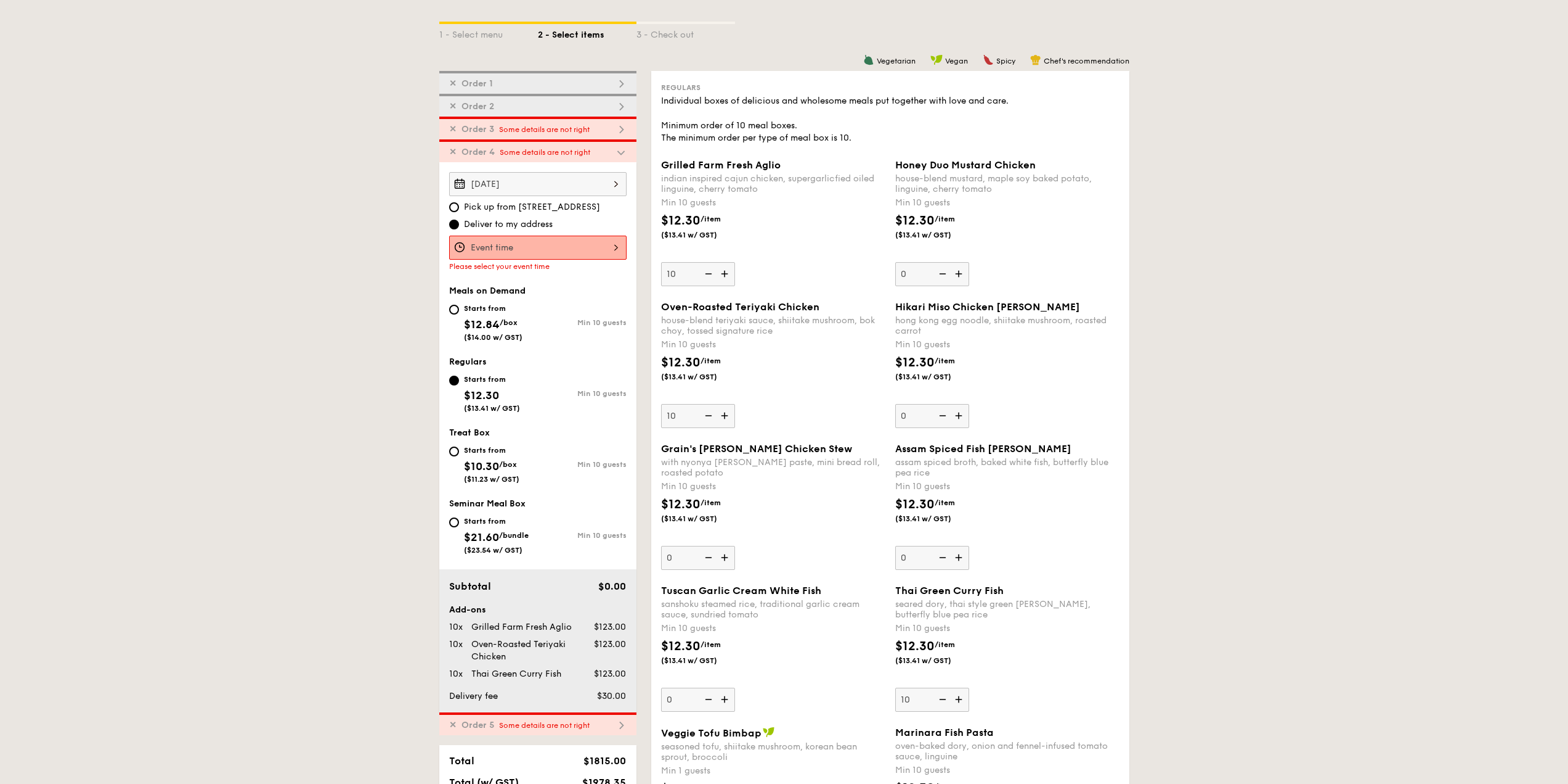
scroll to position [275, 0]
click at [580, 142] on div "✕ Order 4 Some details are not right" at bounding box center [538, 153] width 197 height 23
click at [587, 129] on span "Some details are not right" at bounding box center [544, 132] width 91 height 8
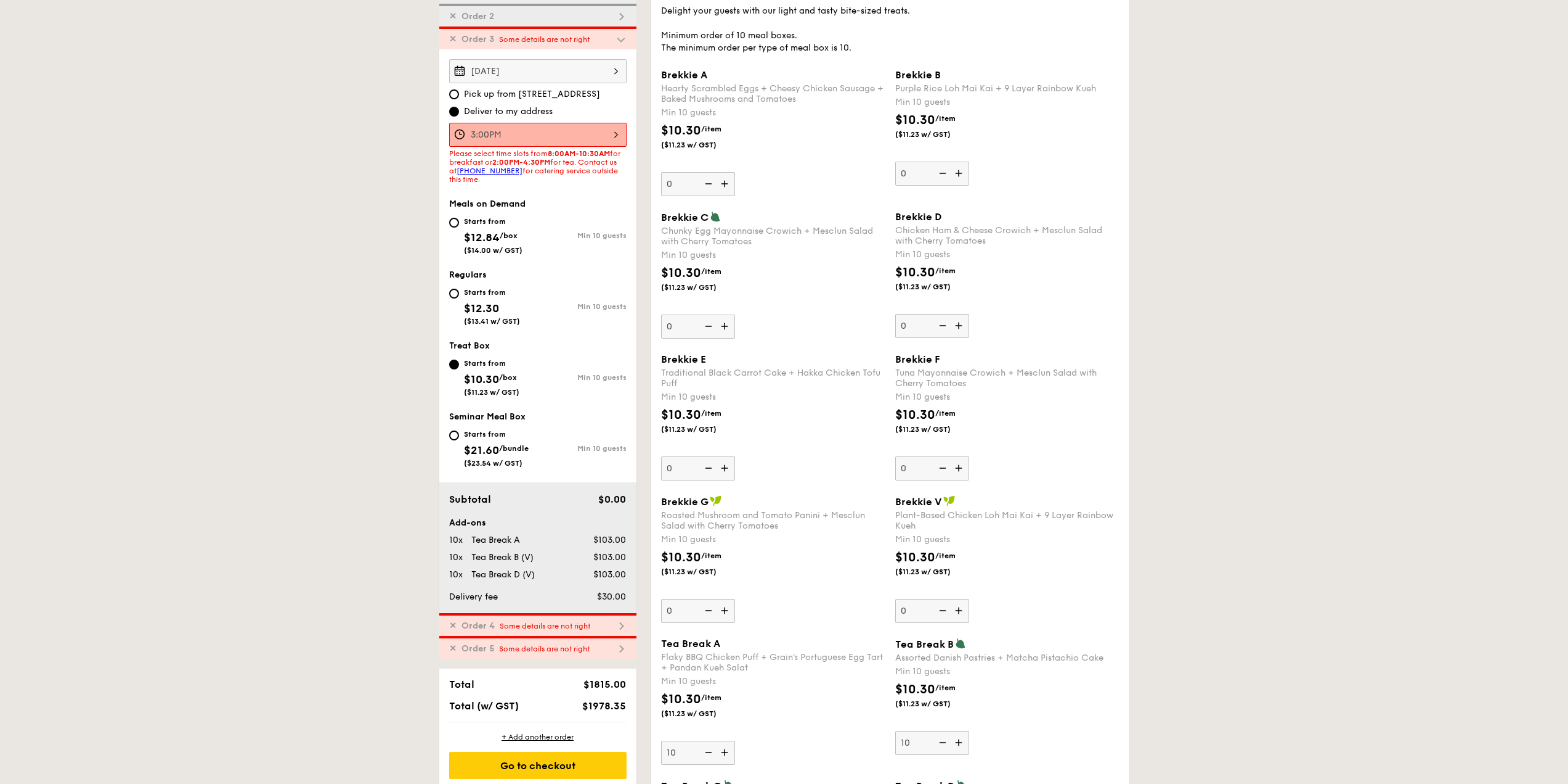
scroll to position [375, 0]
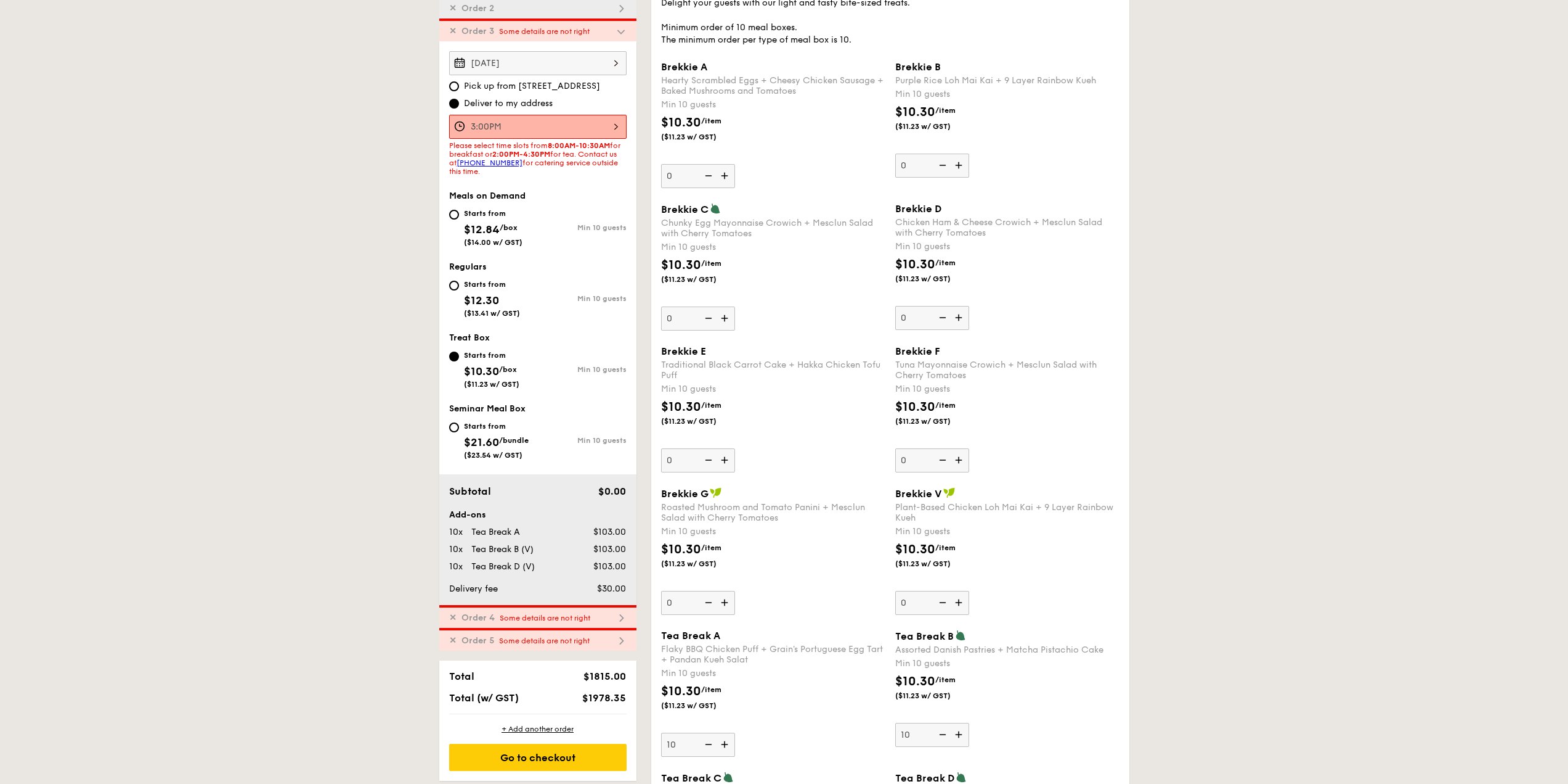
click at [575, 152] on span "Please select time slots from 8:00AM-10:30AM for breakfast or 2:00PM-4:30PM for…" at bounding box center [535, 158] width 171 height 35
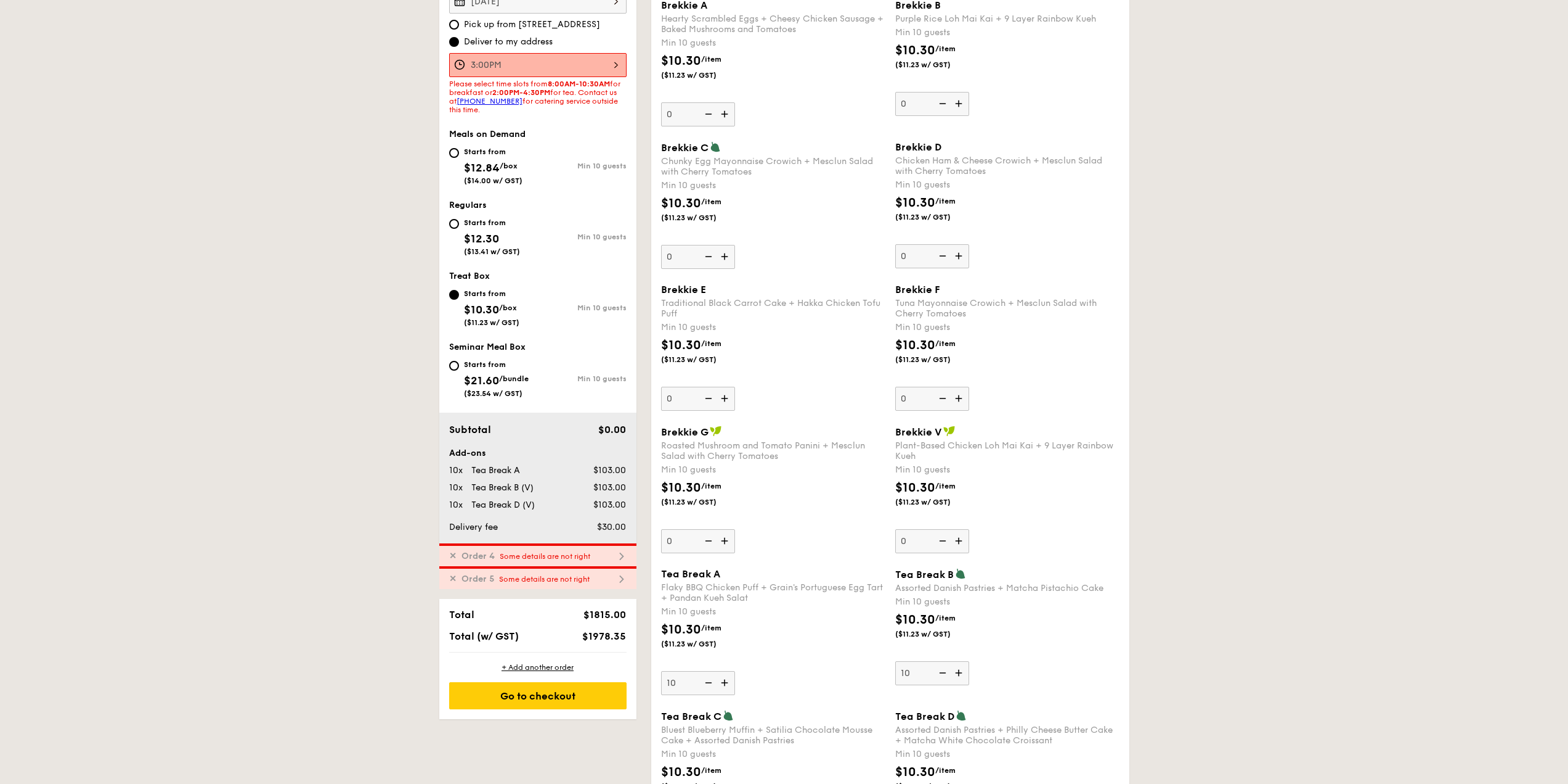
click at [564, 458] on div "Add-ons" at bounding box center [537, 453] width 177 height 13
click at [541, 497] on div "Add-ons 10x Tea Break A $103.00 10x Tea Break B (V) $103.00 10x Tea Break D (V)…" at bounding box center [537, 479] width 177 height 64
click at [518, 525] on div "Delivery fee" at bounding box center [500, 527] width 112 height 13
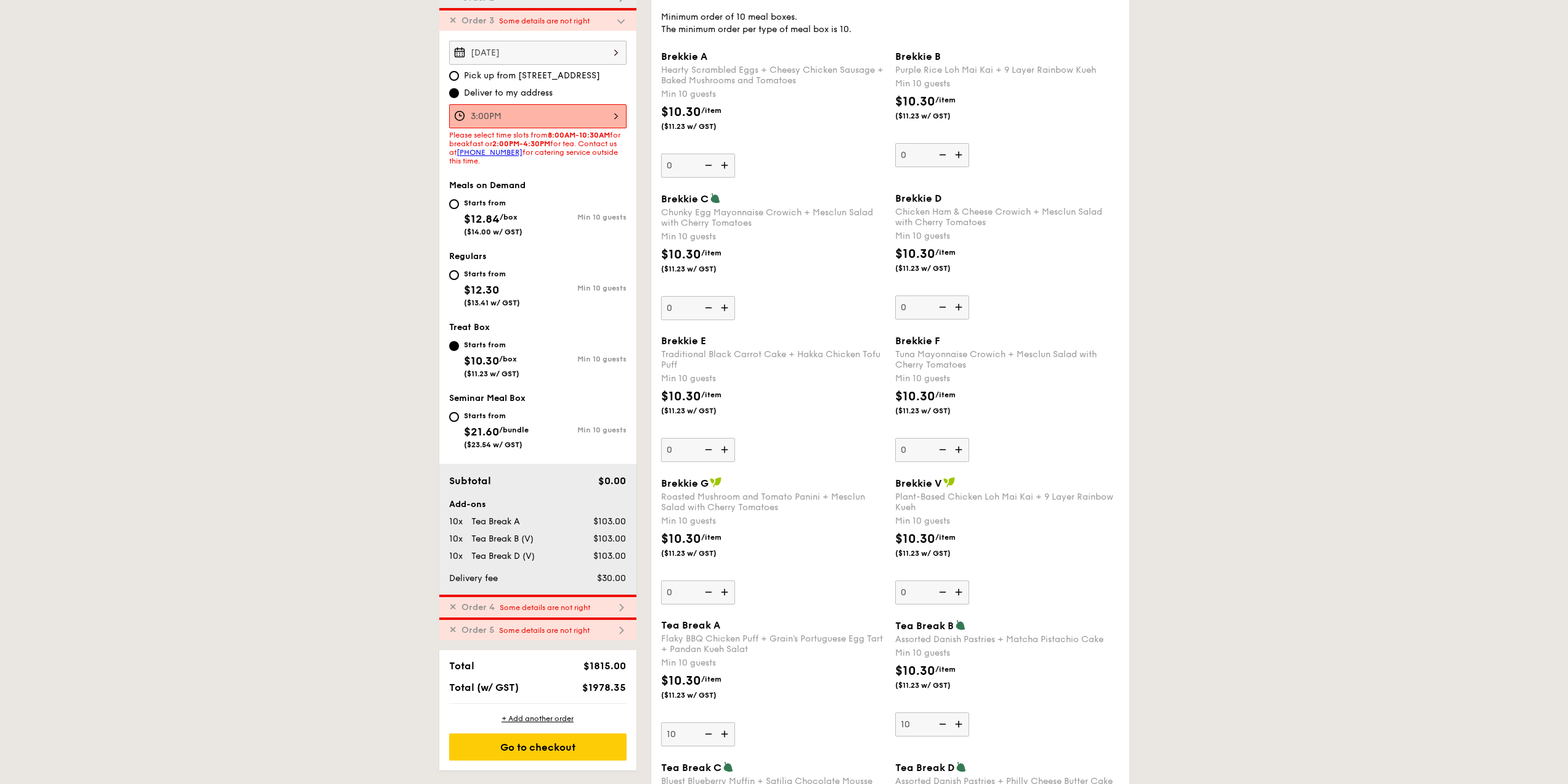
scroll to position [314, 0]
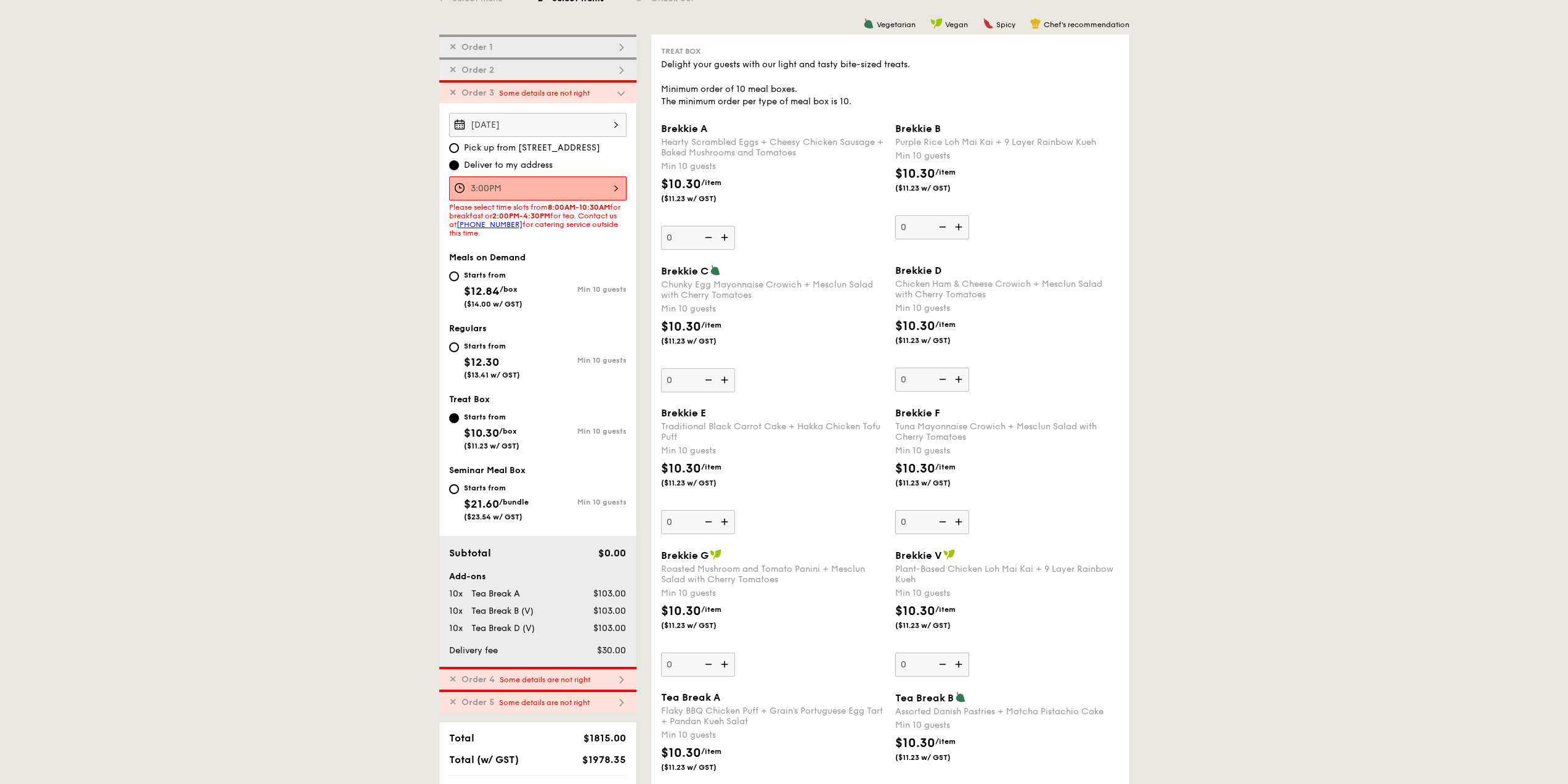
click at [562, 147] on span "Pick up from [STREET_ADDRESS]" at bounding box center [532, 147] width 136 height 13
click at [459, 147] on input "Pick up from [STREET_ADDRESS]" at bounding box center [454, 148] width 10 height 10
radio input "true"
click at [546, 163] on span "Deliver to my address" at bounding box center [508, 165] width 89 height 13
click at [459, 163] on input "Deliver to my address" at bounding box center [454, 165] width 10 height 10
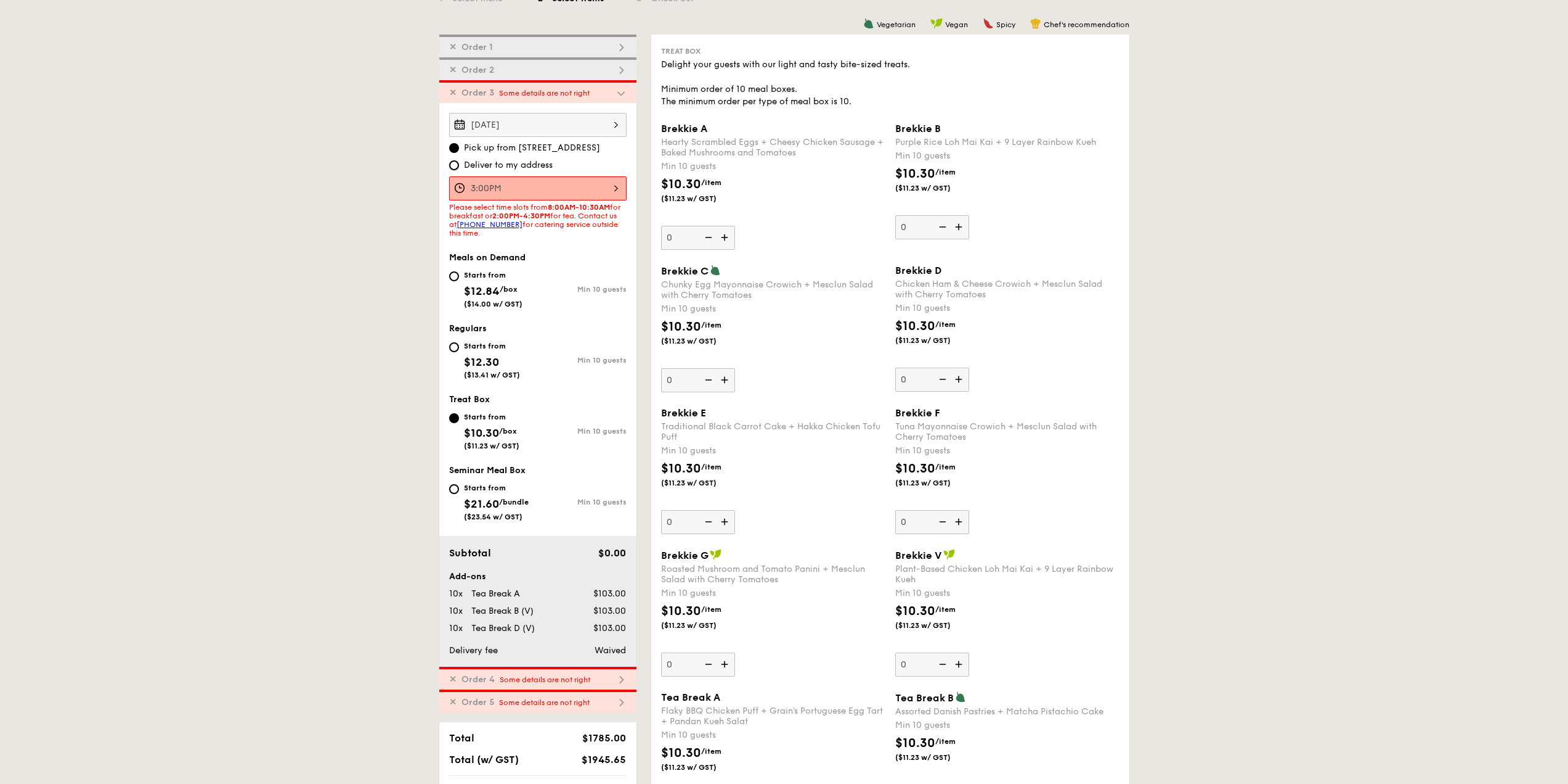
radio input "true"
click at [562, 187] on div "3:00PM" at bounding box center [537, 188] width 177 height 24
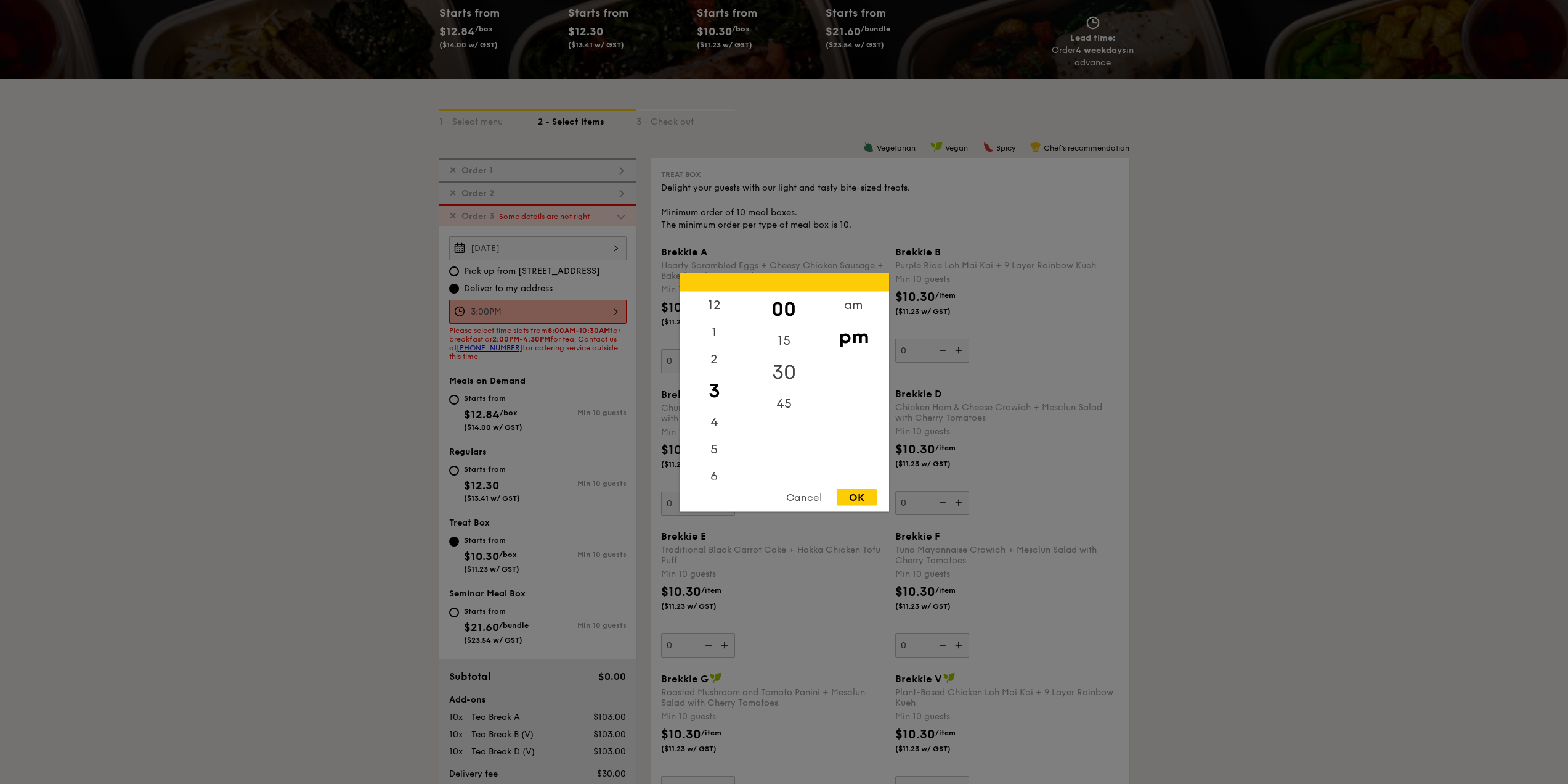
scroll to position [252, 0]
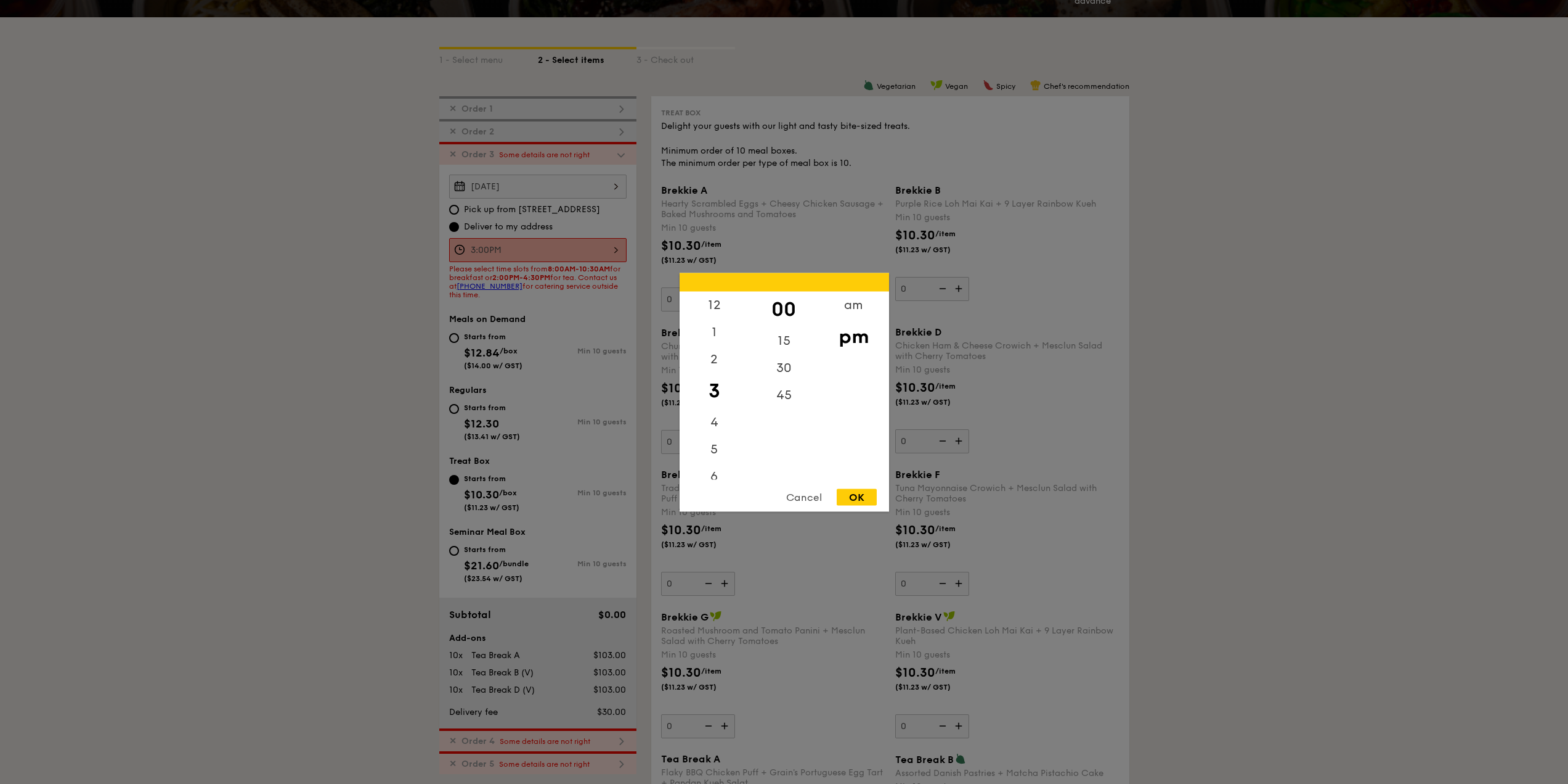
click at [856, 498] on div "OK" at bounding box center [856, 497] width 40 height 17
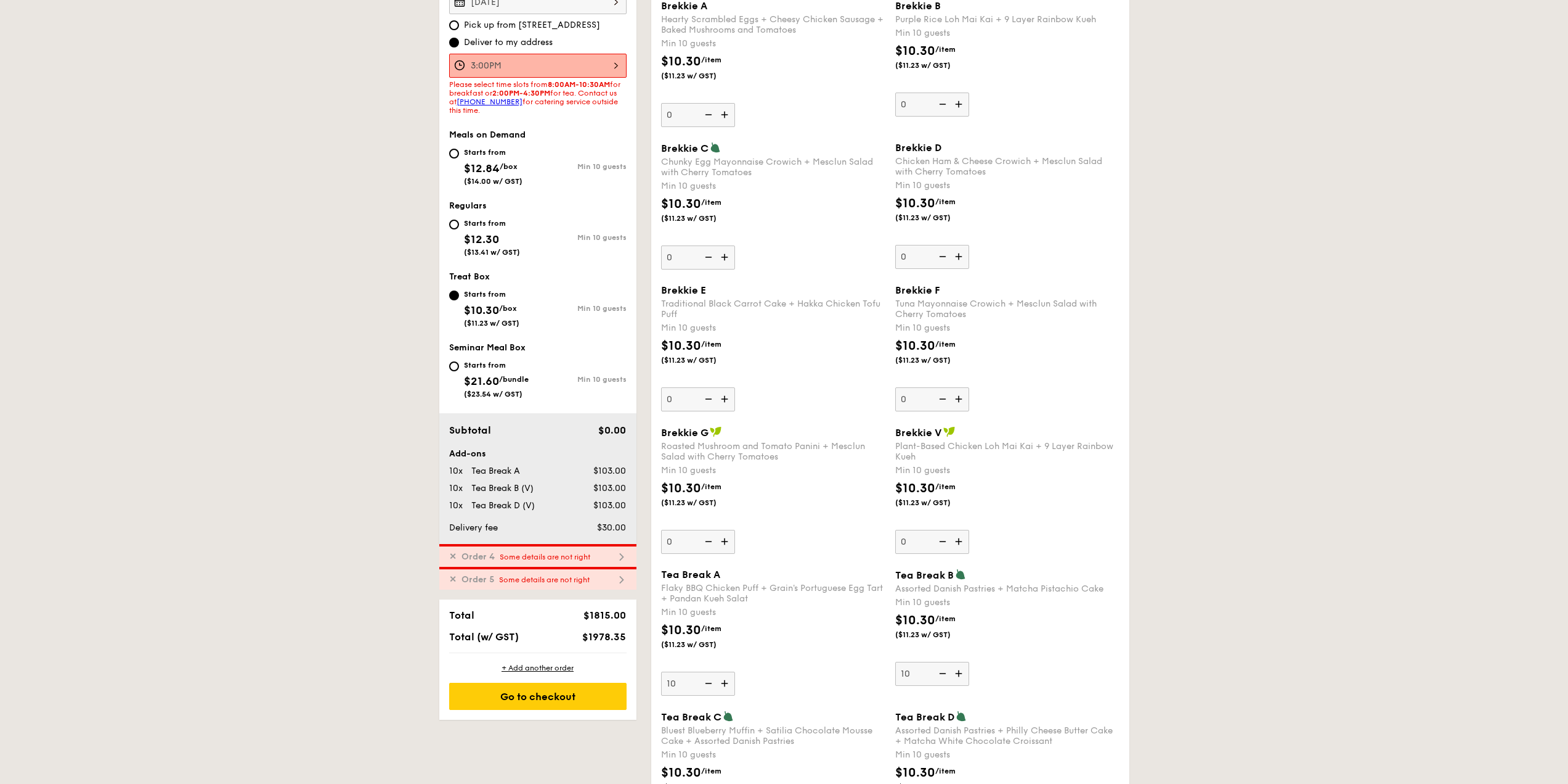
scroll to position [314, 0]
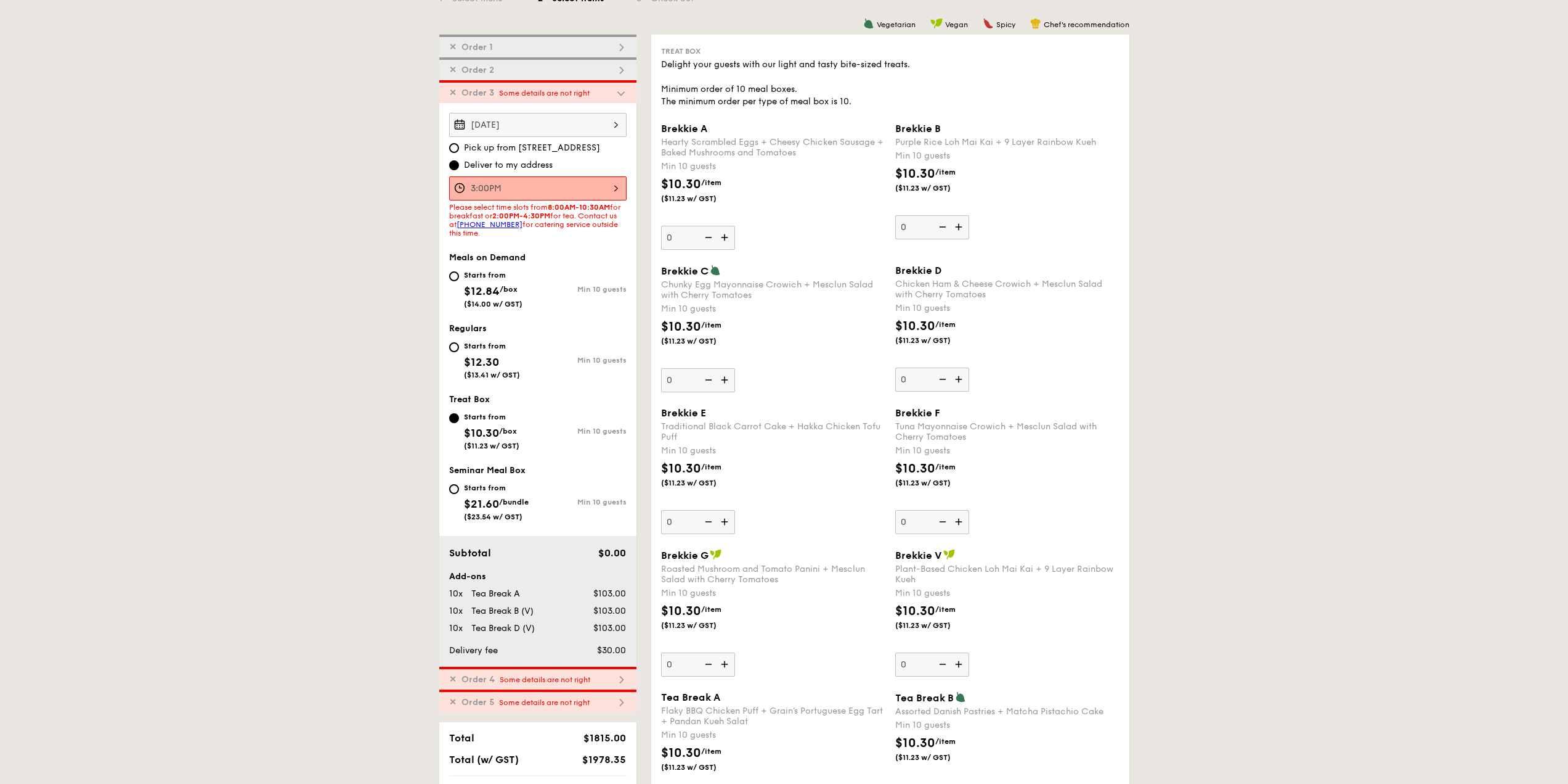
click at [587, 90] on span "Some details are not right" at bounding box center [544, 93] width 91 height 8
click at [587, 682] on span "Some details are not right" at bounding box center [545, 680] width 91 height 8
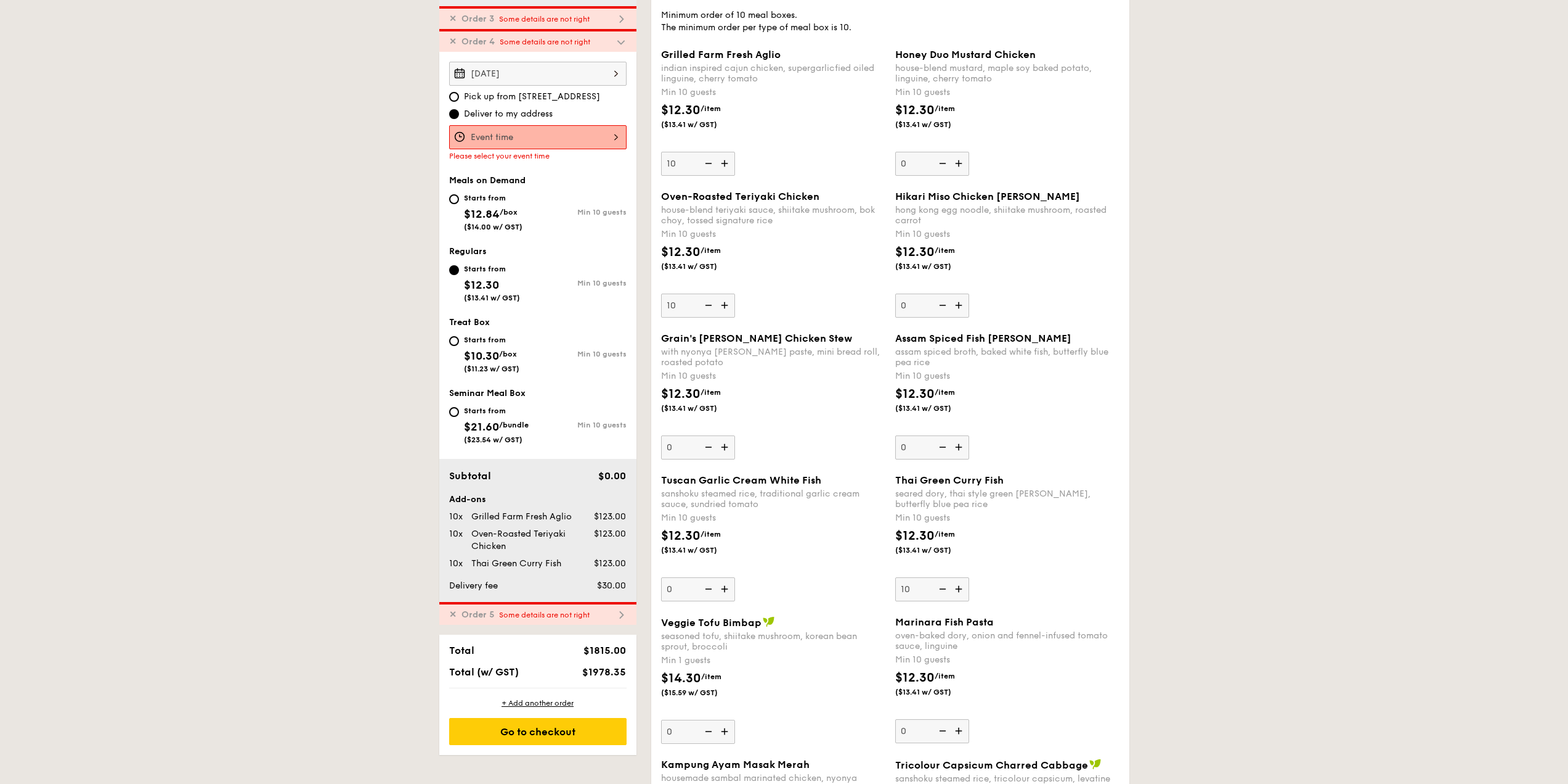
scroll to position [398, 0]
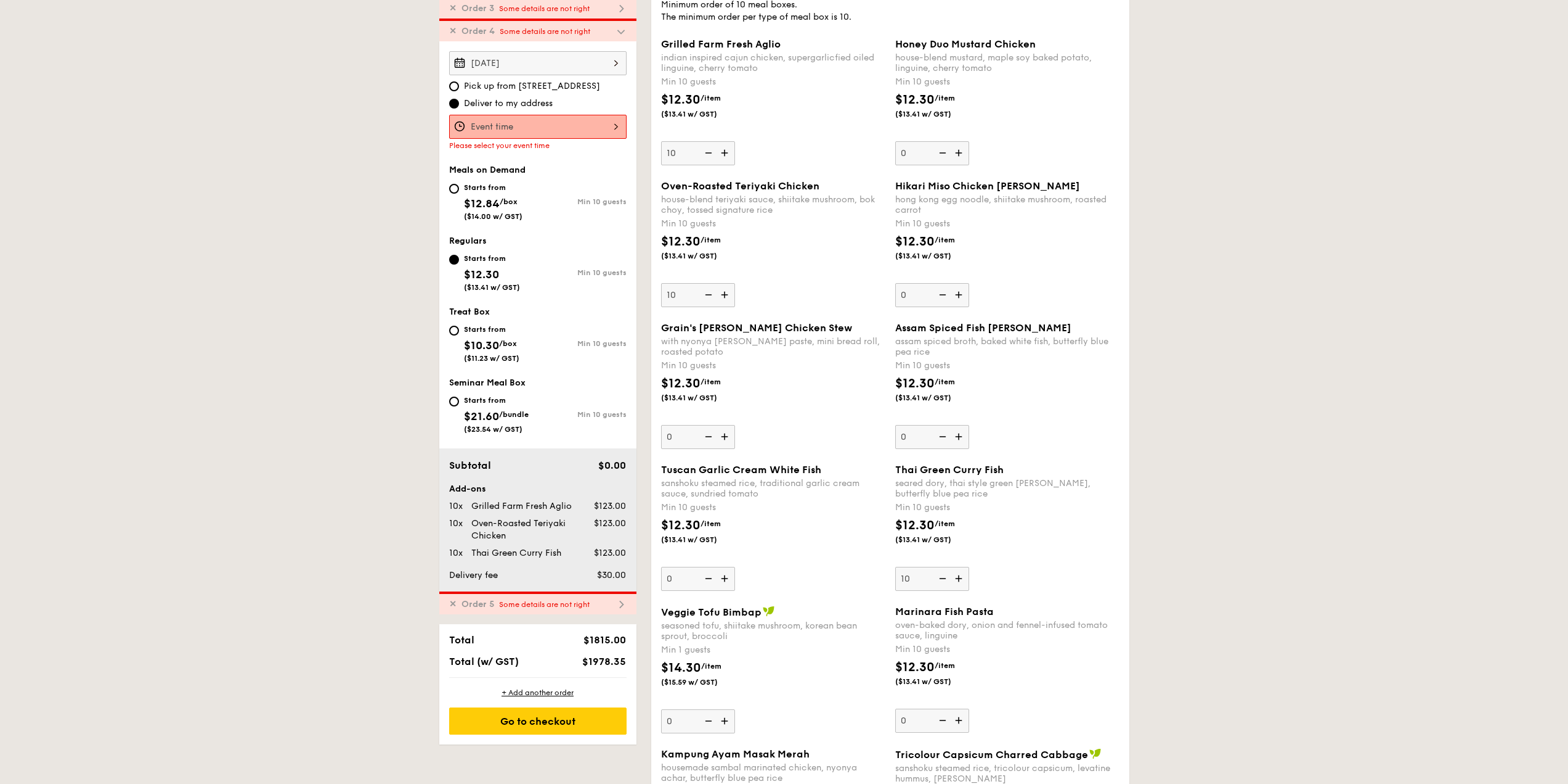
click at [571, 128] on div at bounding box center [537, 126] width 177 height 24
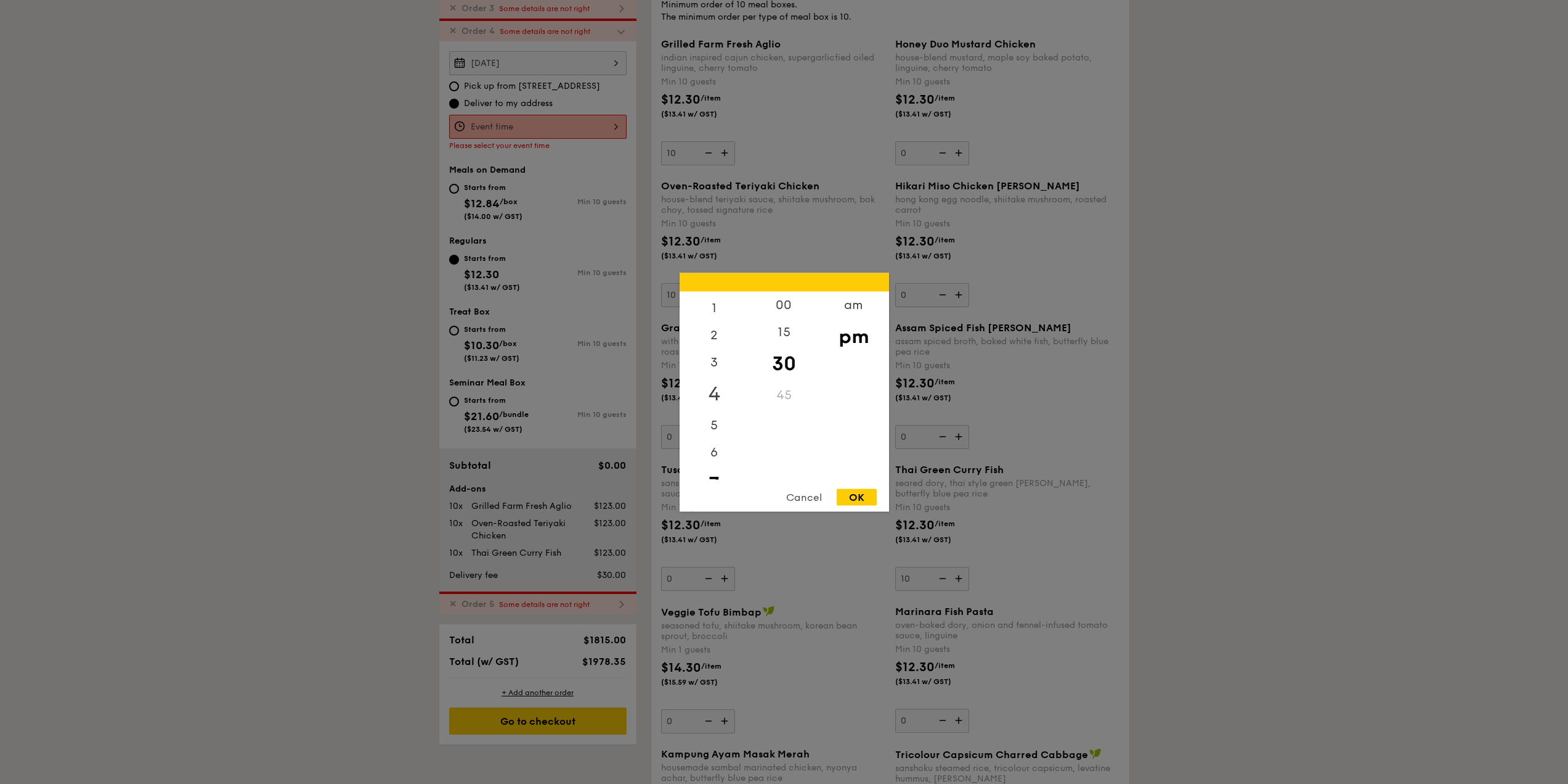
scroll to position [0, 0]
click at [723, 304] on div "12" at bounding box center [714, 309] width 69 height 36
click at [849, 494] on div "OK" at bounding box center [856, 497] width 40 height 17
type input "12:30PM"
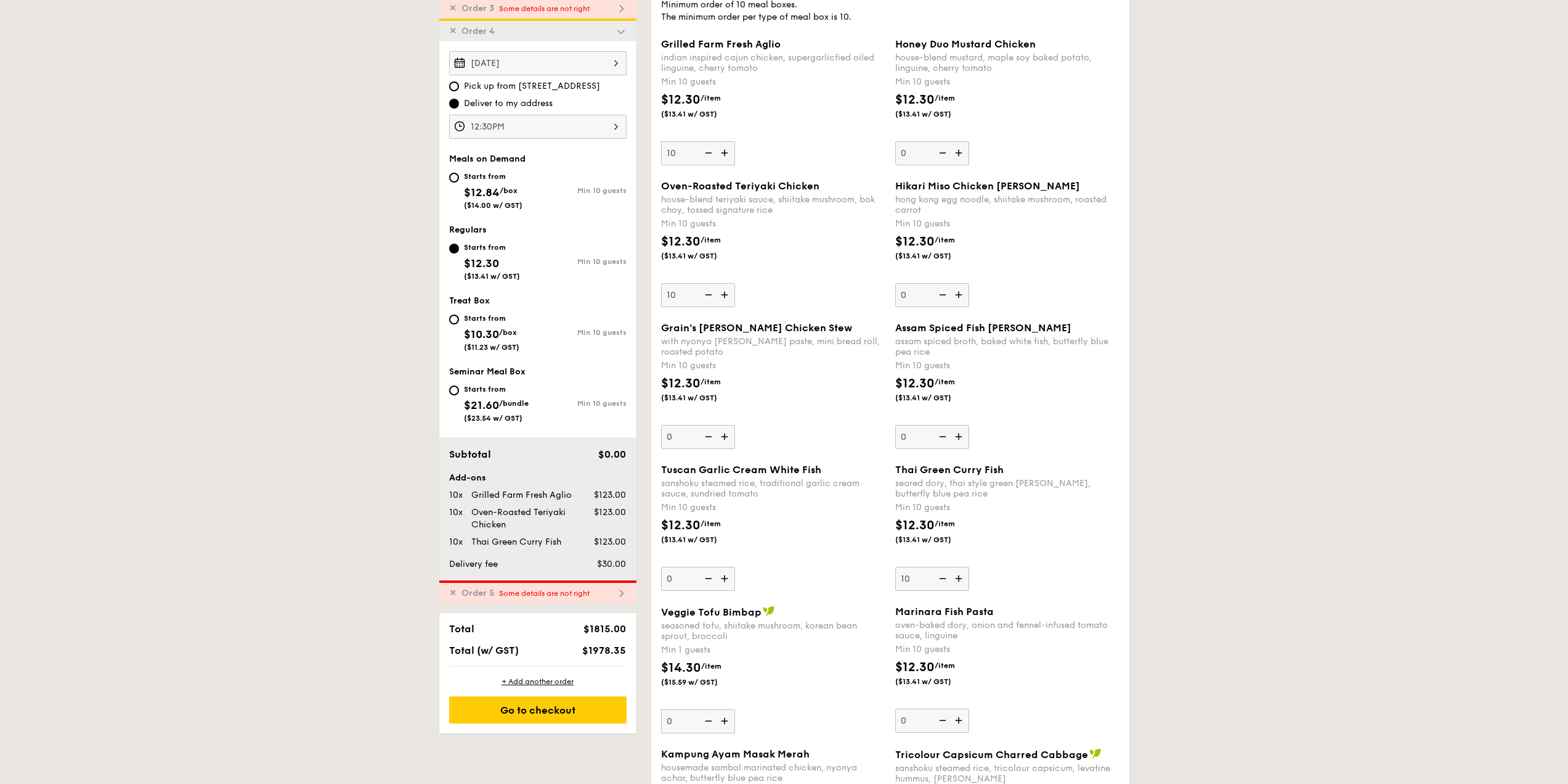
click at [562, 591] on span "Some details are not right" at bounding box center [544, 593] width 91 height 8
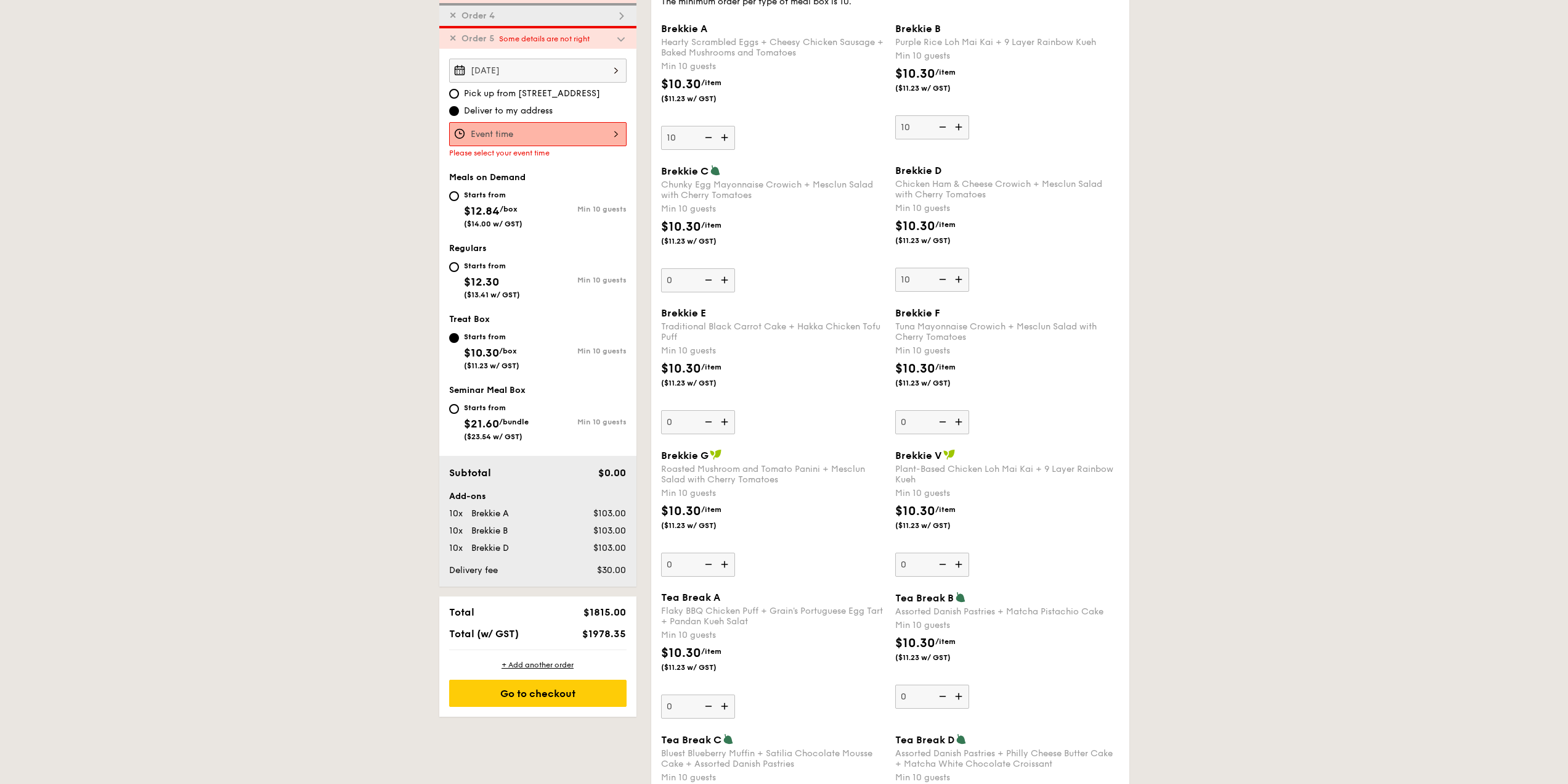
scroll to position [420, 0]
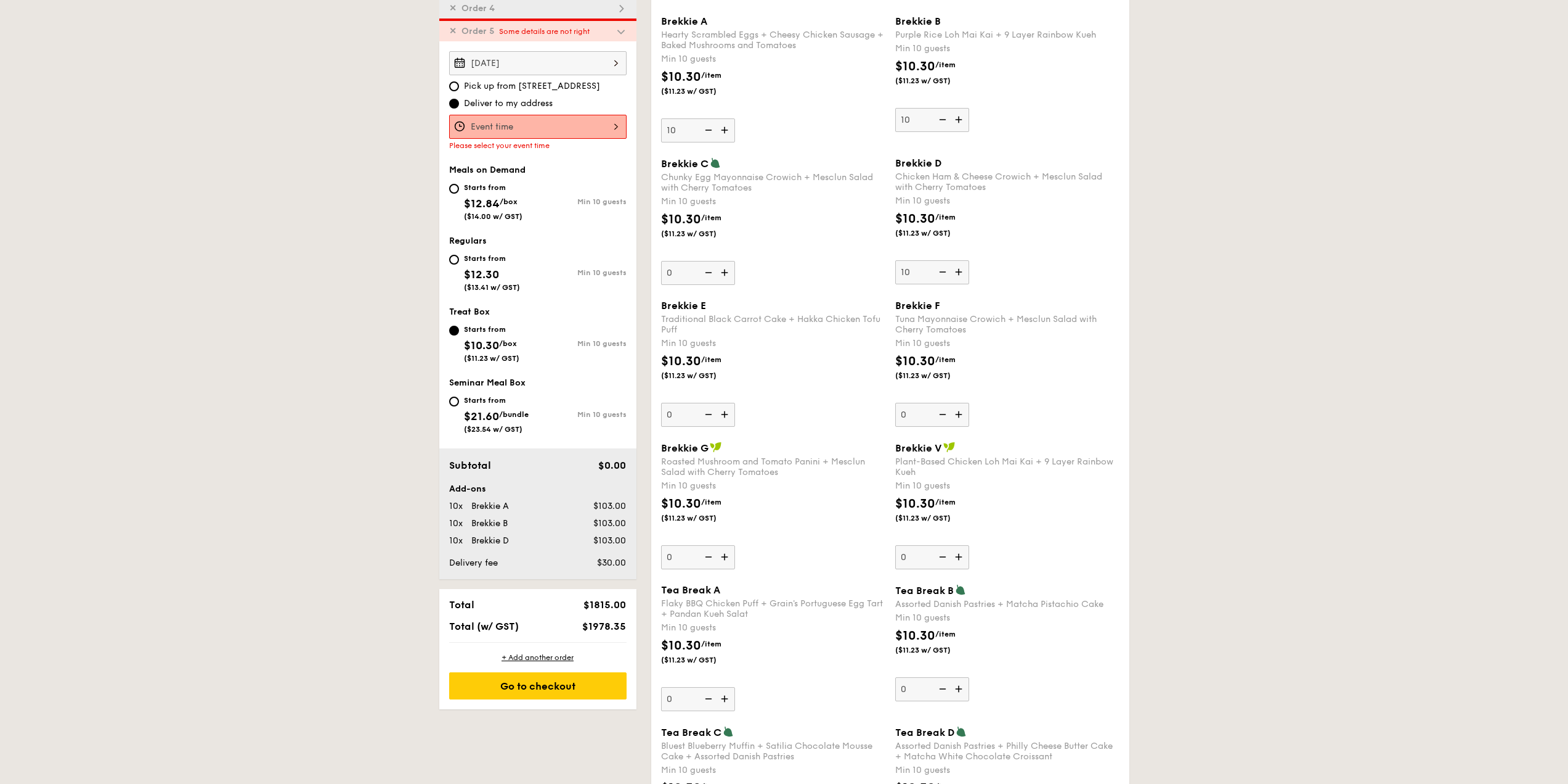
click at [569, 120] on div at bounding box center [537, 126] width 177 height 24
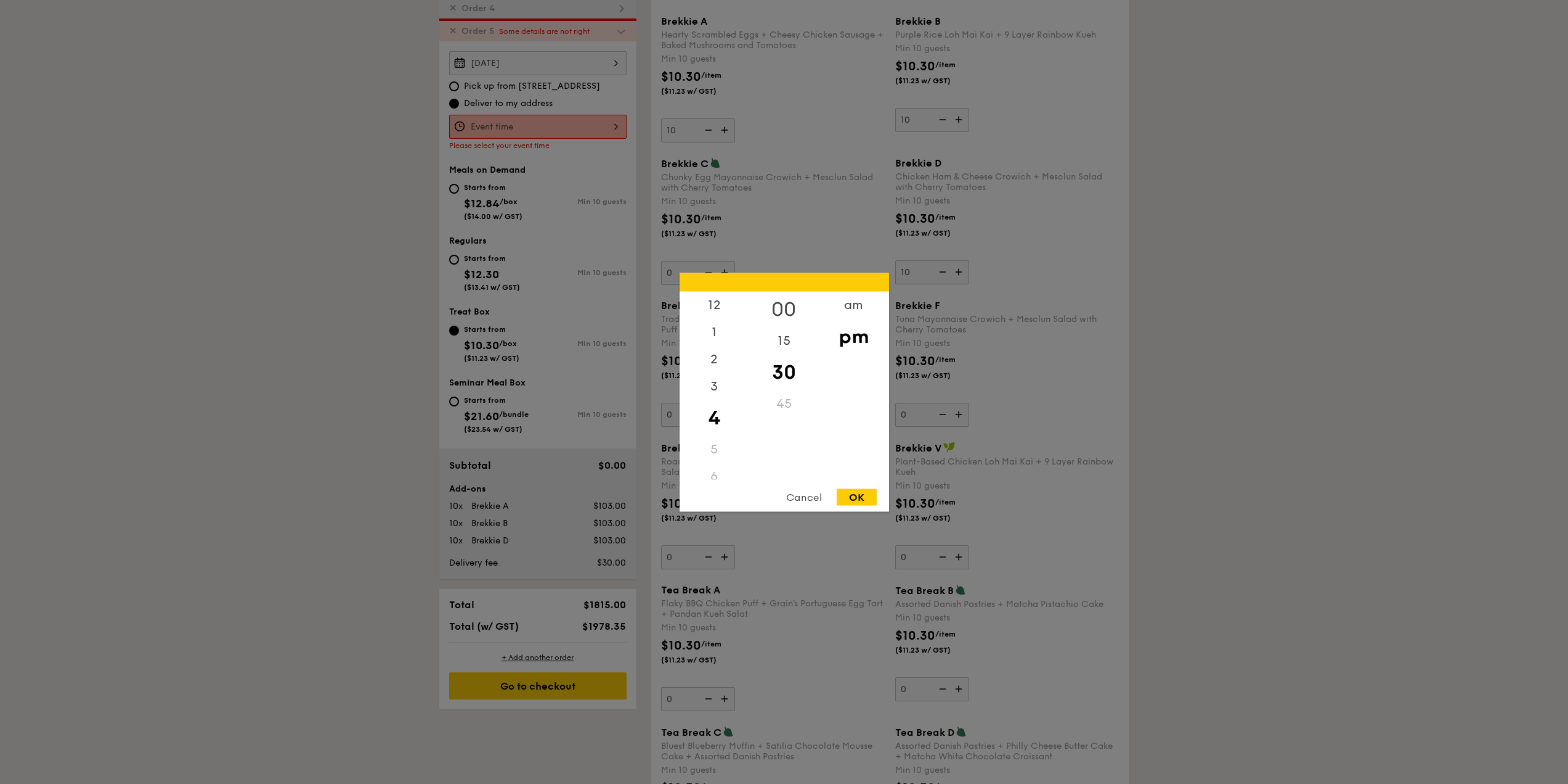
click at [780, 306] on div "00" at bounding box center [784, 309] width 69 height 36
click at [846, 305] on div "am" at bounding box center [854, 309] width 69 height 36
click at [715, 424] on div "9" at bounding box center [714, 415] width 69 height 36
click at [850, 498] on div "OK" at bounding box center [856, 497] width 40 height 17
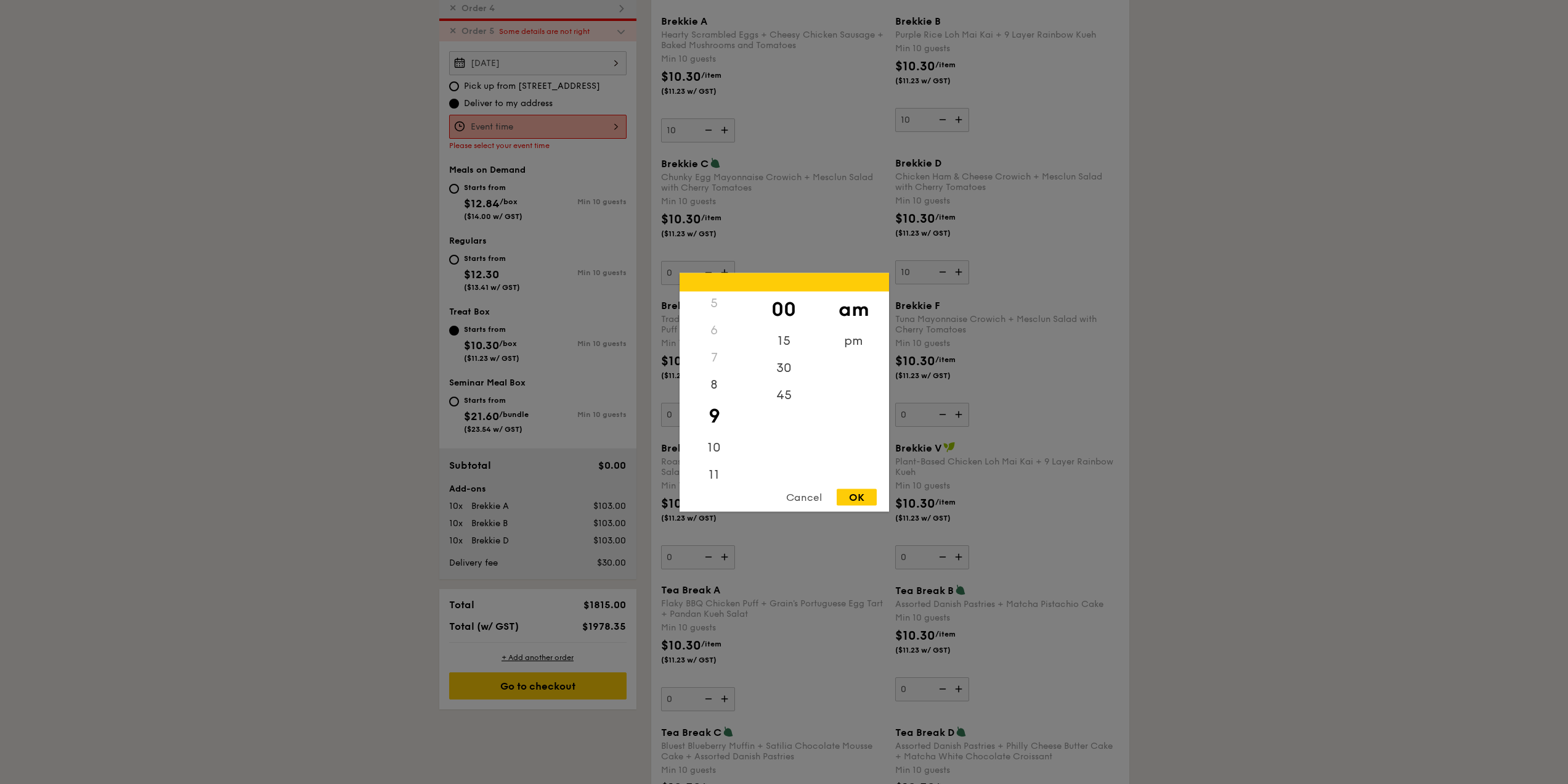
type input "9:00AM"
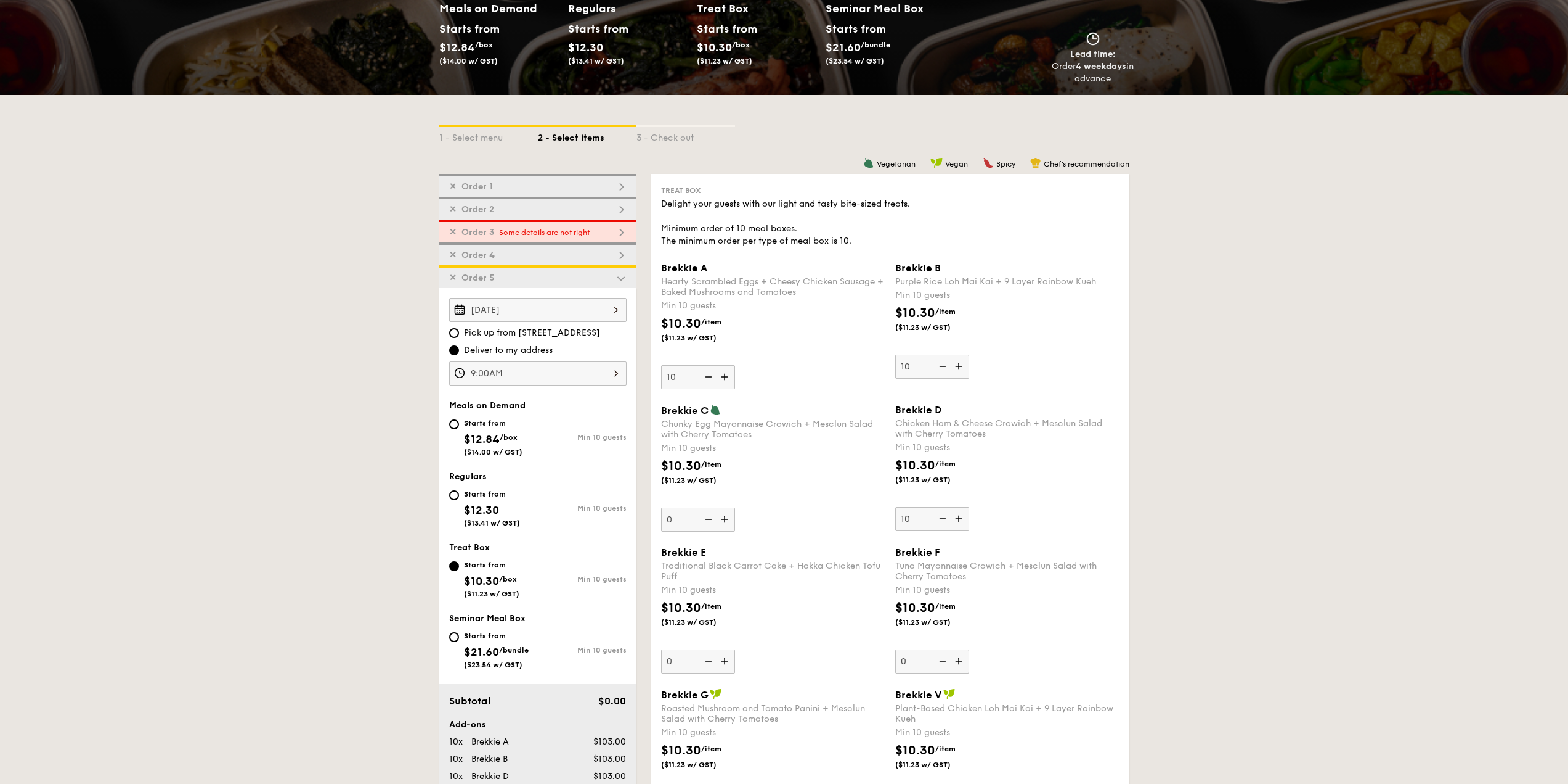
click at [590, 239] on div "✕ Order 3 Some details are not right" at bounding box center [538, 231] width 197 height 23
type input "0"
type input "10"
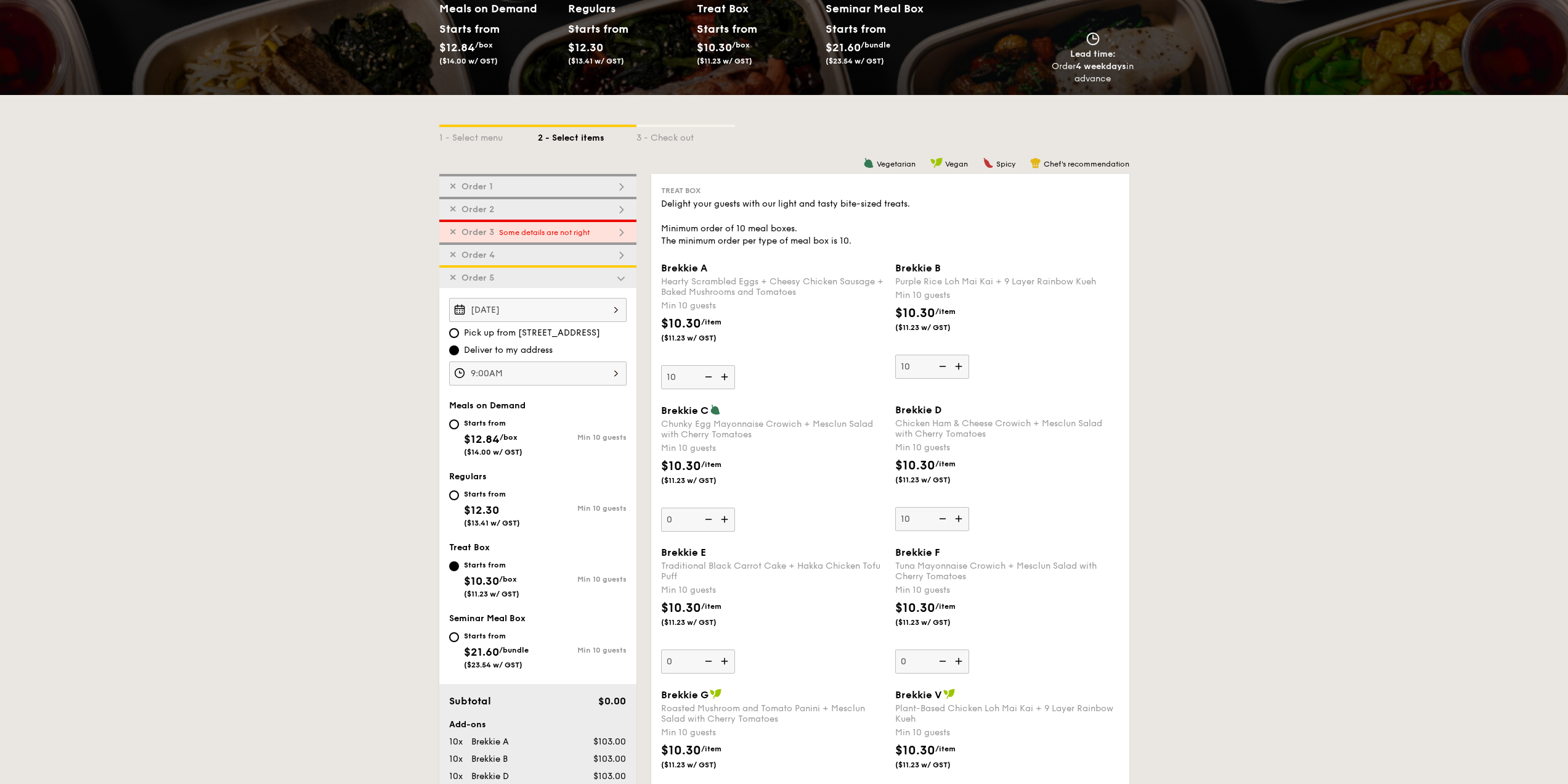
type input "10"
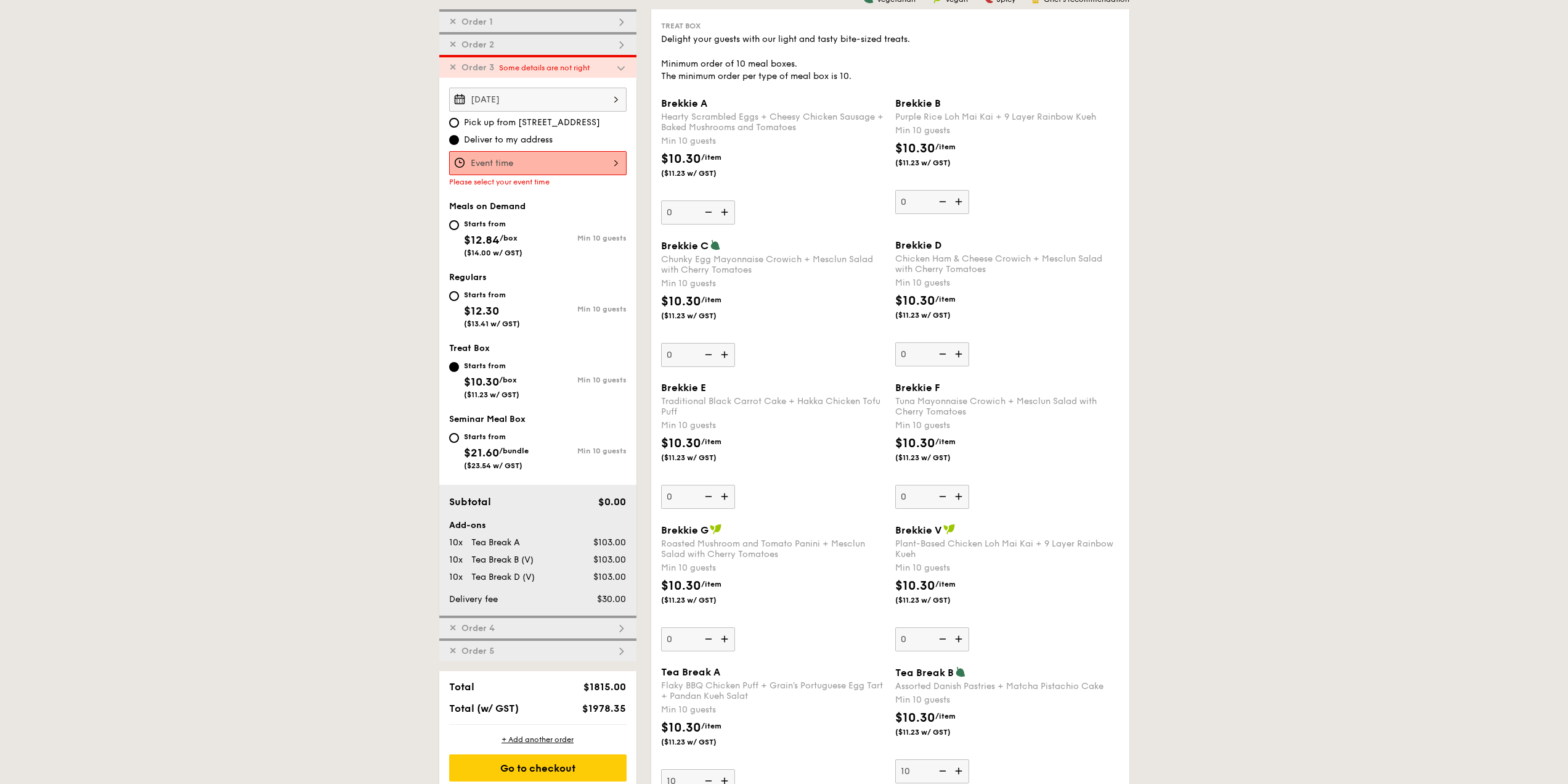
scroll to position [375, 0]
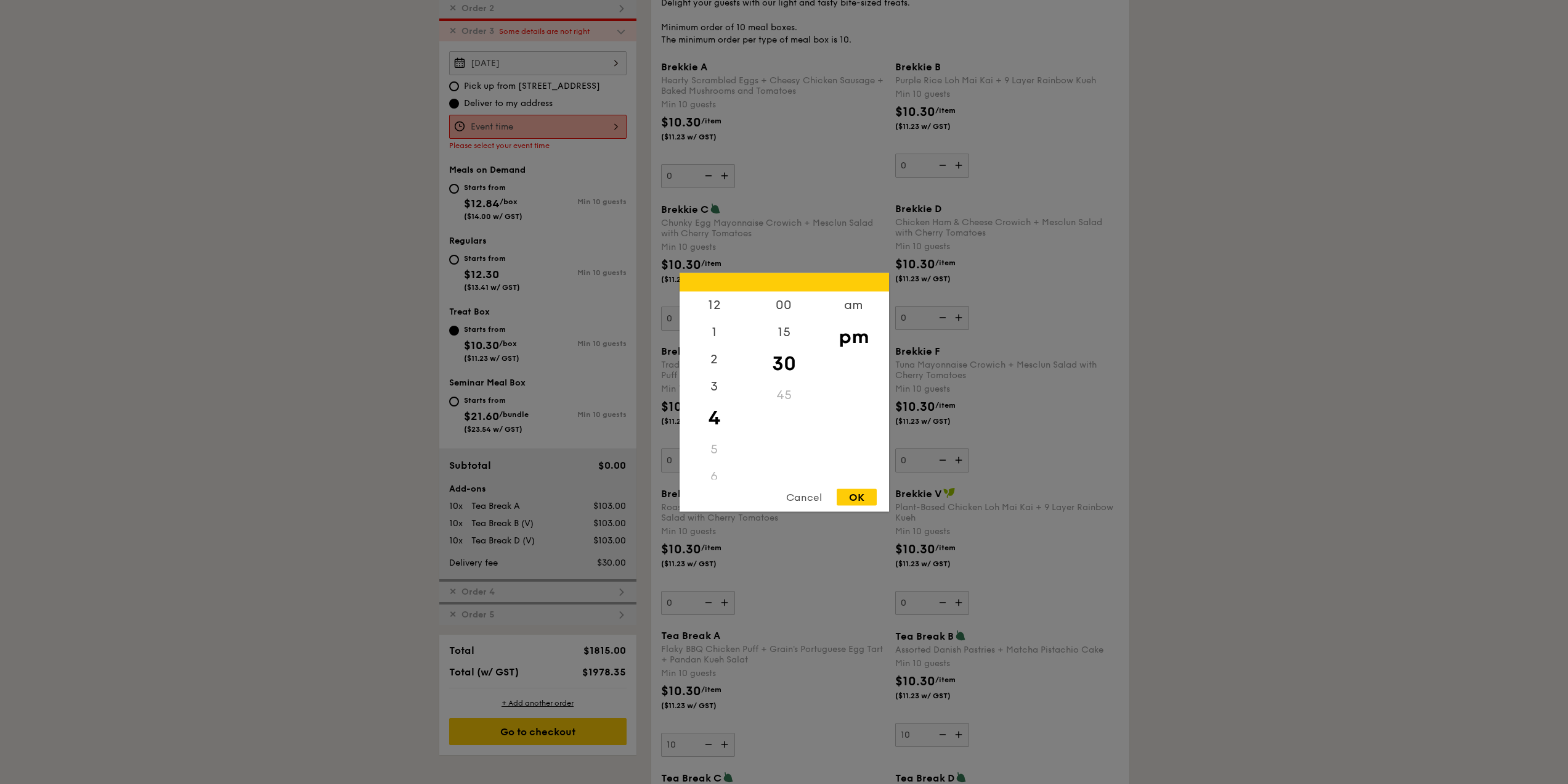
click at [557, 130] on div "12 1 2 3 4 5 6 7 8 9 10 11 00 15 30 45 am pm Cancel OK" at bounding box center [537, 126] width 177 height 24
click at [714, 383] on div "3" at bounding box center [714, 390] width 69 height 36
click at [796, 307] on div "00" at bounding box center [784, 309] width 69 height 36
click at [852, 496] on div "OK" at bounding box center [856, 497] width 40 height 17
type input "3:00PM"
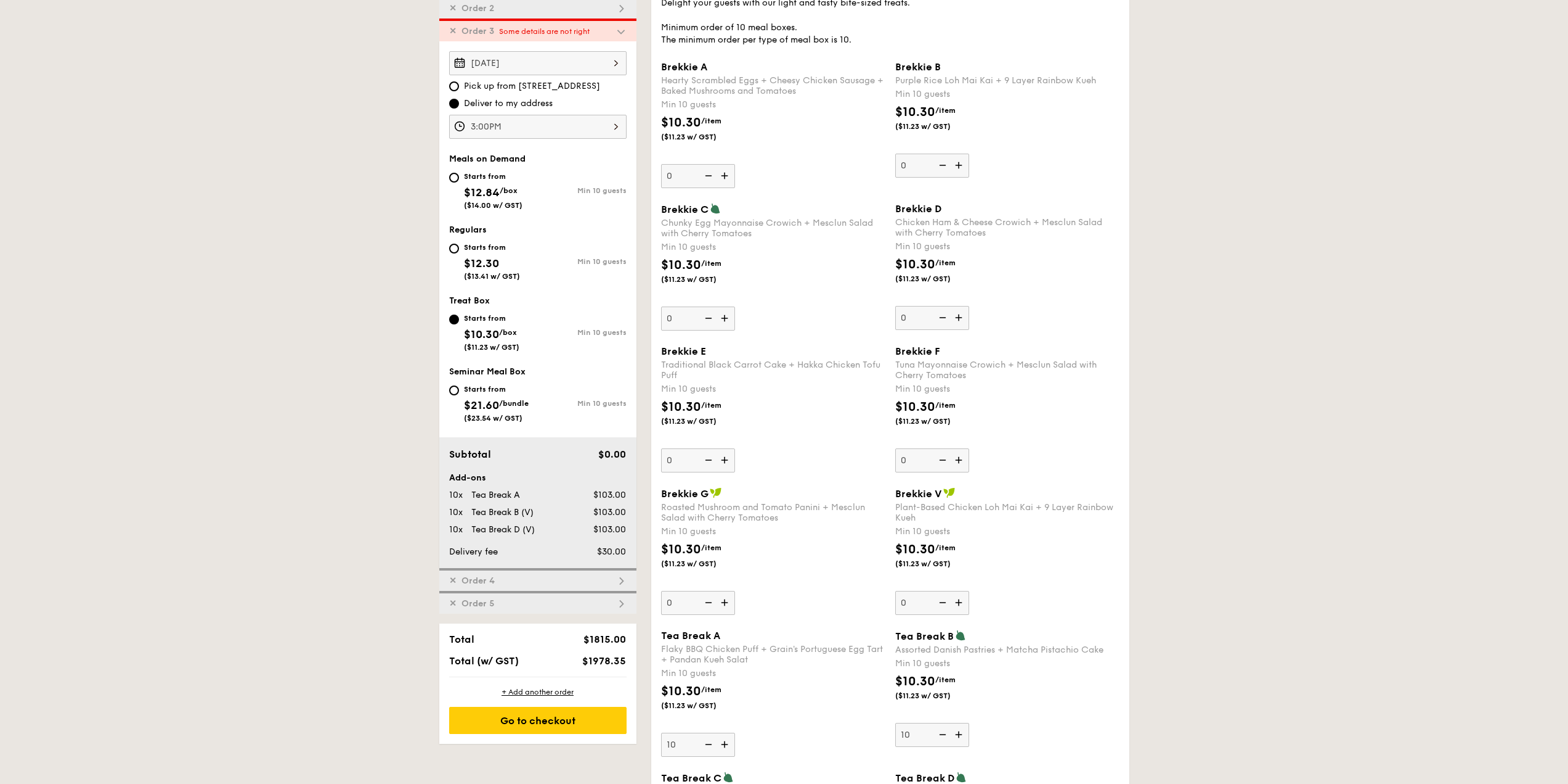
click at [483, 249] on div "Starts from" at bounding box center [492, 247] width 56 height 10
click at [459, 249] on input "Starts from $12.30 ($13.41 w/ GST) Min 10 guests" at bounding box center [454, 248] width 10 height 10
radio input "true"
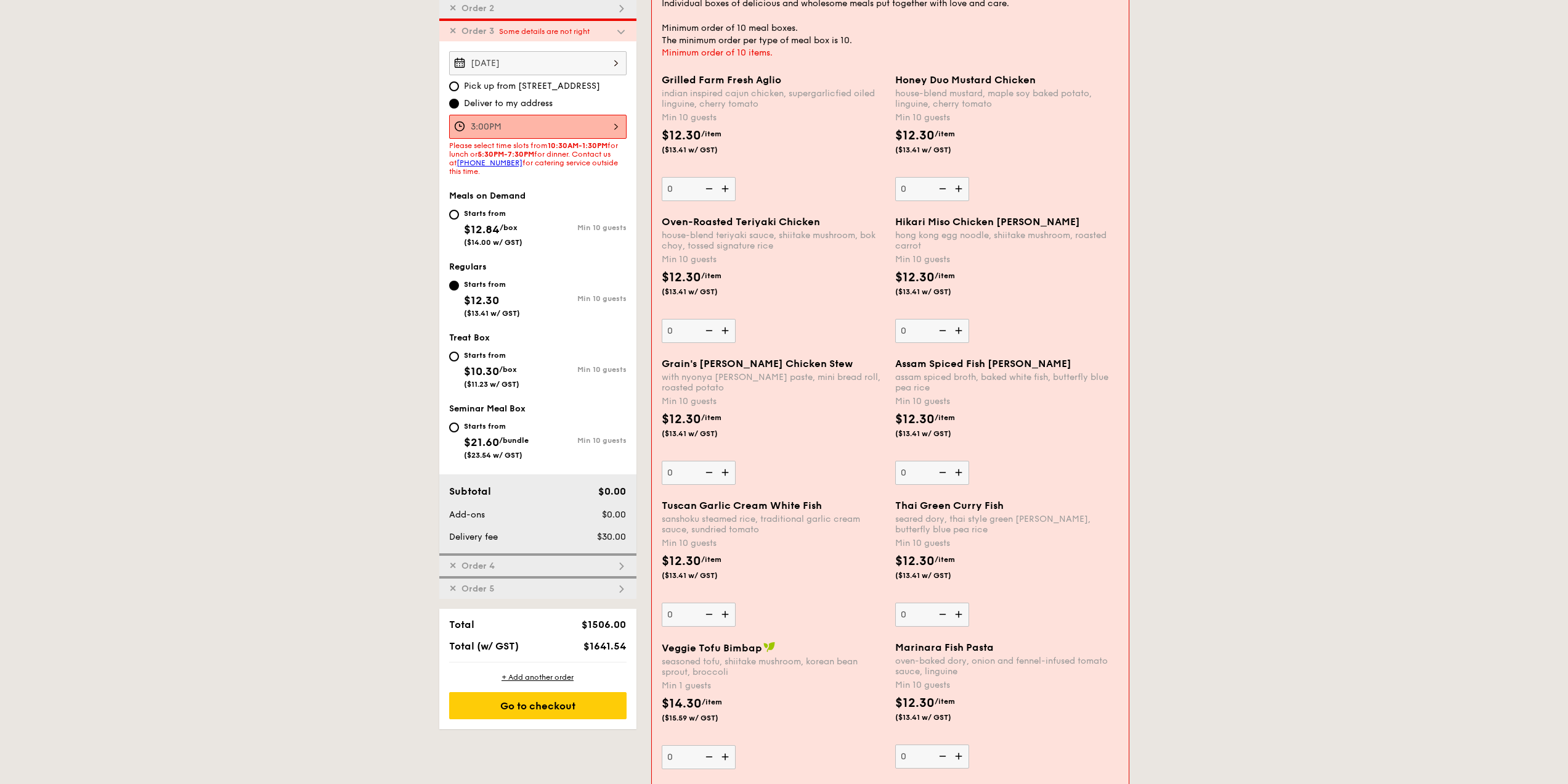
click at [486, 303] on span "$12.30" at bounding box center [481, 300] width 35 height 14
click at [459, 291] on input "Starts from $12.30 ($13.41 w/ GST) Min 10 guests" at bounding box center [454, 286] width 10 height 10
click at [487, 360] on div "Starts from $10.30 /box ($11.23 w/ GST)" at bounding box center [491, 368] width 55 height 41
click at [459, 360] on input "Starts from $10.30 /box ($11.23 w/ GST) Min 10 guests" at bounding box center [454, 357] width 10 height 10
radio input "true"
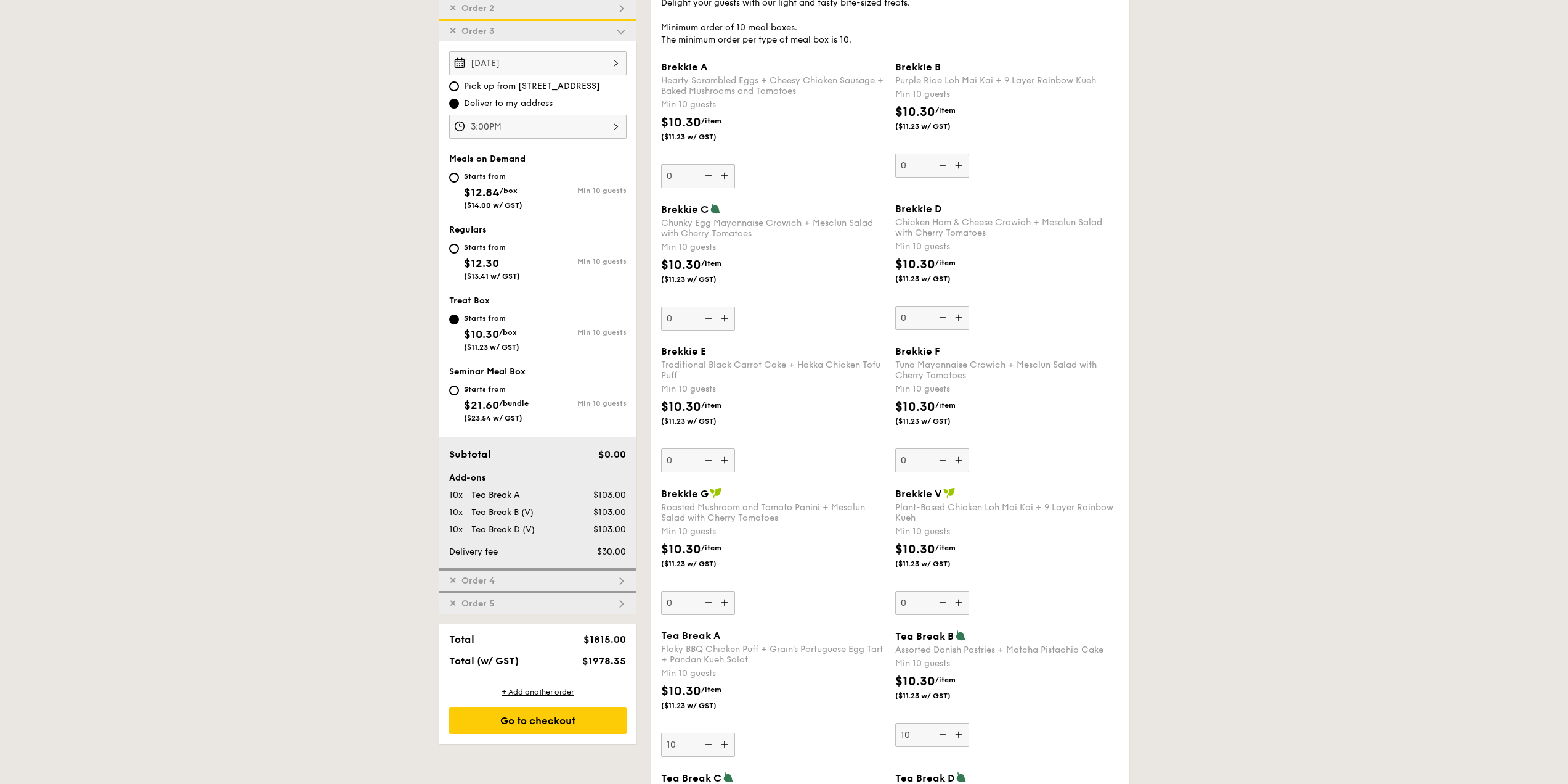
click at [540, 637] on div "Total" at bounding box center [500, 639] width 112 height 12
click at [564, 716] on div "Go to checkout" at bounding box center [537, 720] width 177 height 27
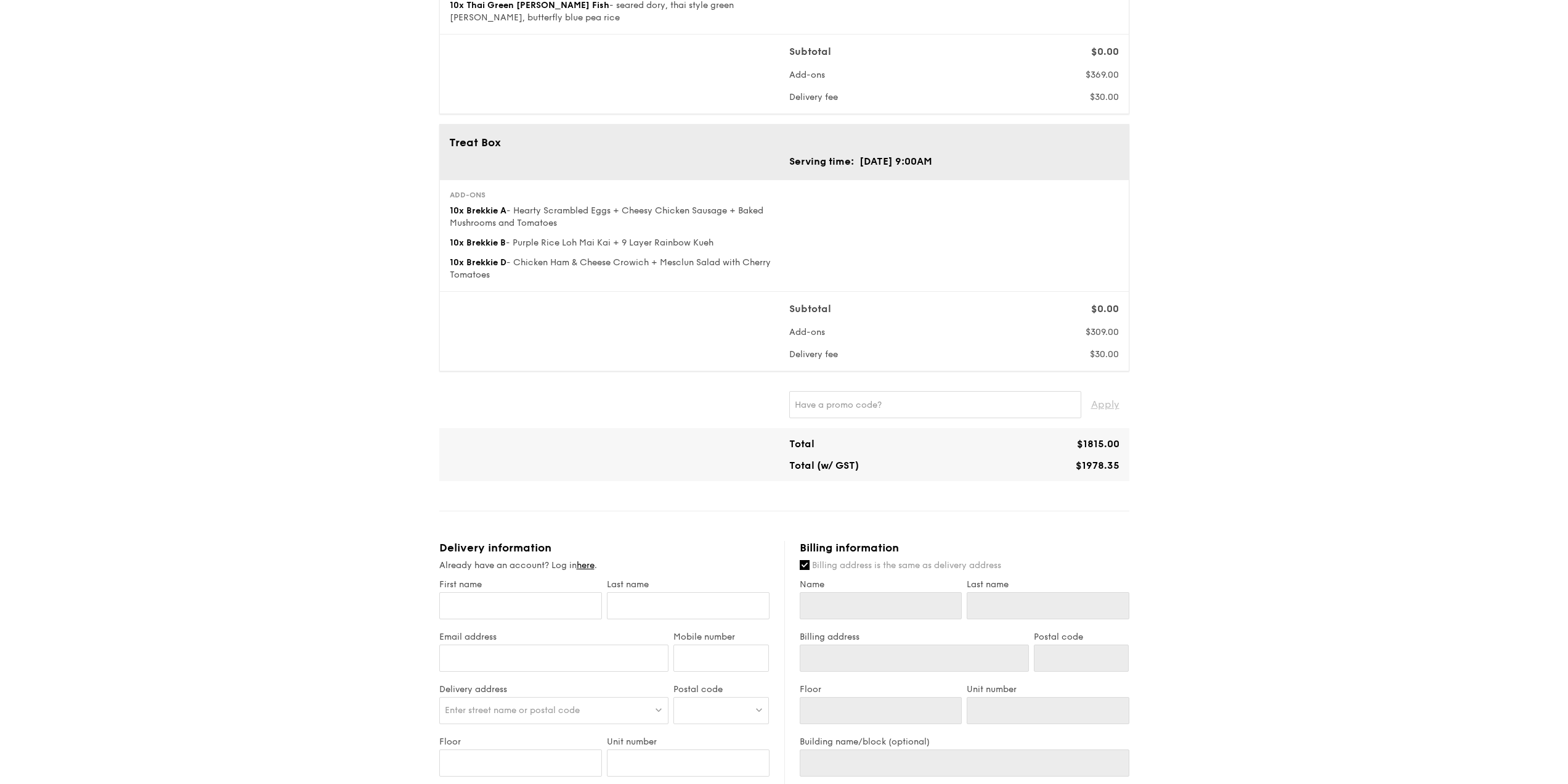
scroll to position [1048, 0]
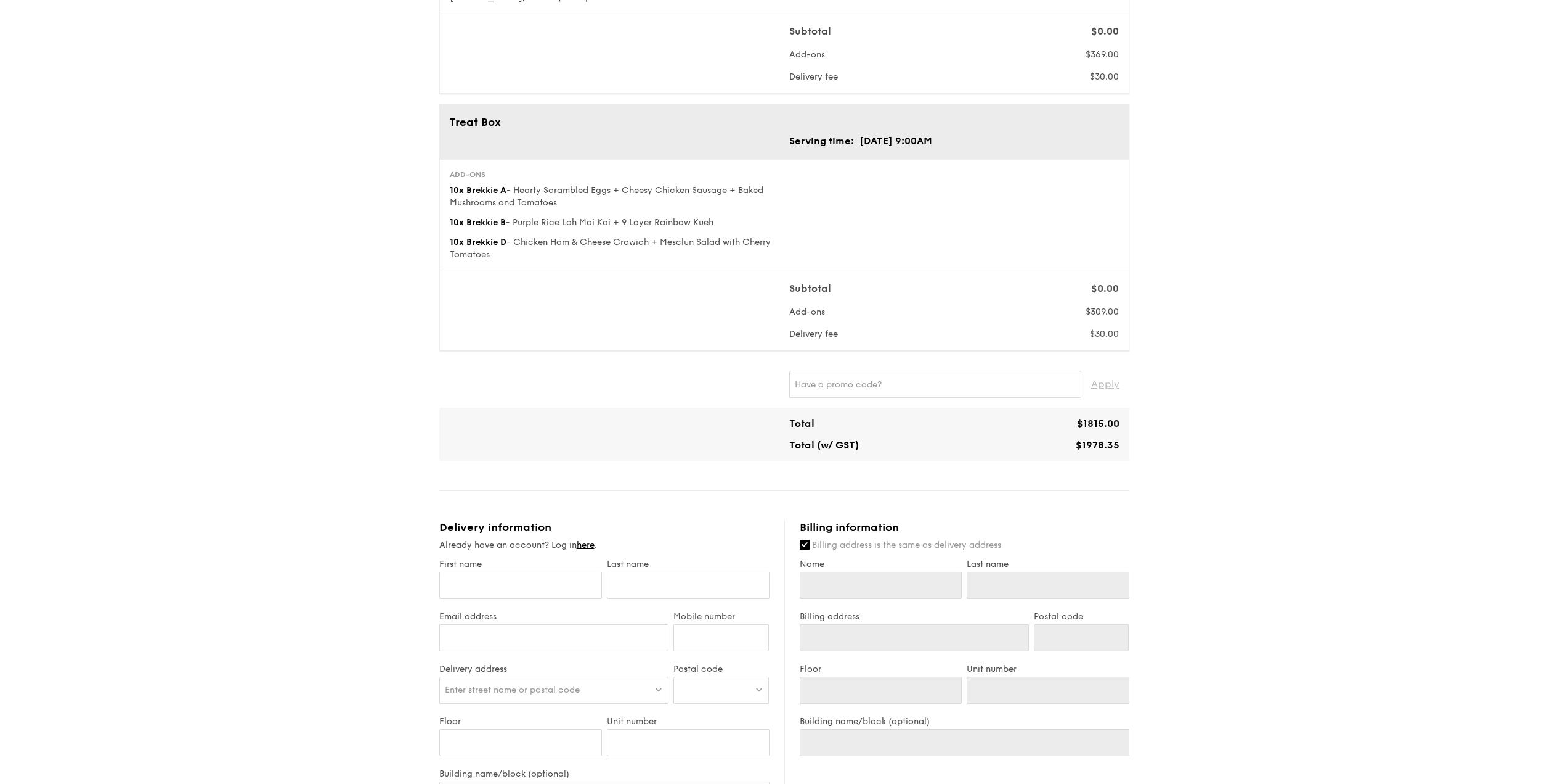
click at [1172, 341] on div "1 - Select menu 2 - Select items 3 - Check out Regulars Serving time: [DATE] 12…" at bounding box center [784, 63] width 1568 height 2222
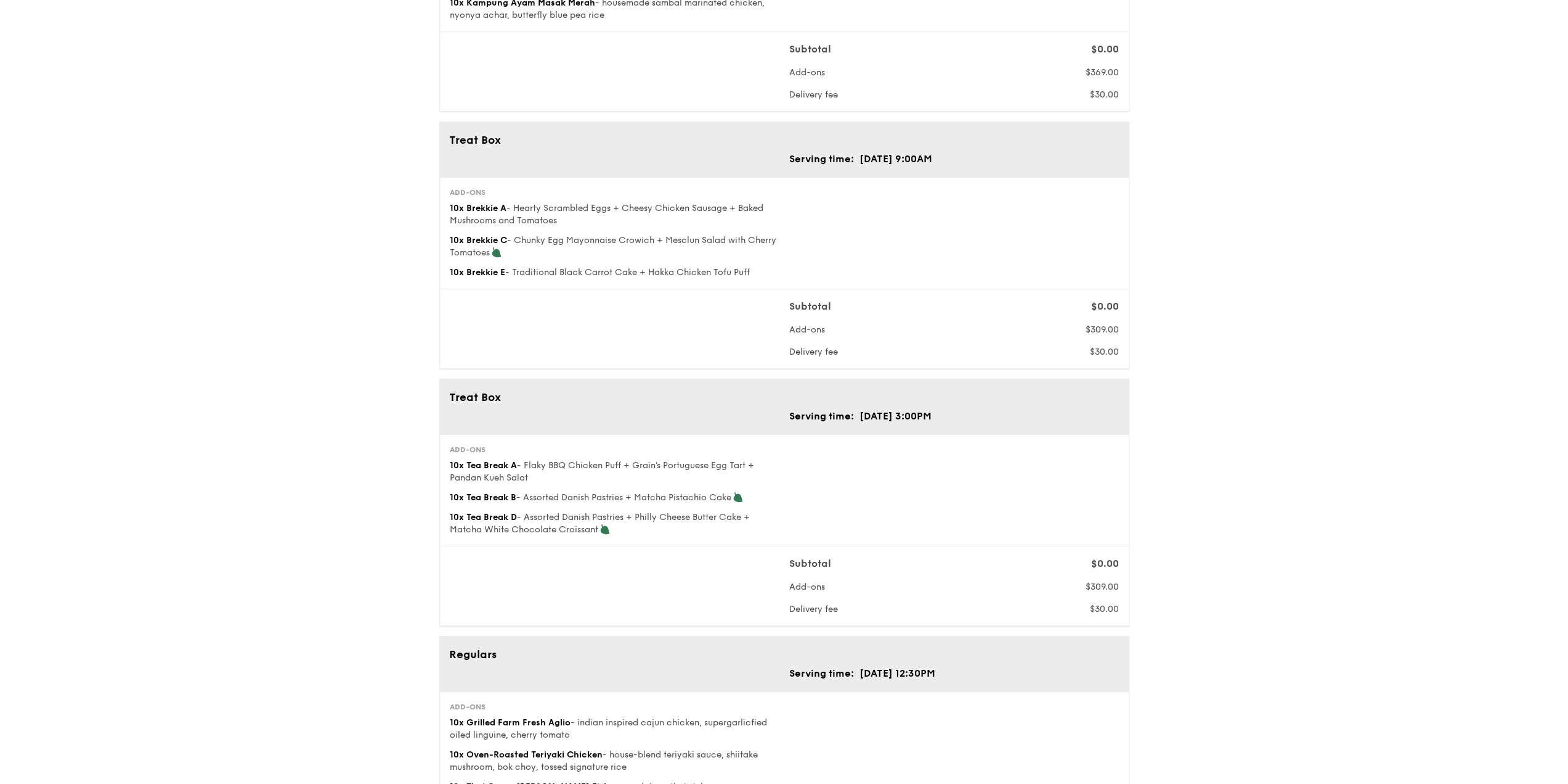
scroll to position [0, 0]
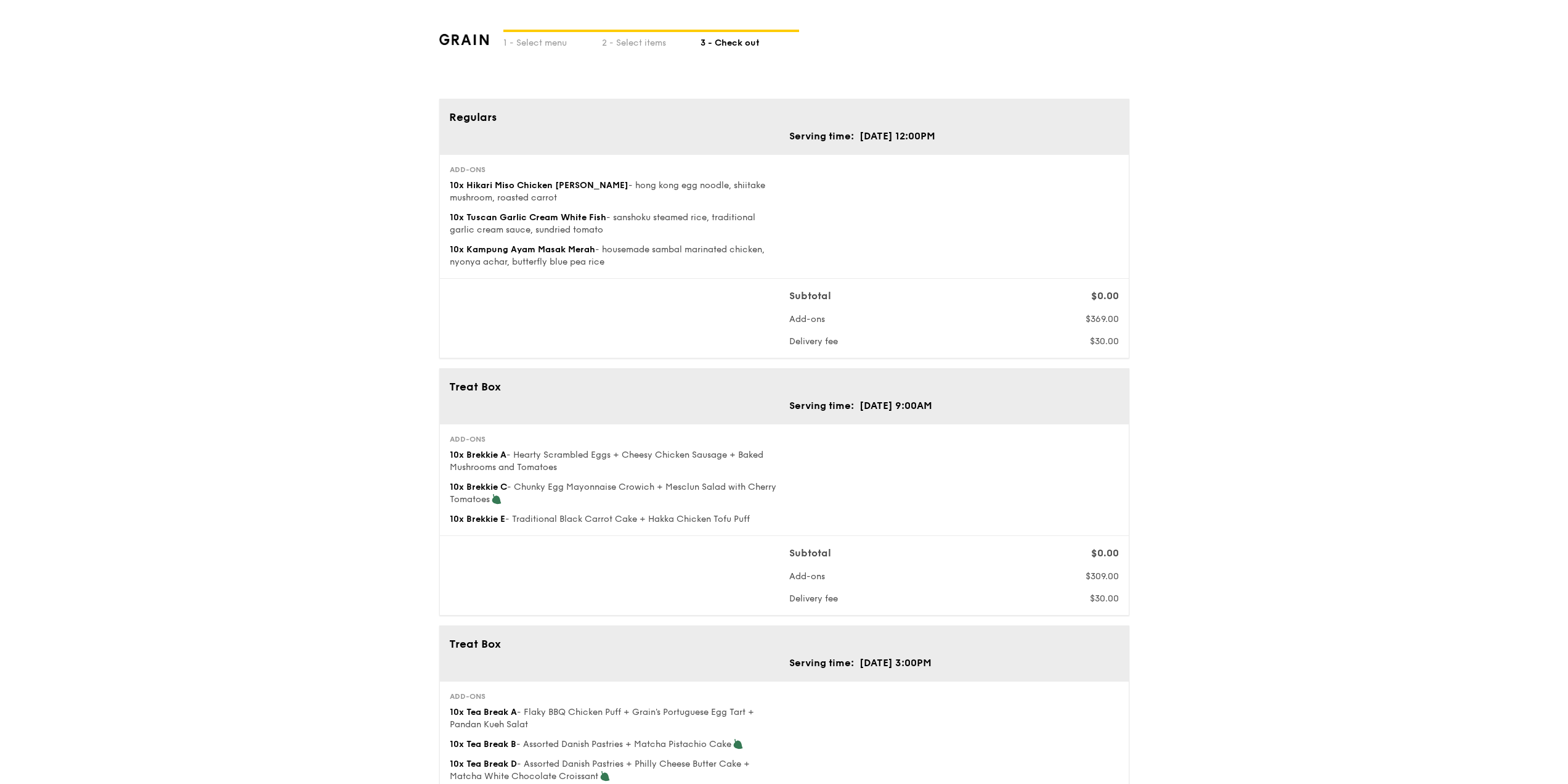
click at [625, 46] on div "2 - Select items" at bounding box center [651, 41] width 98 height 17
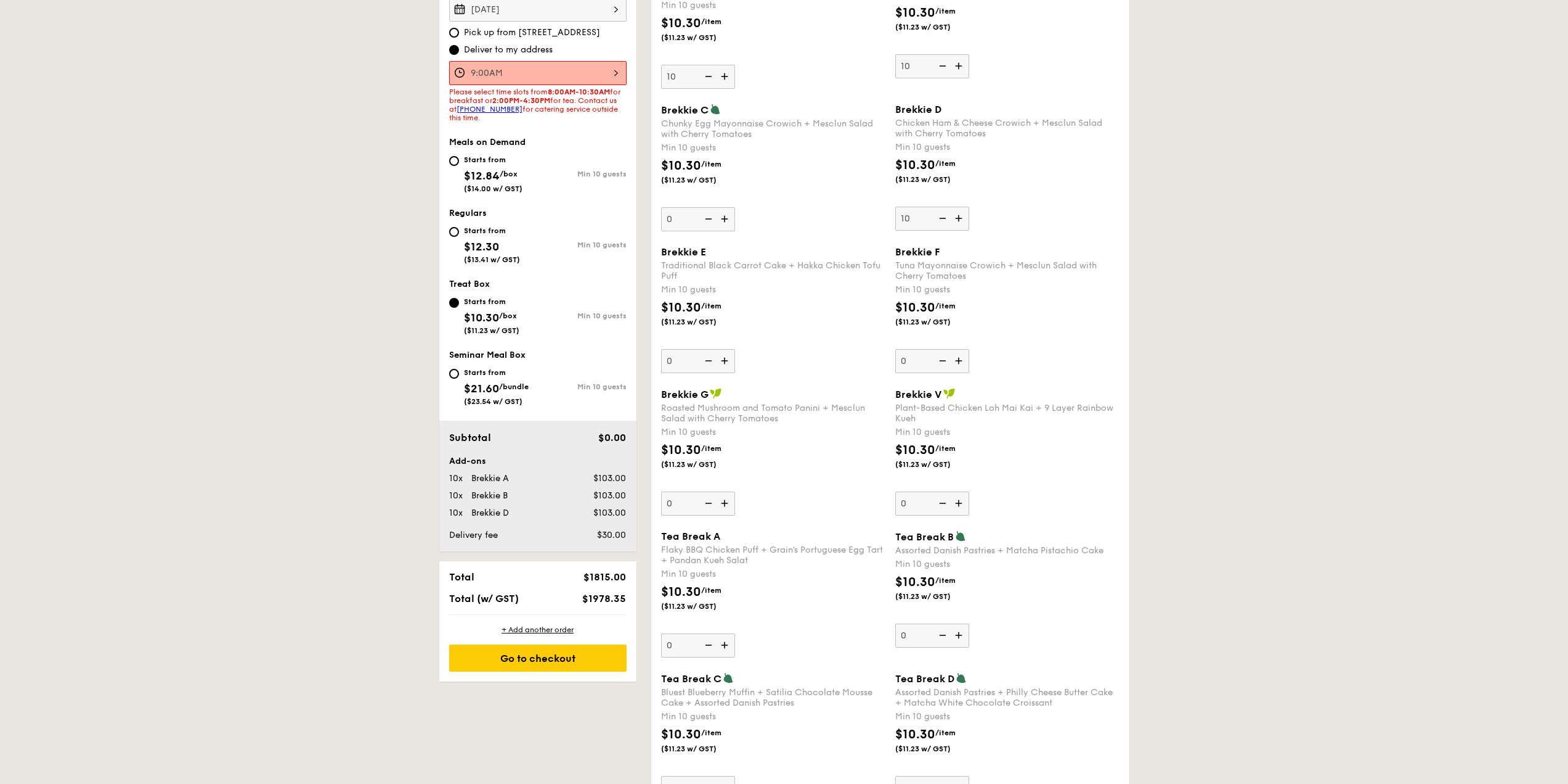
scroll to position [309, 0]
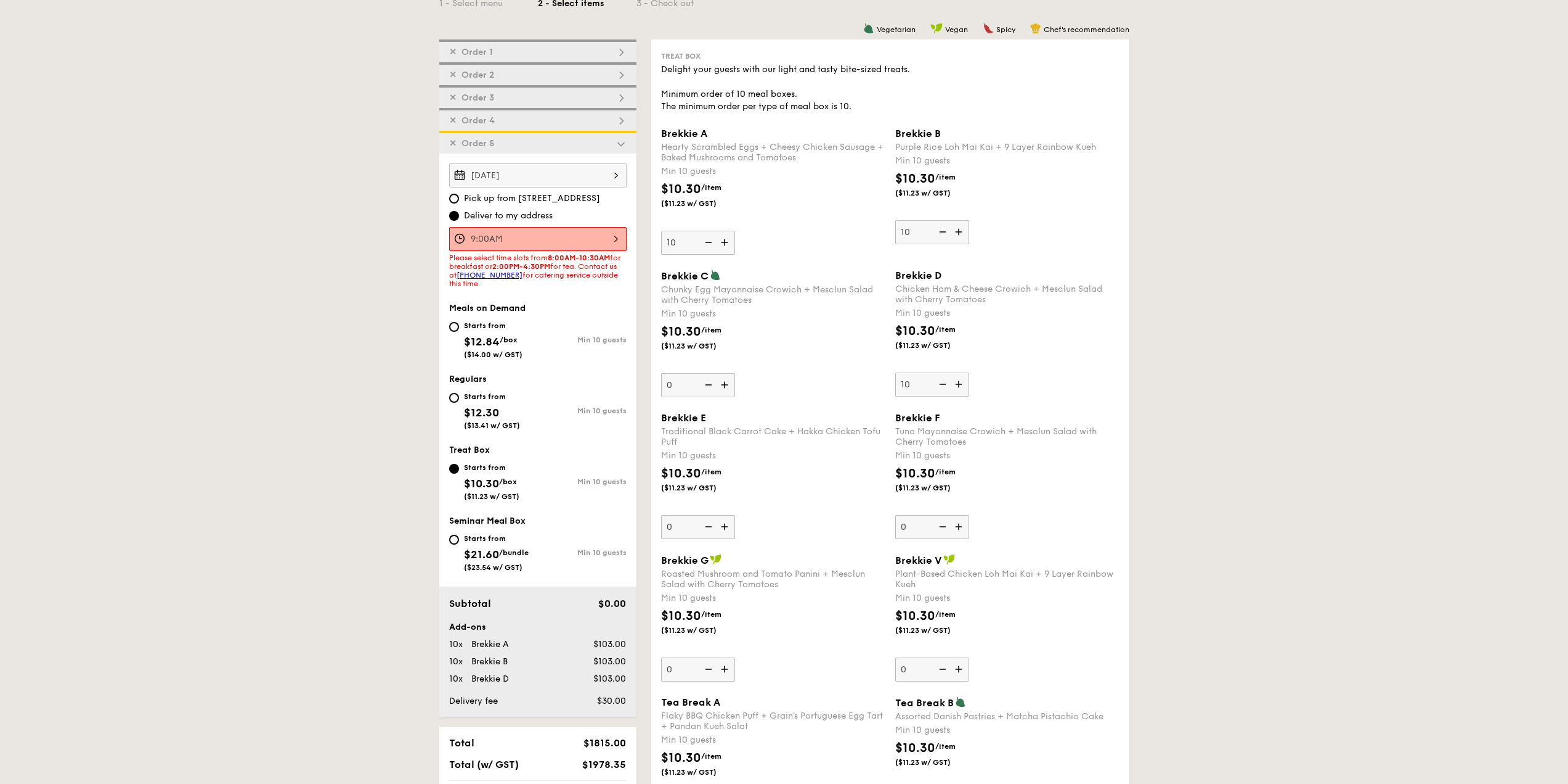
click at [938, 232] on img at bounding box center [942, 232] width 19 height 24
click at [938, 232] on input "10" at bounding box center [932, 232] width 74 height 24
type input "0"
click at [725, 243] on img at bounding box center [726, 242] width 19 height 24
click at [725, 243] on input "10" at bounding box center [698, 242] width 74 height 24
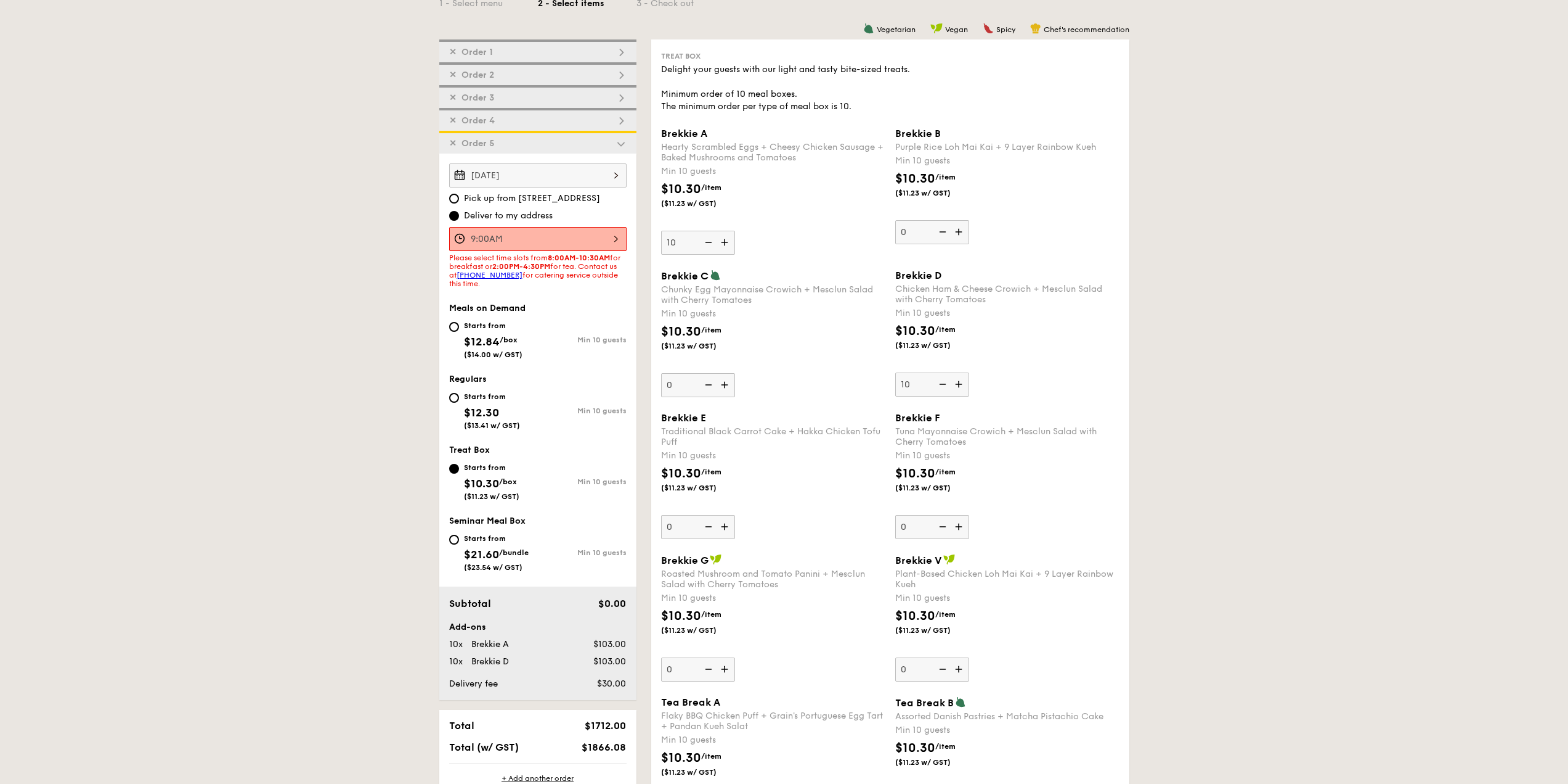
type input "11"
click at [760, 249] on div "Brekkie A Hearty Scrambled Eggs + Cheesy Chicken Sausage + Baked Mushrooms and …" at bounding box center [773, 192] width 224 height 127
click at [735, 249] on input "11" at bounding box center [698, 242] width 74 height 24
click at [957, 387] on img at bounding box center [960, 384] width 19 height 24
click at [957, 387] on input "10" at bounding box center [932, 384] width 74 height 24
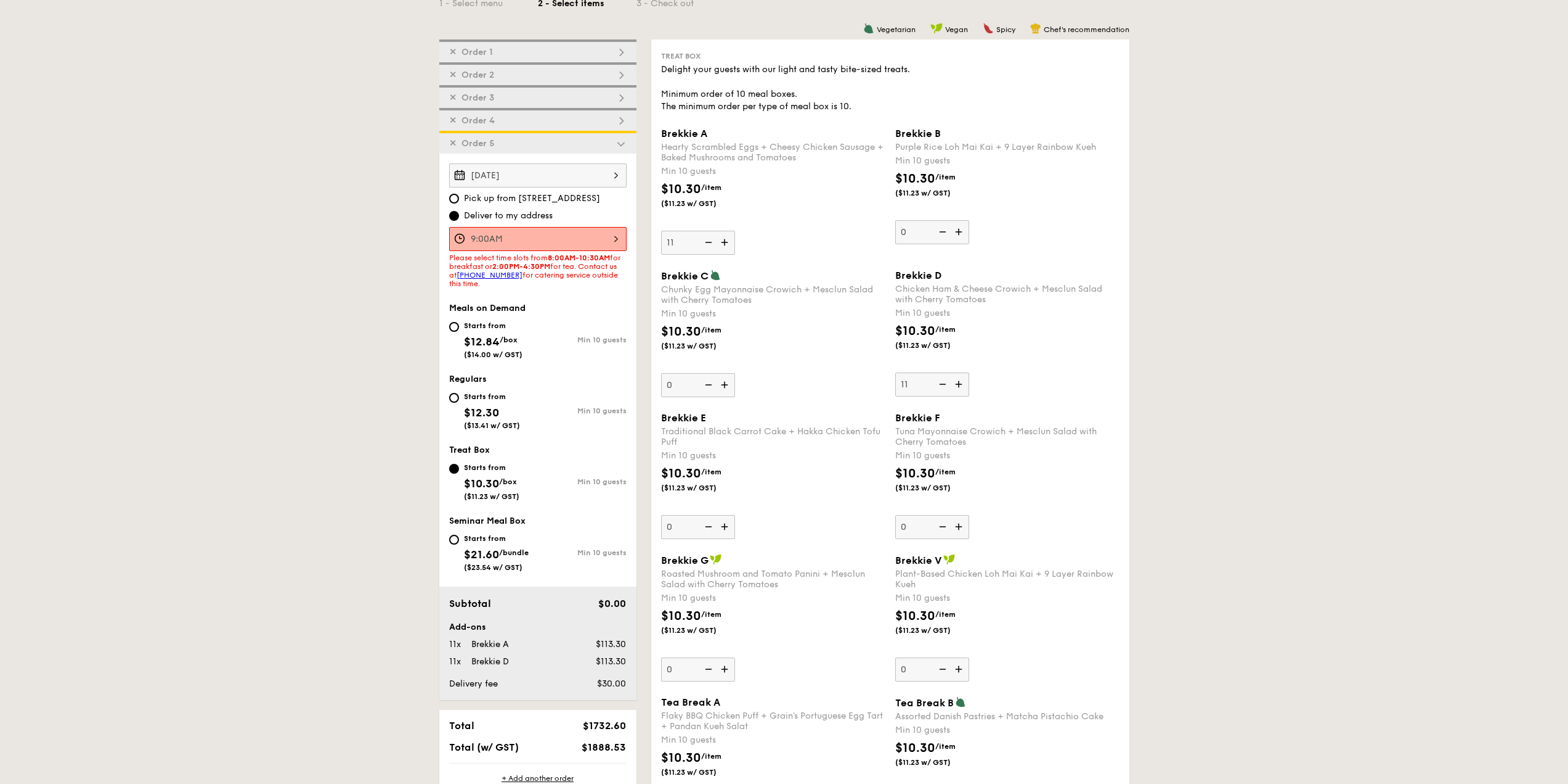
click at [998, 386] on div "Brekkie D Chicken Ham & Cheese Crowich + Mesclun Salad with Cherry Tomatoes Min…" at bounding box center [1007, 333] width 224 height 127
click at [969, 386] on input "11" at bounding box center [932, 384] width 74 height 24
click at [1006, 386] on div "Brekkie D Chicken Ham & Cheese Crowich + Mesclun Salad with Cherry Tomatoes Min…" at bounding box center [1007, 333] width 224 height 127
click at [969, 386] on input "11" at bounding box center [932, 384] width 74 height 24
click at [960, 383] on img at bounding box center [960, 384] width 19 height 24
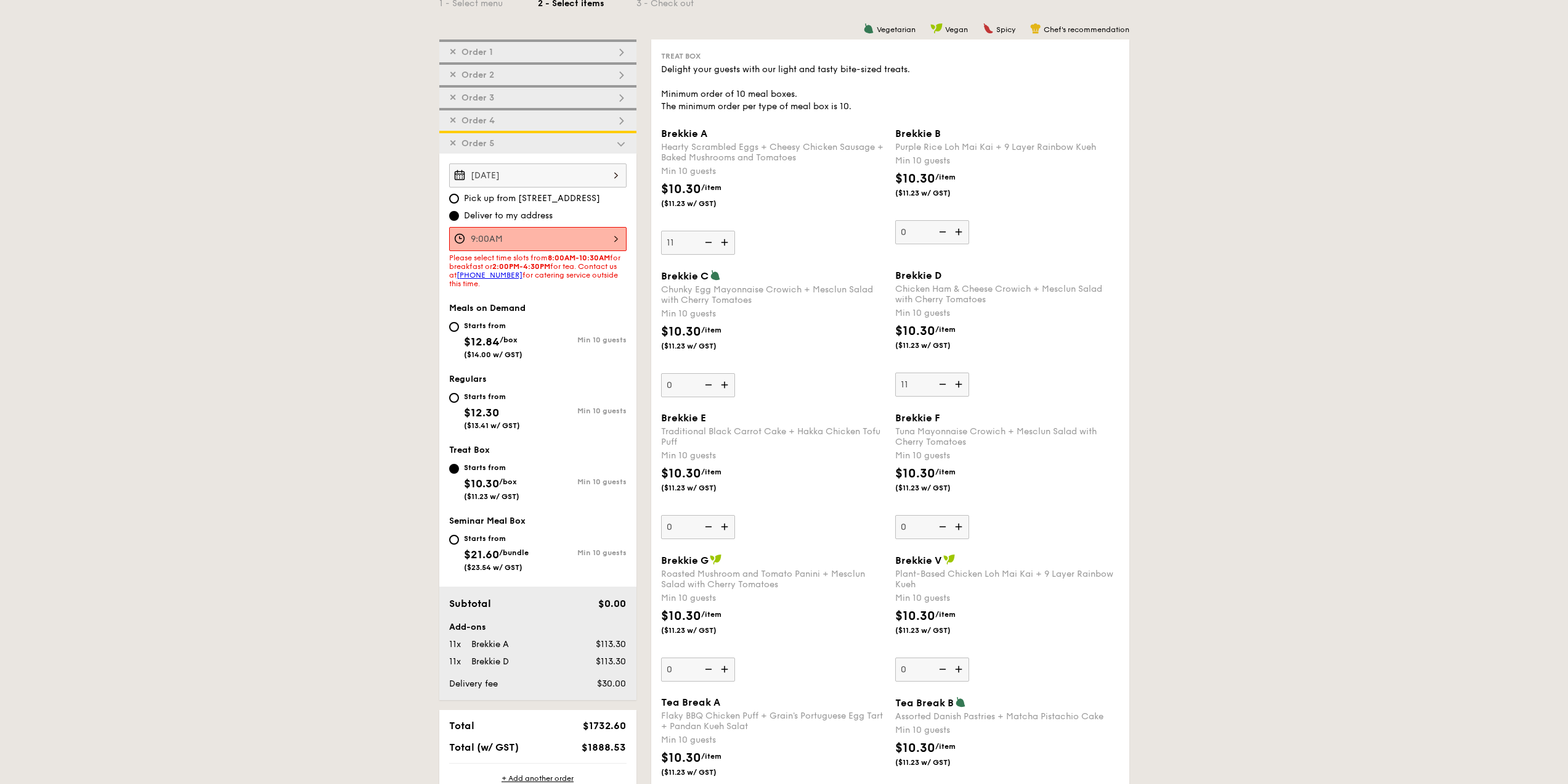
click at [960, 383] on input "11" at bounding box center [932, 384] width 74 height 24
click at [960, 383] on img at bounding box center [960, 384] width 19 height 24
click at [960, 383] on input "12" at bounding box center [932, 384] width 74 height 24
type input "13"
click at [730, 240] on img at bounding box center [726, 242] width 19 height 24
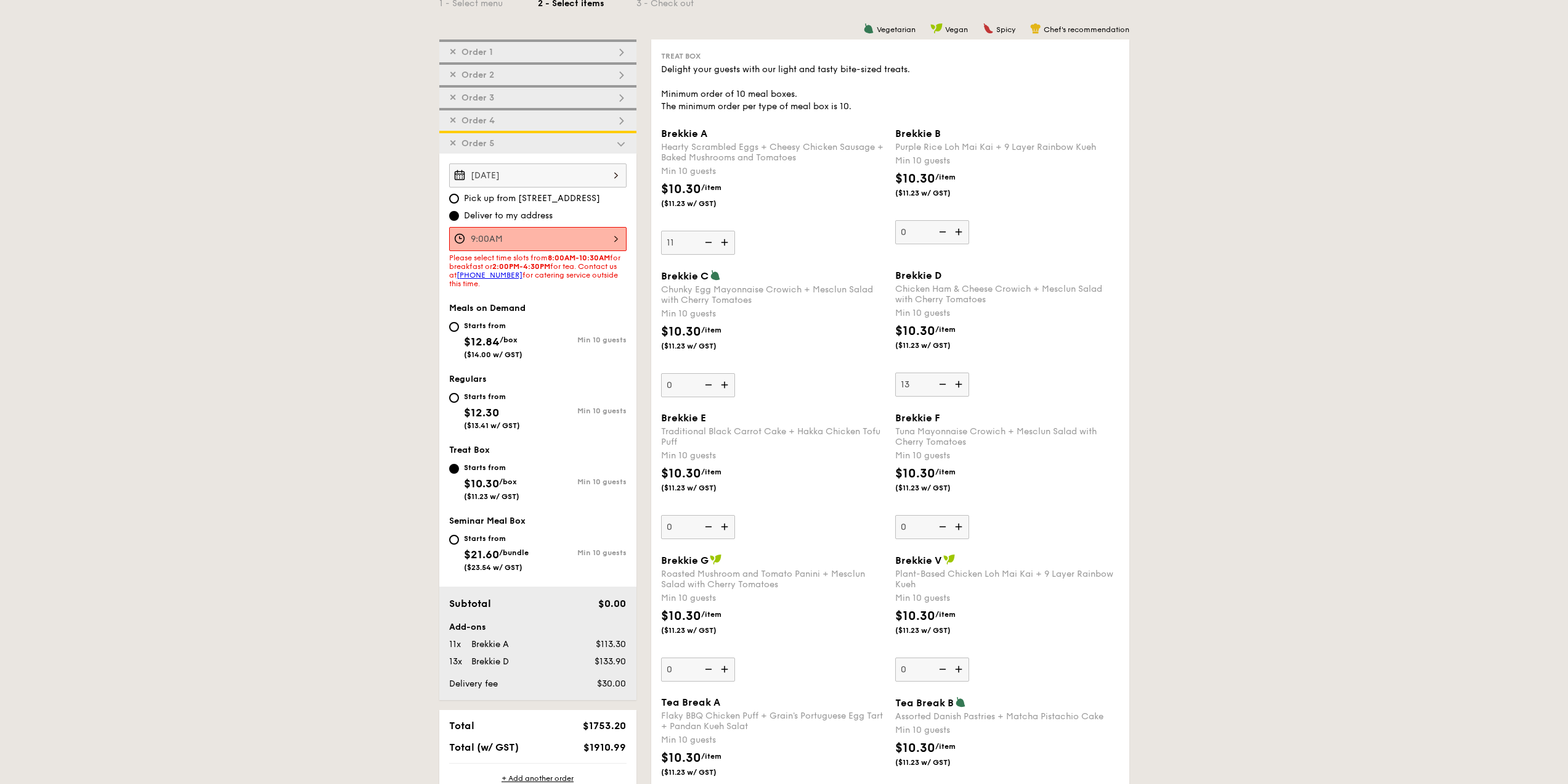
click at [730, 240] on input "11" at bounding box center [698, 242] width 74 height 24
click at [730, 240] on img at bounding box center [726, 242] width 19 height 24
click at [730, 240] on input "12" at bounding box center [698, 242] width 74 height 24
click at [772, 241] on div "Brekkie A Hearty Scrambled Eggs + Cheesy Chicken Sausage + Baked Mushrooms and …" at bounding box center [773, 192] width 224 height 127
click at [735, 241] on input "13" at bounding box center [698, 242] width 74 height 24
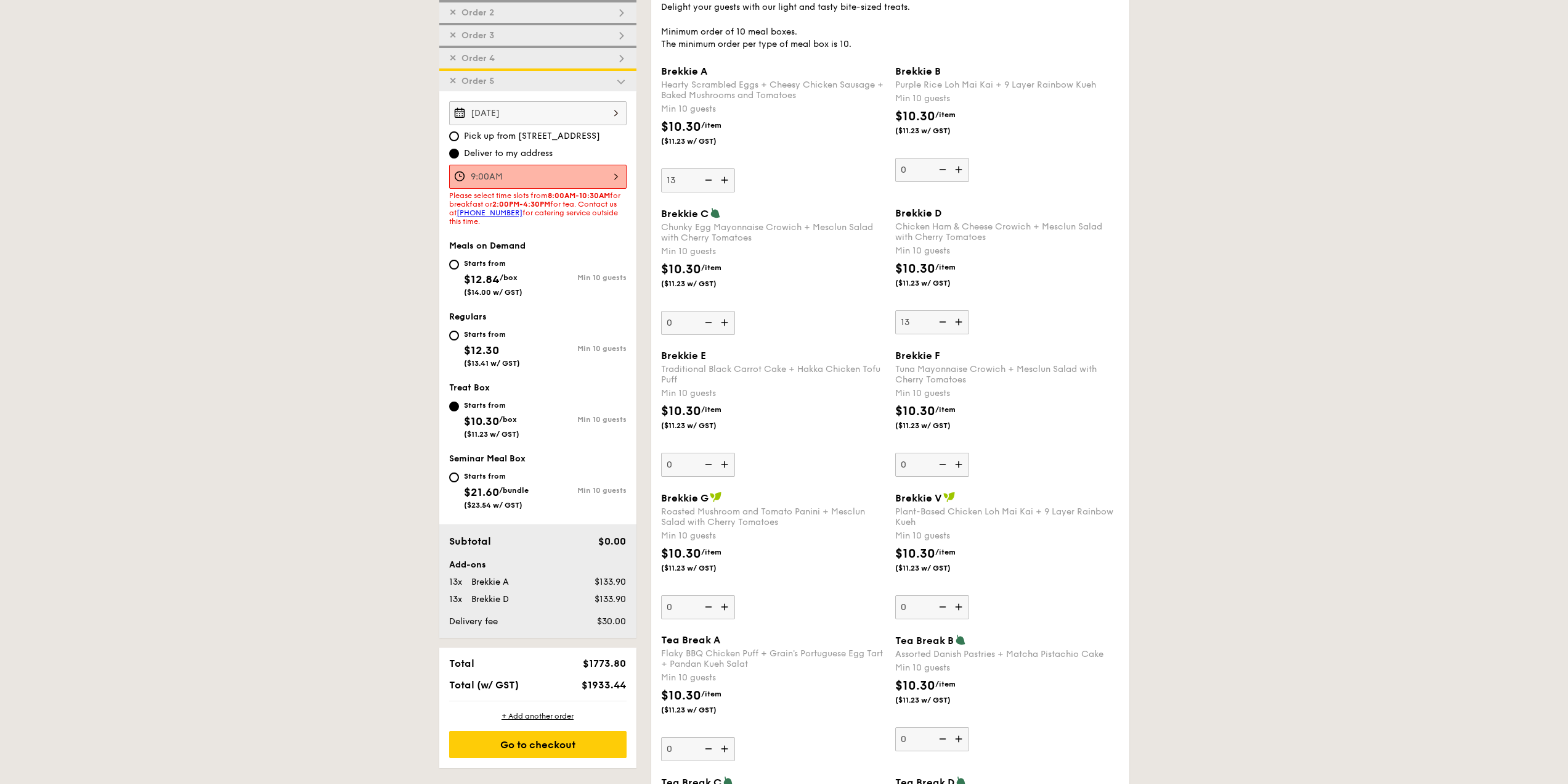
scroll to position [370, 0]
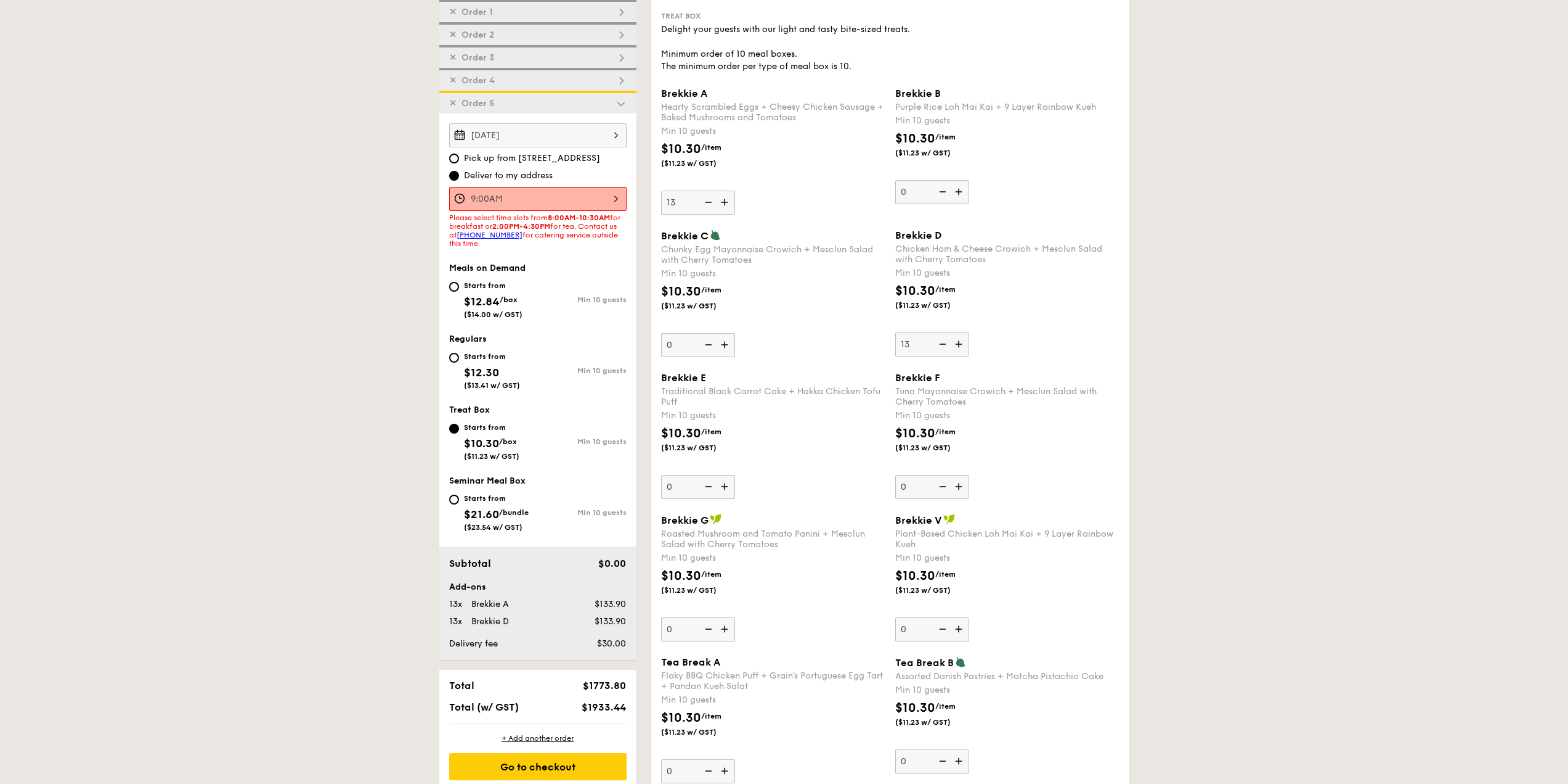
scroll to position [185, 0]
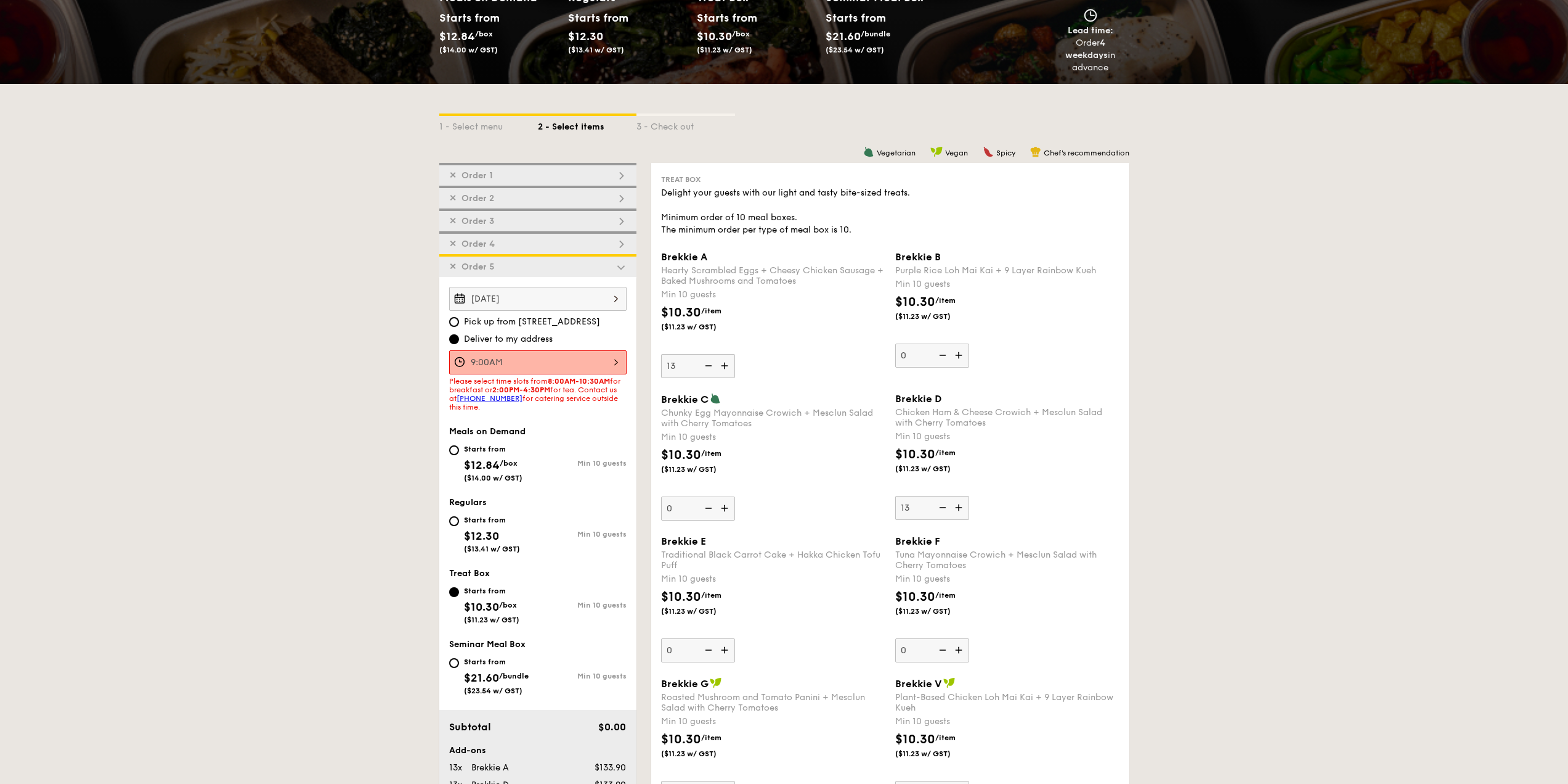
click at [533, 211] on div "✕ Order 3" at bounding box center [538, 220] width 197 height 23
type input "0"
type input "10"
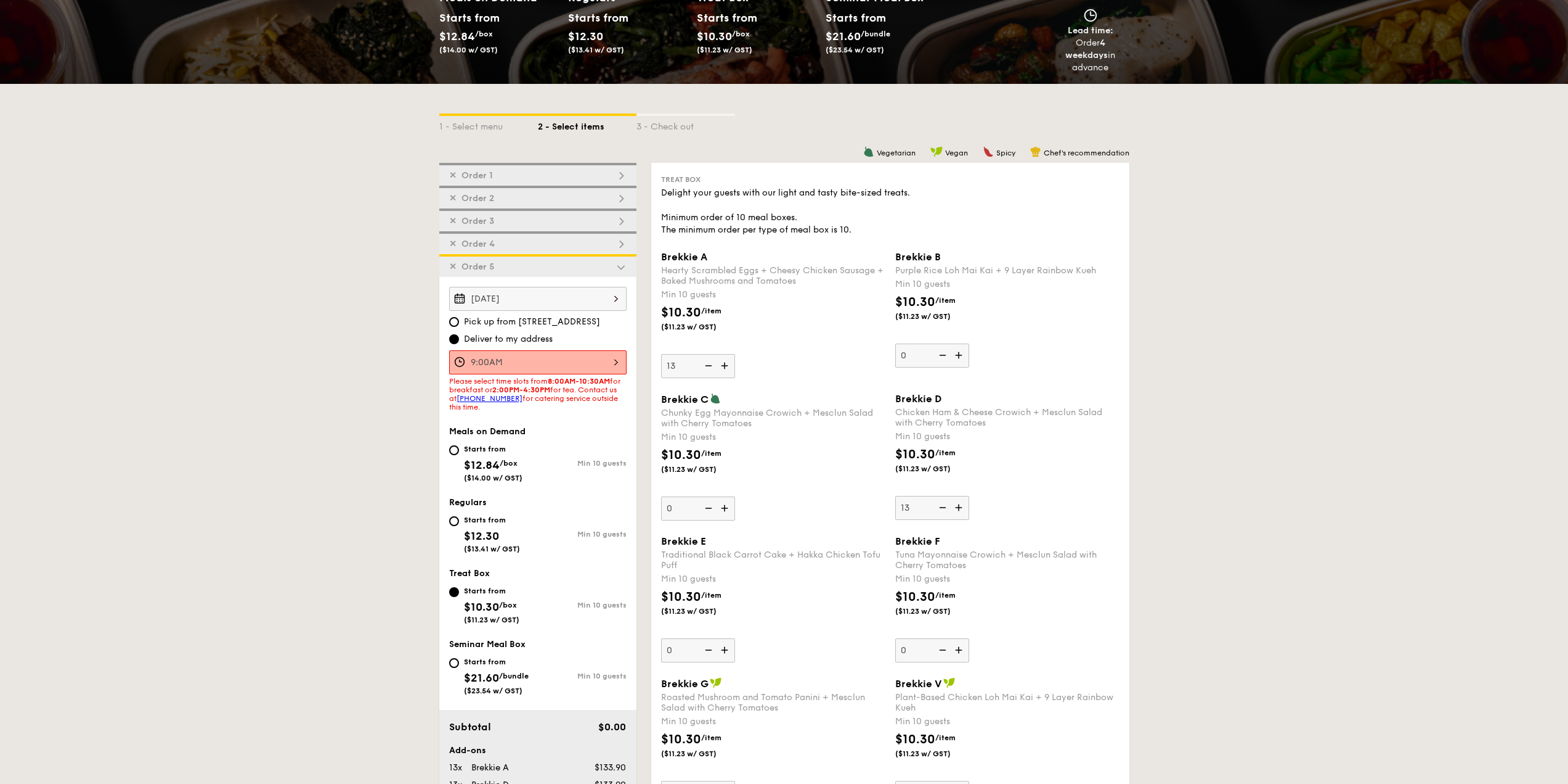
type input "10"
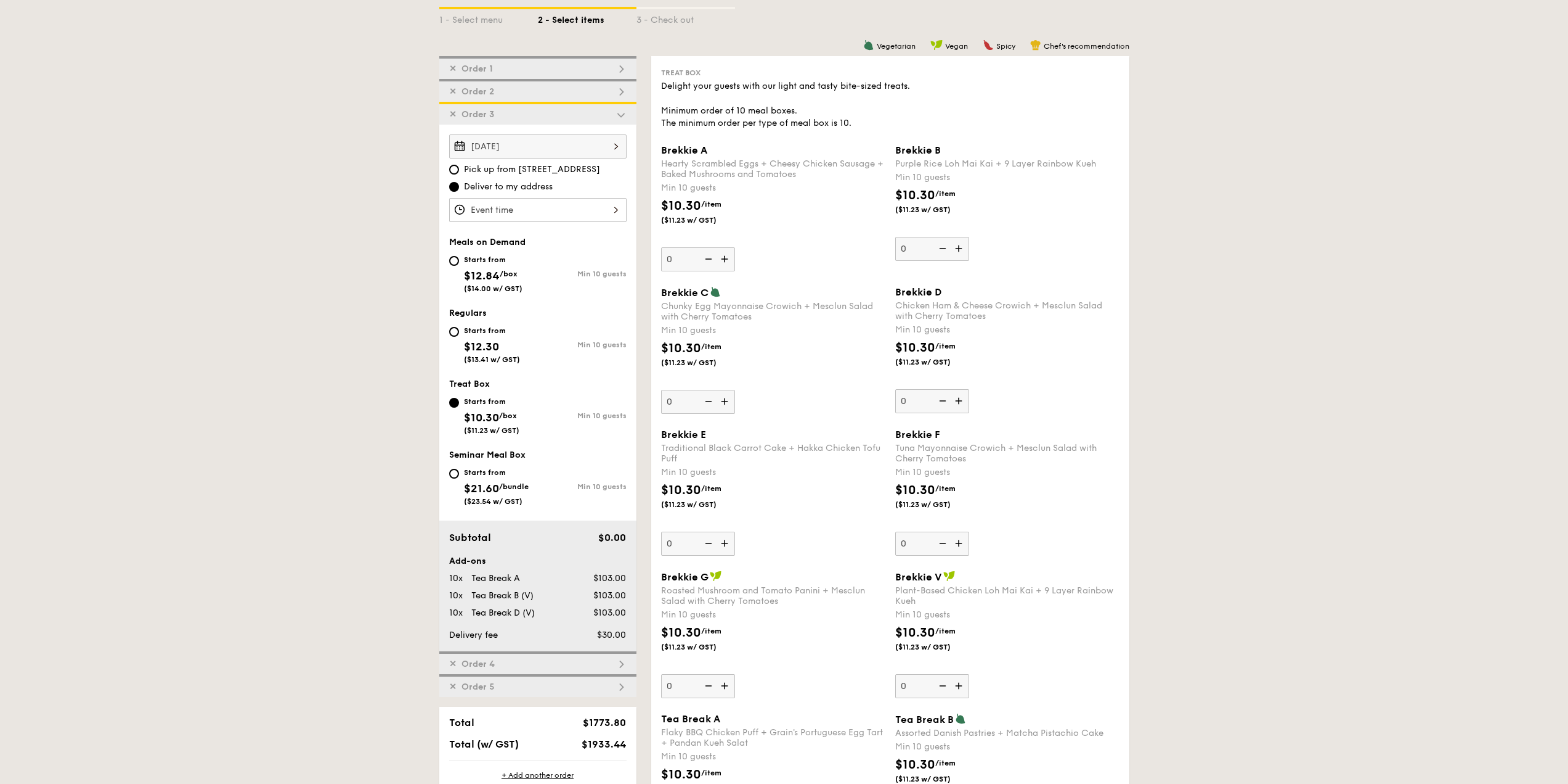
scroll to position [314, 0]
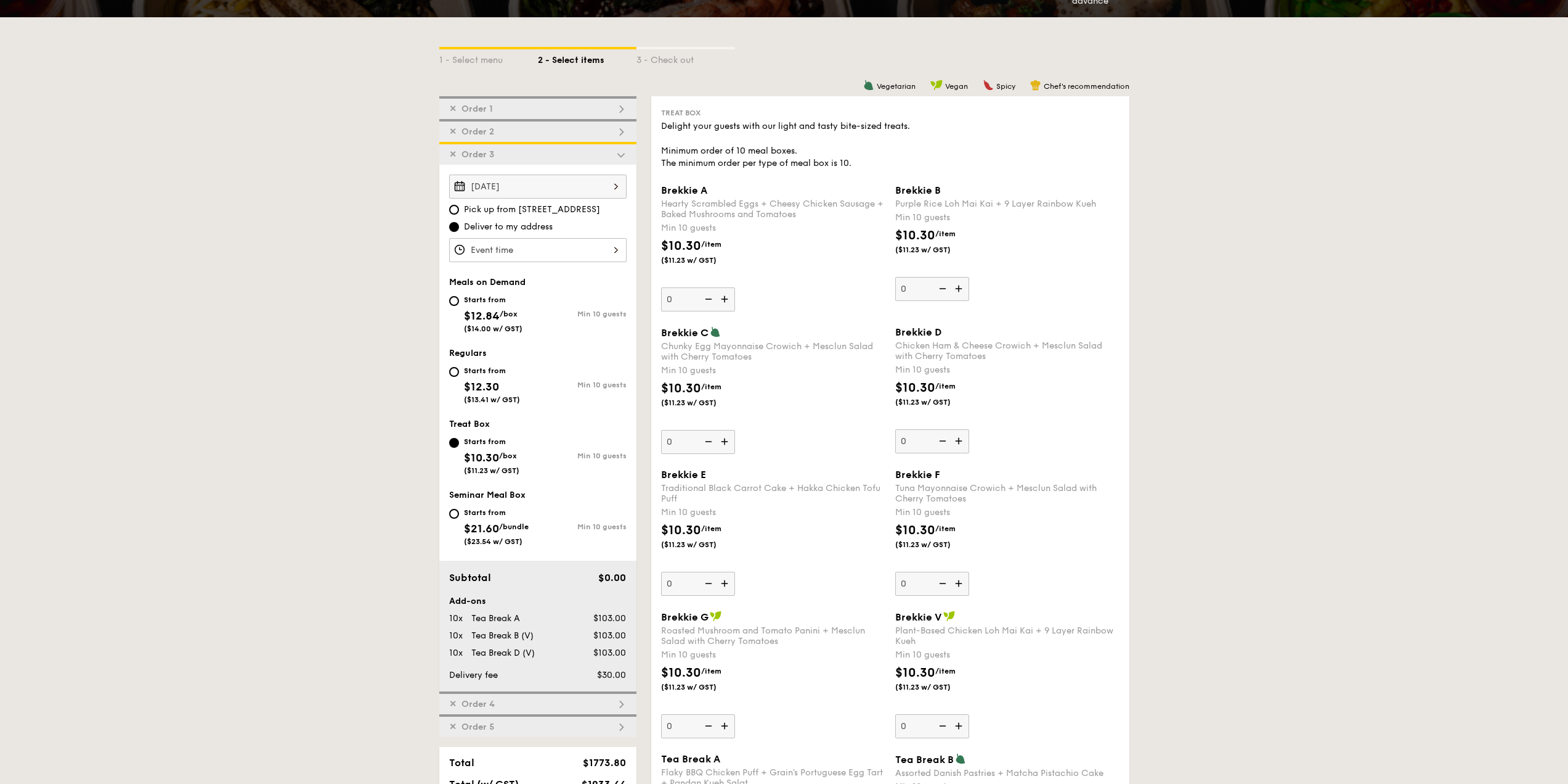
click at [573, 134] on div "✕ Order 2" at bounding box center [538, 130] width 197 height 23
type input "10"
type input "0"
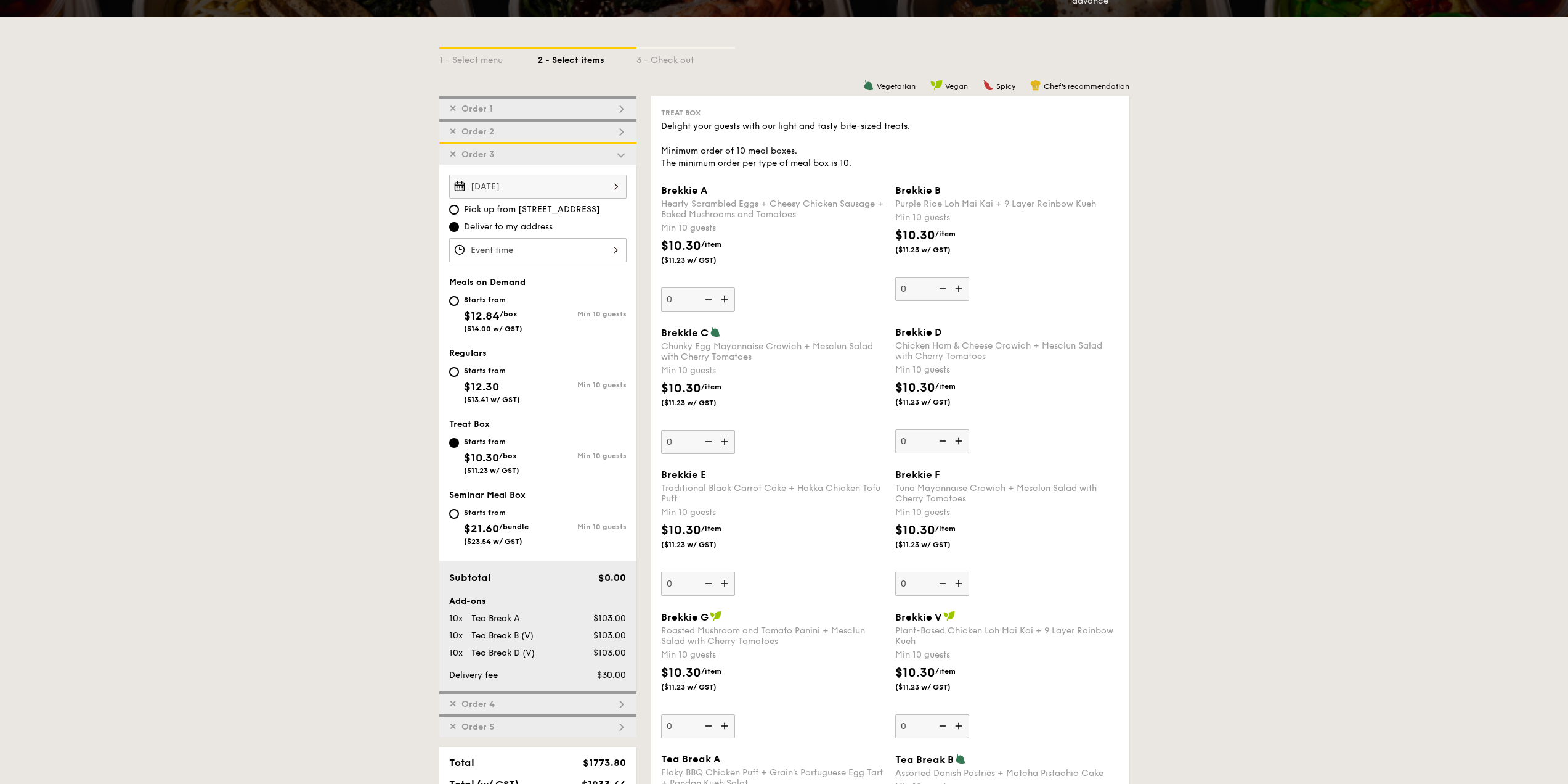
type input "0"
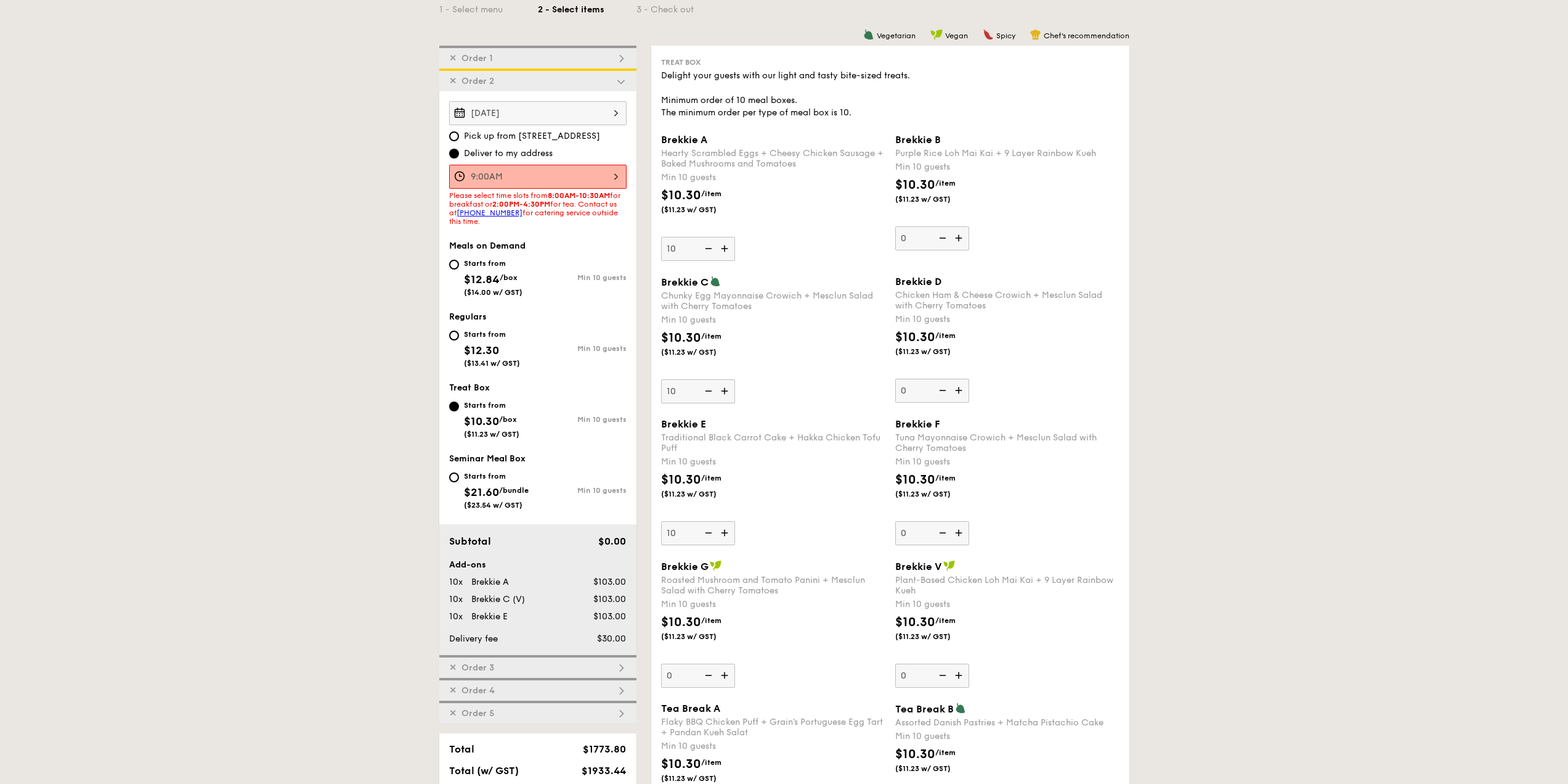
scroll to position [352, 0]
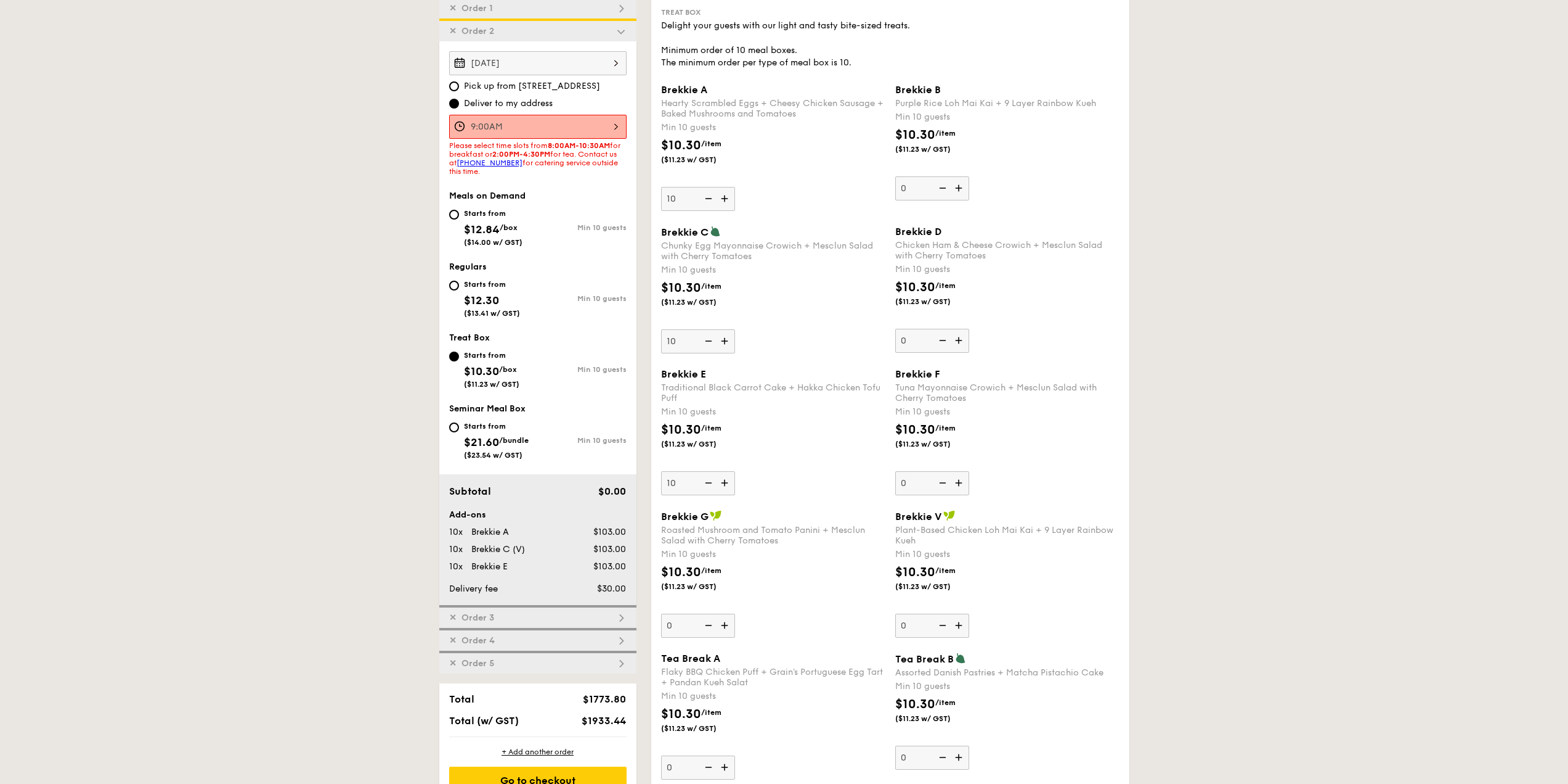
click at [799, 280] on div "$10.30 /item ($11.23 w/ GST)" at bounding box center [773, 300] width 234 height 43
click at [735, 329] on input "10" at bounding box center [698, 341] width 74 height 24
click at [801, 300] on div "$10.30 /item ($11.23 w/ GST)" at bounding box center [773, 300] width 234 height 43
click at [735, 329] on input "10" at bounding box center [698, 341] width 74 height 24
click at [1033, 278] on div "$10.30 /item ($11.23 w/ GST)" at bounding box center [1007, 299] width 234 height 43
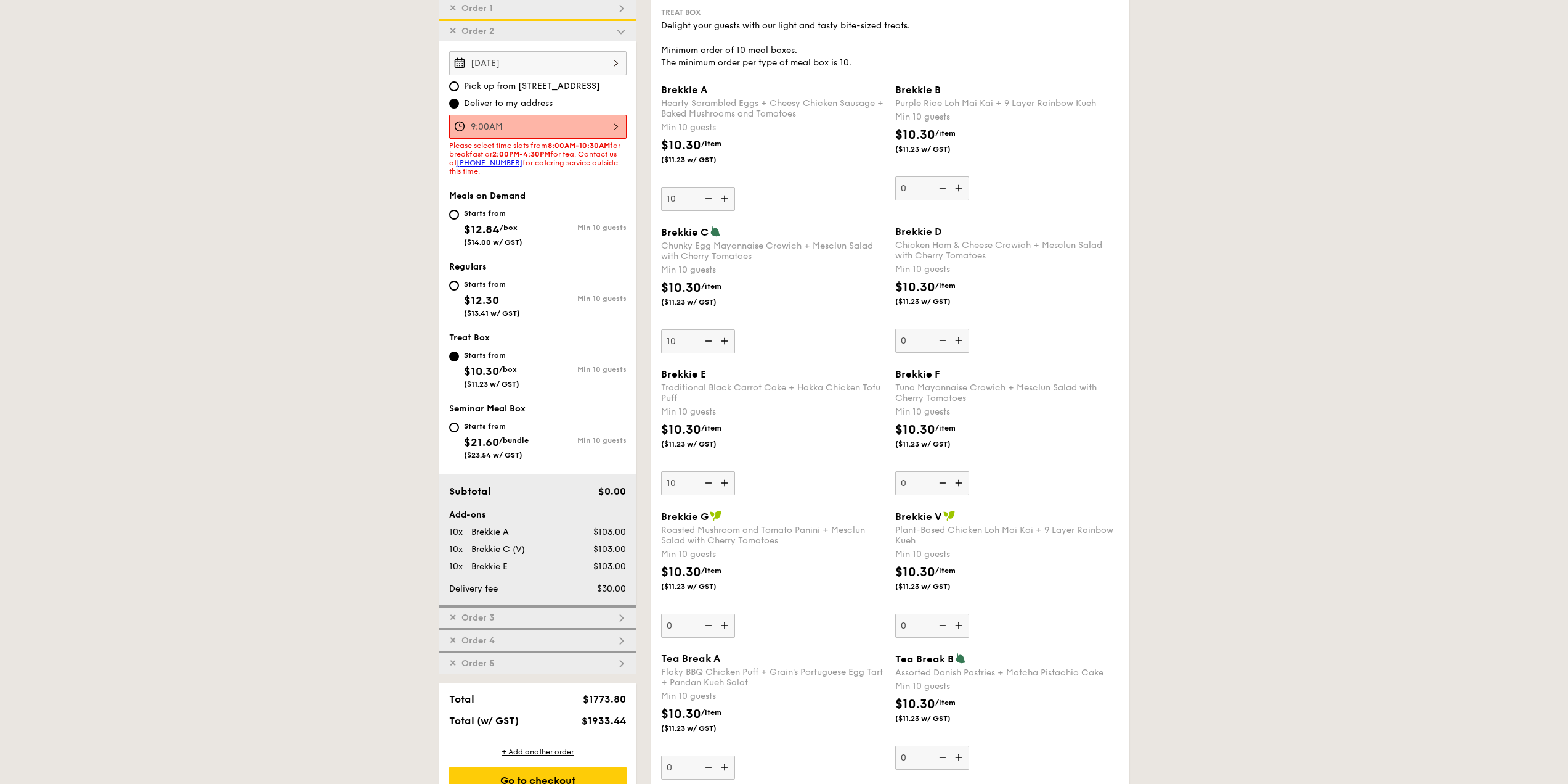
click at [969, 329] on input "0" at bounding box center [932, 341] width 74 height 24
click at [709, 196] on img at bounding box center [707, 198] width 19 height 24
click at [709, 196] on input "10" at bounding box center [698, 198] width 74 height 24
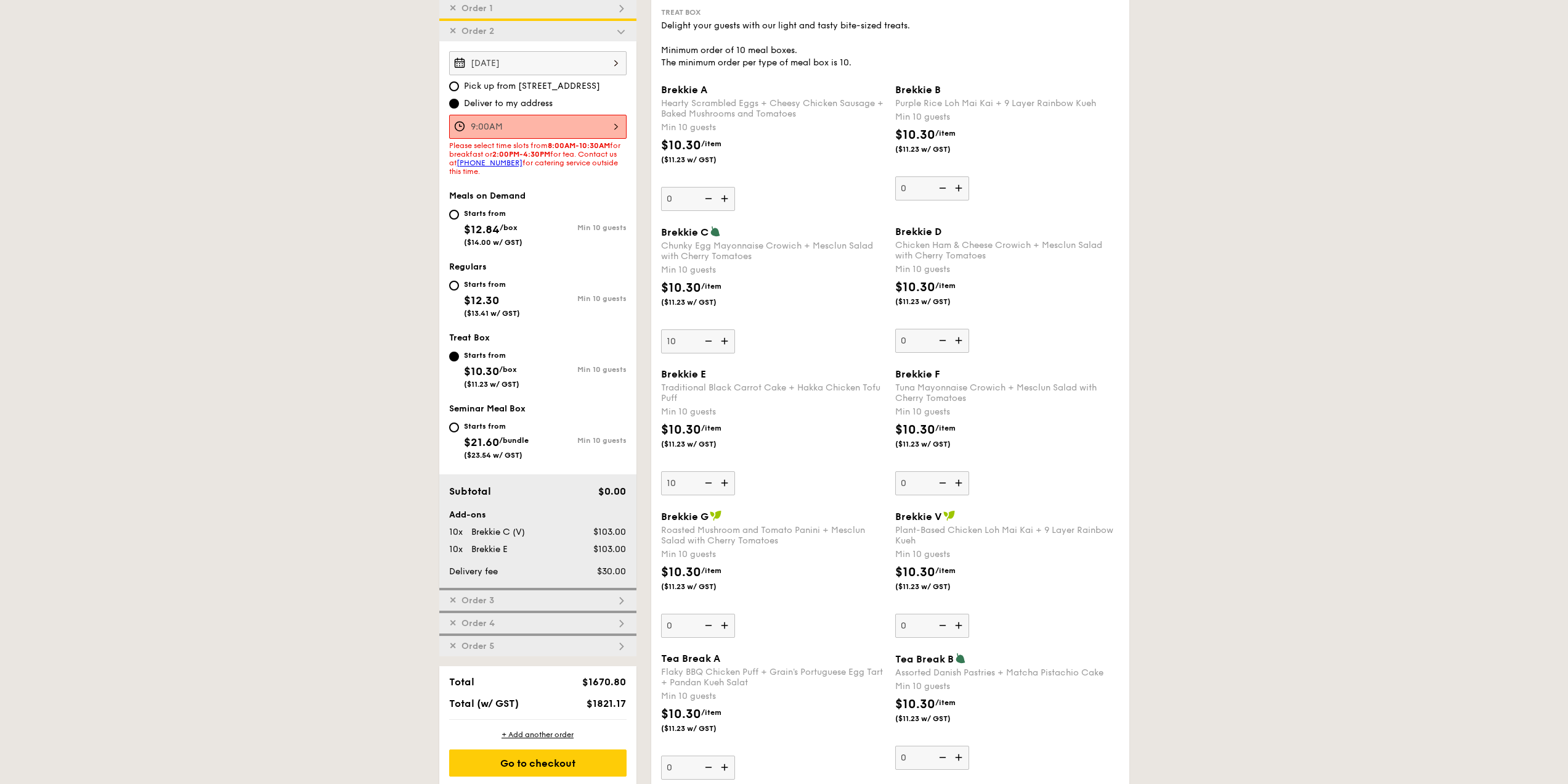
click at [721, 197] on img at bounding box center [726, 198] width 19 height 24
click at [721, 197] on input "0" at bounding box center [698, 198] width 74 height 24
click at [722, 197] on img at bounding box center [726, 198] width 19 height 24
click at [722, 197] on input "10" at bounding box center [698, 198] width 74 height 24
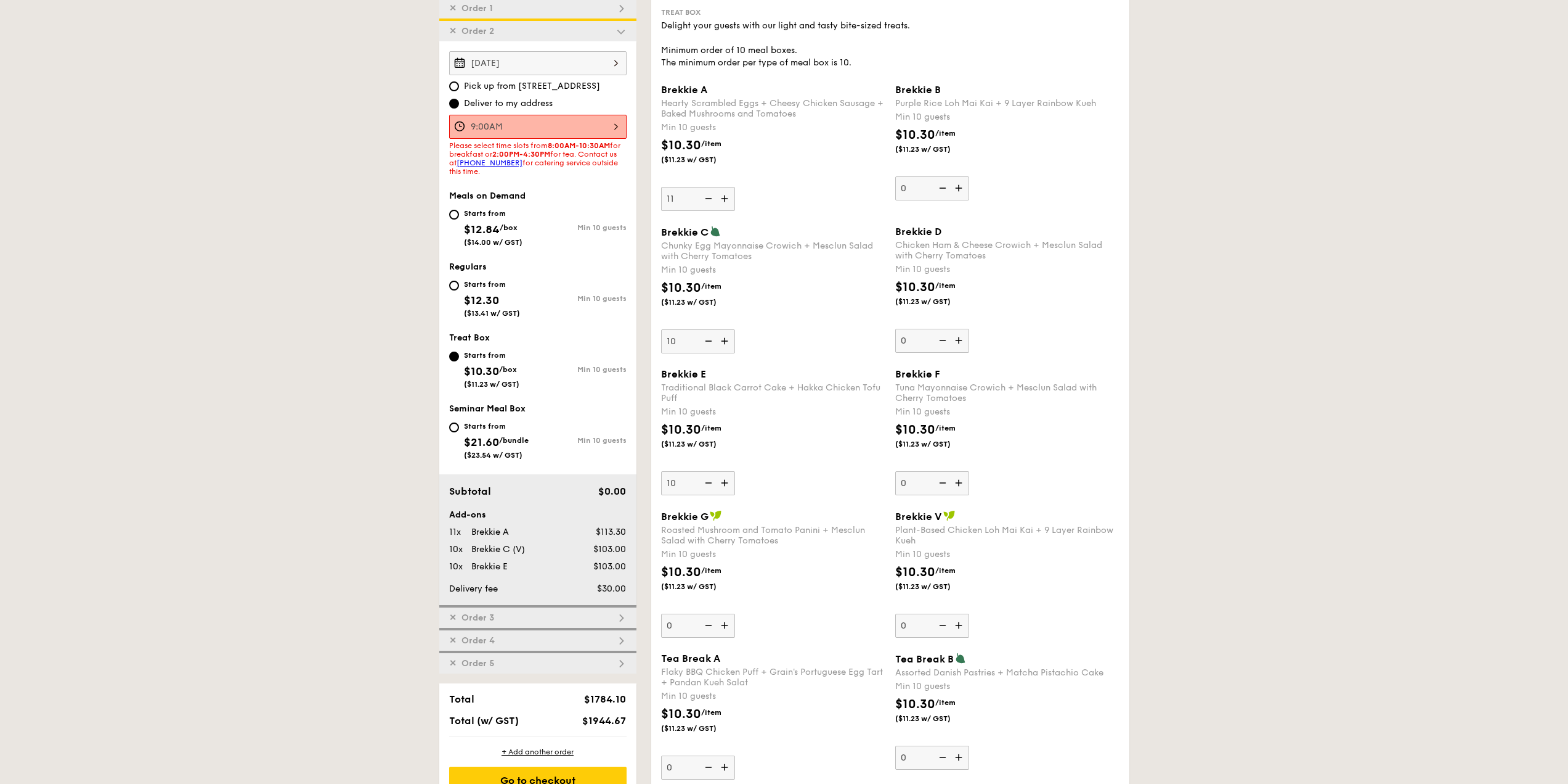
click at [723, 196] on img at bounding box center [726, 198] width 19 height 24
click at [723, 196] on input "11" at bounding box center [698, 198] width 74 height 24
click at [709, 198] on img at bounding box center [707, 198] width 19 height 24
click at [709, 198] on input "12" at bounding box center [698, 198] width 74 height 24
click at [709, 198] on img at bounding box center [707, 198] width 19 height 24
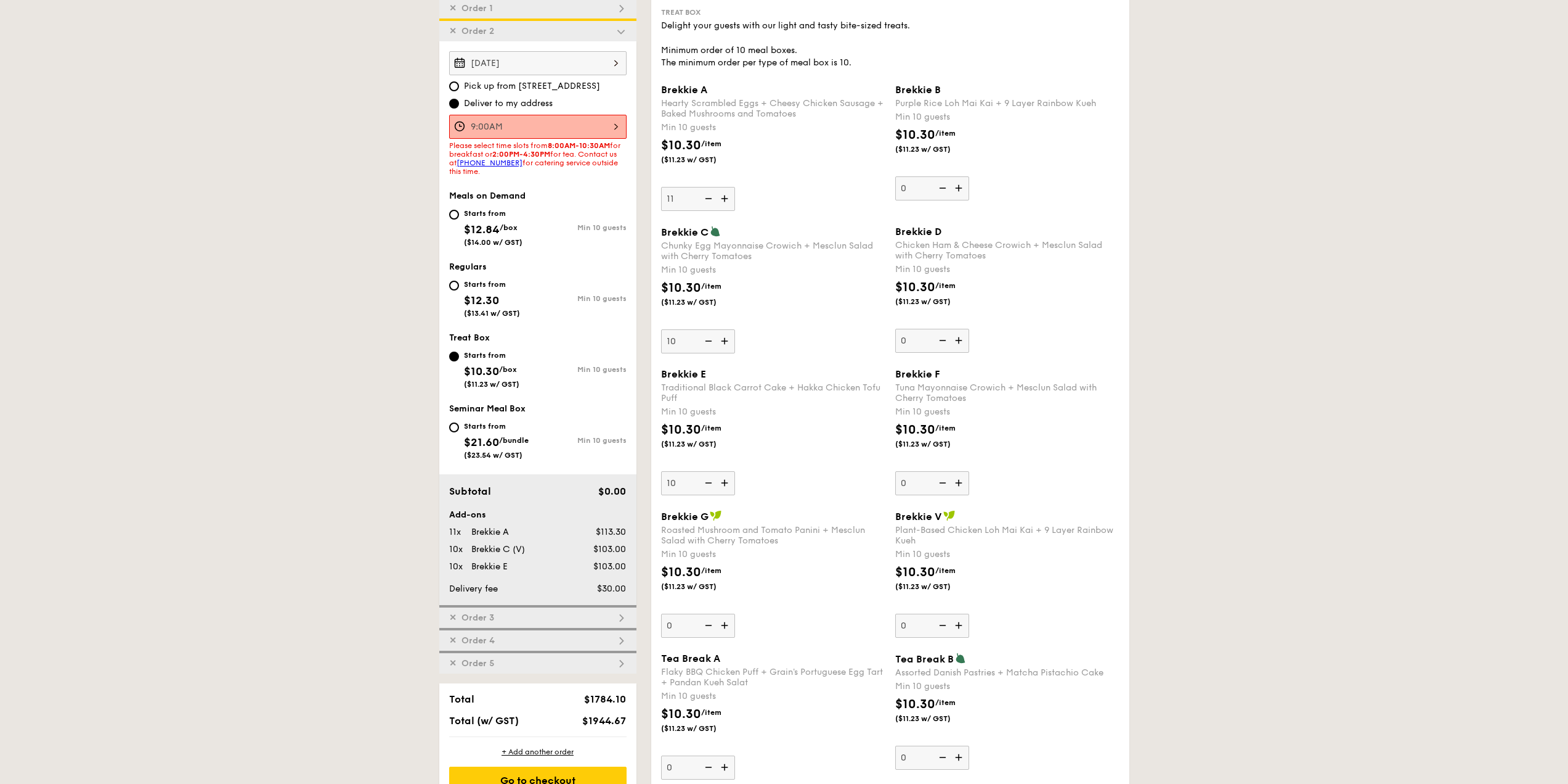
click at [709, 198] on input "11" at bounding box center [698, 198] width 74 height 24
click at [709, 198] on img at bounding box center [707, 198] width 19 height 24
click at [709, 198] on input "10" at bounding box center [698, 198] width 74 height 24
type input "0"
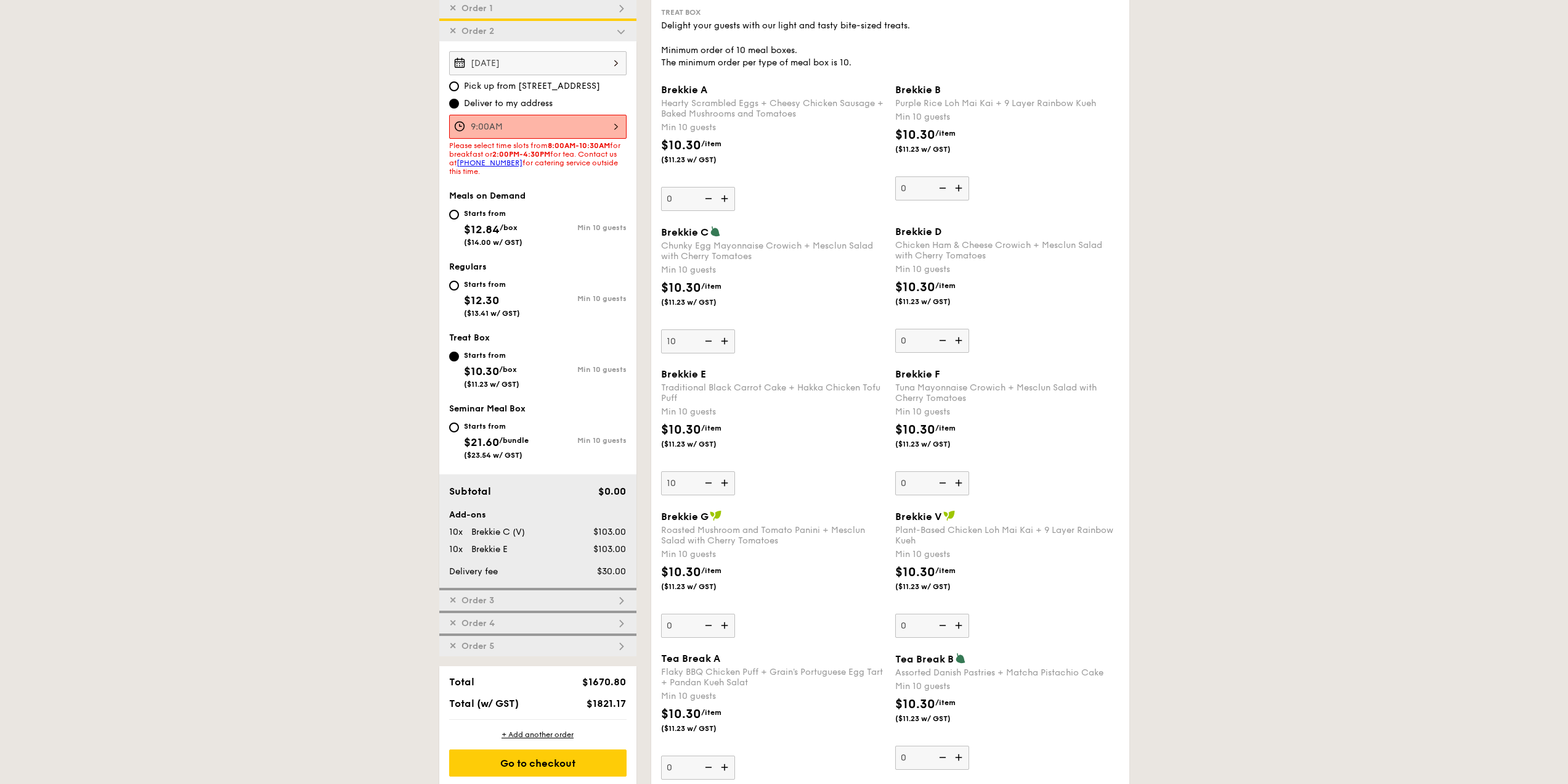
click at [726, 483] on img at bounding box center [726, 483] width 19 height 24
click at [726, 483] on input "10" at bounding box center [698, 483] width 74 height 24
click at [726, 483] on img at bounding box center [726, 483] width 19 height 24
click at [726, 483] on input "11" at bounding box center [698, 483] width 74 height 24
type input "12"
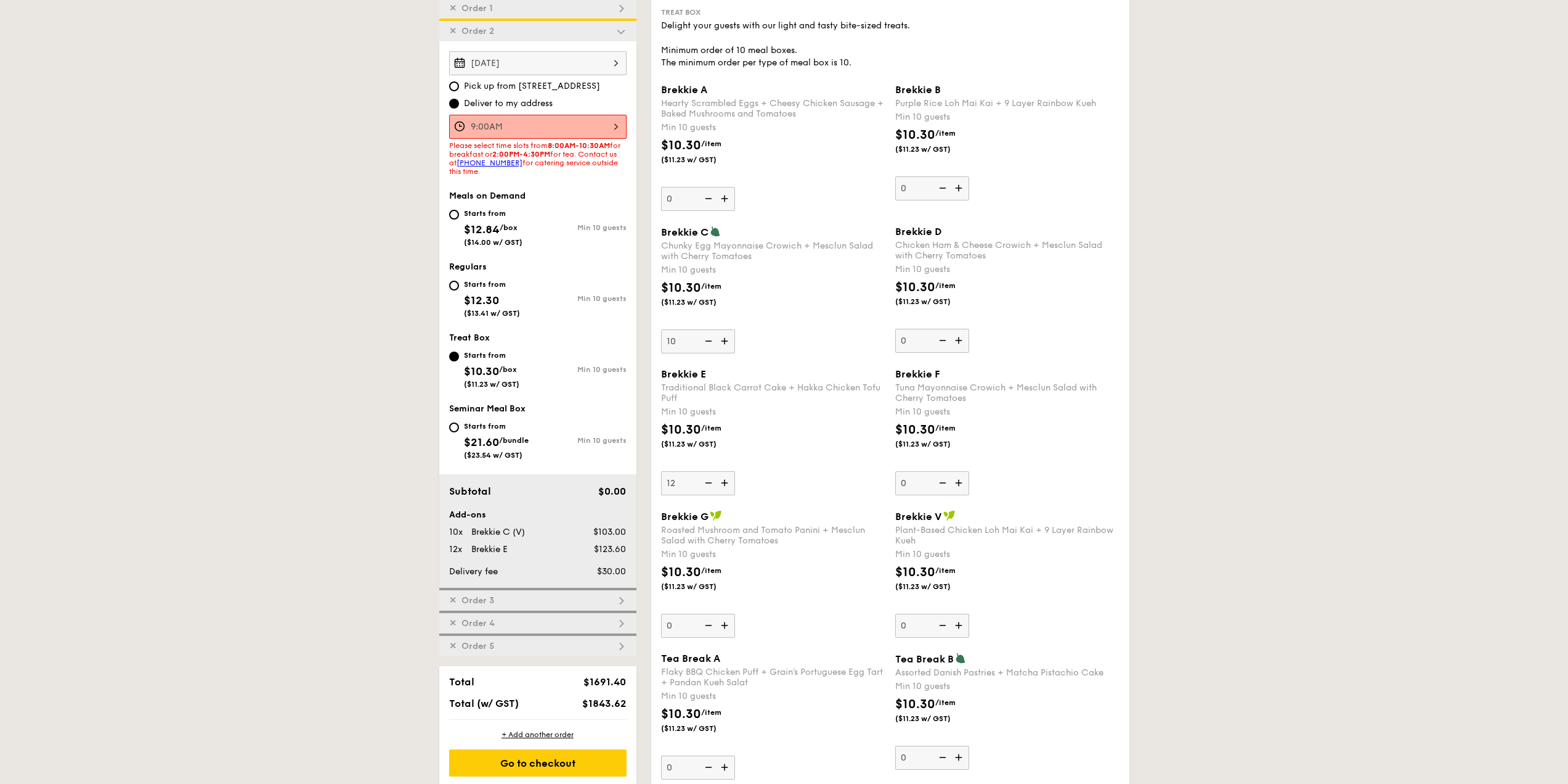
click at [728, 338] on img at bounding box center [726, 341] width 19 height 24
click at [728, 338] on input "10" at bounding box center [698, 341] width 74 height 24
click at [728, 338] on img at bounding box center [726, 341] width 19 height 24
click at [728, 338] on input "11" at bounding box center [698, 341] width 74 height 24
type input "12"
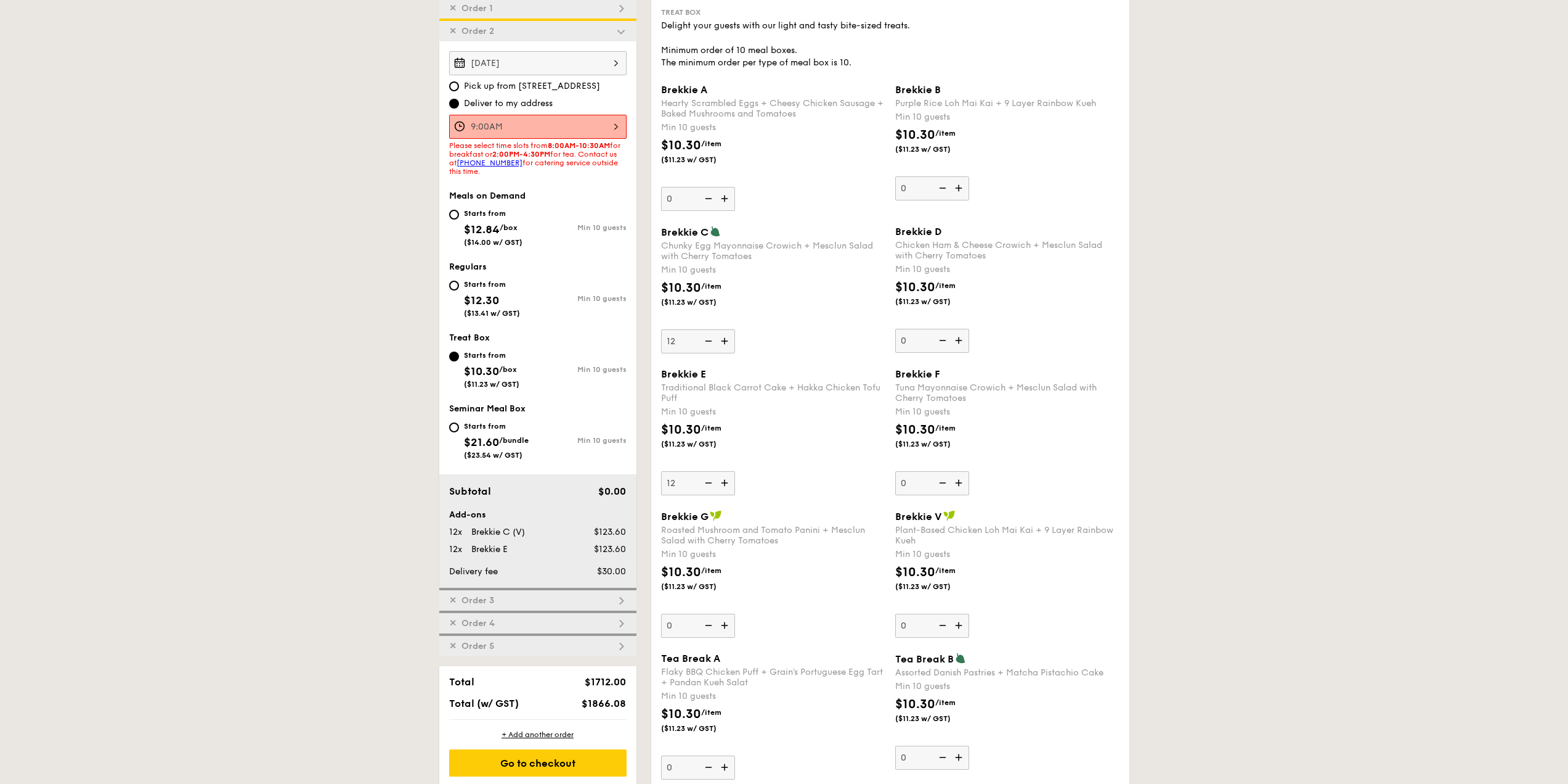
click at [777, 336] on div "Brekkie C Chunky Egg Mayonnaise Crowich + Mesclun Salad with Cherry Tomatoes Mi…" at bounding box center [773, 289] width 224 height 128
click at [735, 336] on input "12" at bounding box center [698, 341] width 74 height 24
click at [509, 31] on div "✕ Order 2" at bounding box center [538, 30] width 197 height 23
click at [546, 761] on div "Go to checkout" at bounding box center [537, 763] width 177 height 27
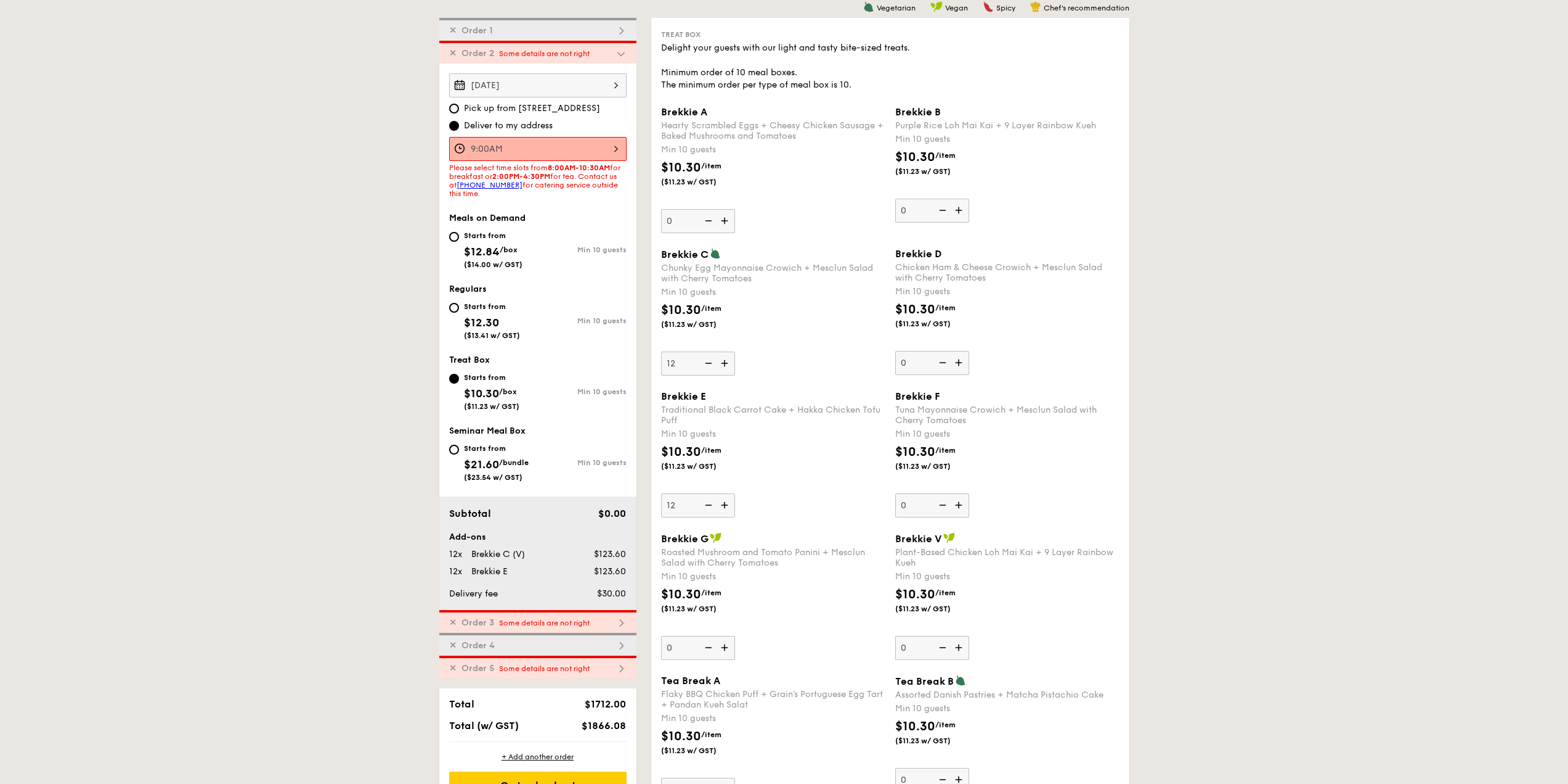
scroll to position [329, 0]
click at [555, 142] on div "9:00AM 12 1 2 3 4 5 6 7 8 9 10 11 00 15 30 45 am pm Cancel OK" at bounding box center [537, 149] width 177 height 24
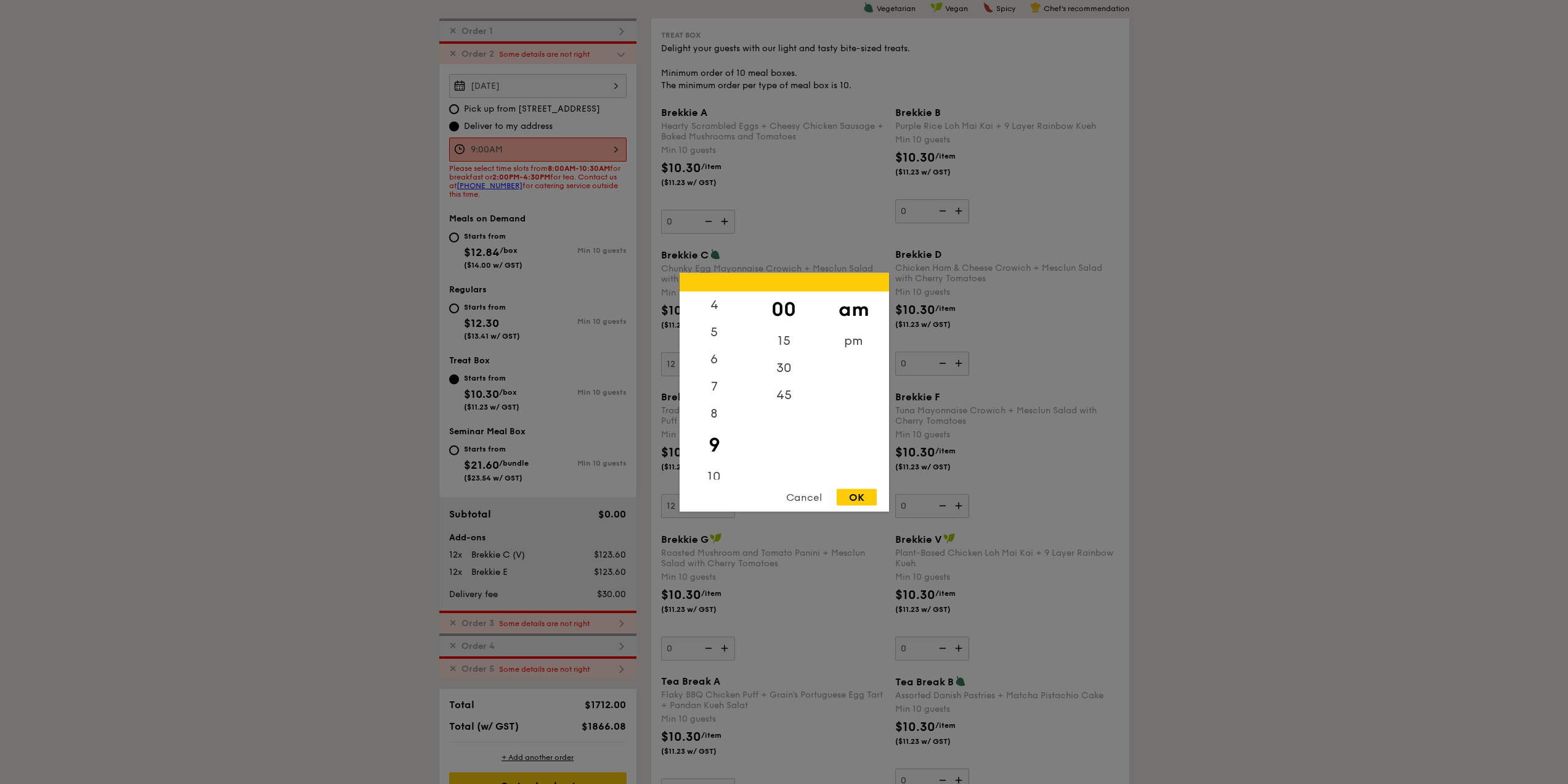
click at [865, 498] on div "OK" at bounding box center [856, 497] width 40 height 17
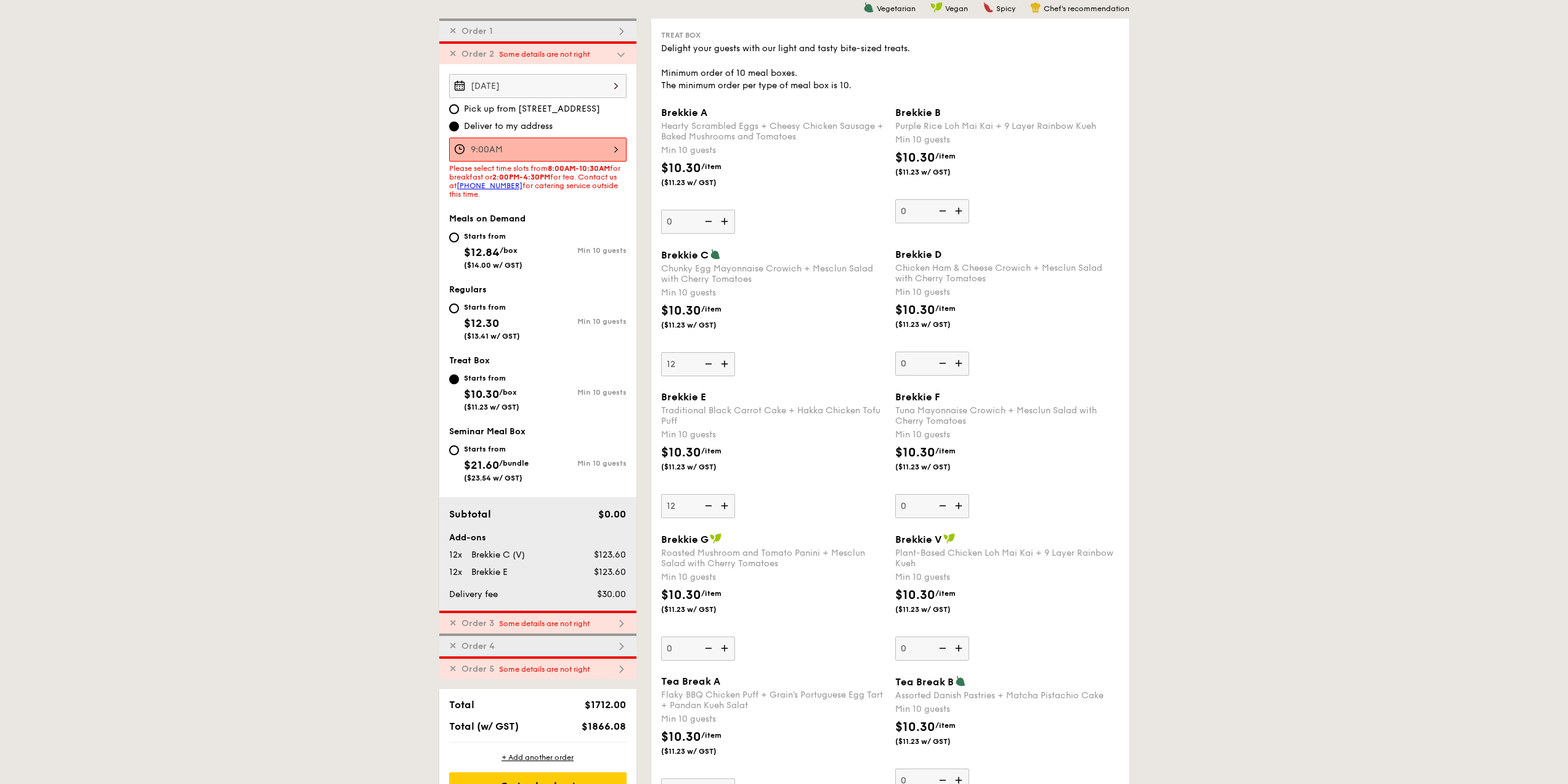
click at [486, 325] on span "$12.30" at bounding box center [481, 323] width 35 height 14
click at [459, 314] on input "Starts from $12.30 ($13.41 w/ GST) Min 10 guests" at bounding box center [454, 309] width 10 height 10
radio input "true"
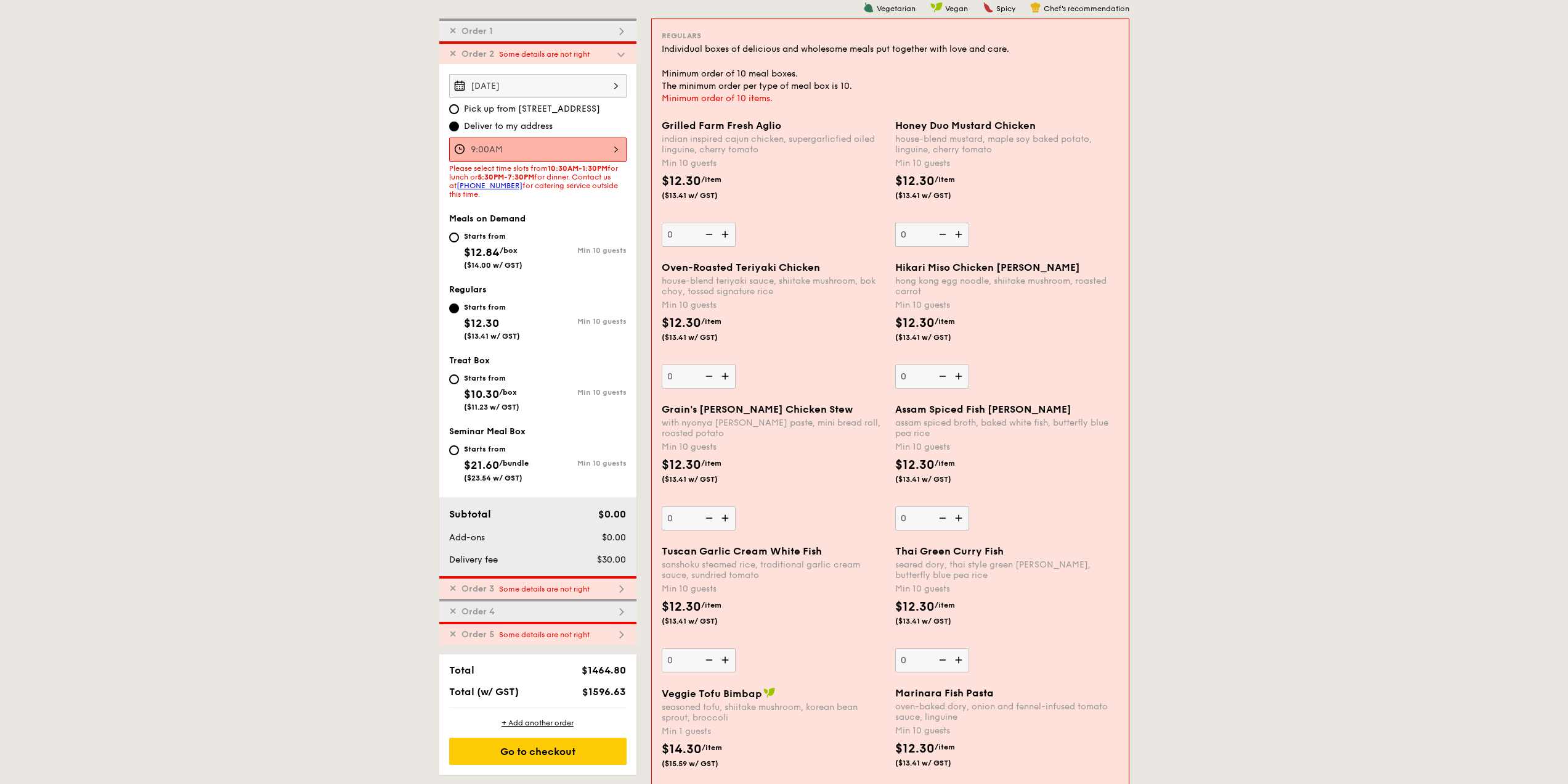
click at [483, 380] on div "Starts from" at bounding box center [491, 378] width 55 height 10
click at [459, 380] on input "Starts from $10.30 /box ($11.23 w/ GST) Min 10 guests" at bounding box center [454, 380] width 10 height 10
radio input "true"
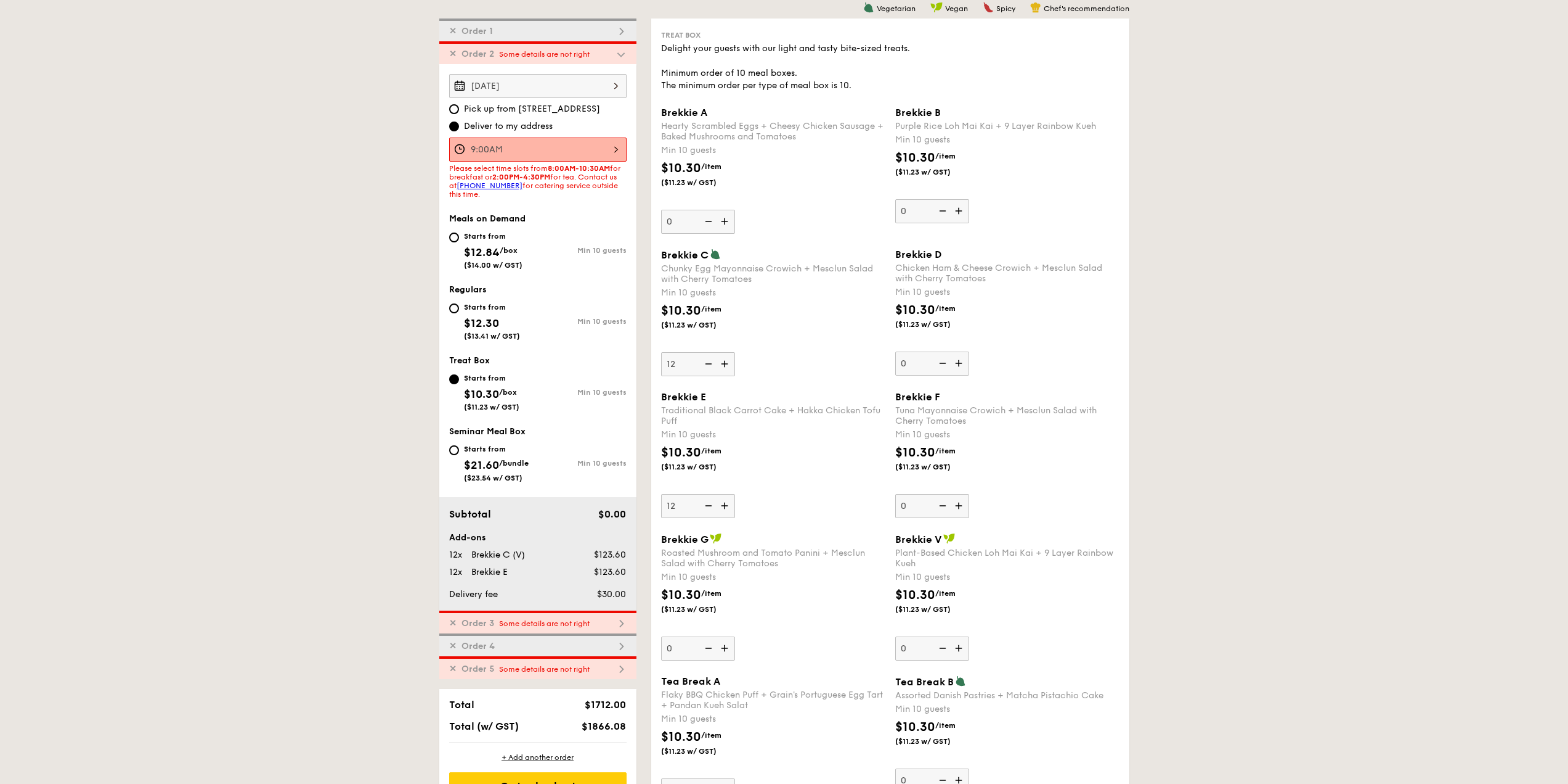
click at [517, 622] on span "Some details are not right" at bounding box center [544, 623] width 91 height 8
type input "0"
type input "10"
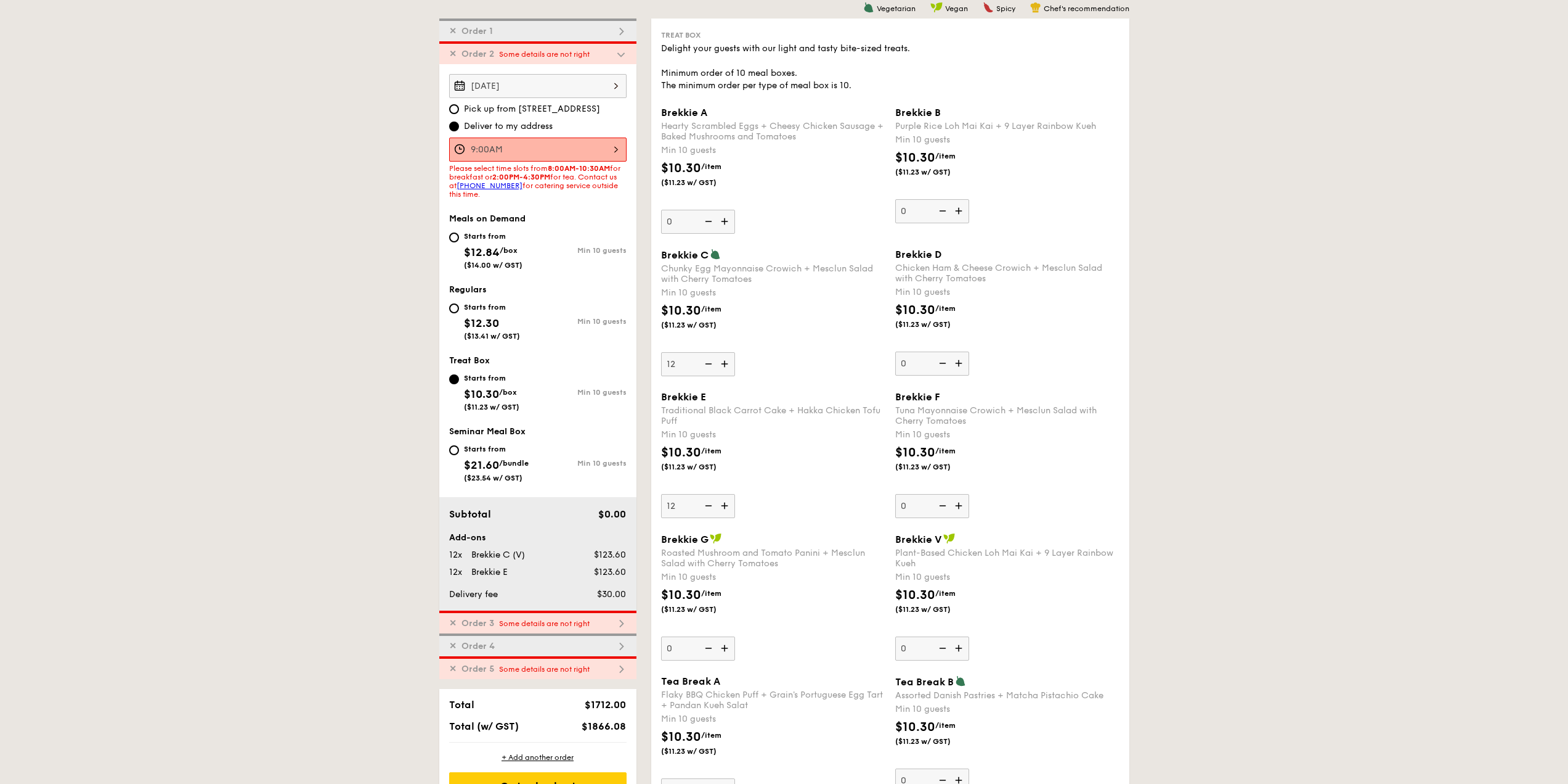
type input "10"
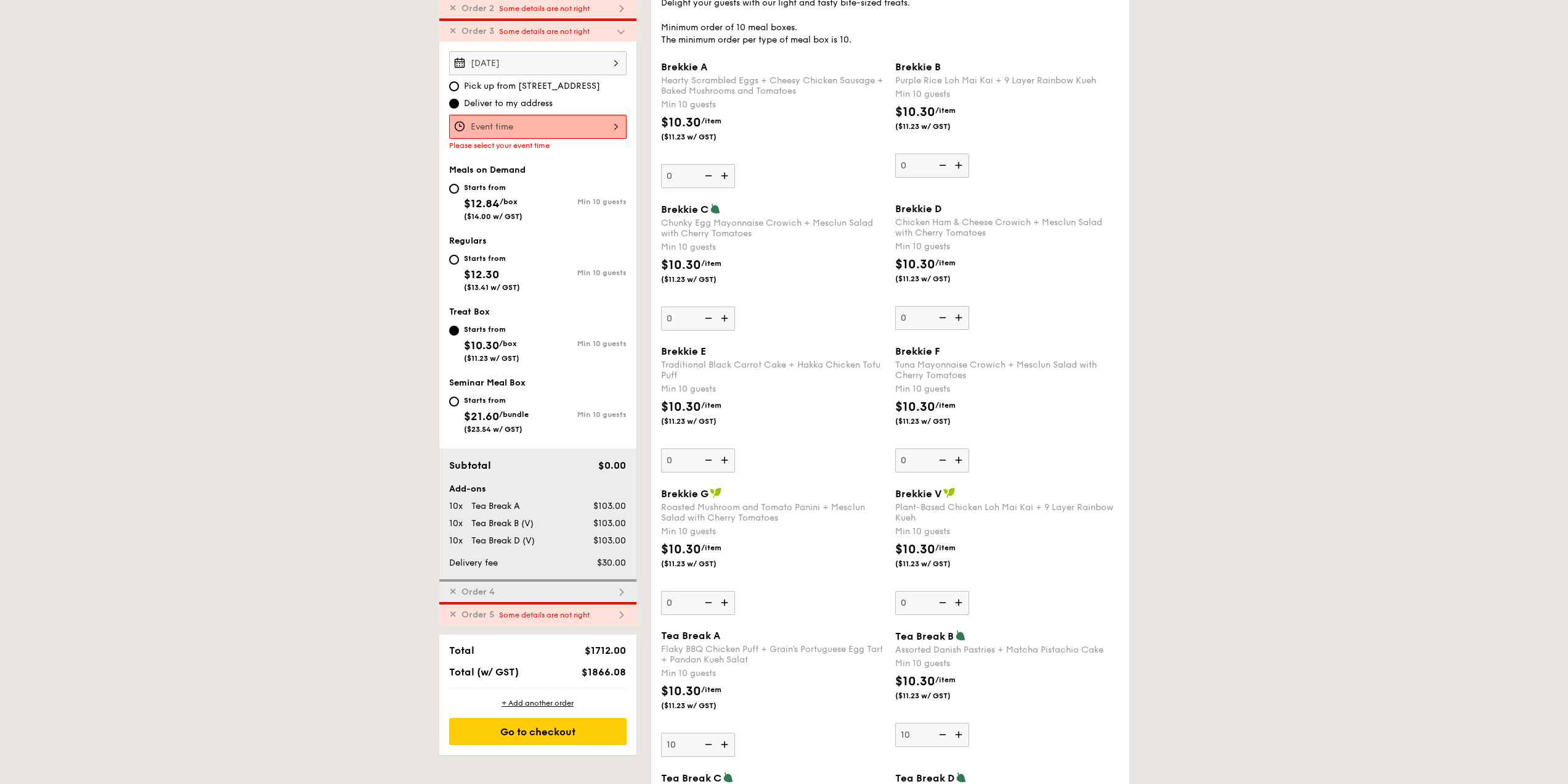
click at [579, 15] on div "✕ Order 2 Some details are not right" at bounding box center [538, 7] width 197 height 23
type input "12"
type input "0"
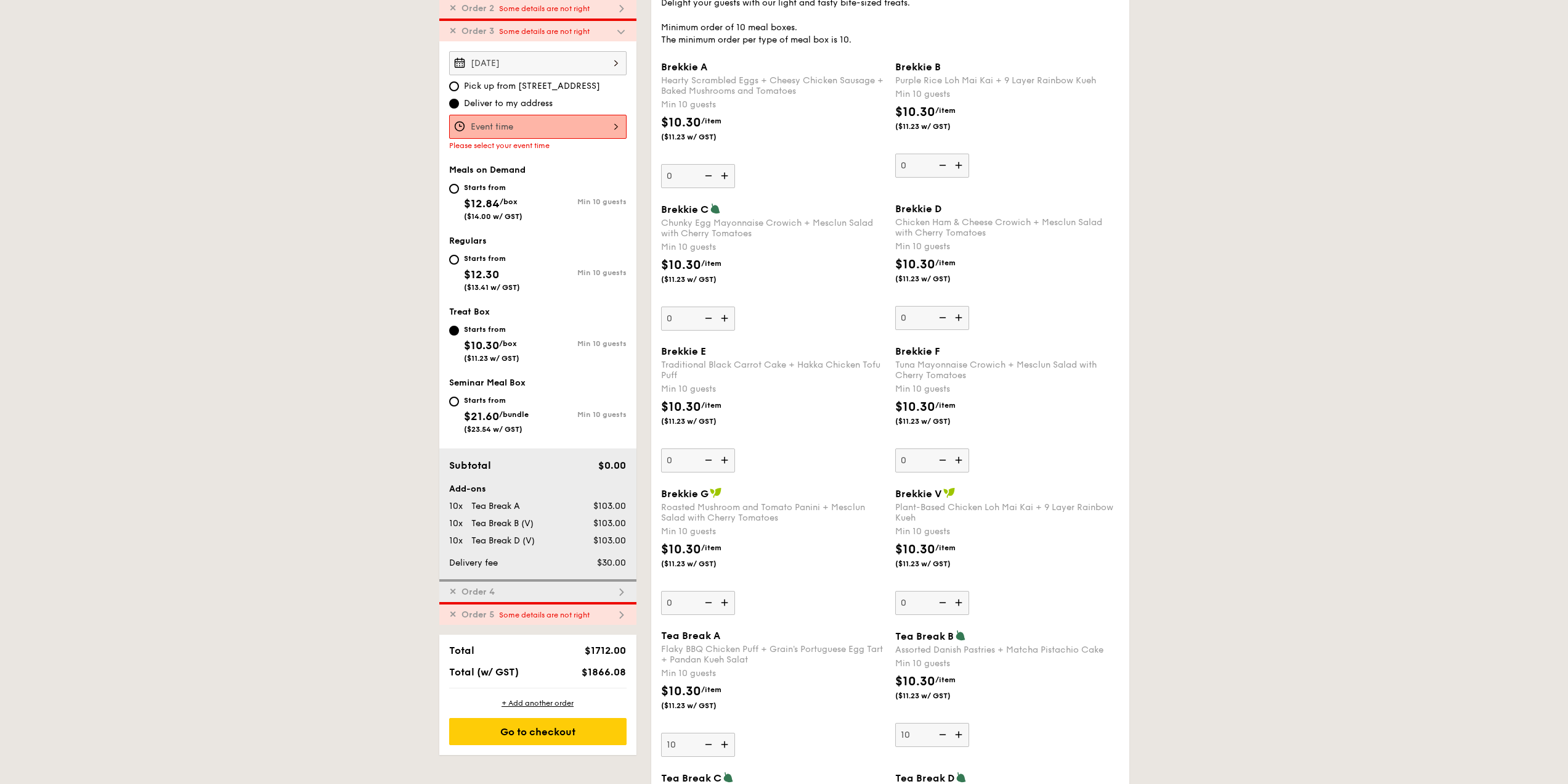
type input "0"
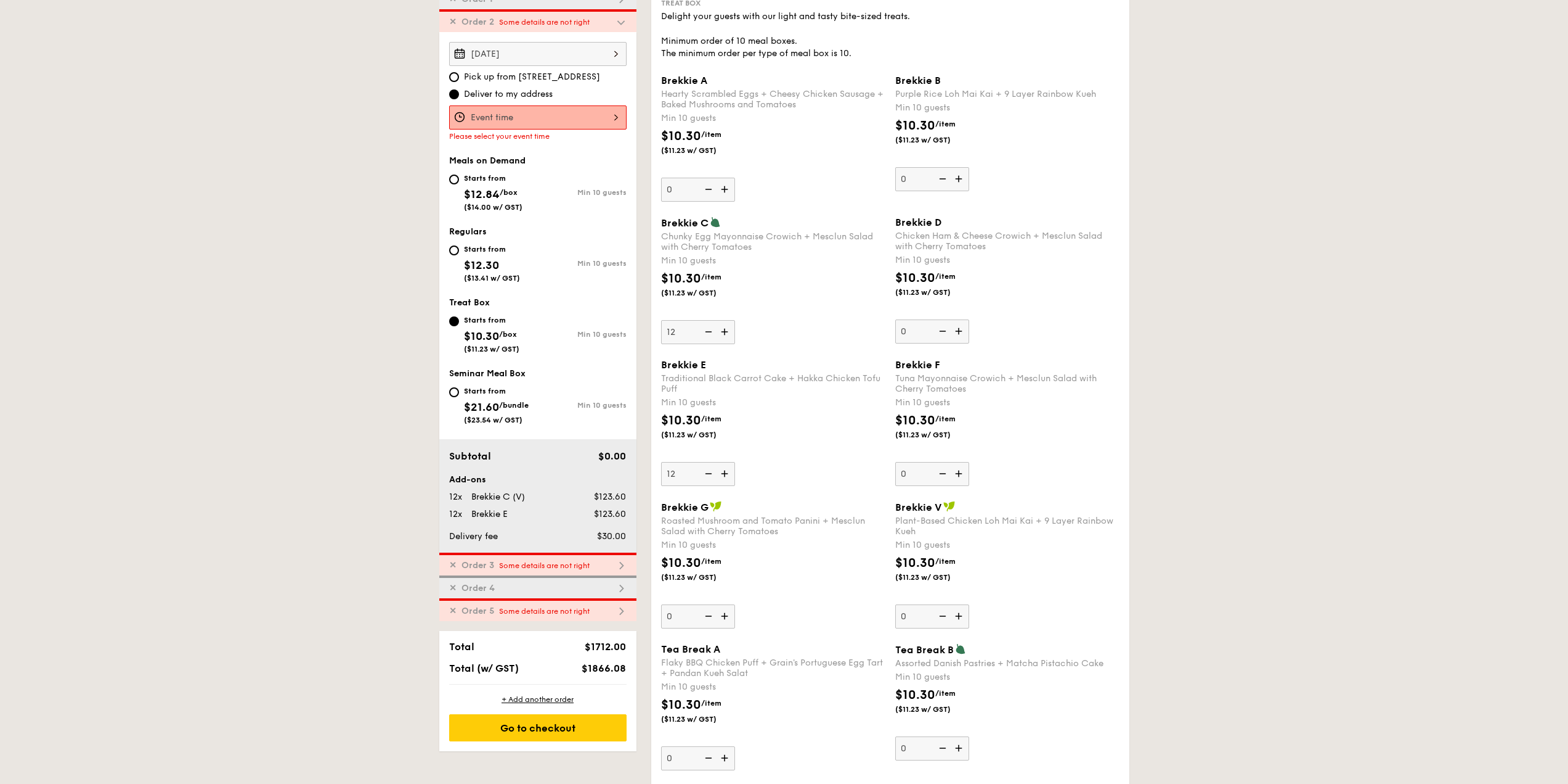
scroll to position [352, 0]
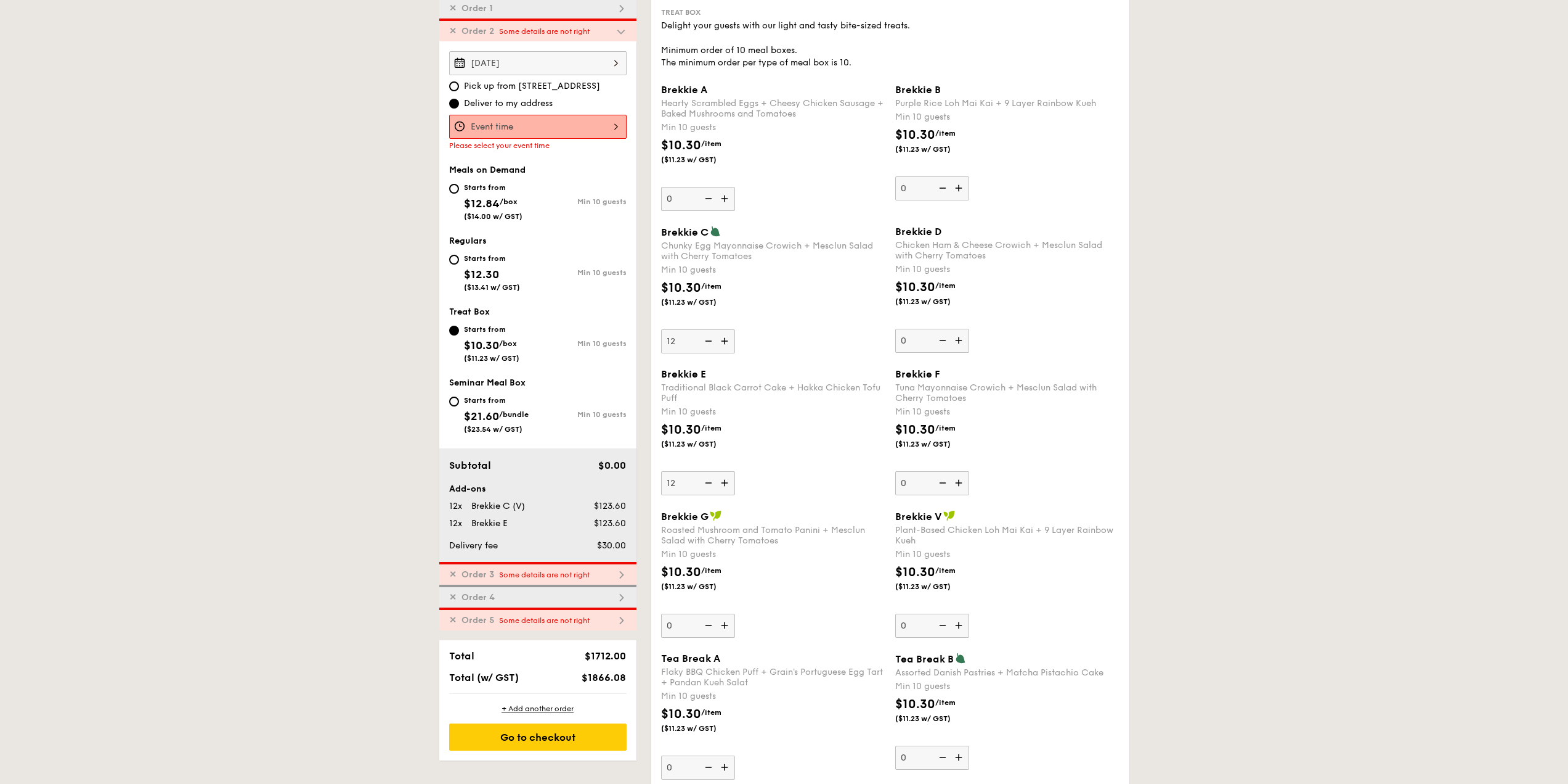
click at [549, 123] on div at bounding box center [537, 126] width 177 height 24
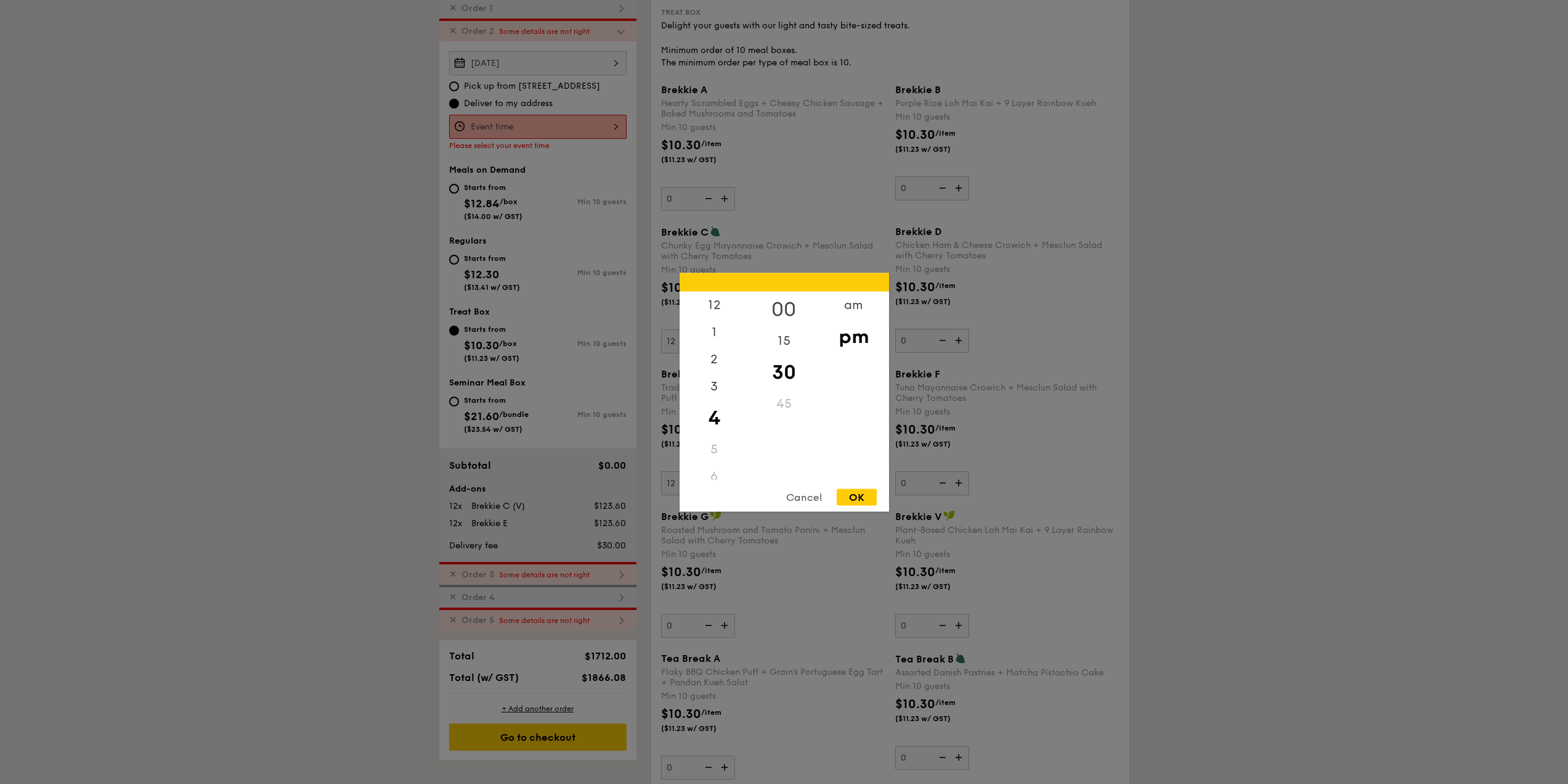
click at [796, 309] on div "00" at bounding box center [784, 309] width 69 height 36
click at [845, 306] on div "am" at bounding box center [854, 309] width 69 height 36
click at [717, 420] on div "9" at bounding box center [714, 415] width 69 height 36
click at [847, 494] on div "OK" at bounding box center [856, 497] width 40 height 17
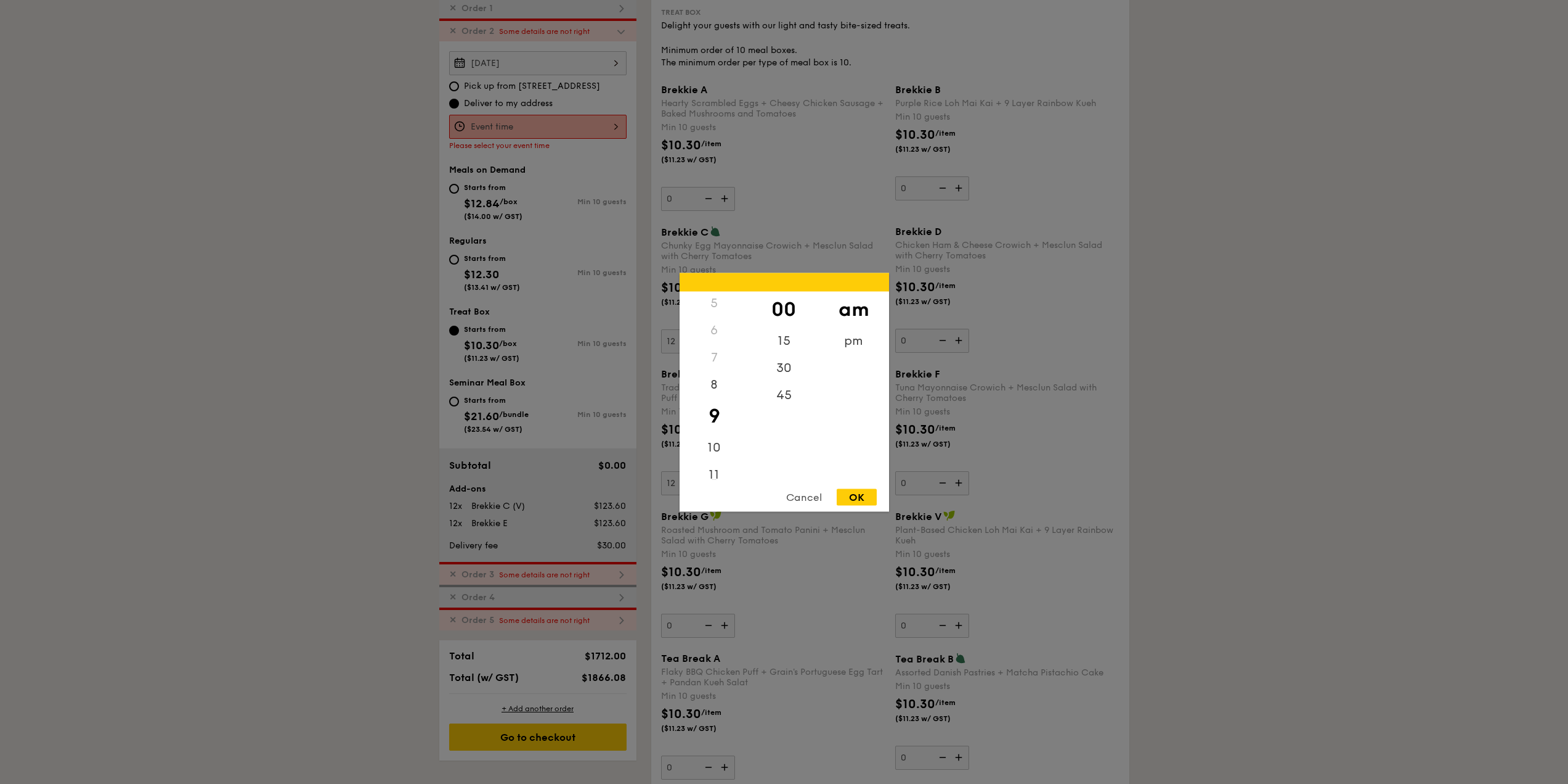
type input "9:00AM"
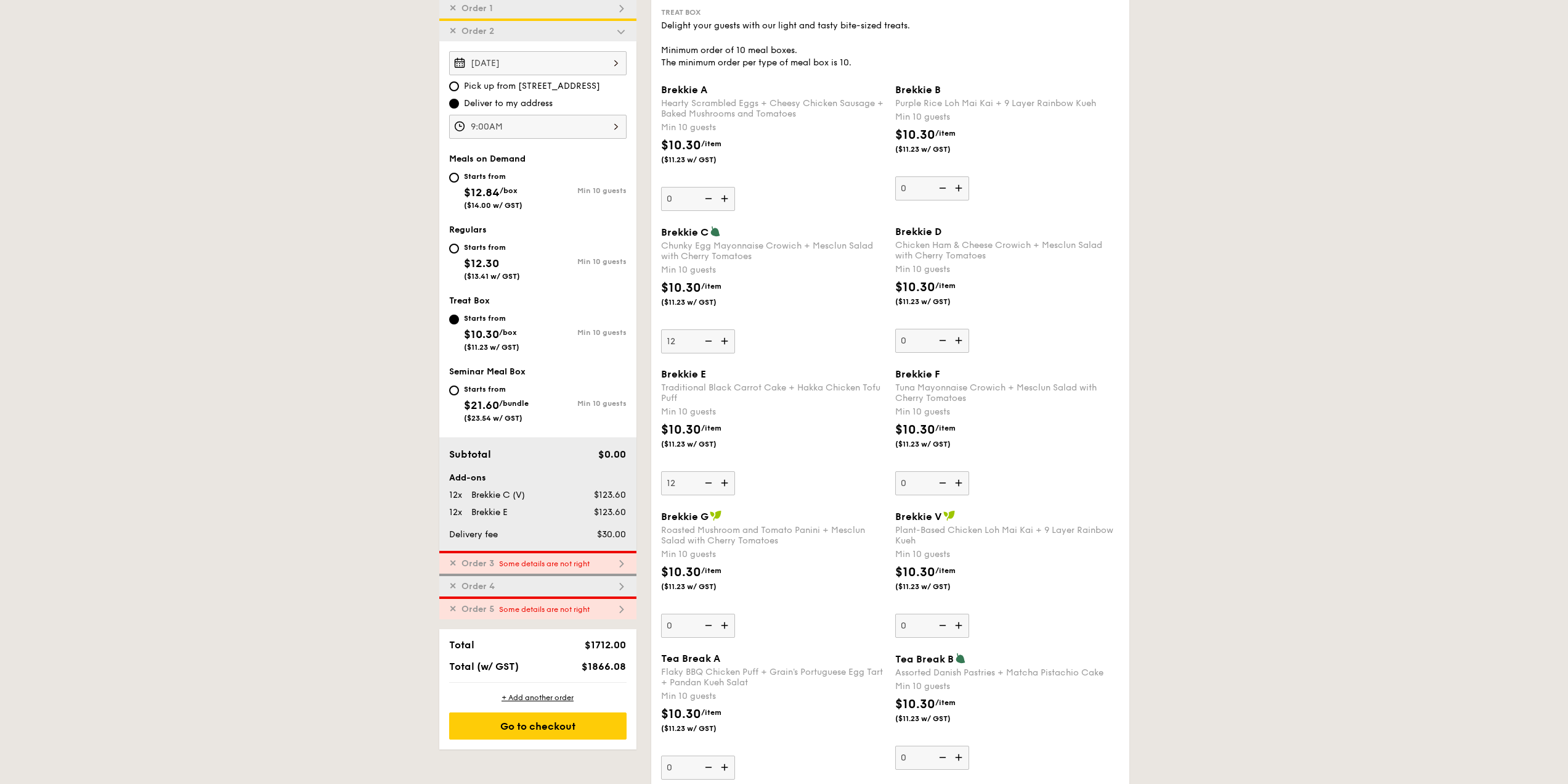
scroll to position [291, 0]
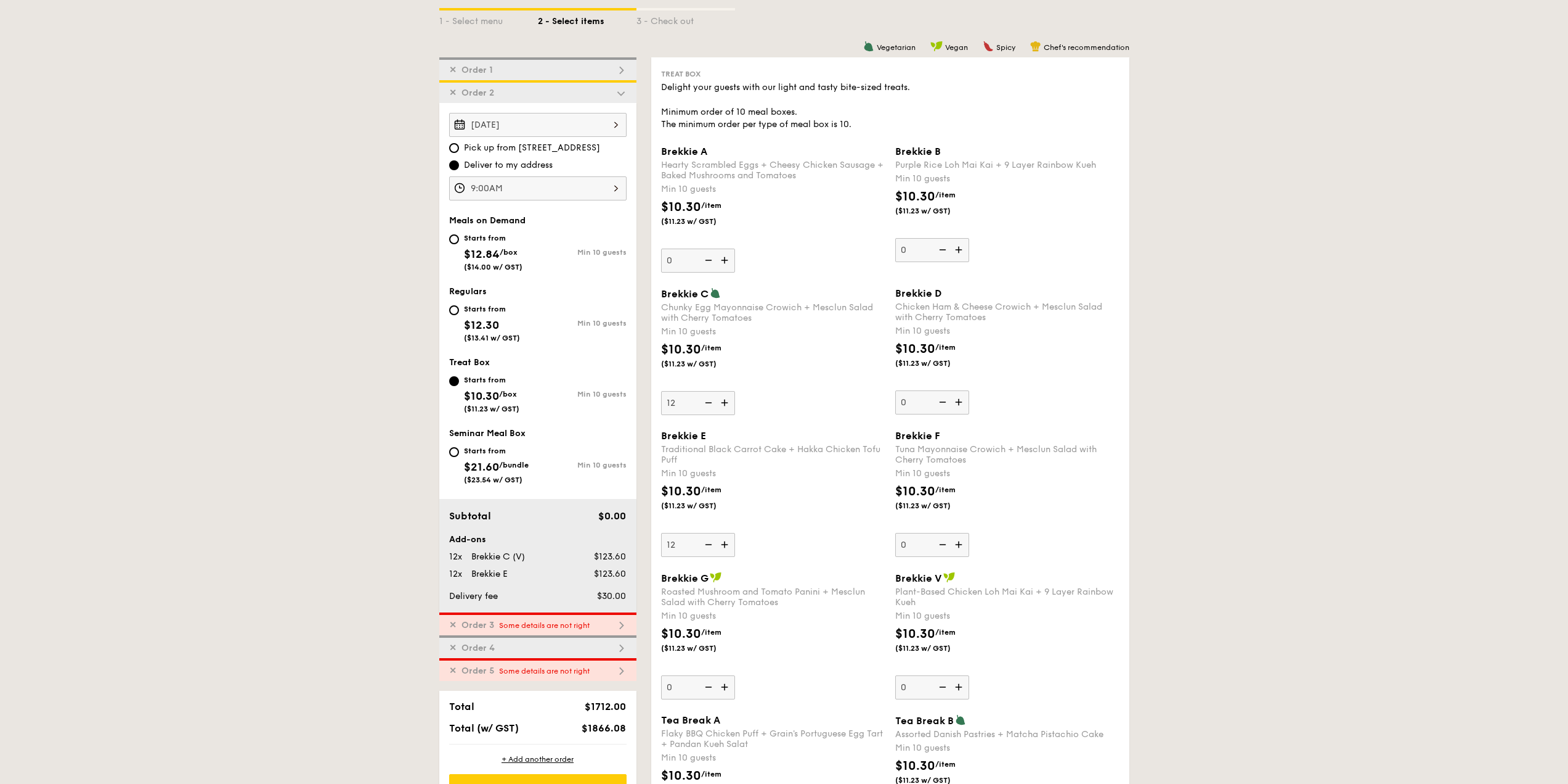
click at [558, 620] on div "✕ Order 3 Some details are not right" at bounding box center [538, 623] width 197 height 23
type input "0"
type input "10"
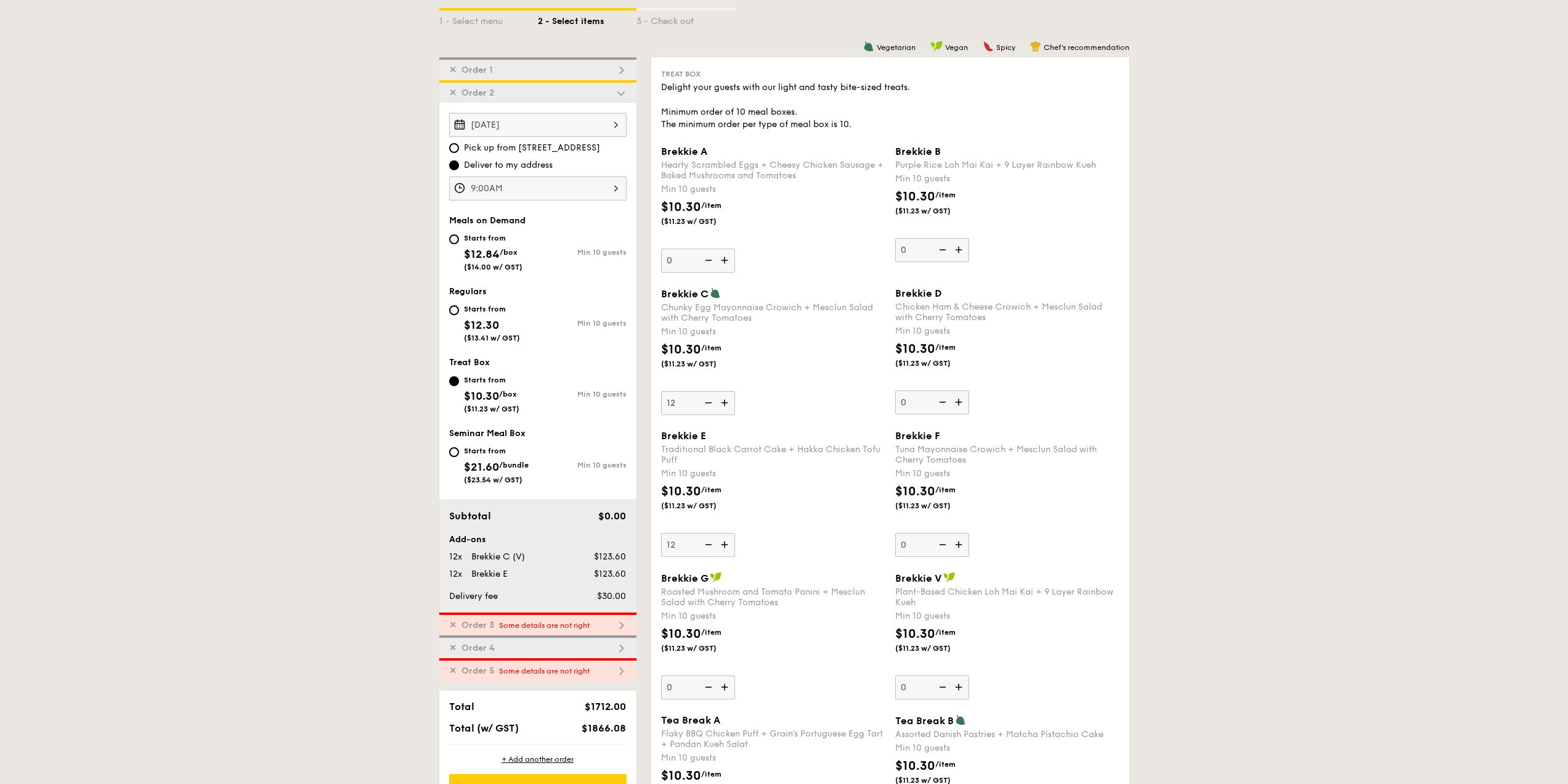
type input "10"
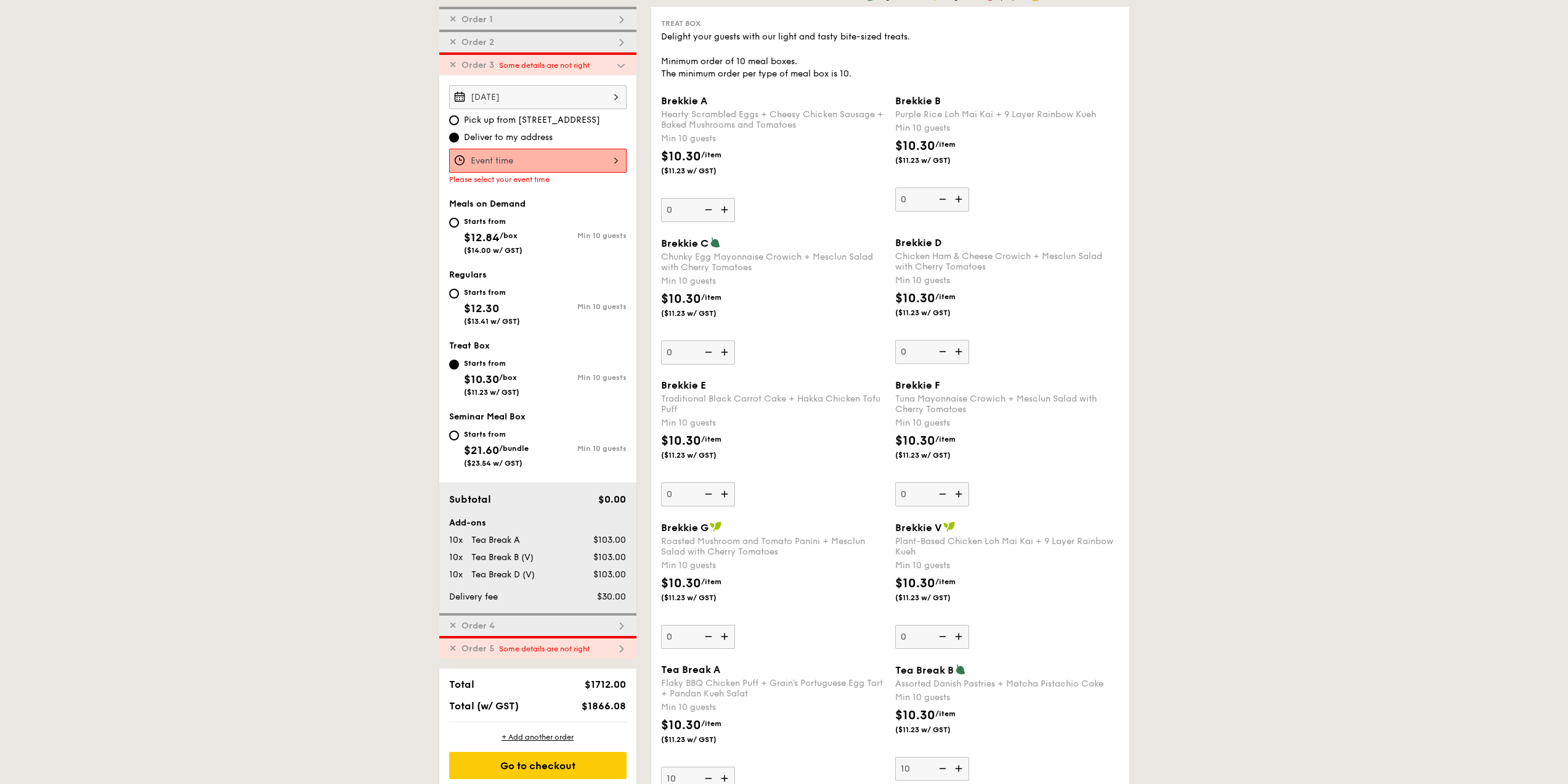
scroll to position [375, 0]
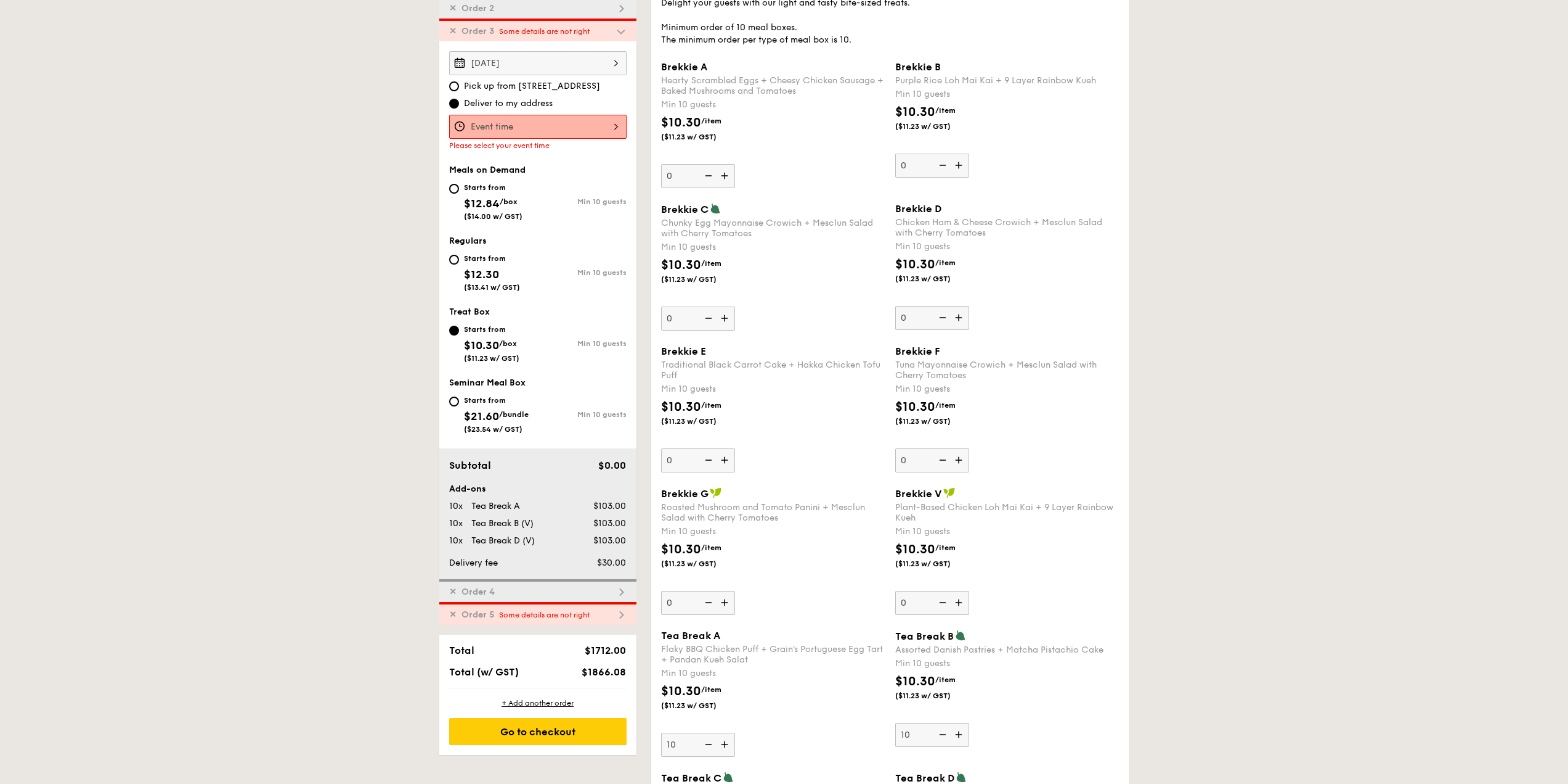
click at [479, 276] on span "$12.30" at bounding box center [481, 275] width 35 height 14
click at [459, 264] on input "Starts from $12.30 ($13.41 w/ GST) Min 10 guests" at bounding box center [454, 259] width 10 height 10
radio input "true"
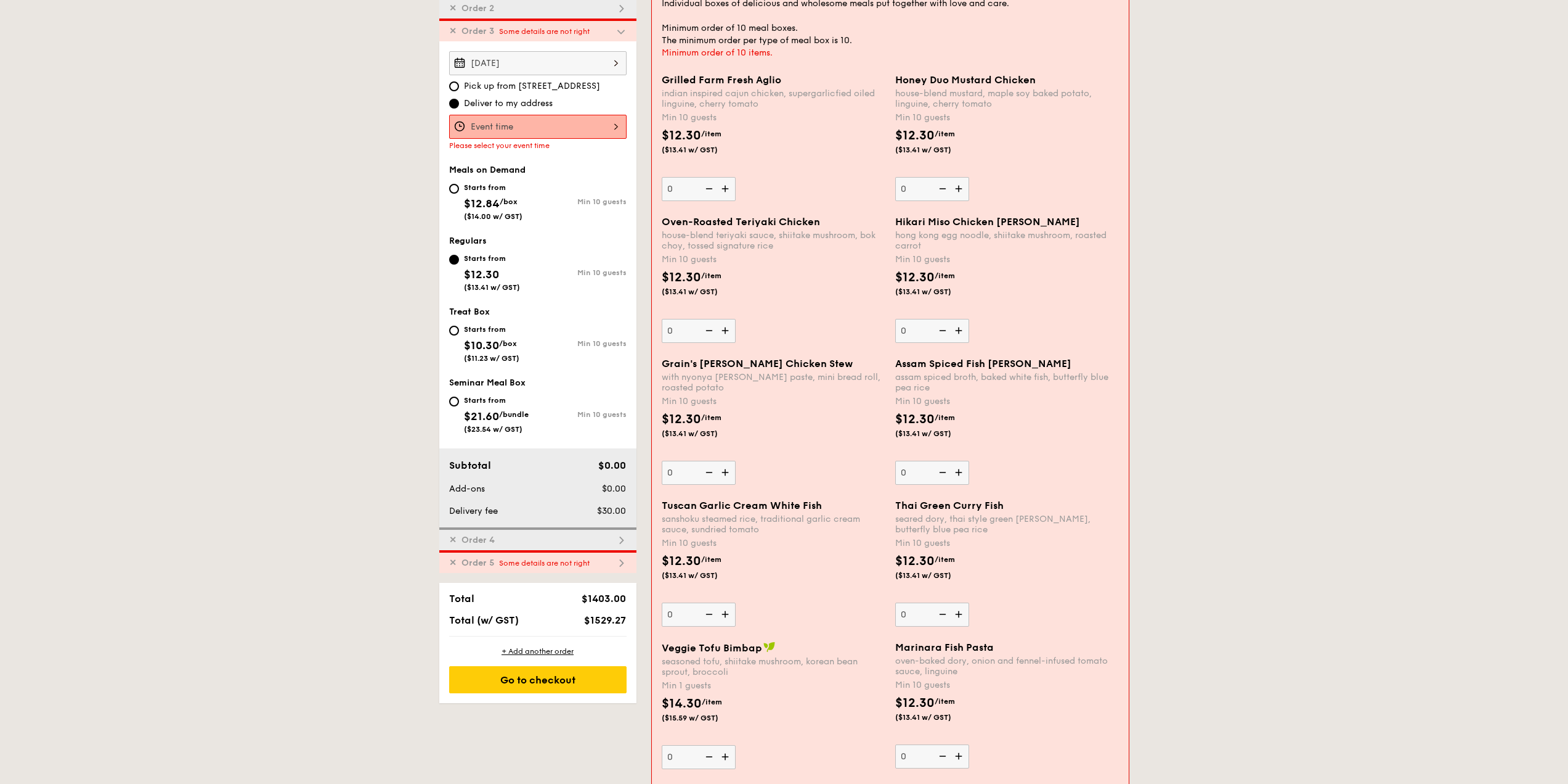
click at [479, 312] on span "Treat Box" at bounding box center [469, 312] width 41 height 10
click at [478, 337] on div "Starts from $10.30 /box ($11.23 w/ GST)" at bounding box center [491, 342] width 55 height 41
click at [459, 336] on input "Starts from $10.30 /box ($11.23 w/ GST) Min 10 guests" at bounding box center [454, 331] width 10 height 10
radio input "true"
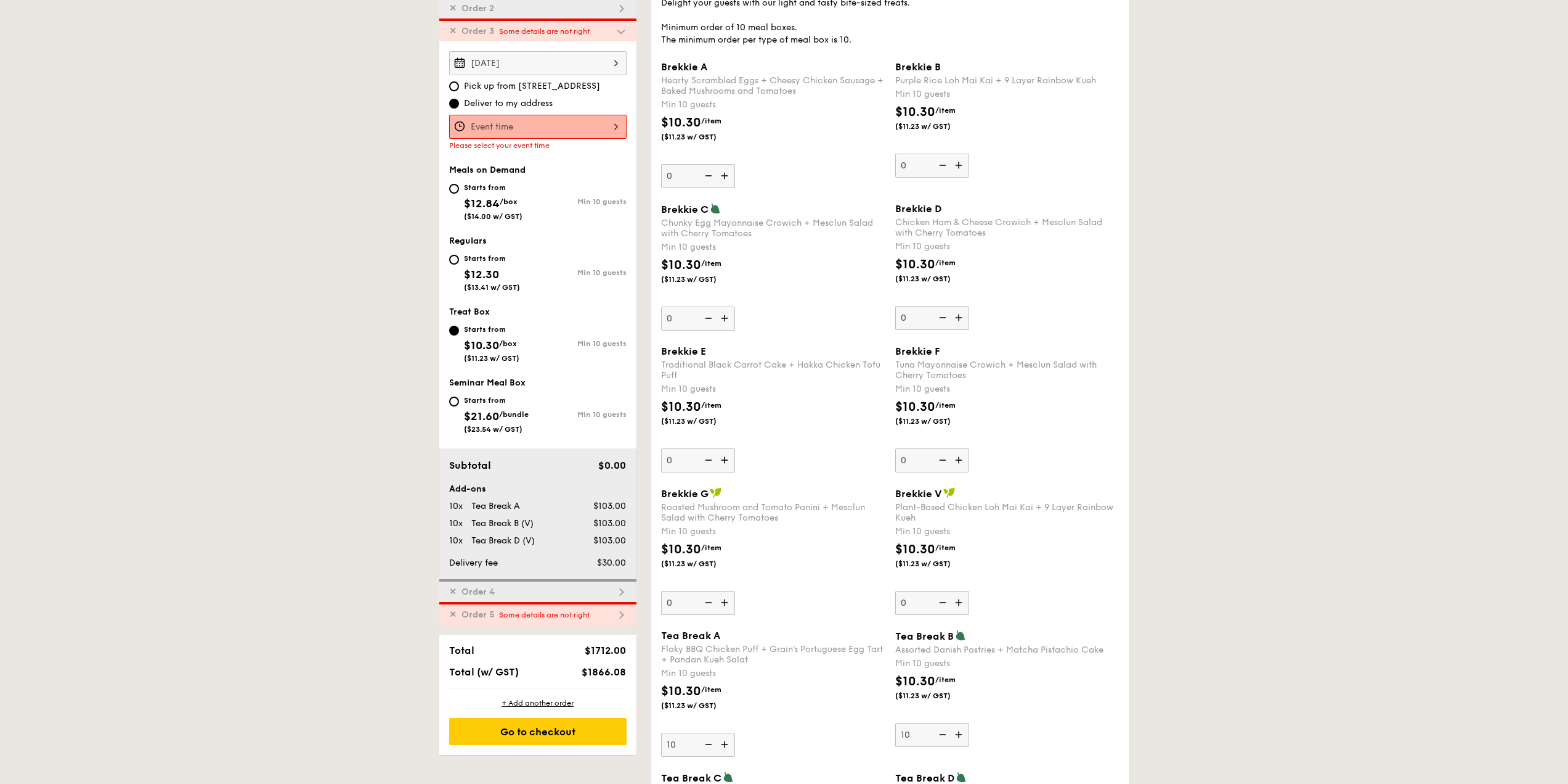
click at [514, 128] on div at bounding box center [537, 126] width 177 height 24
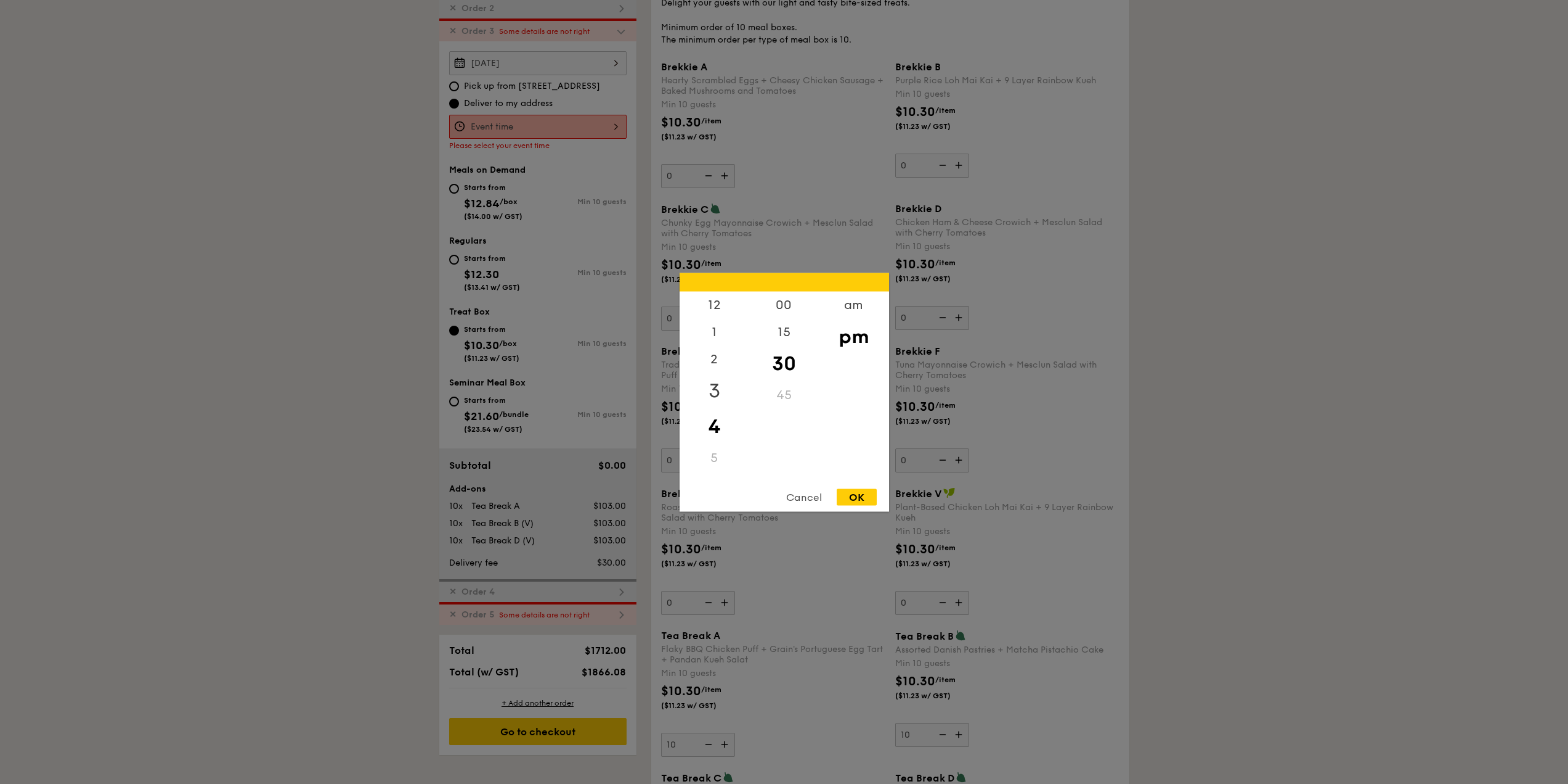
click at [723, 381] on div "3" at bounding box center [714, 390] width 69 height 36
click at [770, 307] on div "00" at bounding box center [784, 309] width 69 height 36
click at [849, 494] on div "OK" at bounding box center [856, 497] width 40 height 17
type input "3:00PM"
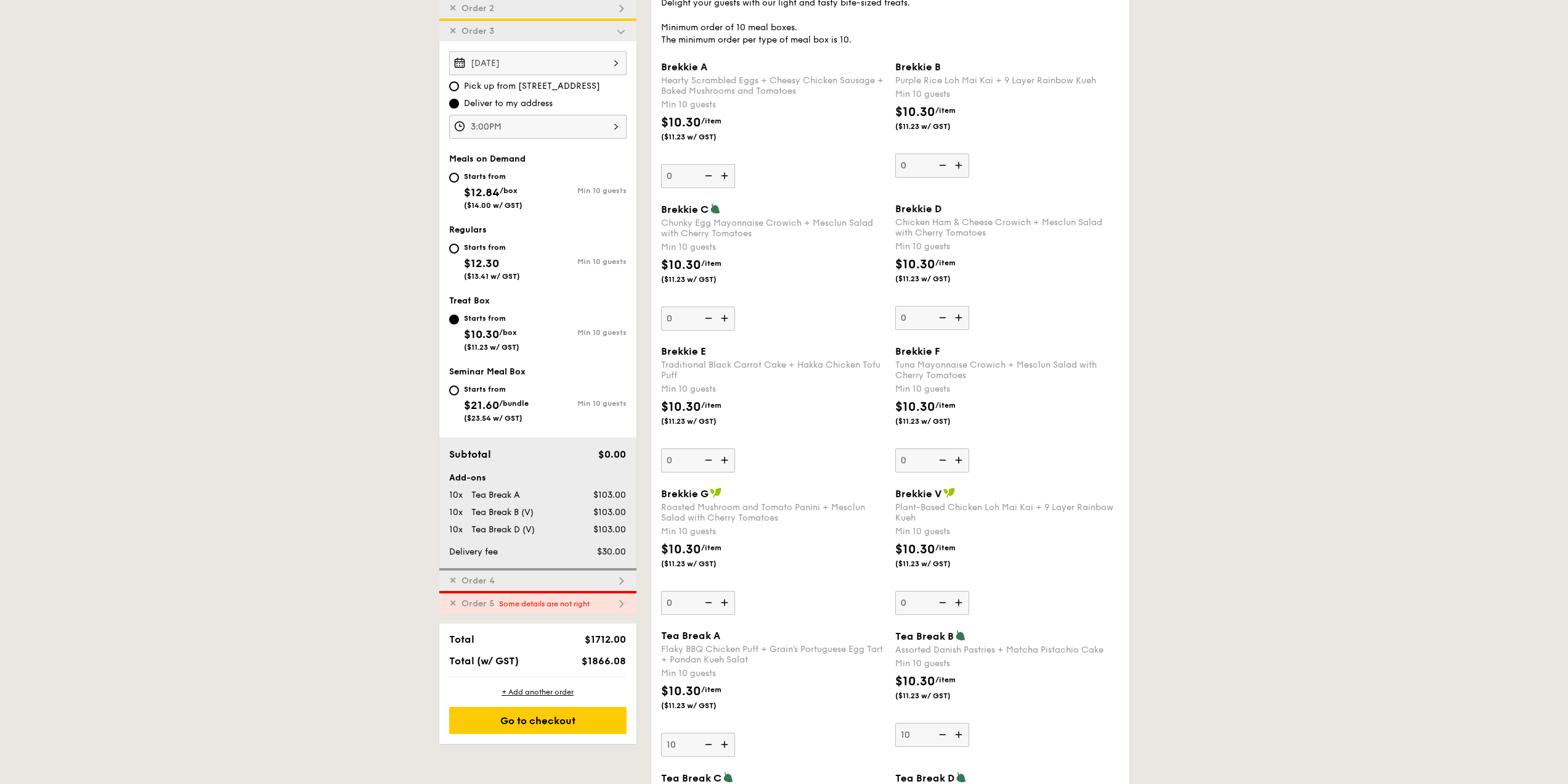
click at [521, 598] on div "✕ Order 5 Some details are not right" at bounding box center [538, 602] width 197 height 23
type input "13"
type input "0"
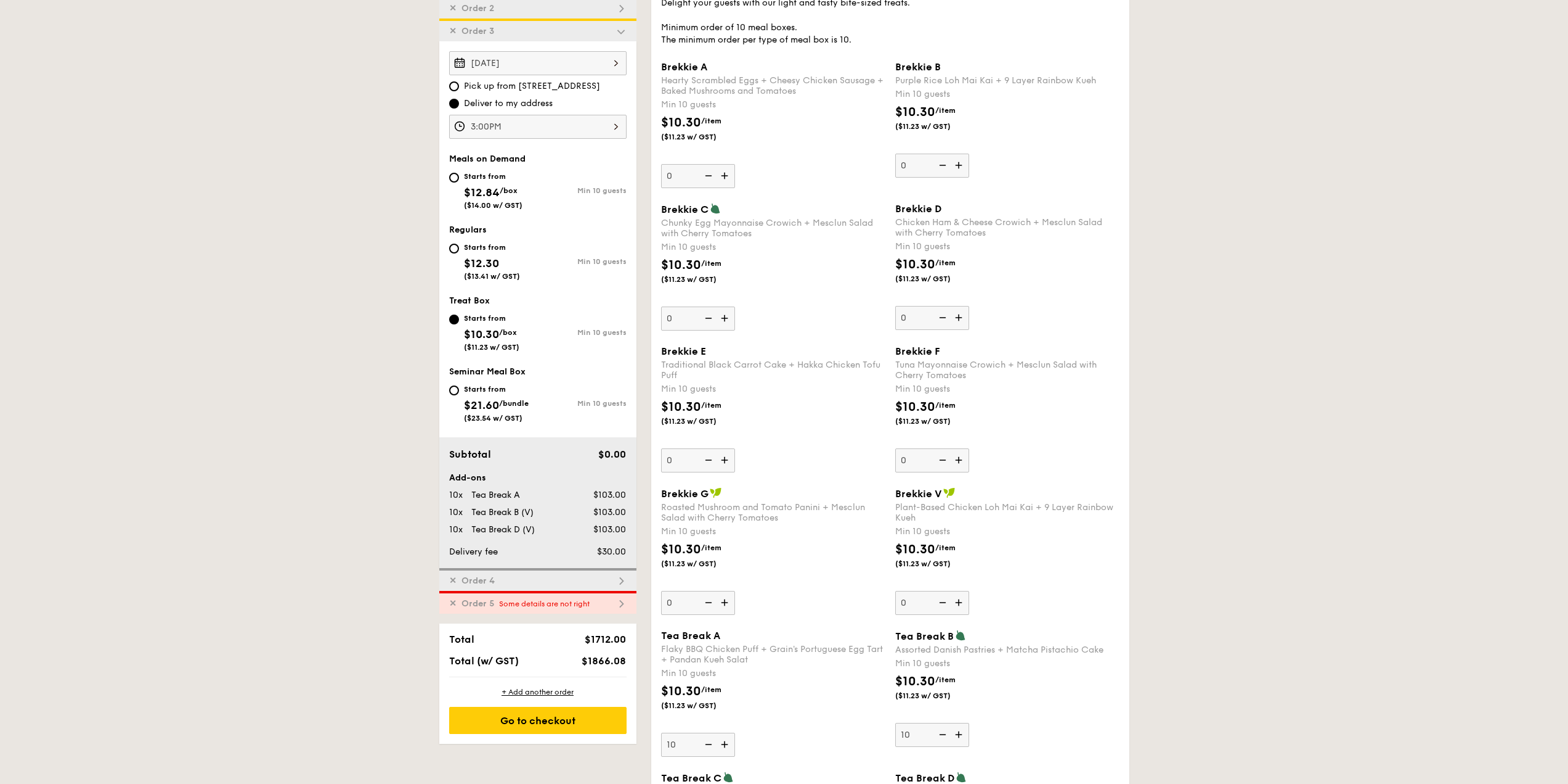
type input "0"
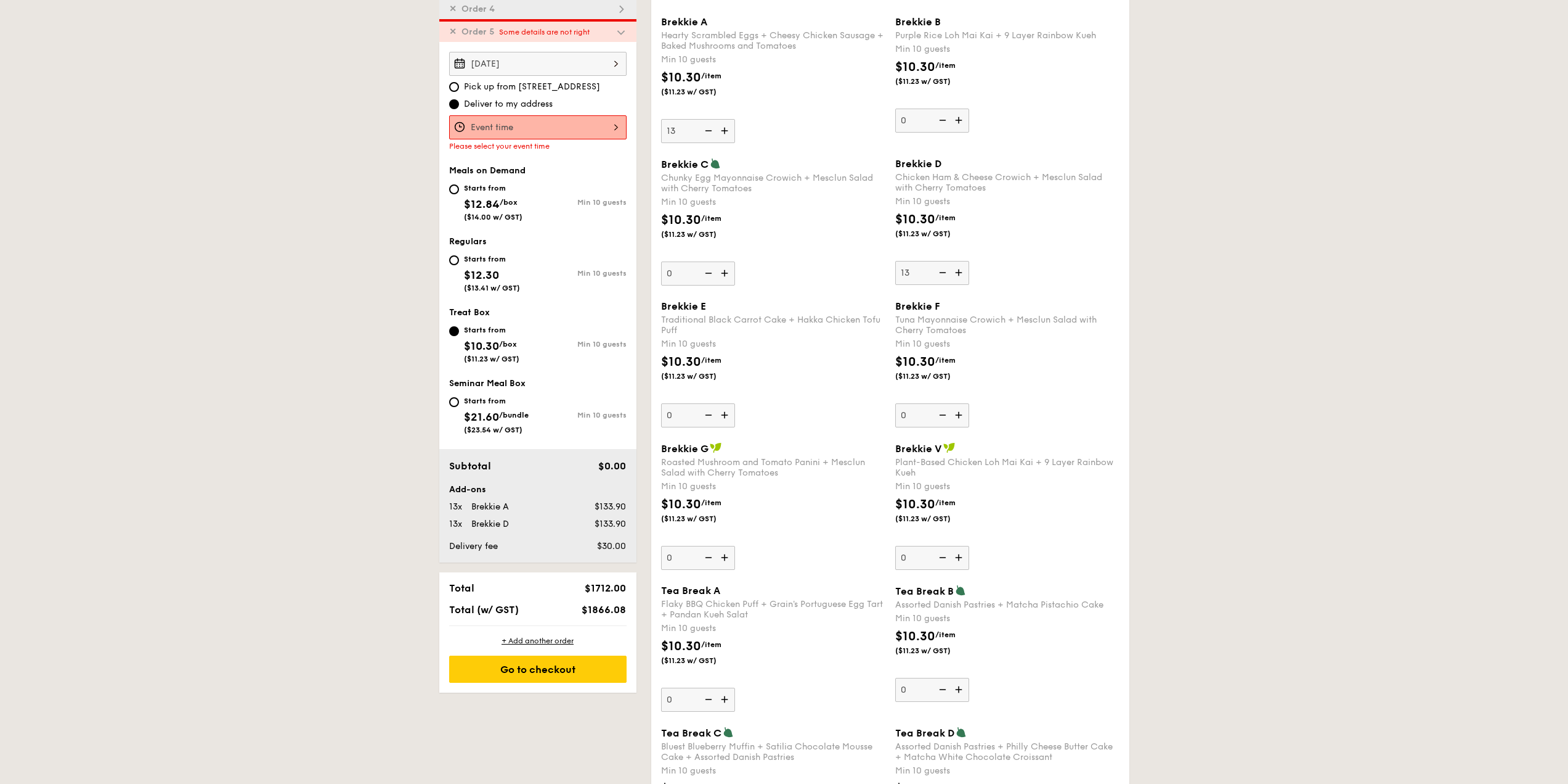
scroll to position [420, 0]
click at [503, 291] on span "($13.41 w/ GST)" at bounding box center [492, 287] width 56 height 8
click at [459, 264] on input "Starts from $12.30 ($13.41 w/ GST) Min 10 guests" at bounding box center [454, 259] width 10 height 10
radio input "true"
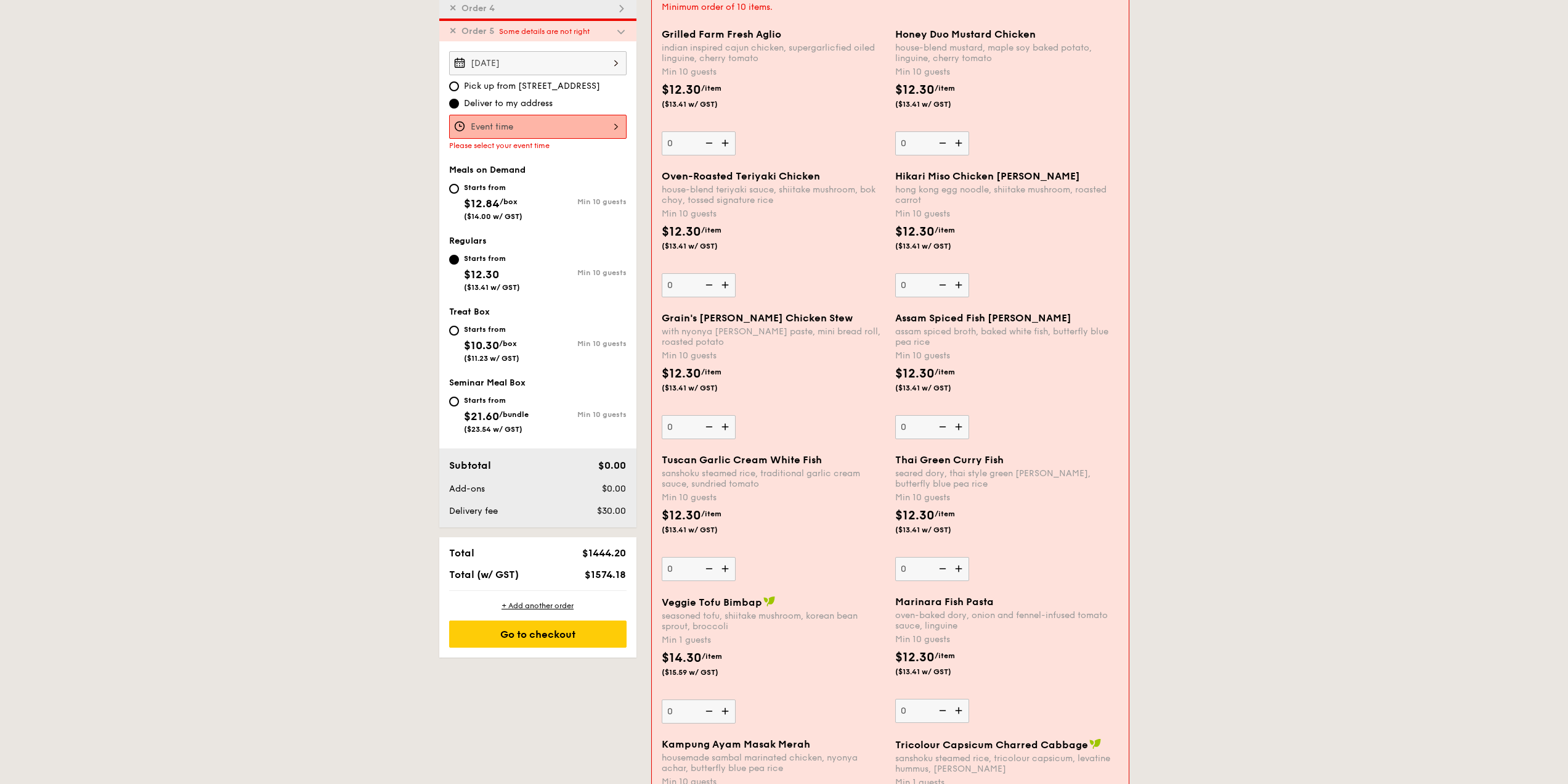
click at [505, 354] on span "($11.23 w/ GST)" at bounding box center [491, 359] width 55 height 8
click at [459, 336] on input "Starts from $10.30 /box ($11.23 w/ GST) Min 10 guests" at bounding box center [454, 331] width 10 height 10
radio input "true"
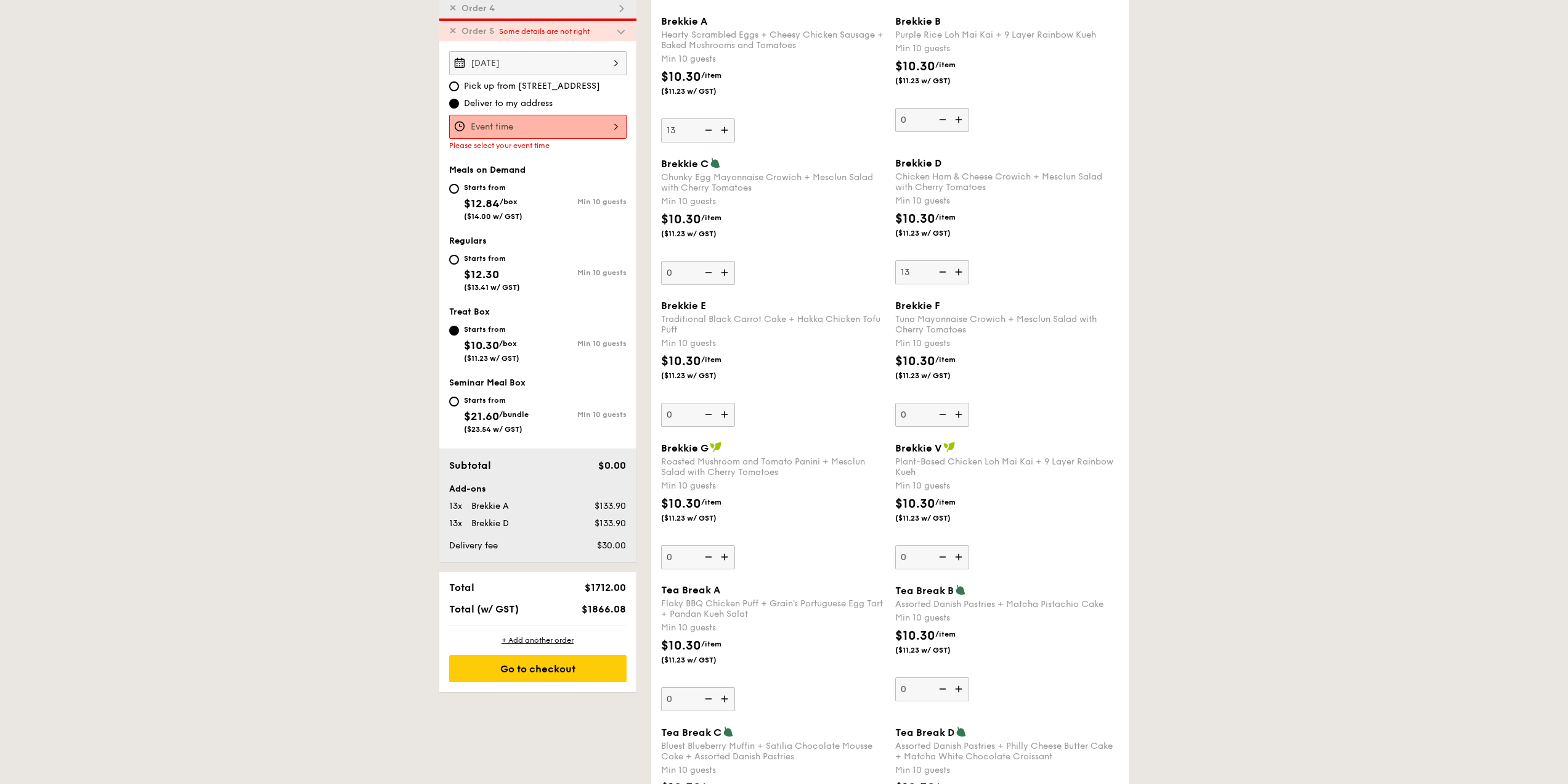
click at [529, 123] on div at bounding box center [537, 126] width 177 height 24
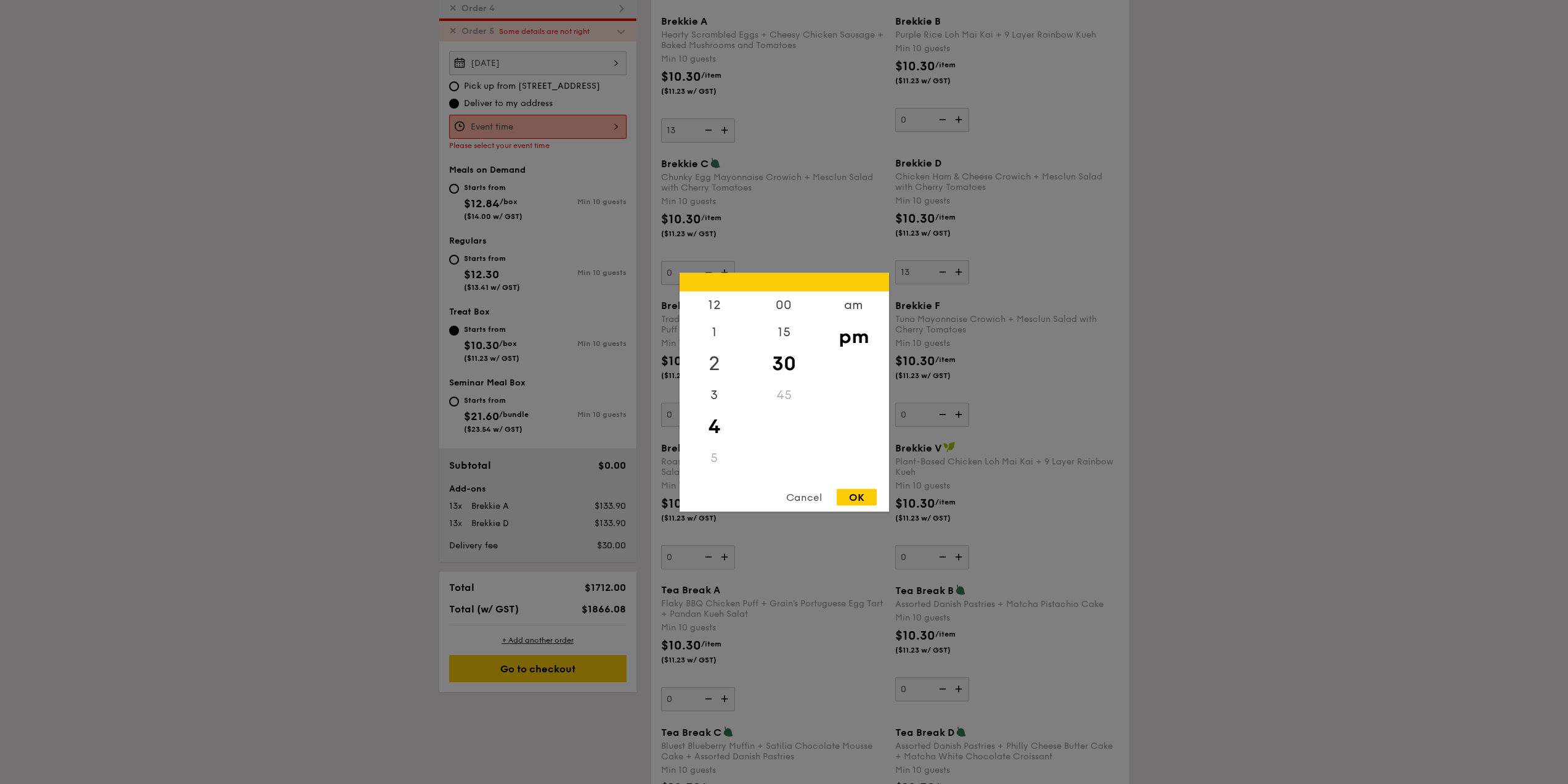
scroll to position [112, 0]
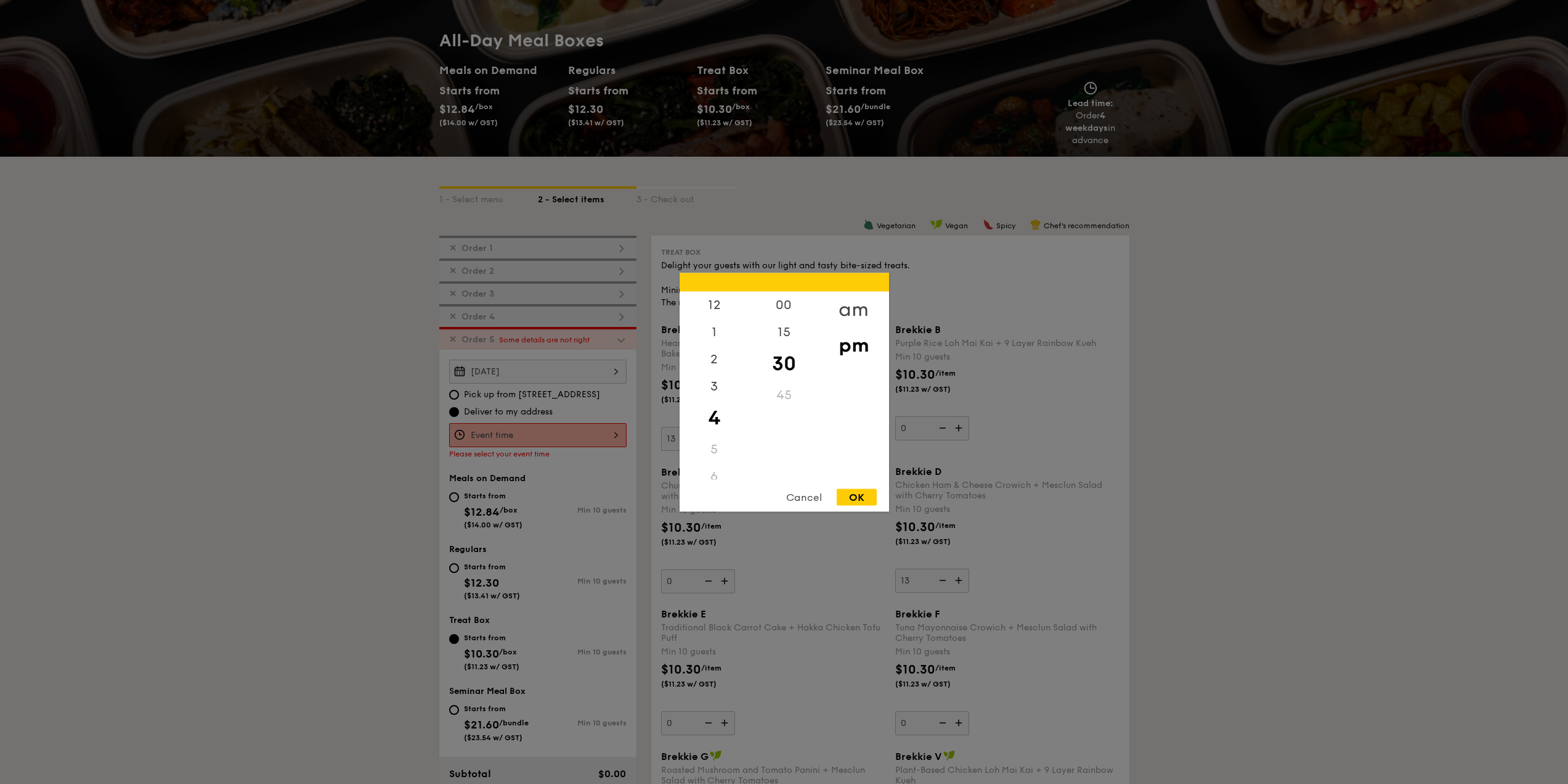
click at [853, 318] on div "am" at bounding box center [854, 309] width 69 height 36
click at [723, 412] on div "9" at bounding box center [714, 415] width 69 height 36
click at [794, 307] on div "00" at bounding box center [784, 309] width 69 height 36
click at [865, 502] on div "OK" at bounding box center [856, 497] width 40 height 17
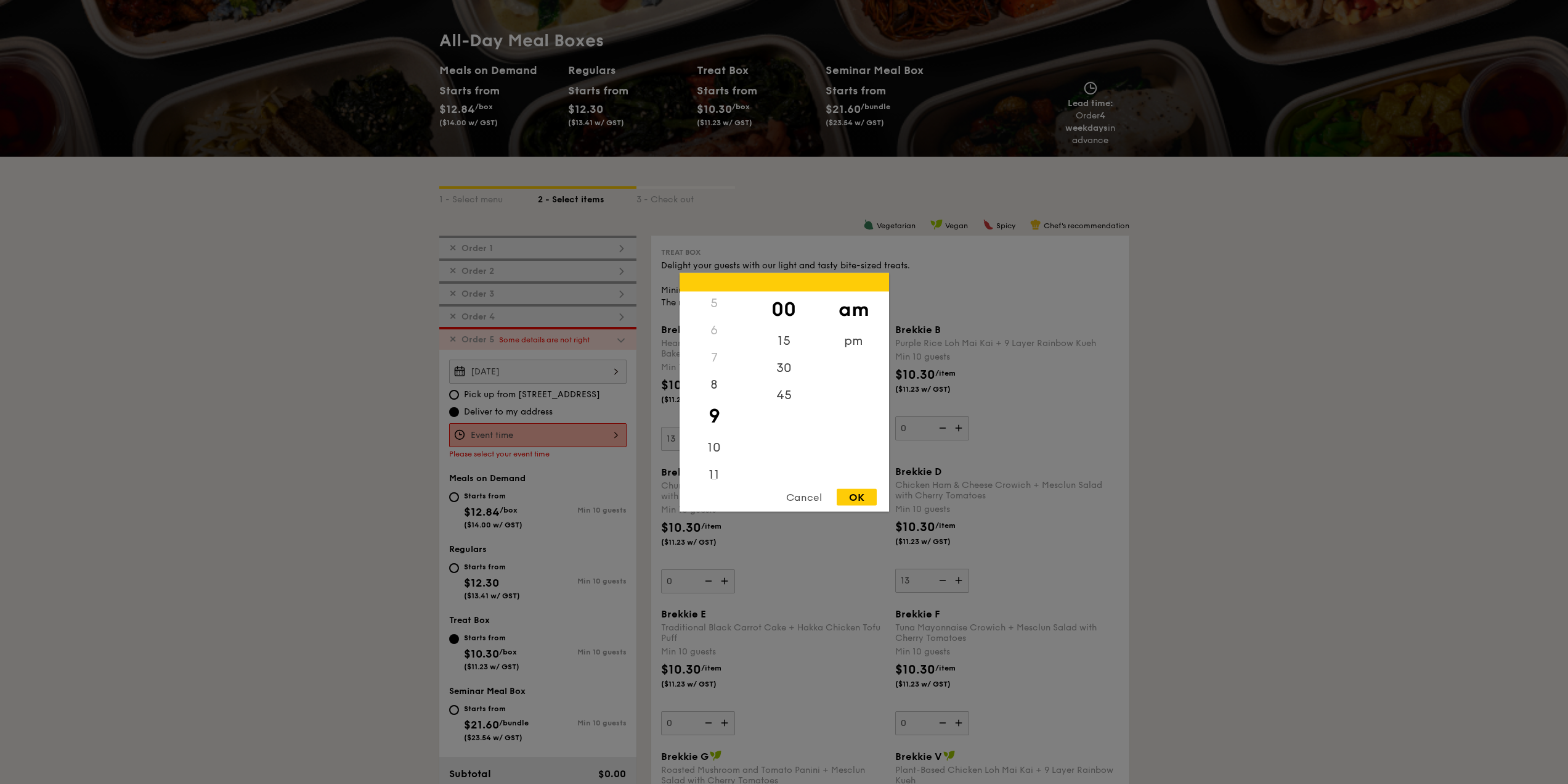
type input "9:00AM"
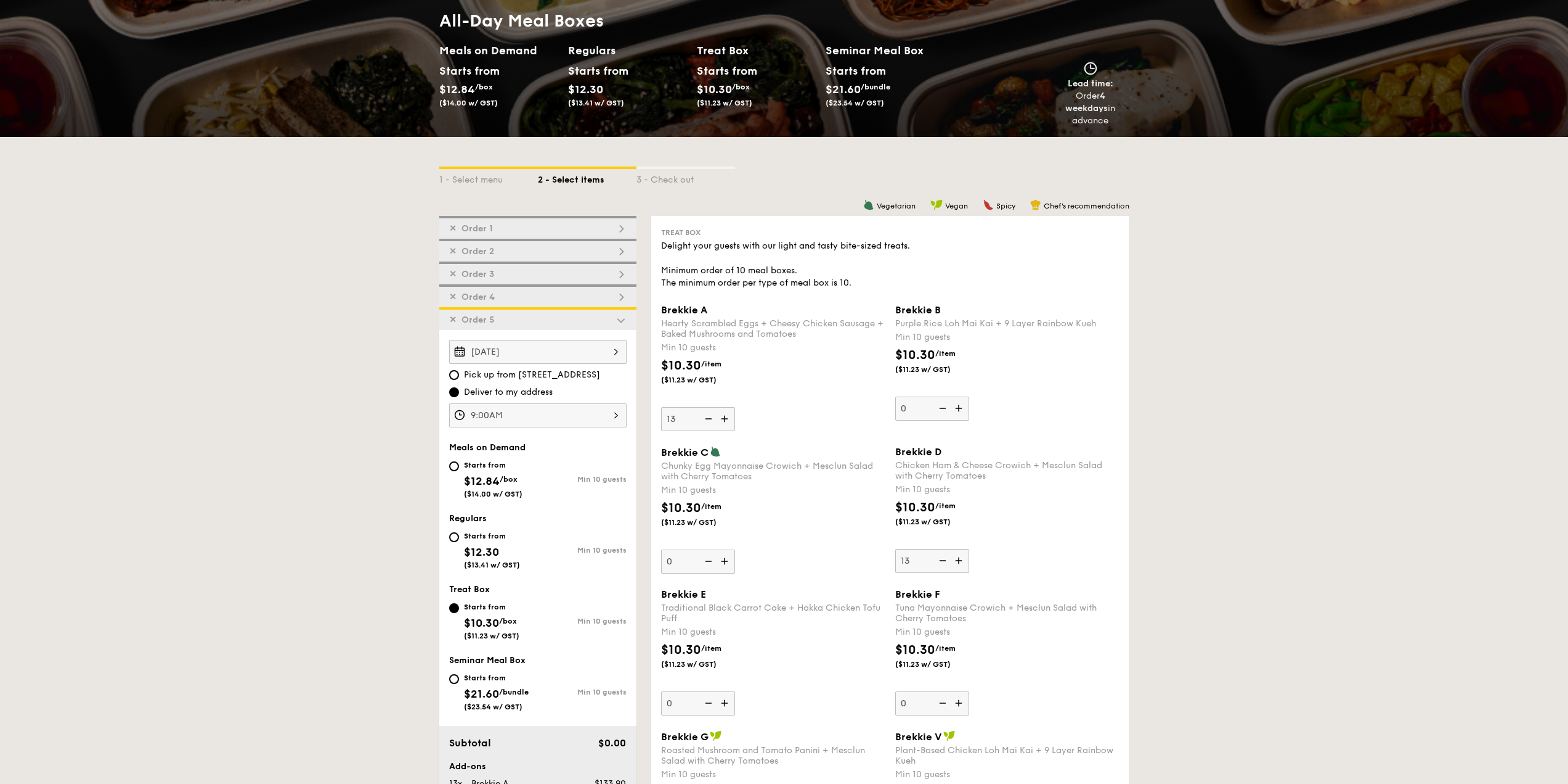
scroll to position [359, 0]
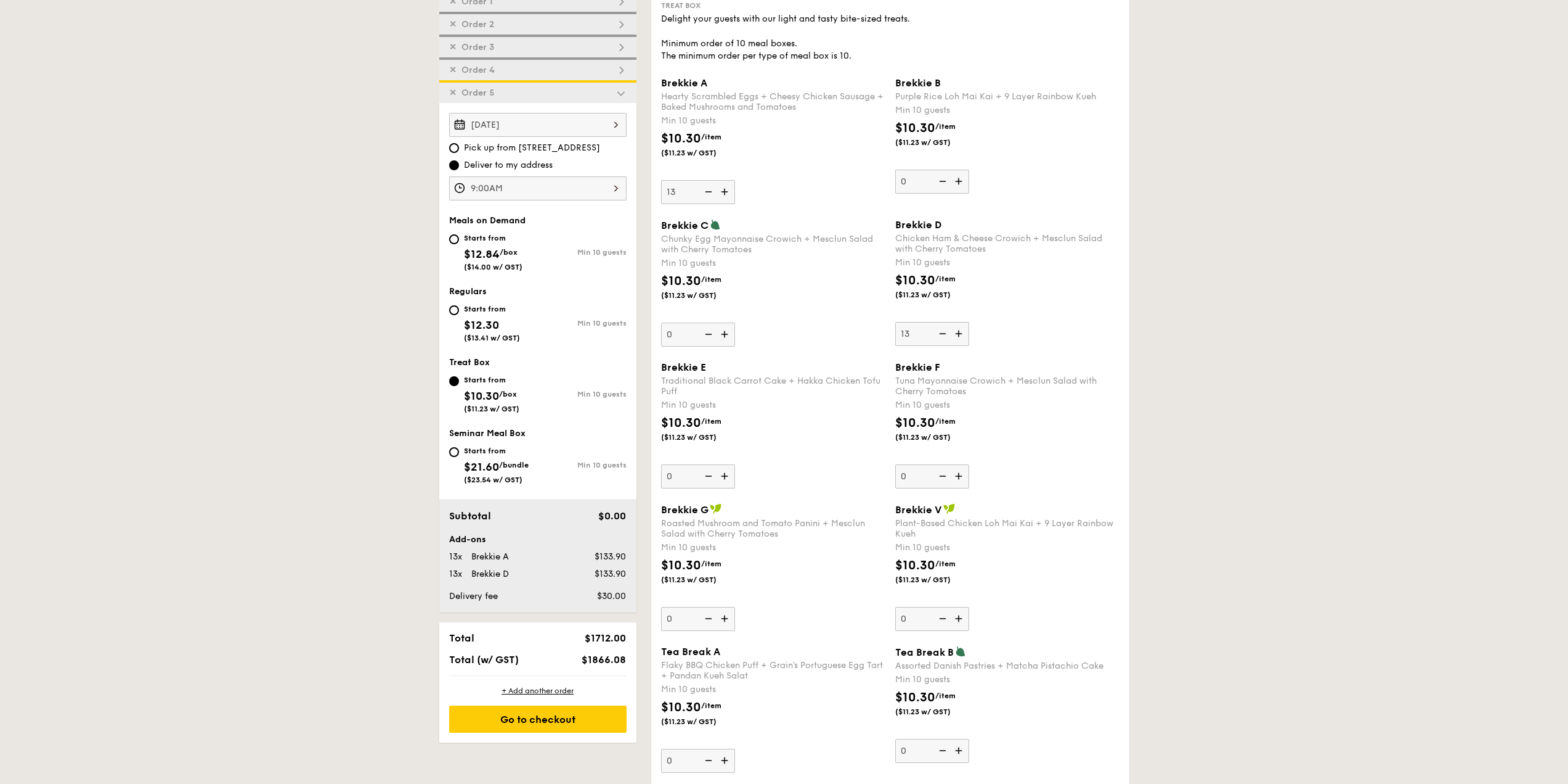
click at [509, 718] on div "Go to checkout" at bounding box center [537, 719] width 177 height 27
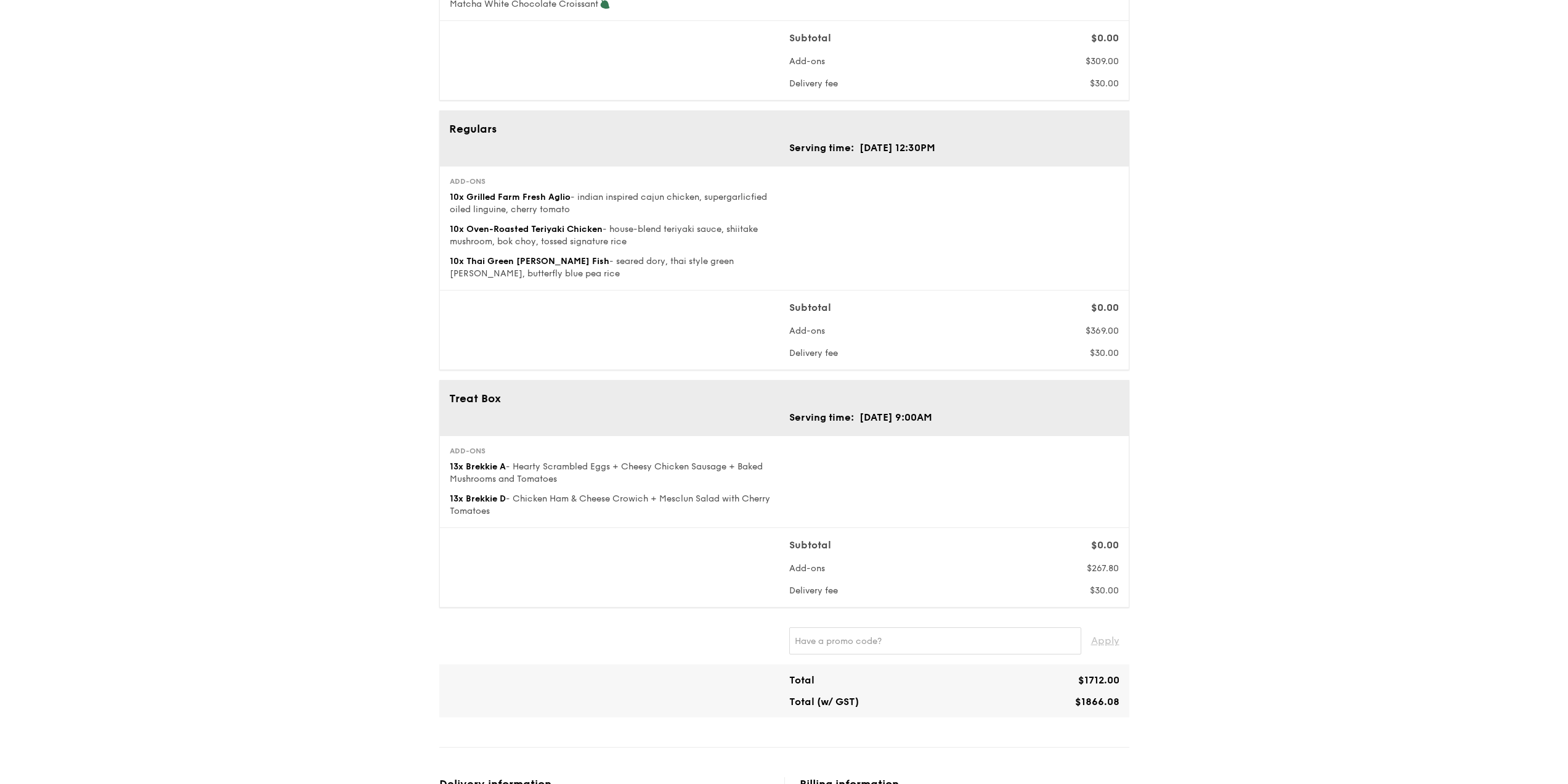
scroll to position [802, 0]
